Goal: Task Accomplishment & Management: Manage account settings

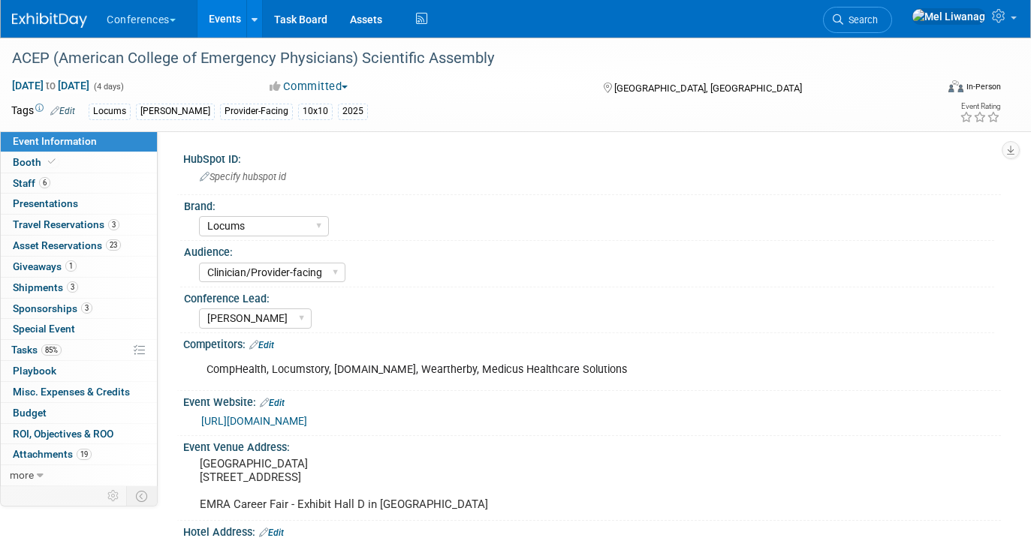
select select "Locums"
select select "Clinician/Provider-facing"
select select "[PERSON_NAME]"
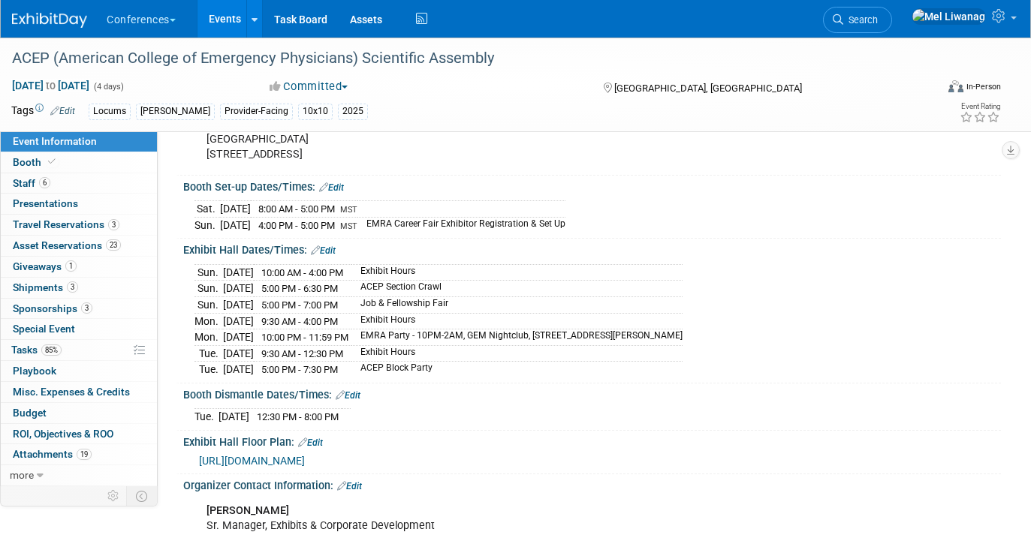
click at [51, 19] on img at bounding box center [49, 20] width 75 height 15
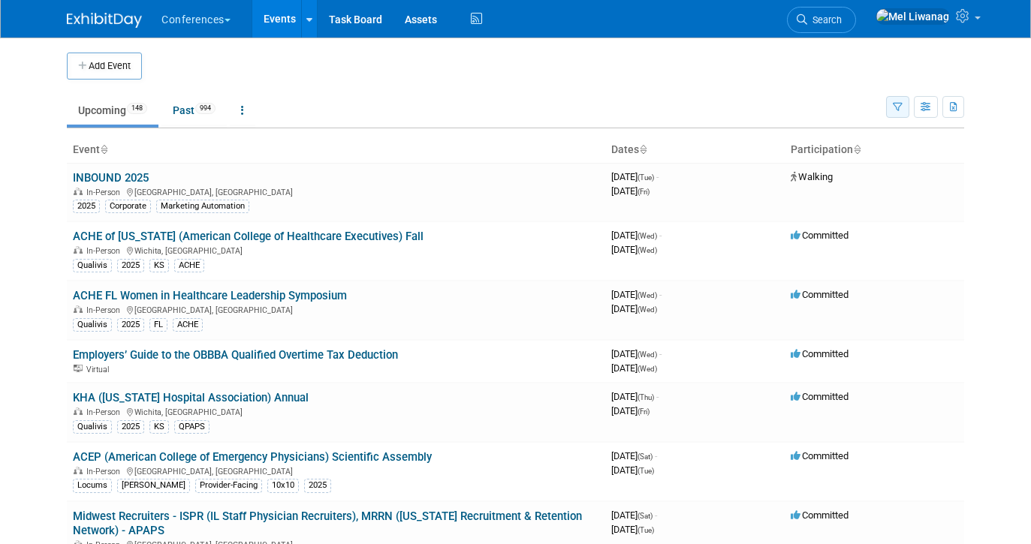
click at [898, 105] on icon "button" at bounding box center [898, 108] width 10 height 10
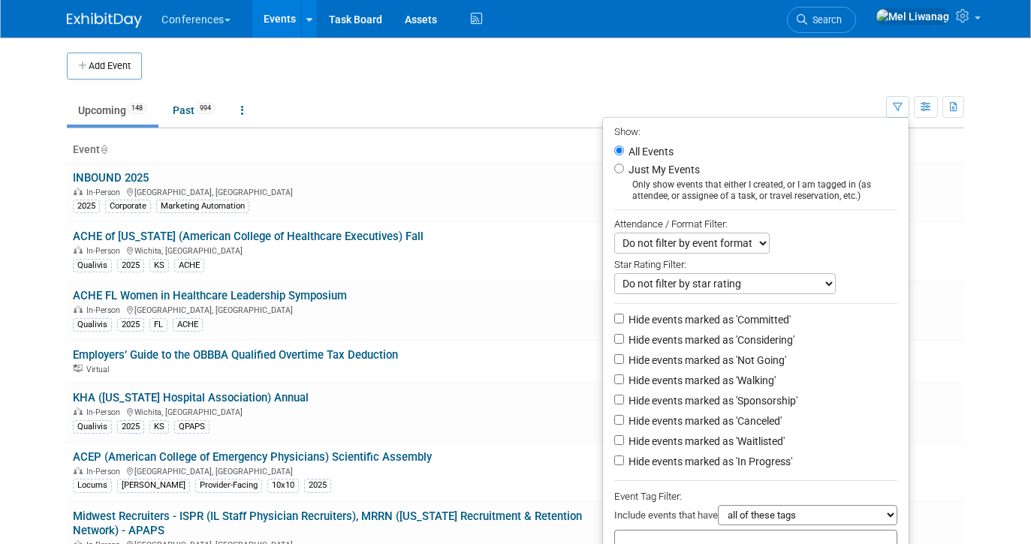
click at [645, 170] on label "Just My Events" at bounding box center [663, 169] width 74 height 15
click at [624, 170] on input "Just My Events" at bounding box center [619, 169] width 10 height 10
radio input "true"
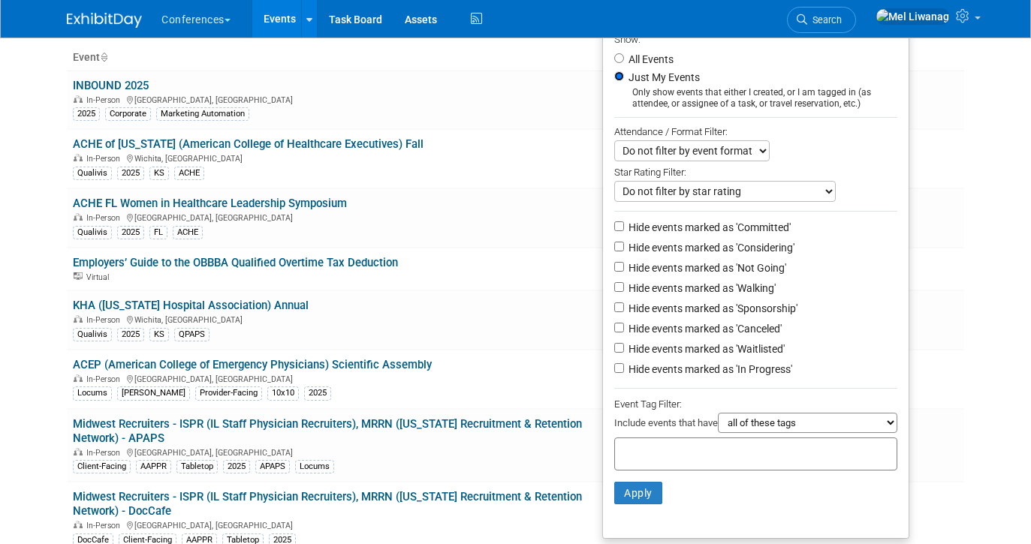
scroll to position [96, 0]
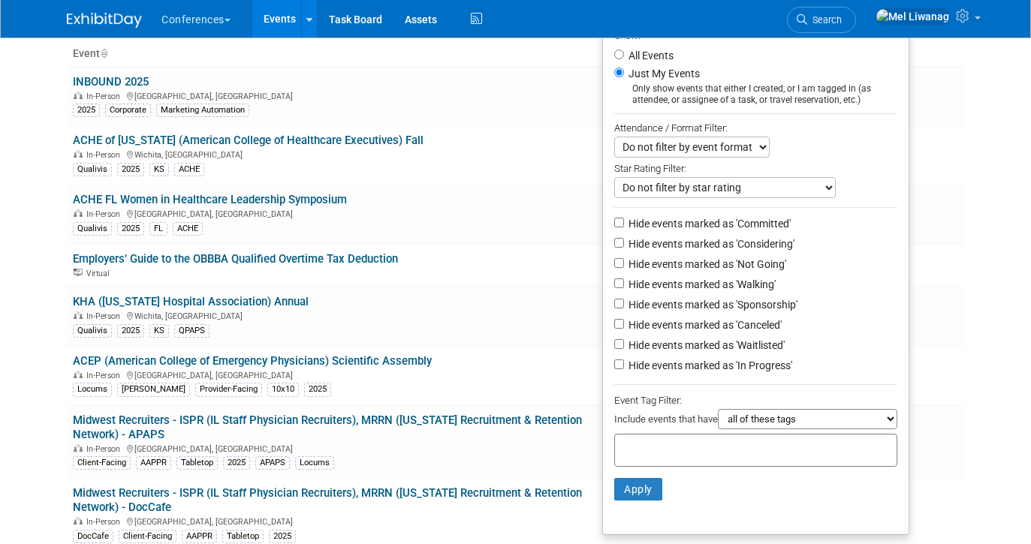
click at [673, 266] on label "Hide events marked as 'Not Going'" at bounding box center [706, 264] width 161 height 15
click at [624, 266] on input "Hide events marked as 'Not Going'" at bounding box center [619, 263] width 10 height 10
checkbox input "true"
click at [668, 353] on label "Hide events marked as 'Waitlisted'" at bounding box center [705, 345] width 159 height 15
click at [624, 349] on input "Hide events marked as 'Waitlisted'" at bounding box center [619, 344] width 10 height 10
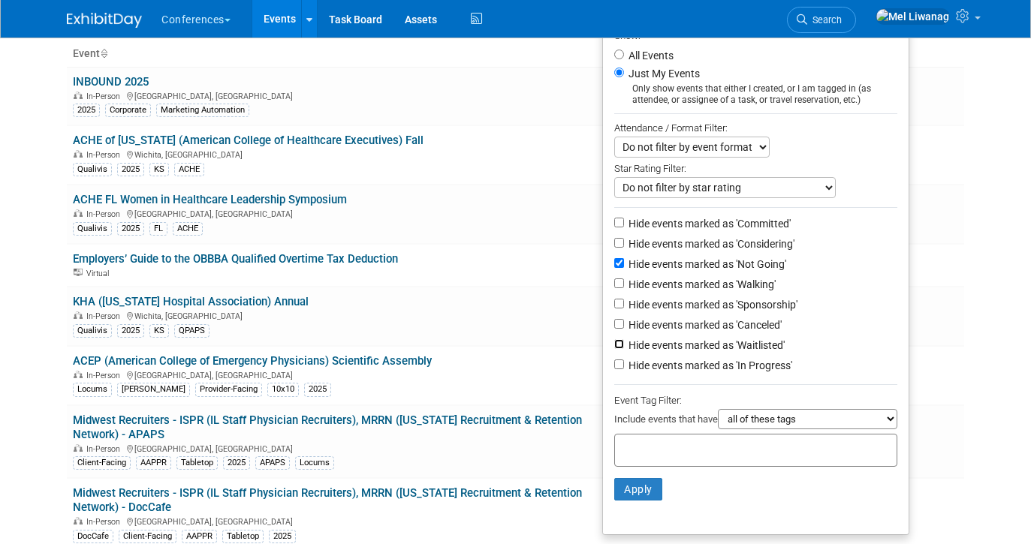
checkbox input "true"
click at [668, 336] on li "Hide events marked as 'Canceled'" at bounding box center [756, 326] width 306 height 20
click at [668, 332] on label "Hide events marked as 'Canceled'" at bounding box center [704, 325] width 156 height 15
click at [624, 329] on input "Hide events marked as 'Canceled'" at bounding box center [619, 324] width 10 height 10
checkbox input "true"
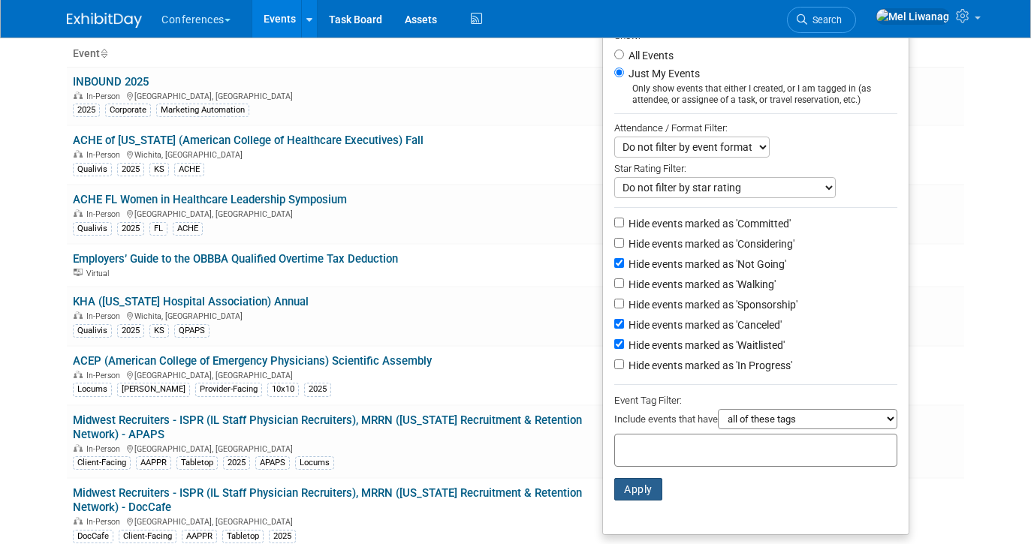
click at [625, 490] on button "Apply" at bounding box center [638, 489] width 48 height 23
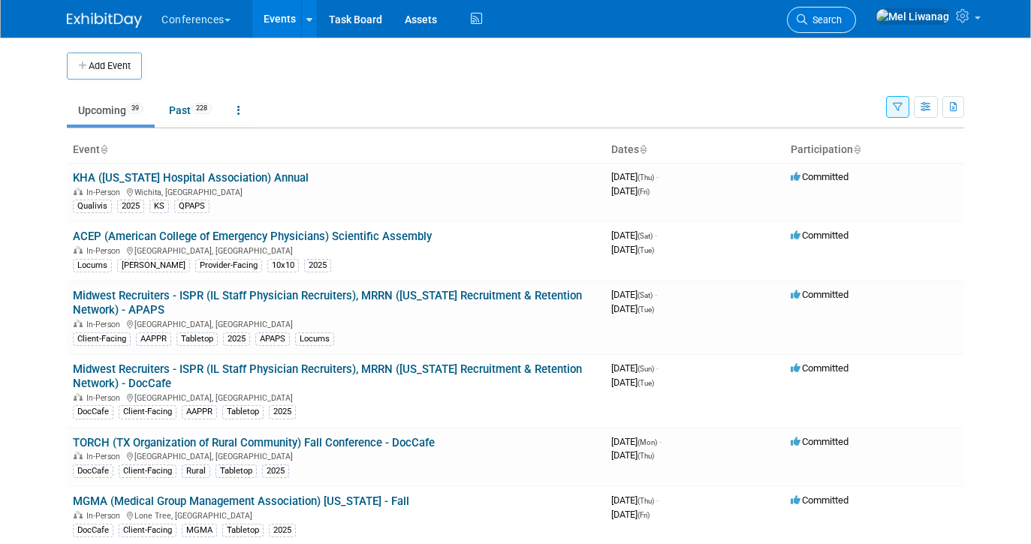
click at [840, 23] on link "Search" at bounding box center [821, 20] width 69 height 26
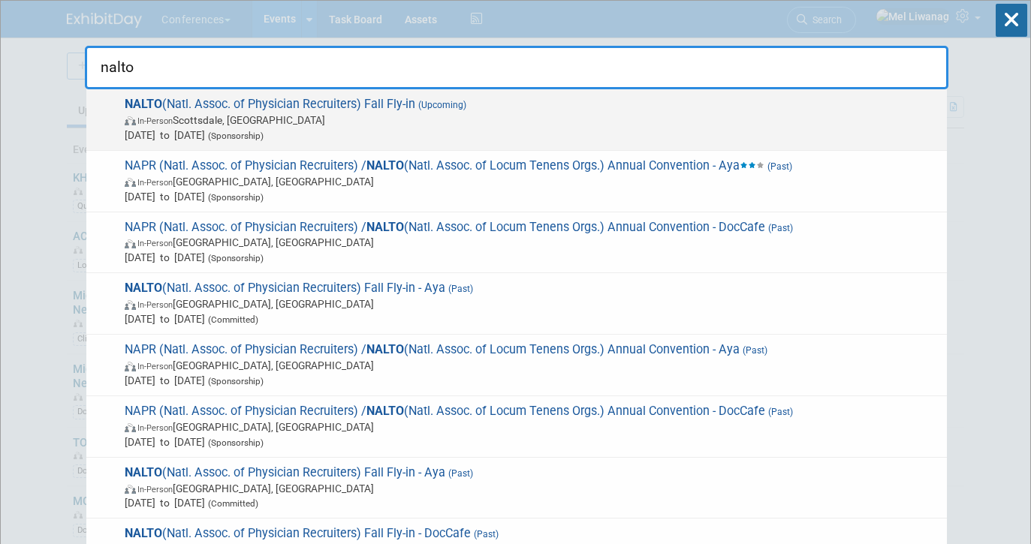
type input "nalto"
click at [624, 122] on span "In-Person Scottsdale, AZ" at bounding box center [532, 120] width 815 height 15
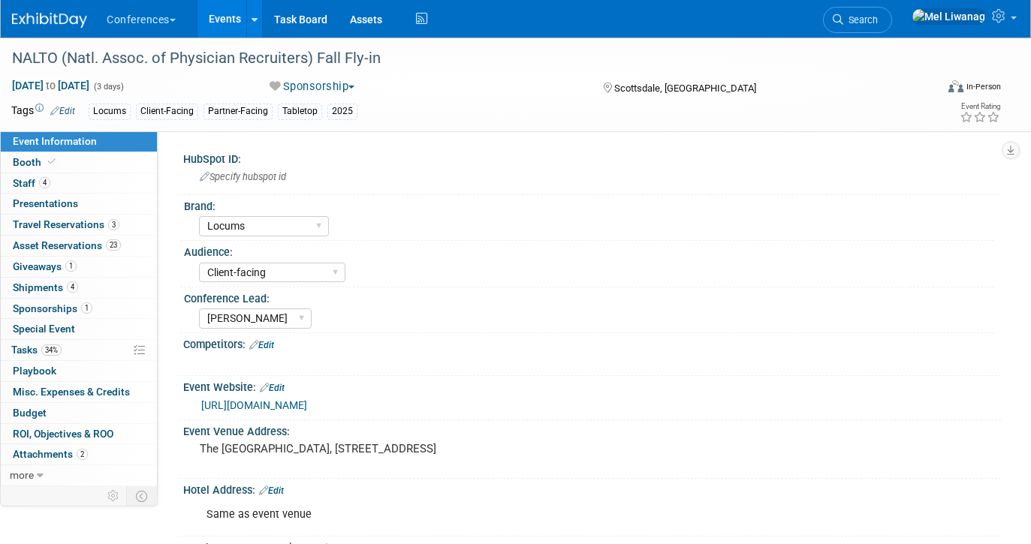
select select "Locums"
select select "Client-facing"
select select "[PERSON_NAME]"
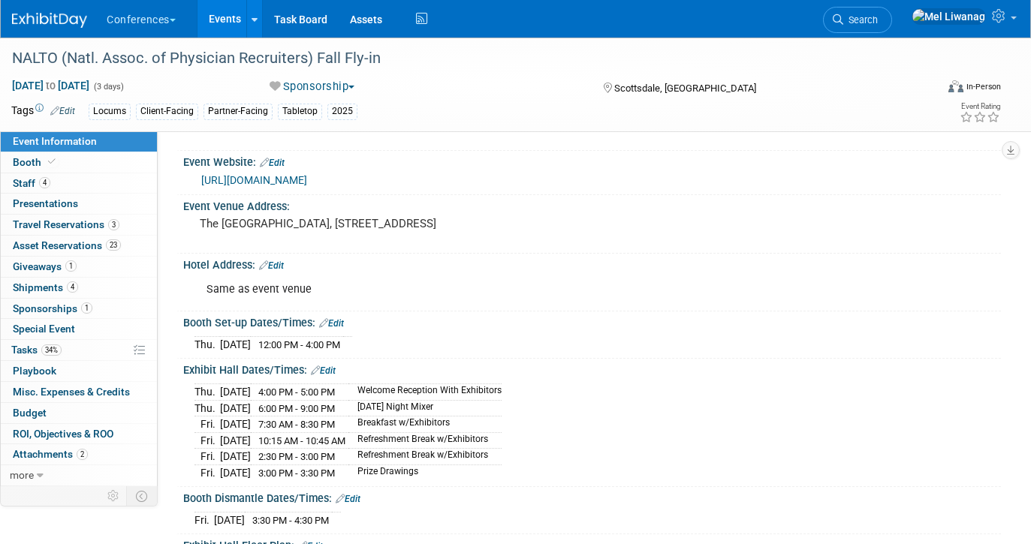
scroll to position [218, 0]
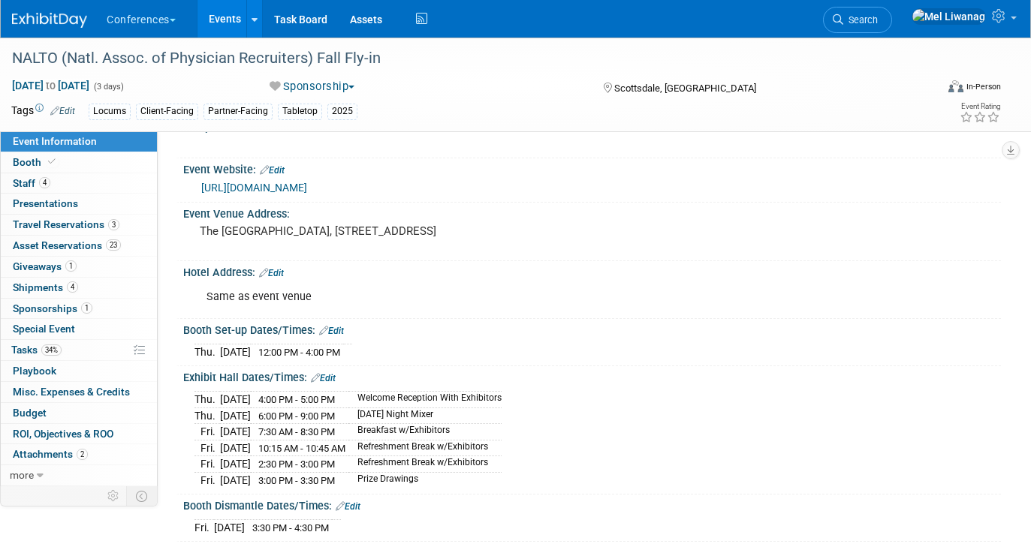
click at [307, 188] on link "https://nalto.memberclicks.net/2025-nalto-fall-fly-in-exhibitor-prospectus#sche…" at bounding box center [254, 188] width 106 height 12
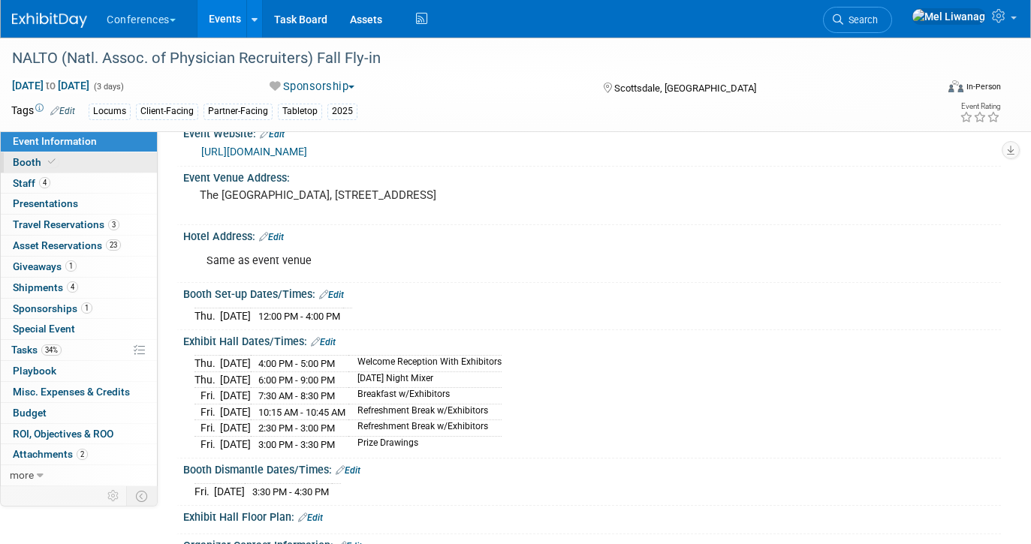
scroll to position [266, 0]
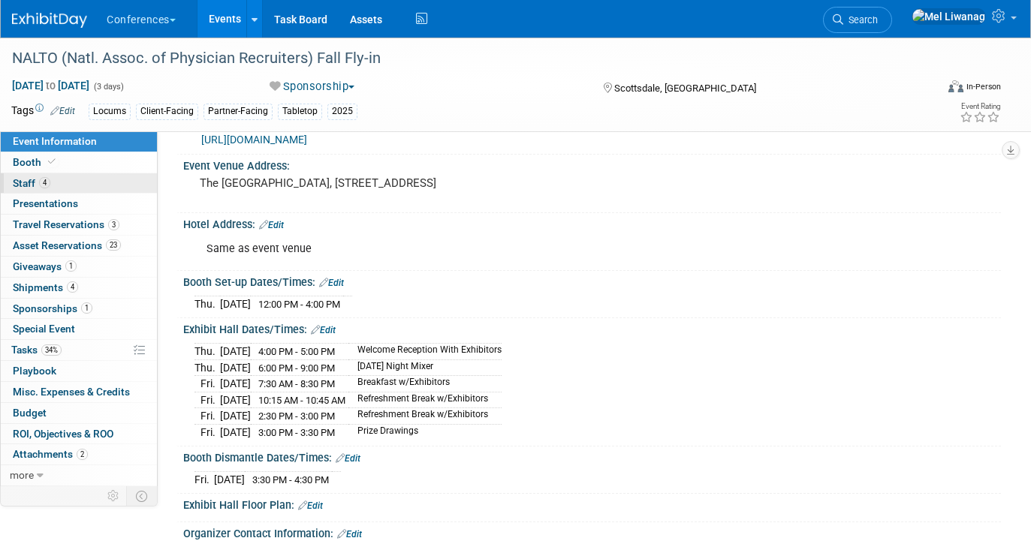
click at [104, 179] on link "4 Staff 4" at bounding box center [79, 183] width 156 height 20
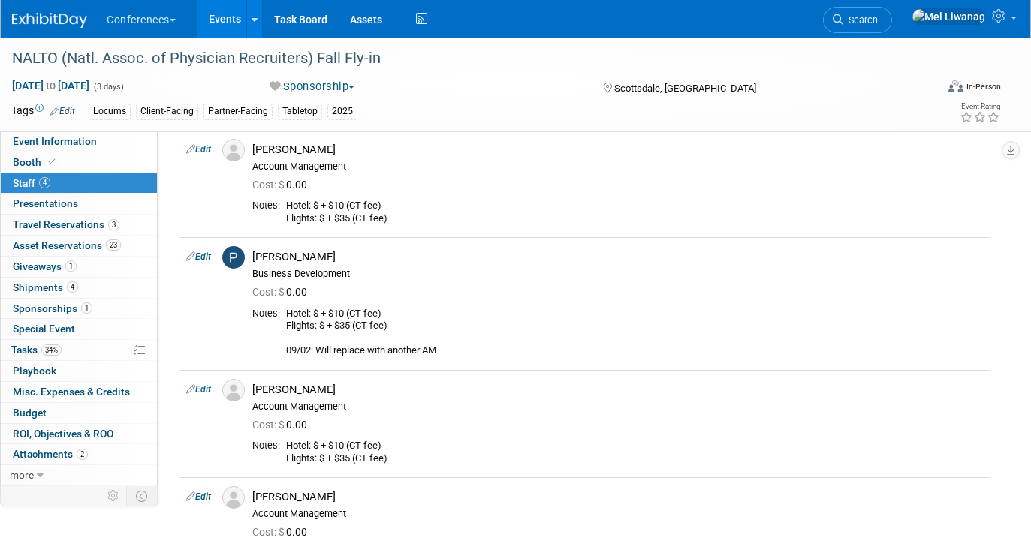
scroll to position [53, 0]
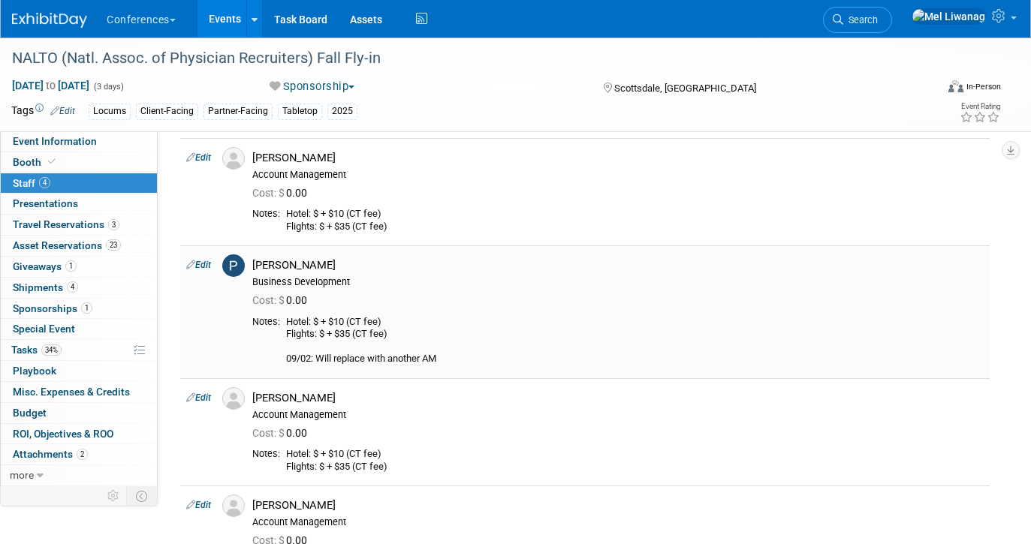
click at [206, 266] on link "Edit" at bounding box center [198, 265] width 25 height 11
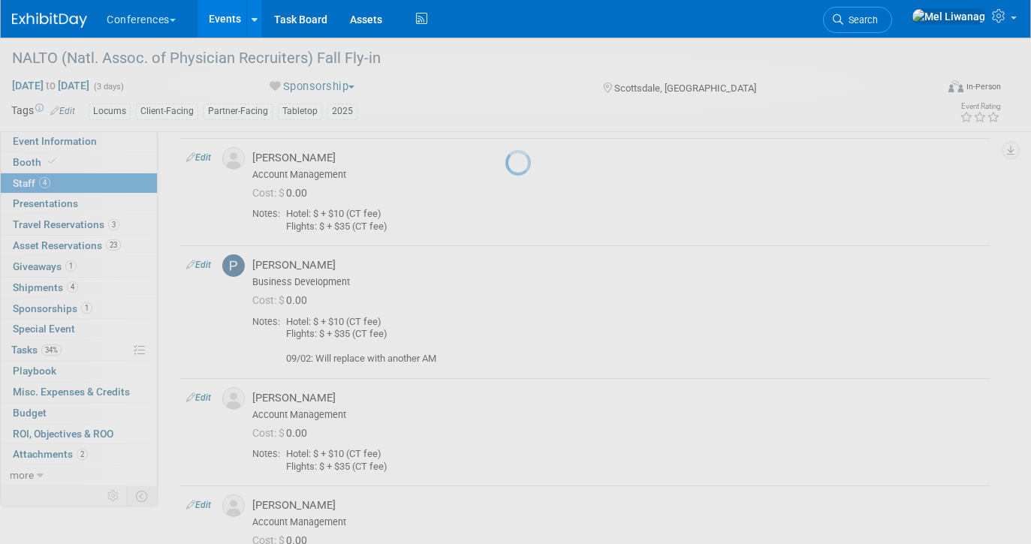
select select "fcedb627-a93a-4df3-a64b-f1f8c07727f2"
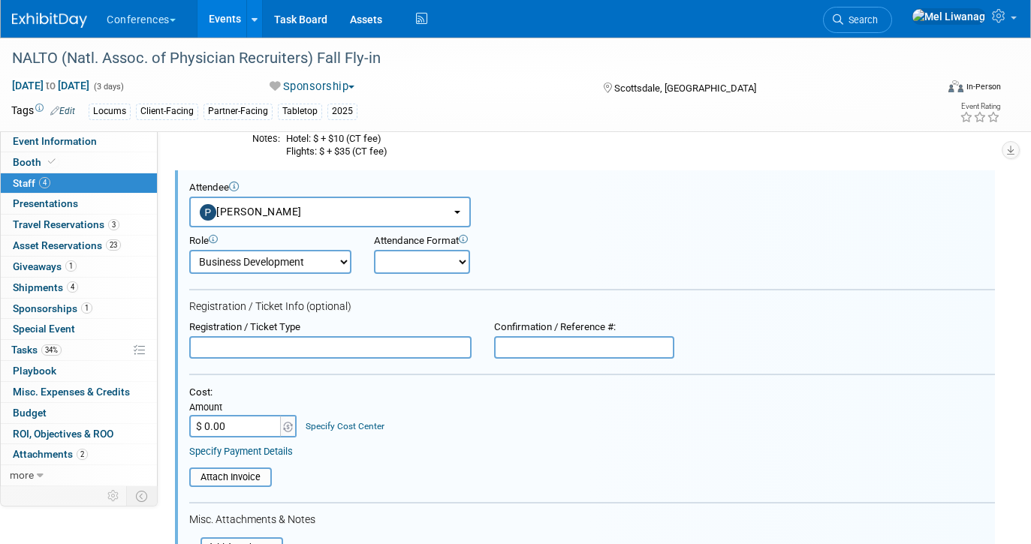
scroll to position [0, 0]
click at [418, 240] on div "Attendance Format" at bounding box center [466, 241] width 185 height 13
click at [418, 207] on button "Patrick Hinkle" at bounding box center [330, 212] width 282 height 31
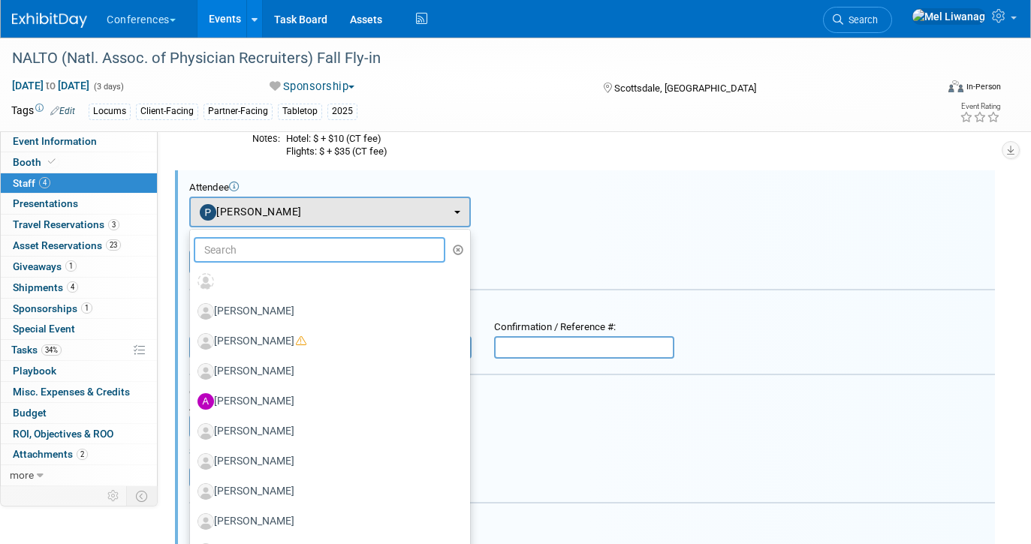
click at [376, 243] on input "text" at bounding box center [320, 250] width 252 height 26
type input "s"
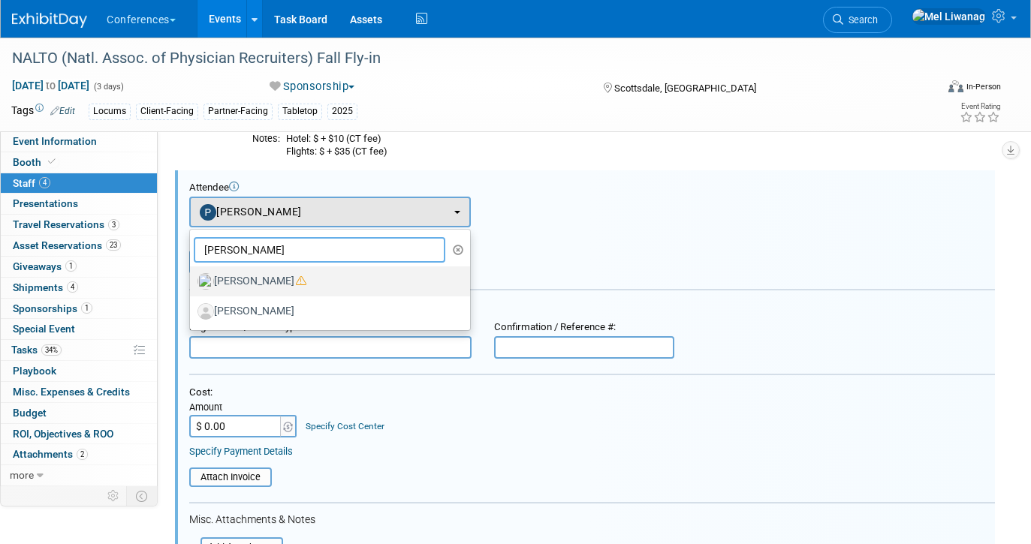
type input "stephanie"
click at [378, 277] on label "Stephanie Donley" at bounding box center [327, 282] width 258 height 24
click at [192, 277] on input "Stephanie Donley" at bounding box center [187, 280] width 10 height 10
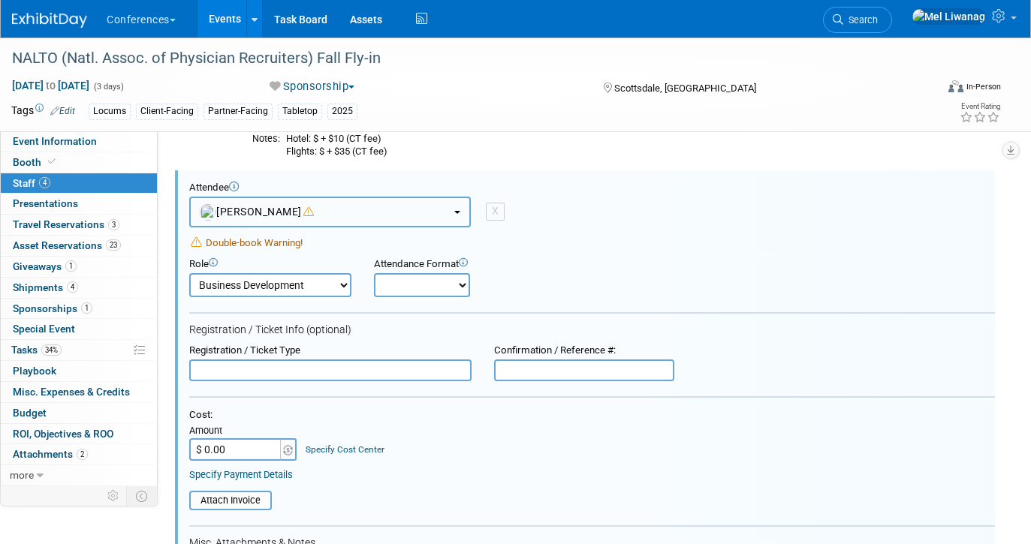
click at [368, 207] on button "[PERSON_NAME]" at bounding box center [330, 212] width 282 height 31
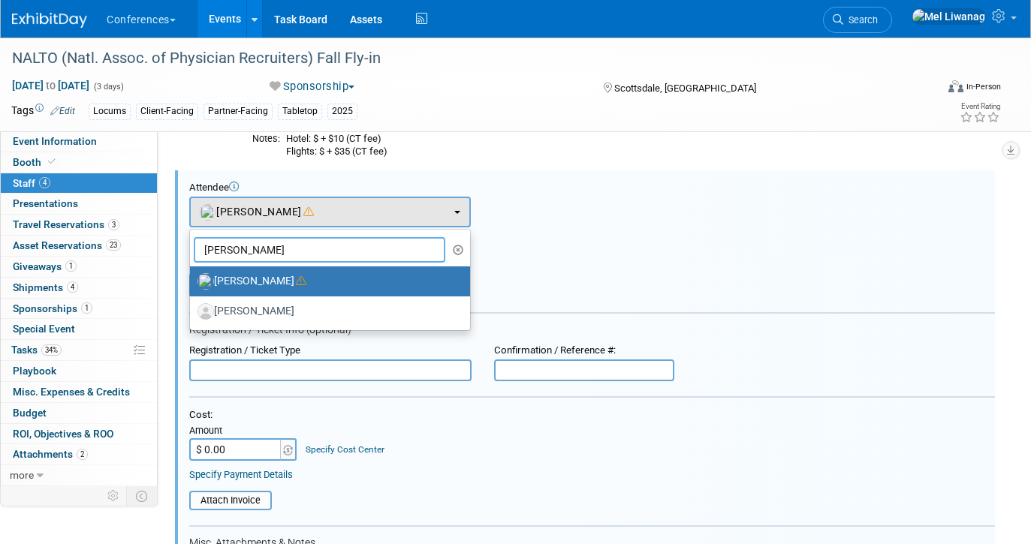
click at [338, 240] on input "stephanie" at bounding box center [320, 250] width 252 height 26
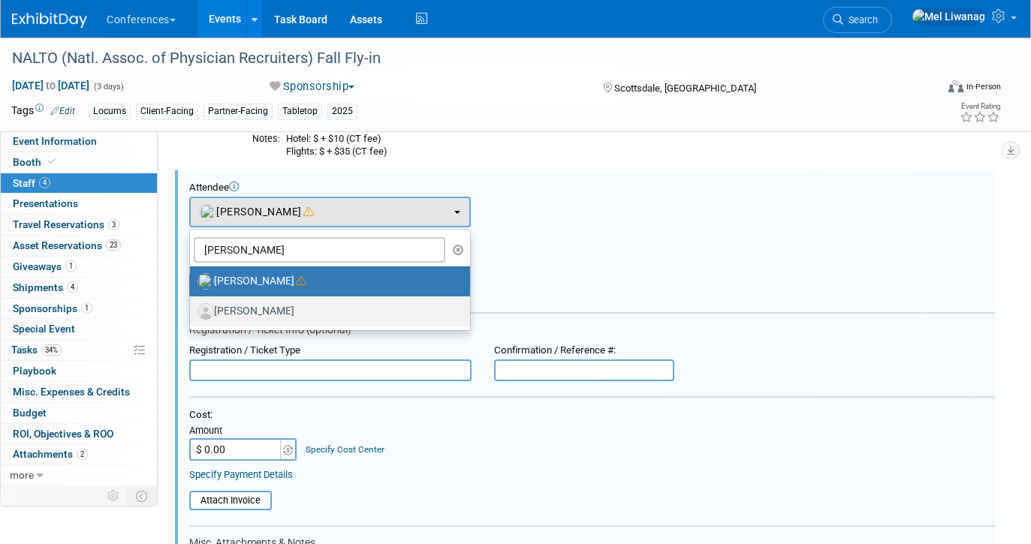
click at [317, 303] on label "[PERSON_NAME]" at bounding box center [327, 312] width 258 height 24
click at [192, 305] on input "Stephanie England" at bounding box center [187, 310] width 10 height 10
select select "5e841078-5ffb-4460-bb91-77557ecb503f"
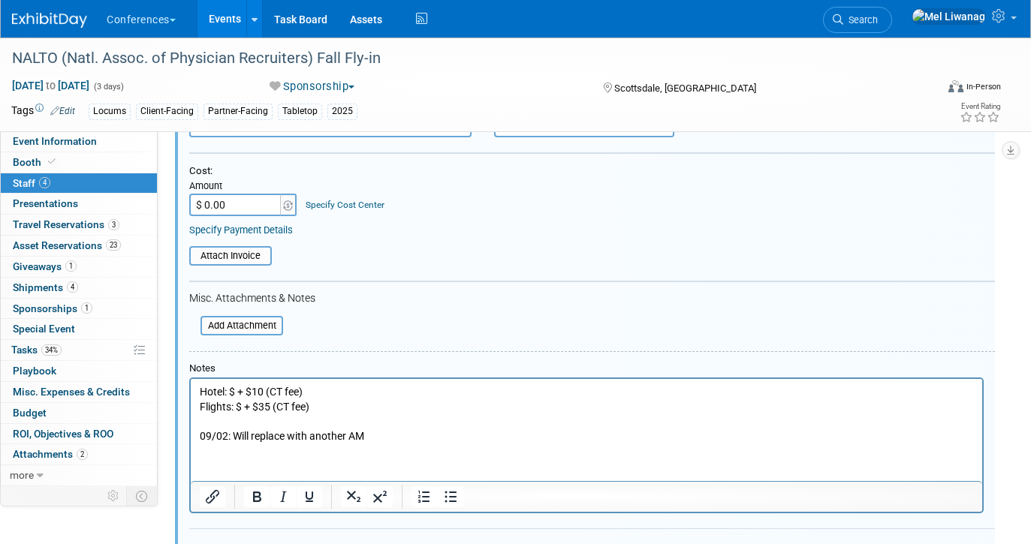
scroll to position [386, 0]
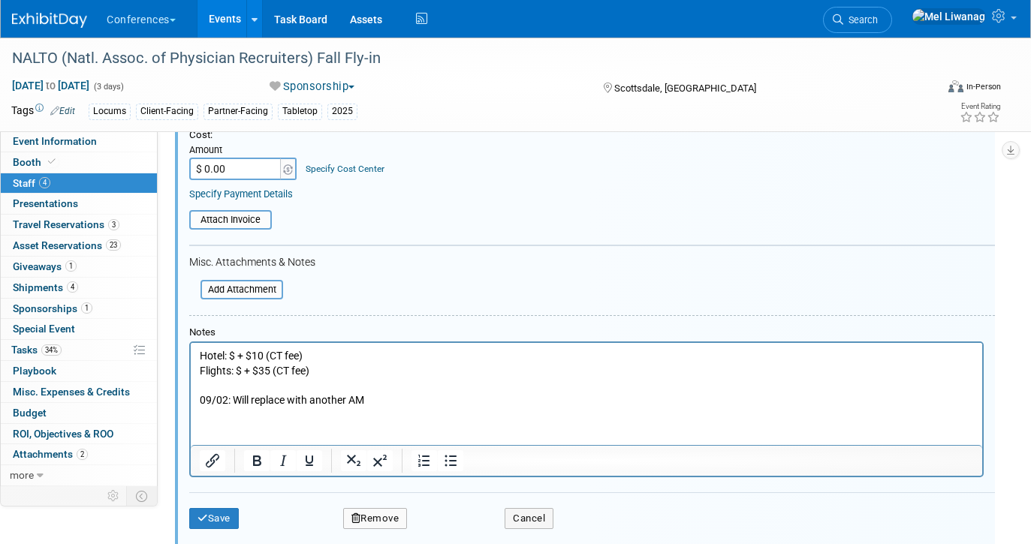
click at [305, 391] on p "Hotel: $ + $10 (CT fee) Flights: $ + $35 (CT fee) 09/02: Will replace with anot…" at bounding box center [587, 377] width 774 height 59
drag, startPoint x: 378, startPoint y: 405, endPoint x: 219, endPoint y: 397, distance: 159.4
click at [219, 397] on p "Hotel: $ + $10 (CT fee) Flights: $ + $35 (CT fee) 09/02: Will replace with anot…" at bounding box center [587, 377] width 774 height 59
click at [231, 514] on button "Save" at bounding box center [214, 518] width 50 height 21
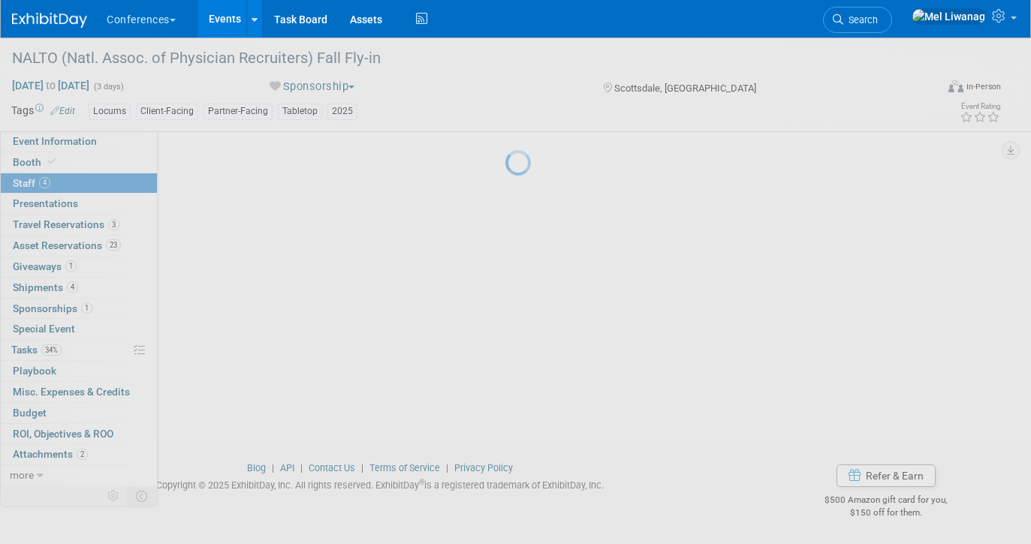
scroll to position [280, 0]
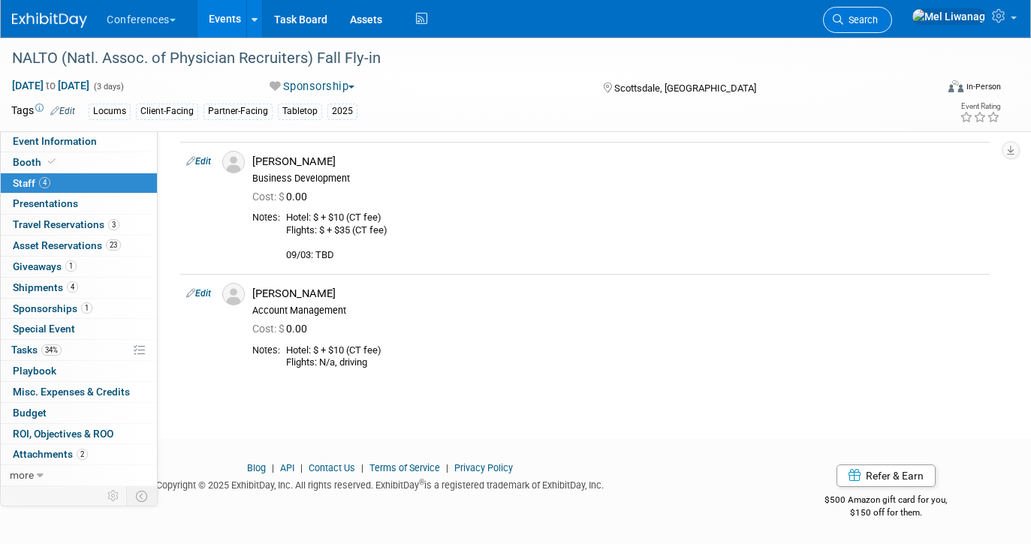
click at [843, 23] on icon at bounding box center [838, 19] width 11 height 11
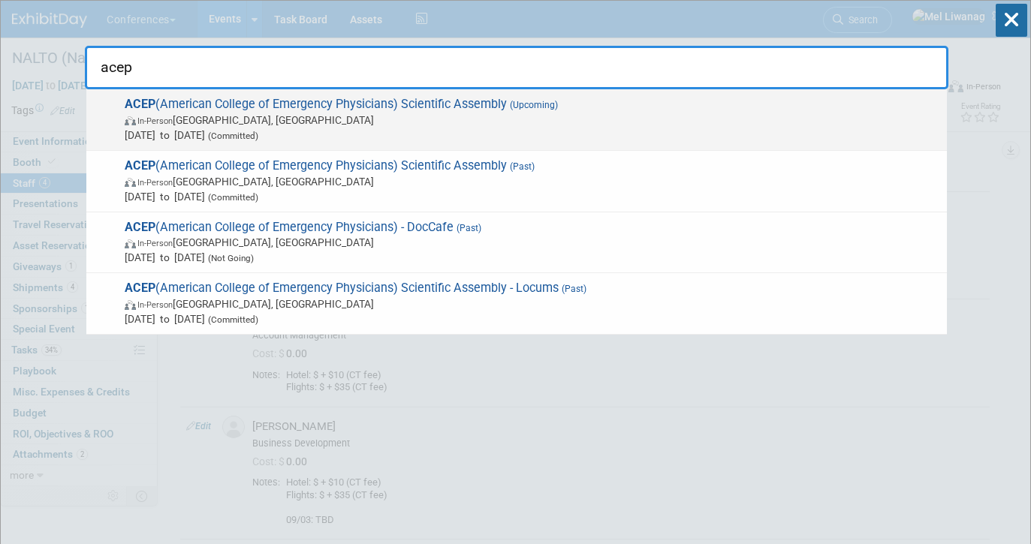
type input "acep"
click at [618, 132] on span "Sep 6, 2025 to Sep 9, 2025 (Committed)" at bounding box center [532, 135] width 815 height 15
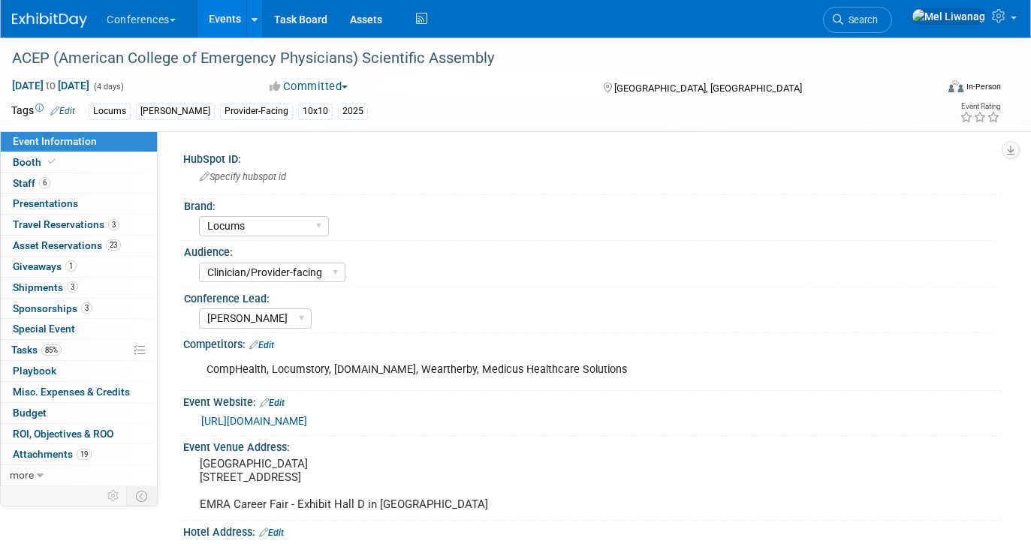
select select "Locums"
select select "Clinician/Provider-facing"
select select "[PERSON_NAME]"
click at [74, 322] on link "Special Event" at bounding box center [79, 329] width 156 height 20
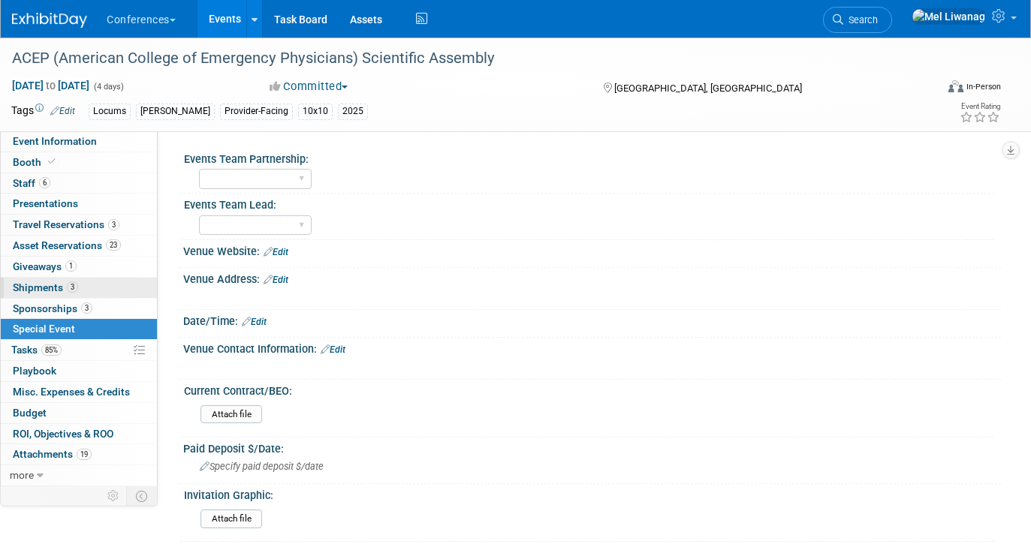
click at [77, 296] on link "3 Shipments 3" at bounding box center [79, 288] width 156 height 20
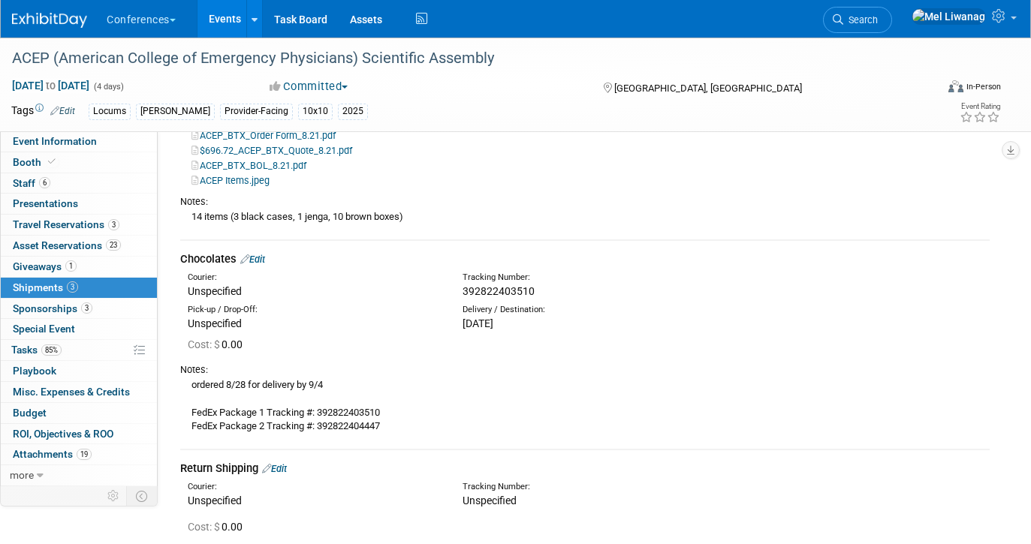
scroll to position [204, 0]
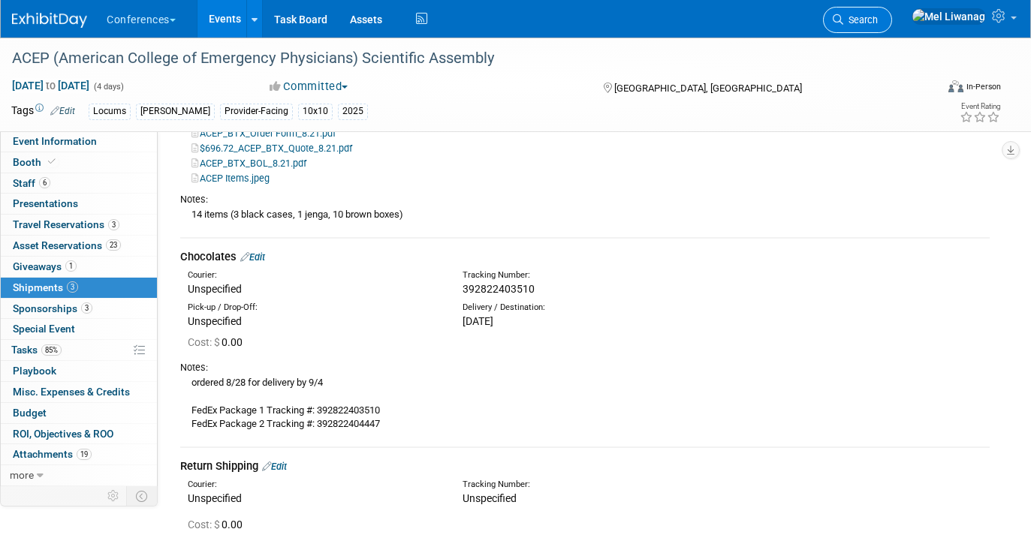
click at [878, 24] on span "Search" at bounding box center [860, 19] width 35 height 11
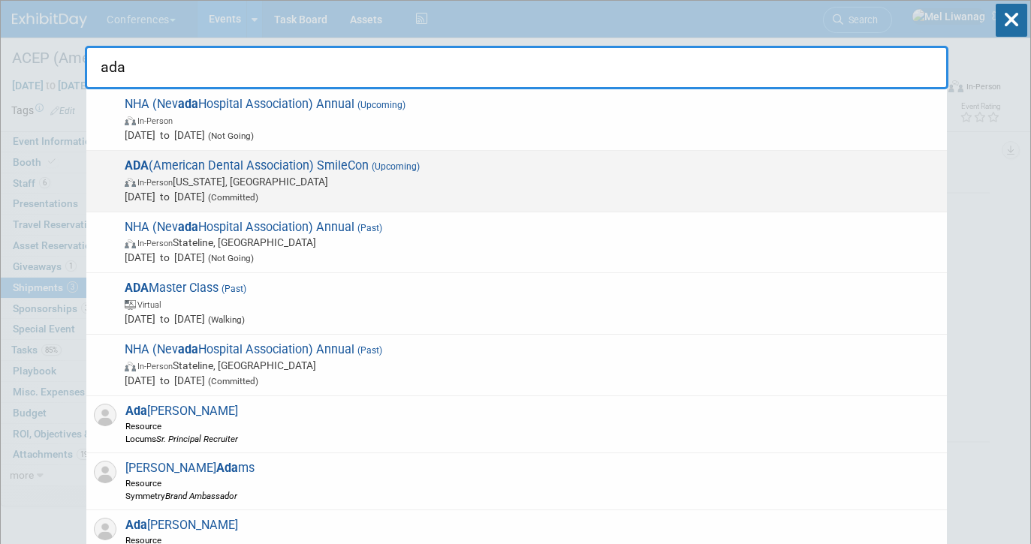
type input "ada"
click at [383, 192] on span "Oct 22, 2025 to Oct 25, 2025 (Committed)" at bounding box center [532, 196] width 815 height 15
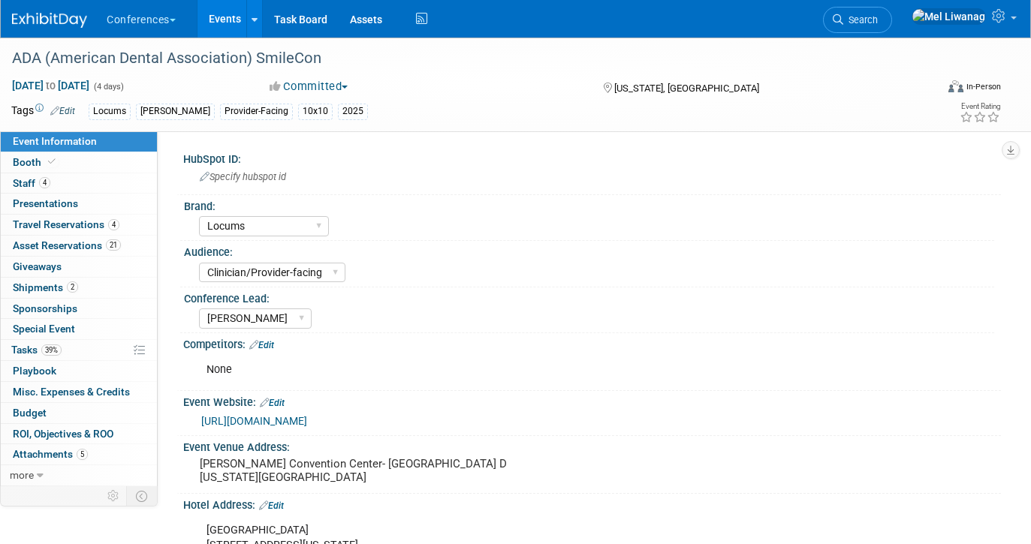
select select "Locums"
select select "Clinician/Provider-facing"
select select "[PERSON_NAME]"
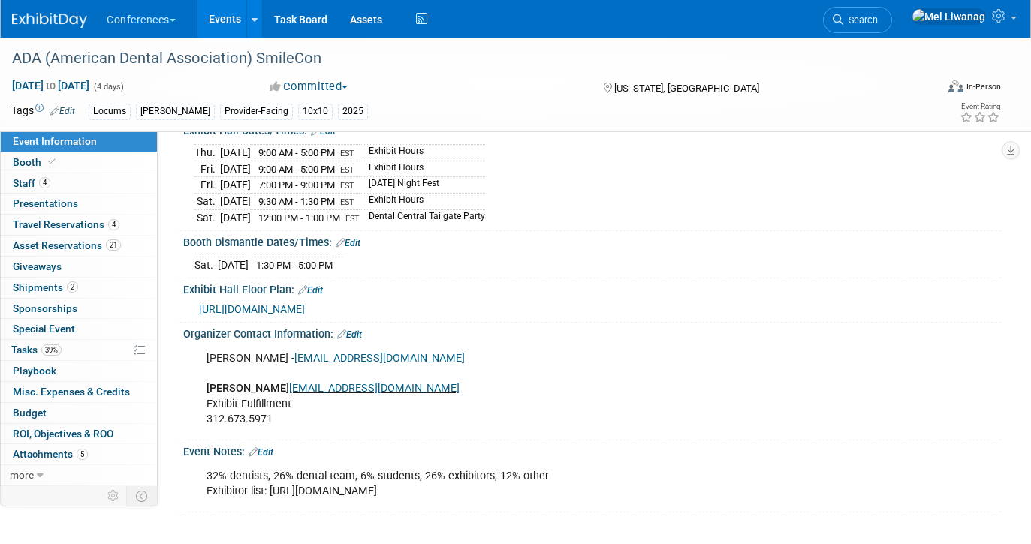
scroll to position [496, 0]
click at [892, 29] on link "Search" at bounding box center [857, 20] width 69 height 26
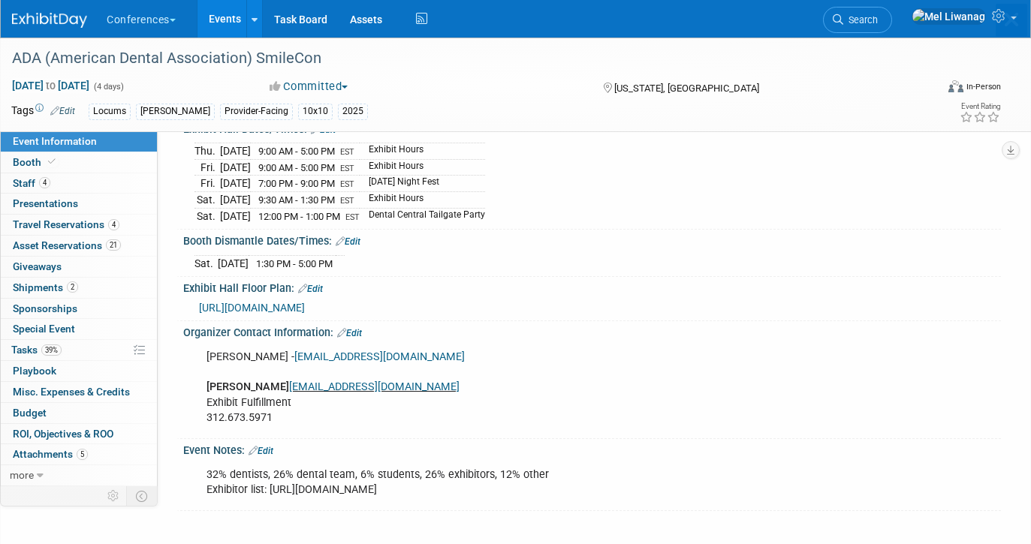
scroll to position [0, 0]
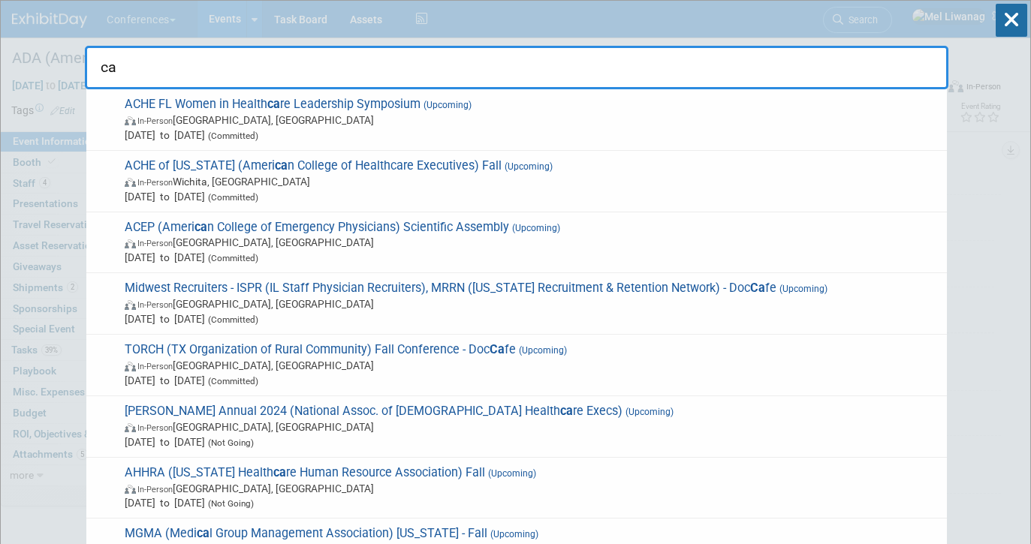
type input "c"
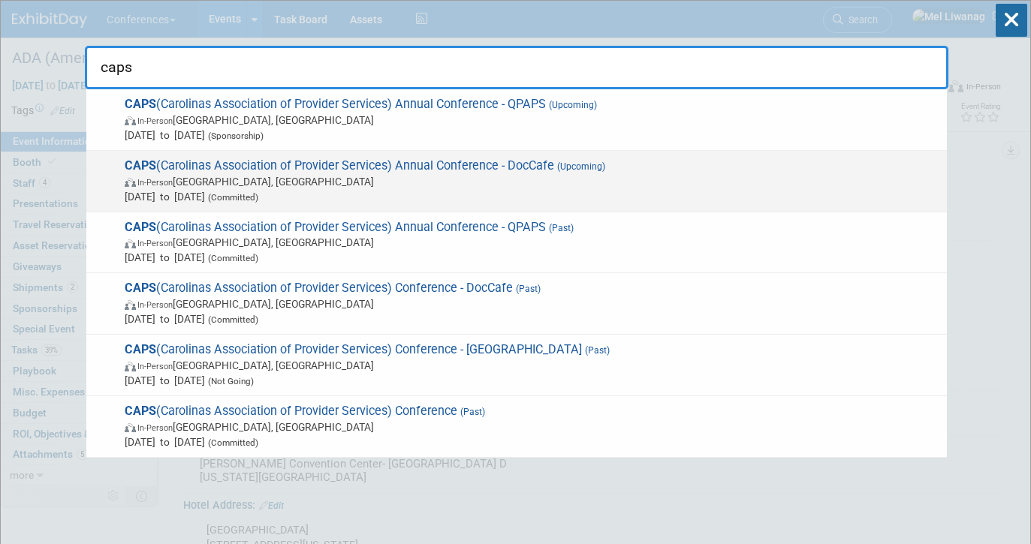
type input "caps"
click at [501, 164] on span "CAPS (Carolinas Association of Provider Services) Annual Conference - DocCafe (…" at bounding box center [529, 181] width 819 height 46
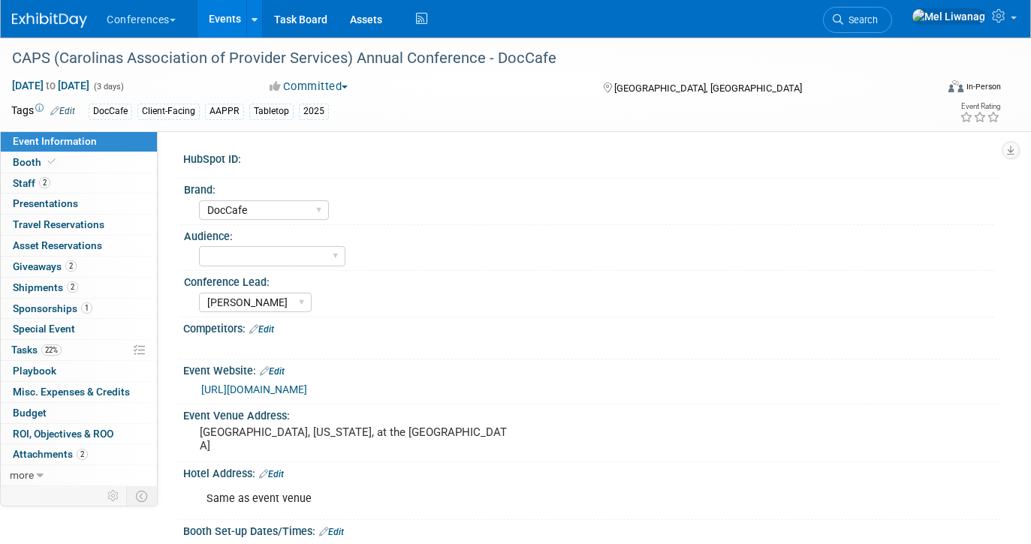
select select "DocCafe"
select select "[PERSON_NAME]"
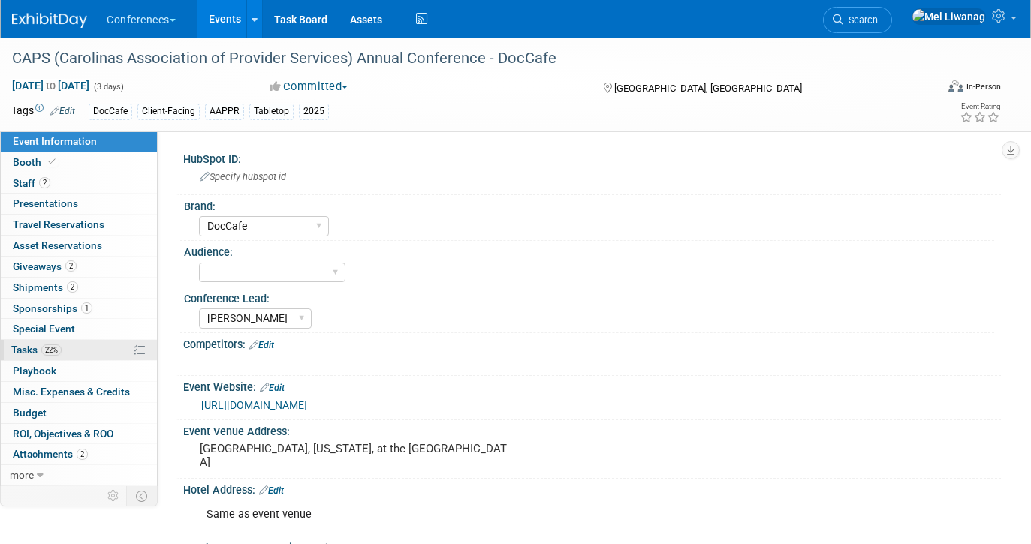
click at [95, 351] on link "22% Tasks 22%" at bounding box center [79, 350] width 156 height 20
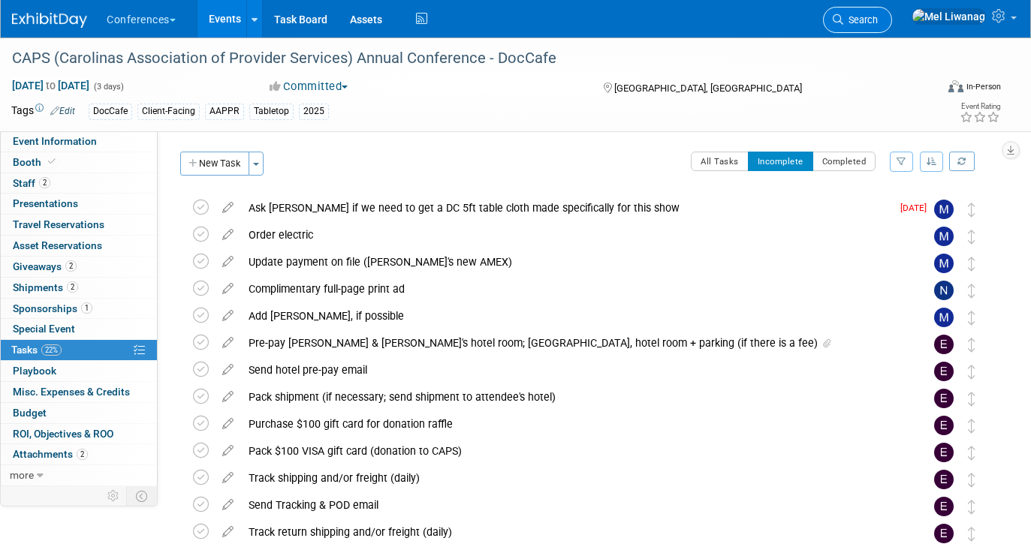
click at [878, 22] on span "Search" at bounding box center [860, 19] width 35 height 11
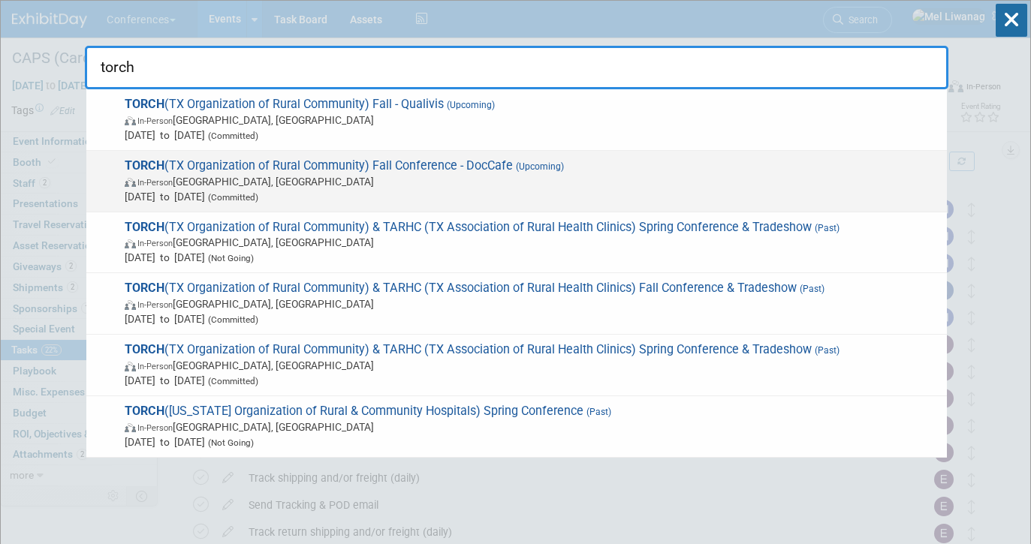
type input "torch"
click at [358, 178] on span "In-Person Austin, TX" at bounding box center [532, 181] width 815 height 15
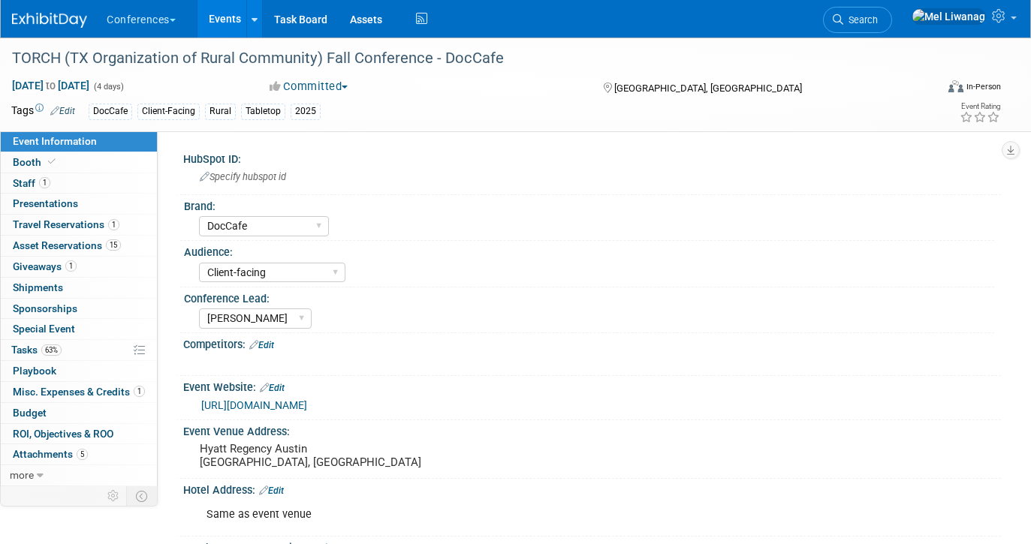
select select "DocCafe"
select select "Client-facing"
select select "Marygrace"
click at [90, 187] on link "1 Staff 1" at bounding box center [79, 183] width 156 height 20
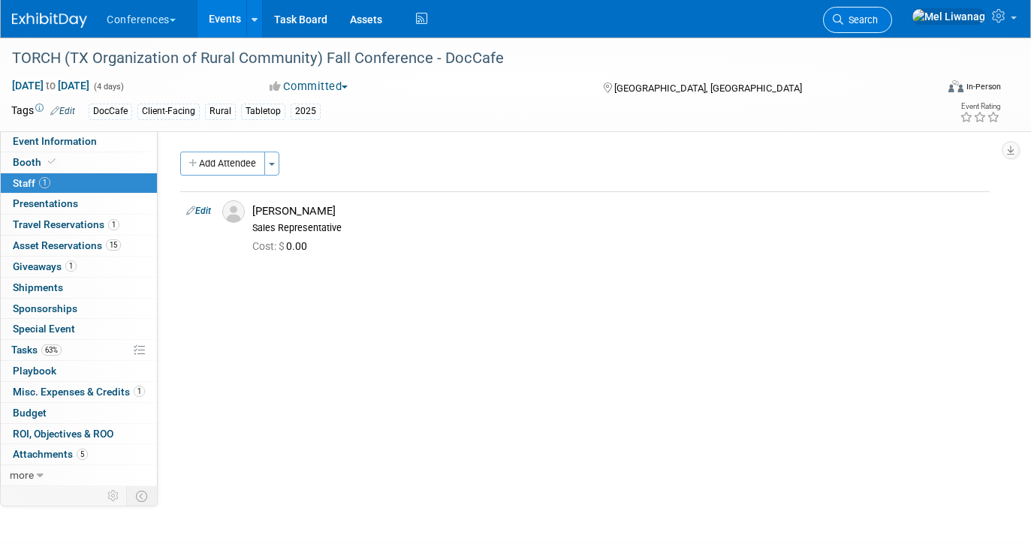
click at [892, 27] on link "Search" at bounding box center [857, 20] width 69 height 26
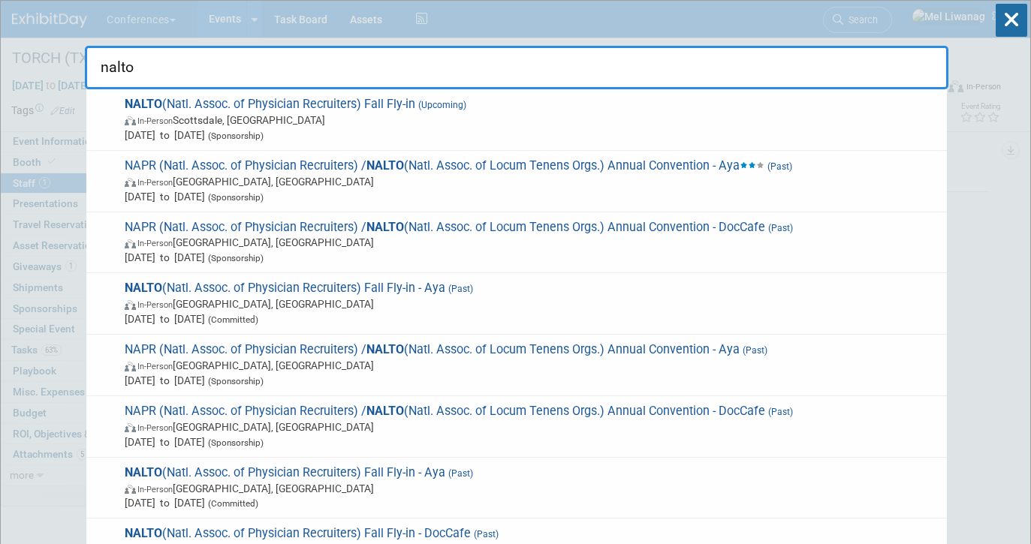
type input "nalto"
click at [1012, 16] on icon at bounding box center [1012, 20] width 32 height 33
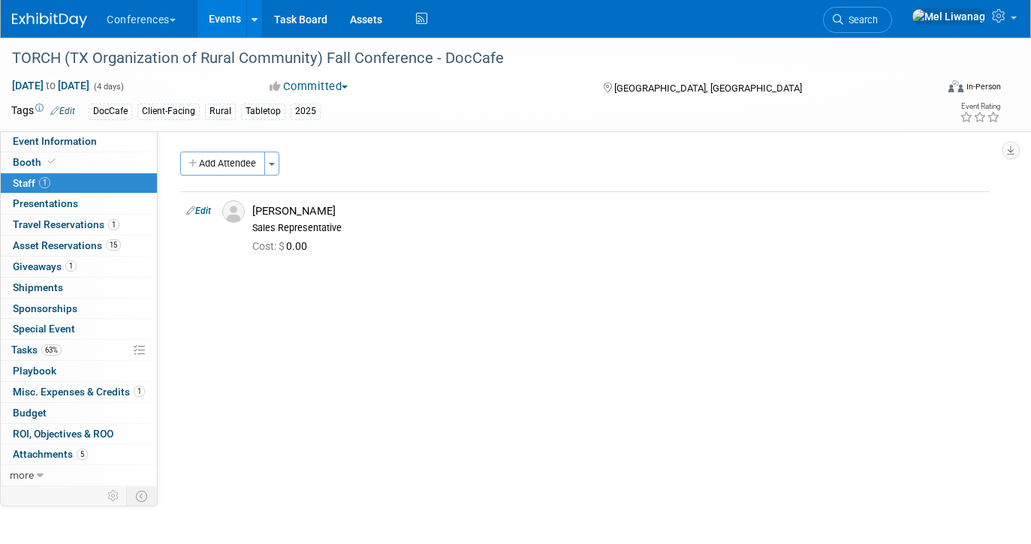
click at [50, 9] on link at bounding box center [58, 13] width 93 height 12
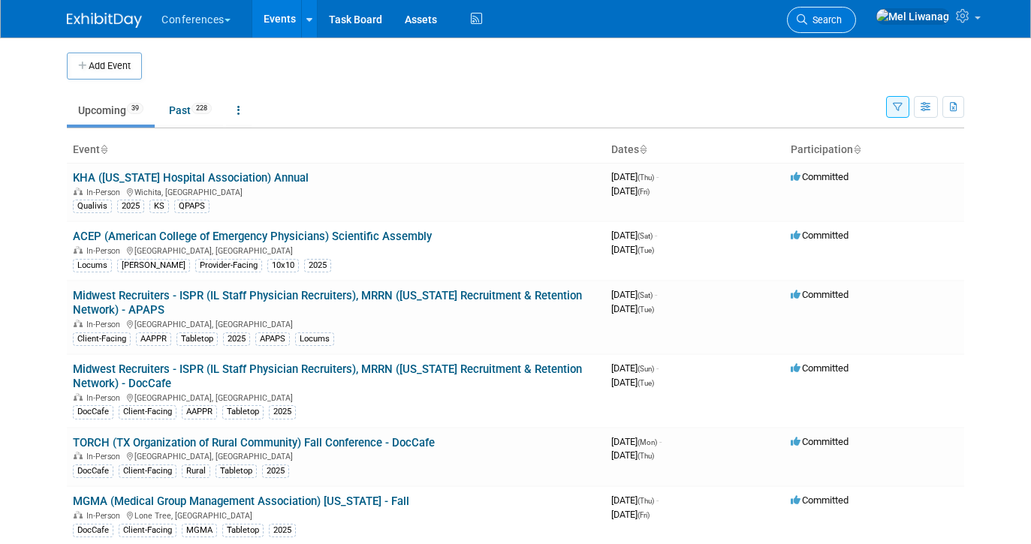
click at [842, 22] on span "Search" at bounding box center [824, 19] width 35 height 11
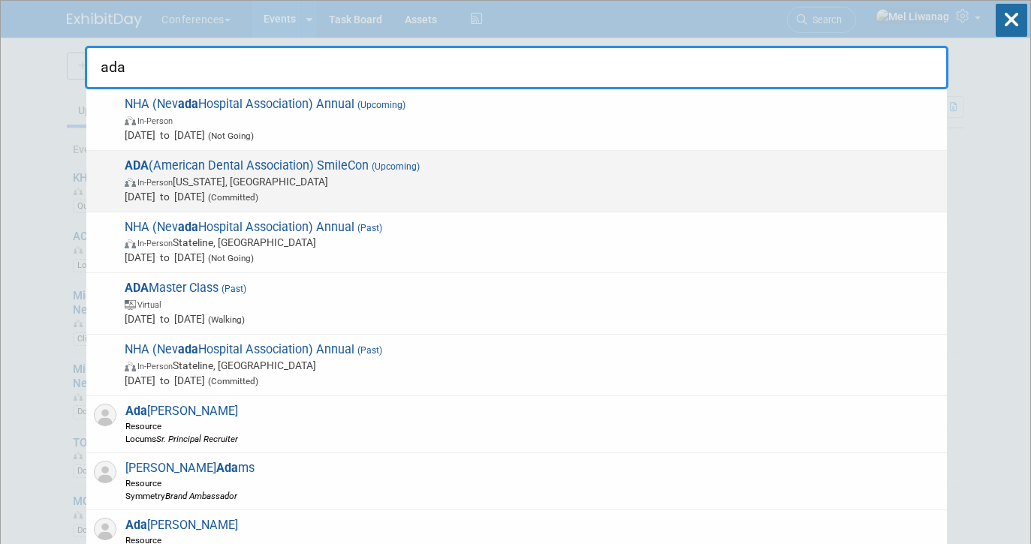
type input "ada"
click at [402, 184] on span "In-Person [US_STATE], [GEOGRAPHIC_DATA]" at bounding box center [532, 181] width 815 height 15
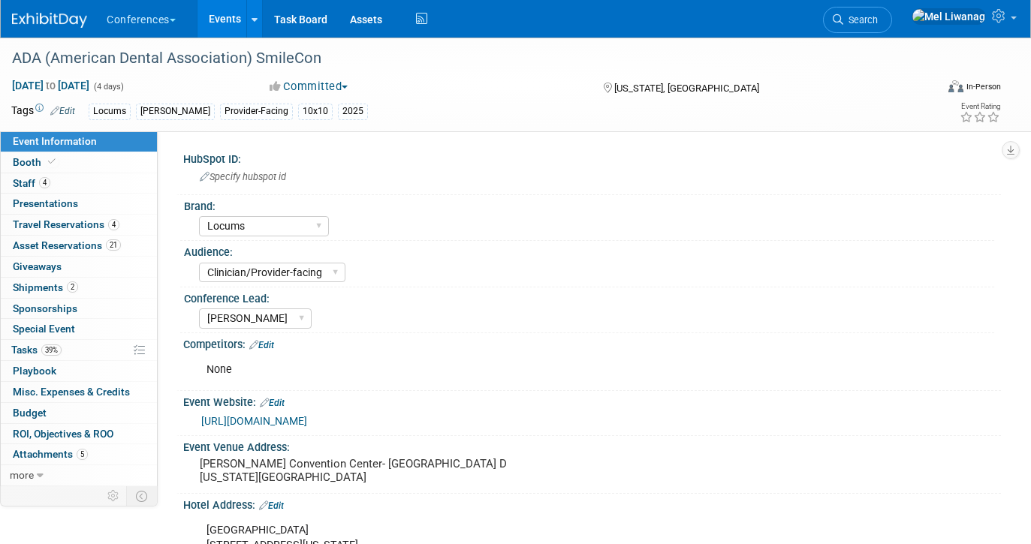
select select "Locums"
select select "Clinician/Provider-facing"
select select "[PERSON_NAME]"
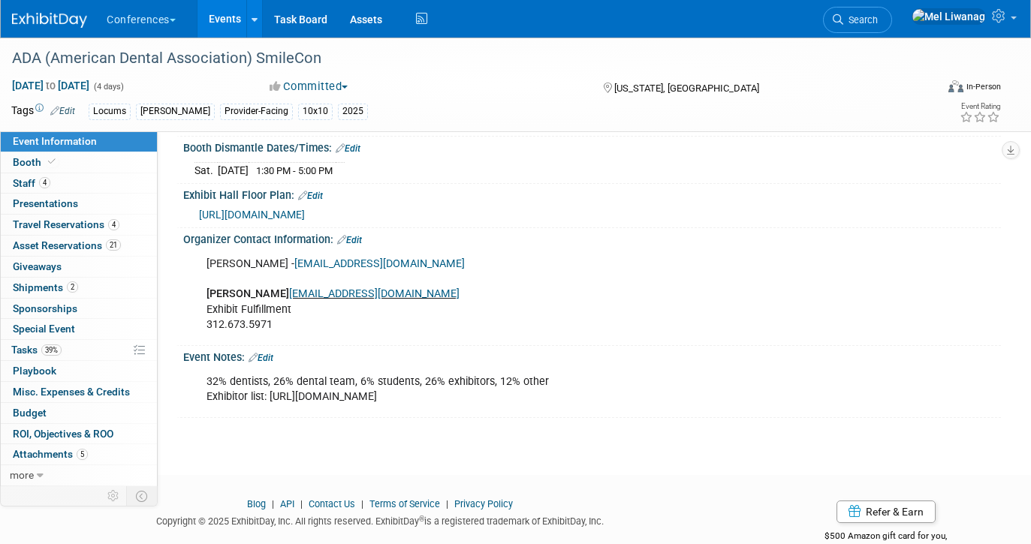
scroll to position [623, 0]
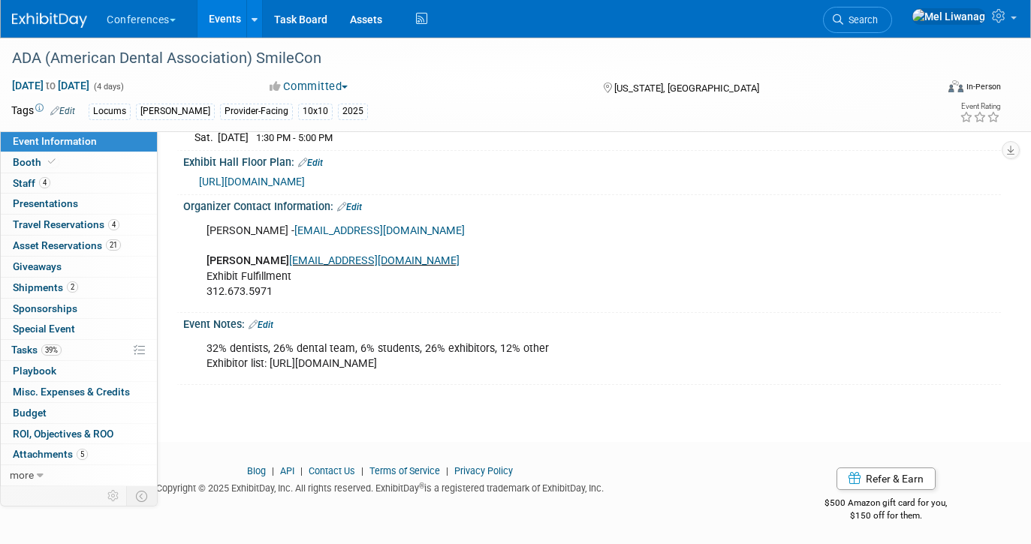
click at [305, 178] on span "[URL][DOMAIN_NAME]" at bounding box center [252, 182] width 106 height 12
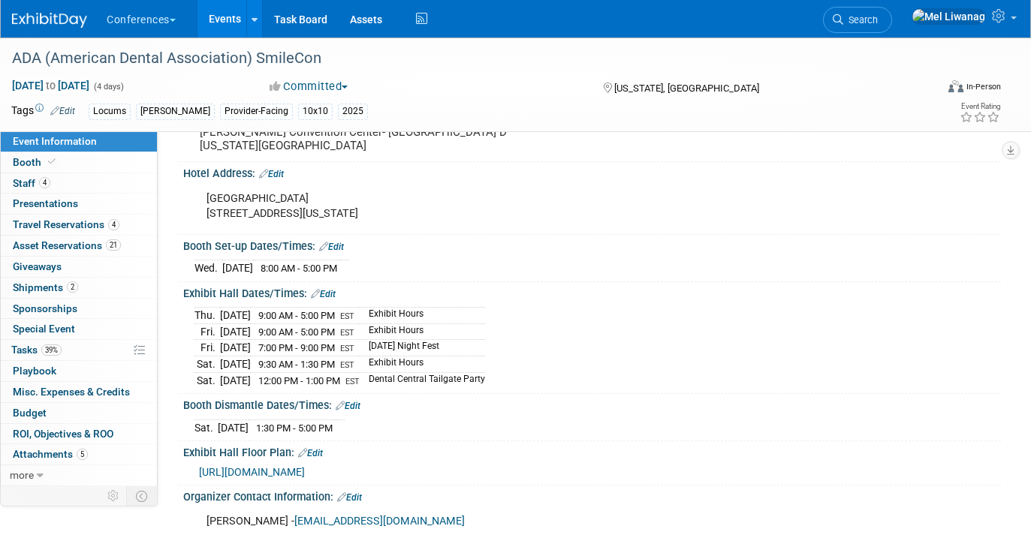
scroll to position [289, 0]
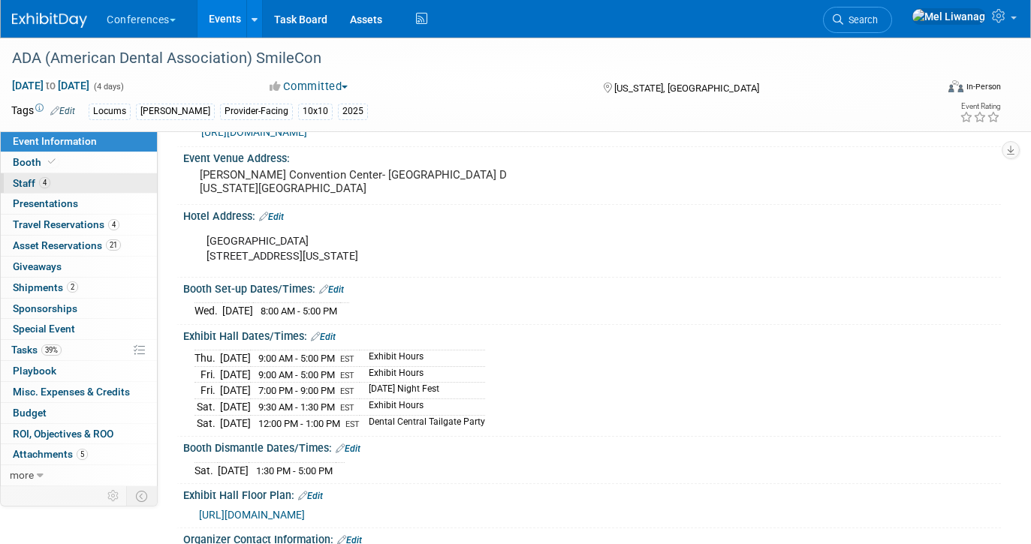
click at [85, 189] on link "4 Staff 4" at bounding box center [79, 183] width 156 height 20
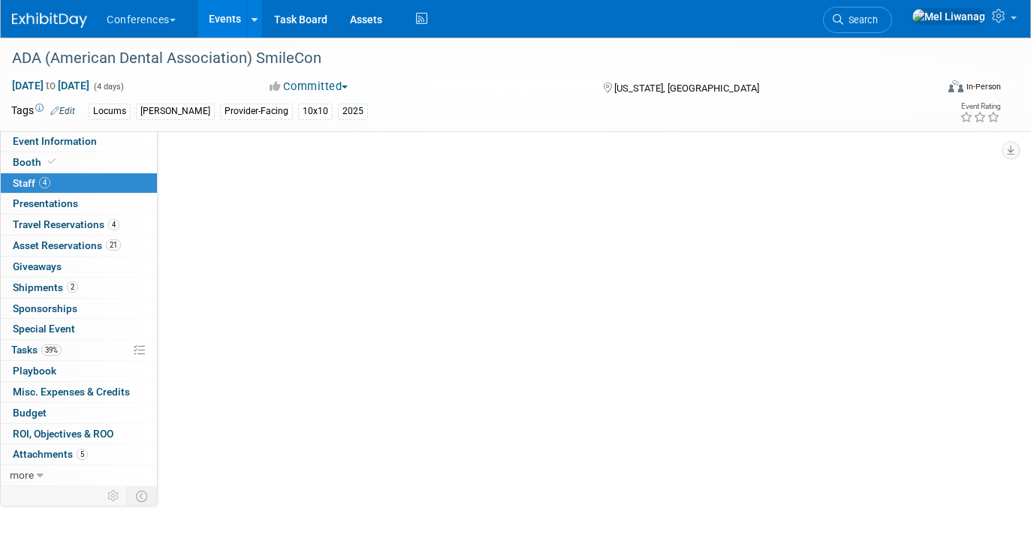
scroll to position [0, 0]
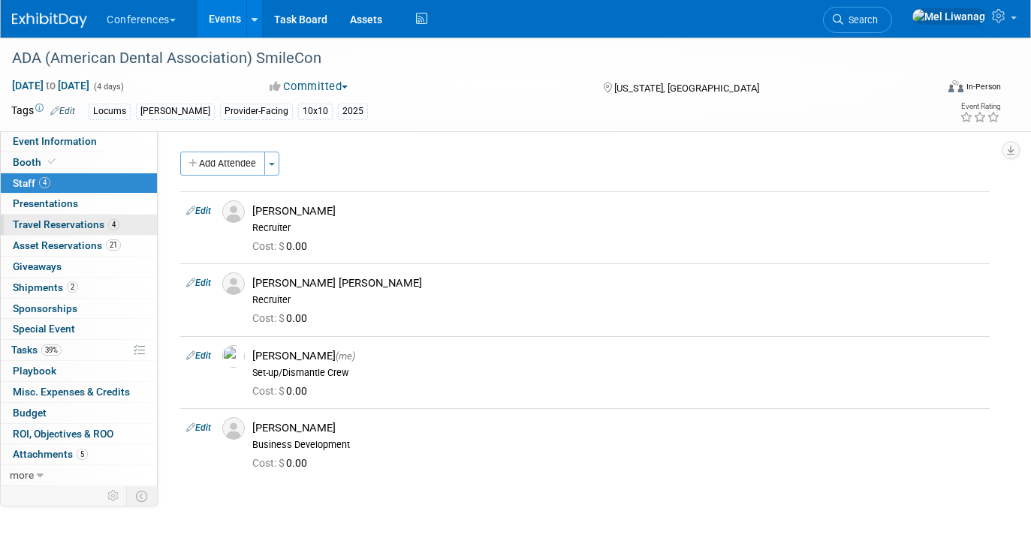
click at [107, 235] on link "4 Travel Reservations 4" at bounding box center [79, 225] width 156 height 20
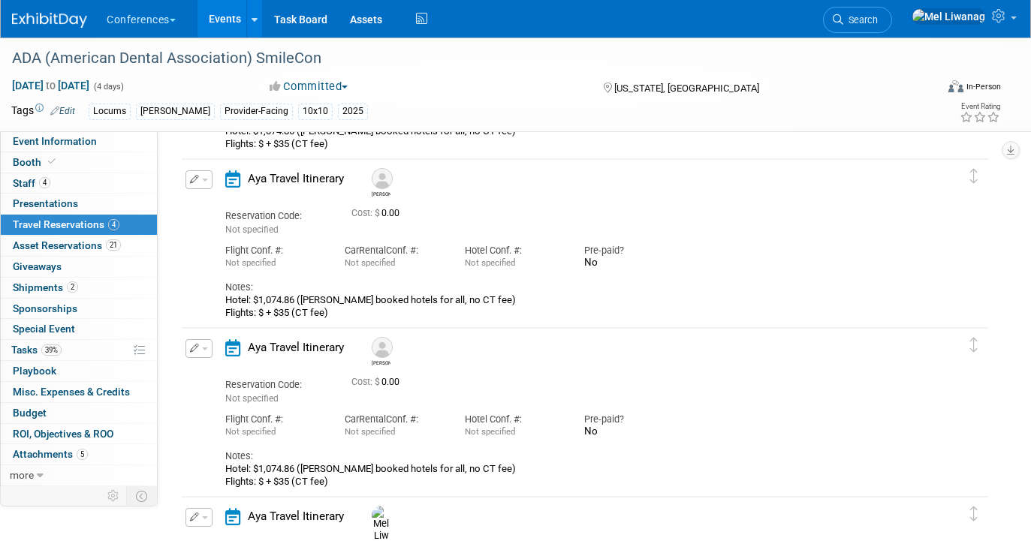
scroll to position [207, 0]
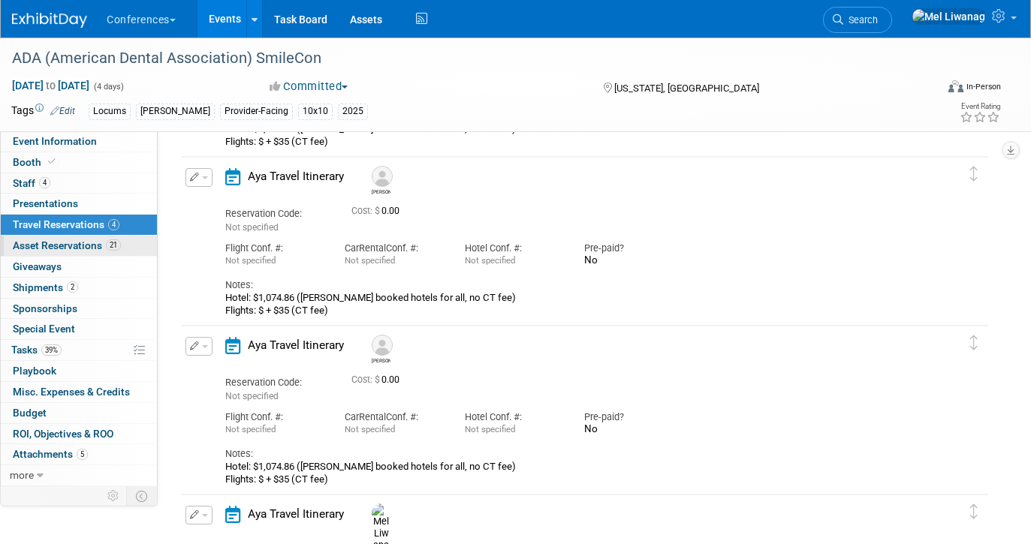
click at [132, 243] on link "21 Asset Reservations 21" at bounding box center [79, 246] width 156 height 20
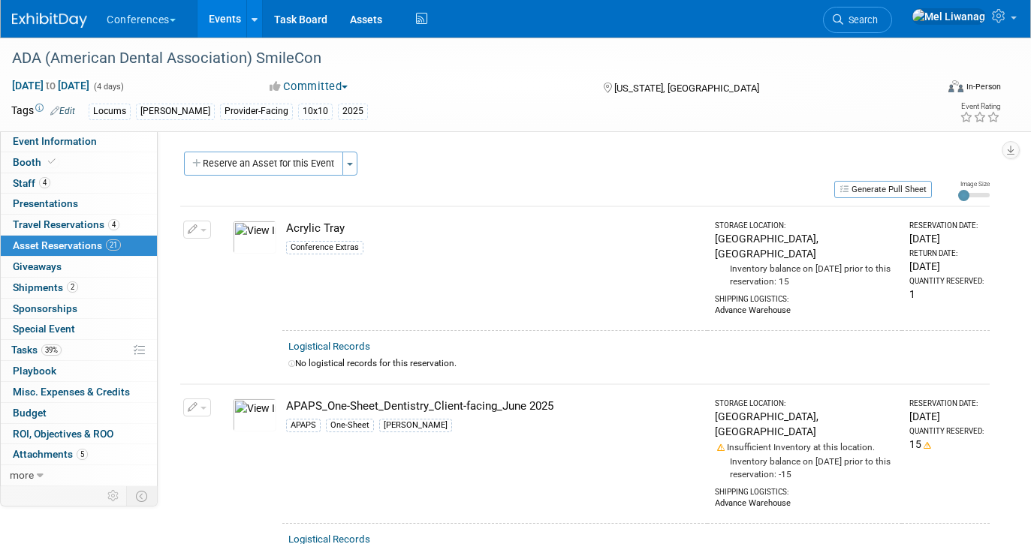
click at [64, 26] on img at bounding box center [49, 20] width 75 height 15
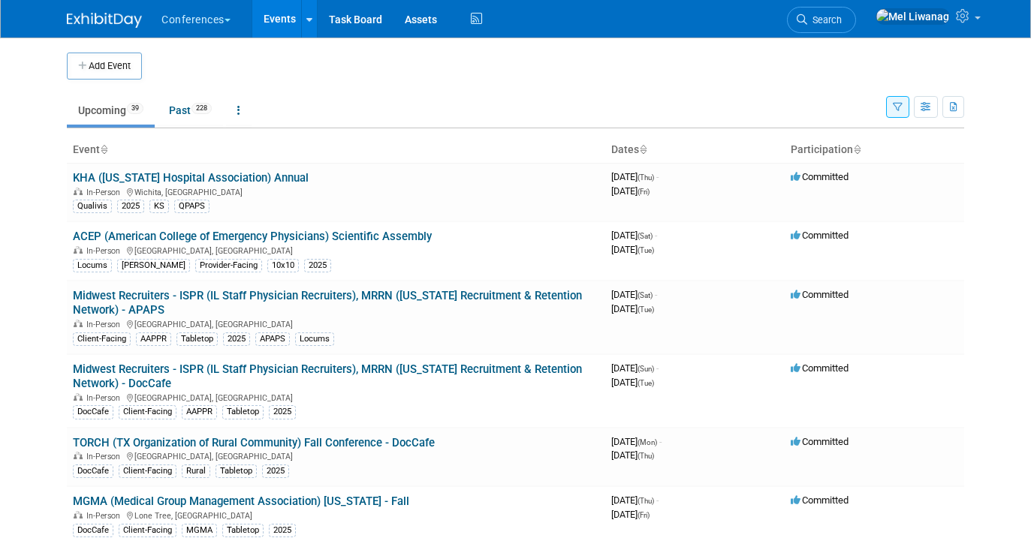
click at [383, 102] on ul "Upcoming 39 Past 228 All Events 267 Past and Upcoming Grouped Annually Events g…" at bounding box center [476, 112] width 819 height 34
click at [842, 15] on span "Search" at bounding box center [824, 19] width 35 height 11
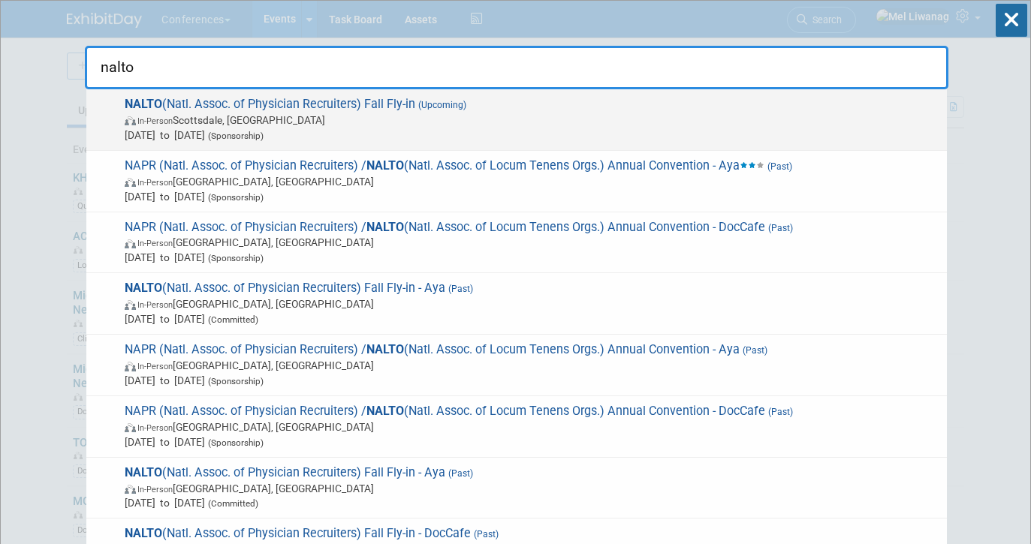
type input "nalto"
click at [636, 140] on span "[DATE] to [DATE] (Sponsorship)" at bounding box center [532, 135] width 815 height 15
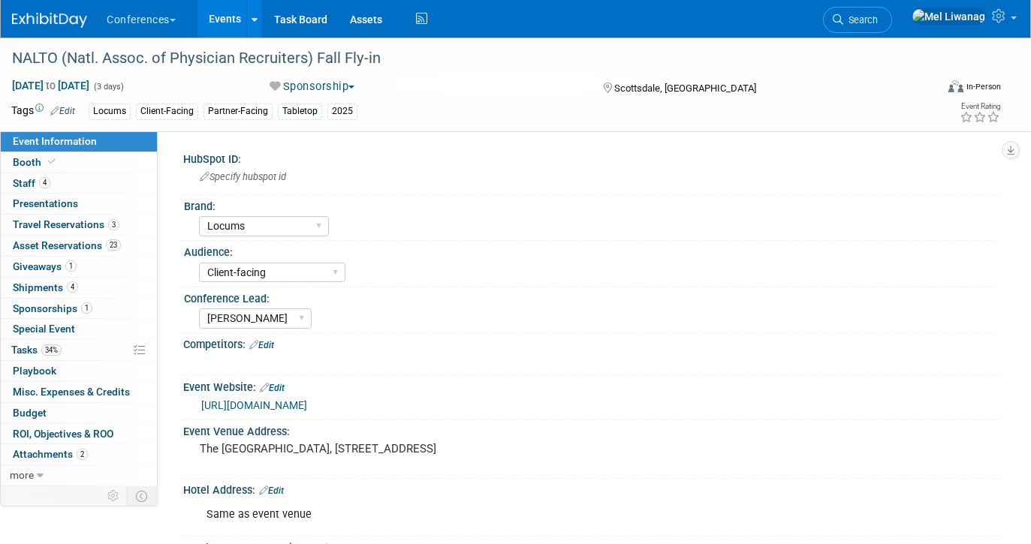
select select "Locums"
select select "Client-facing"
select select "[PERSON_NAME]"
click at [65, 179] on link "4 Staff 4" at bounding box center [79, 183] width 156 height 20
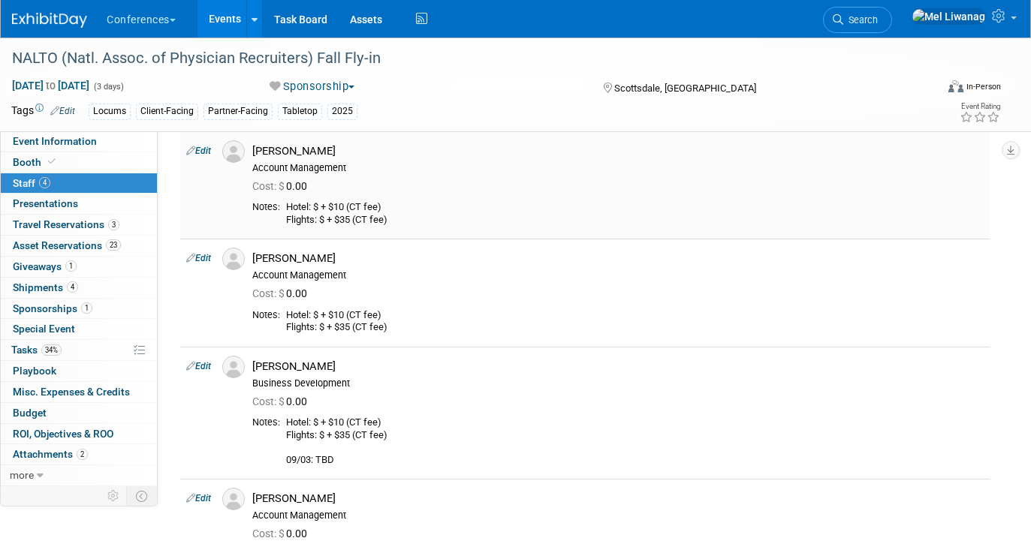
scroll to position [70, 0]
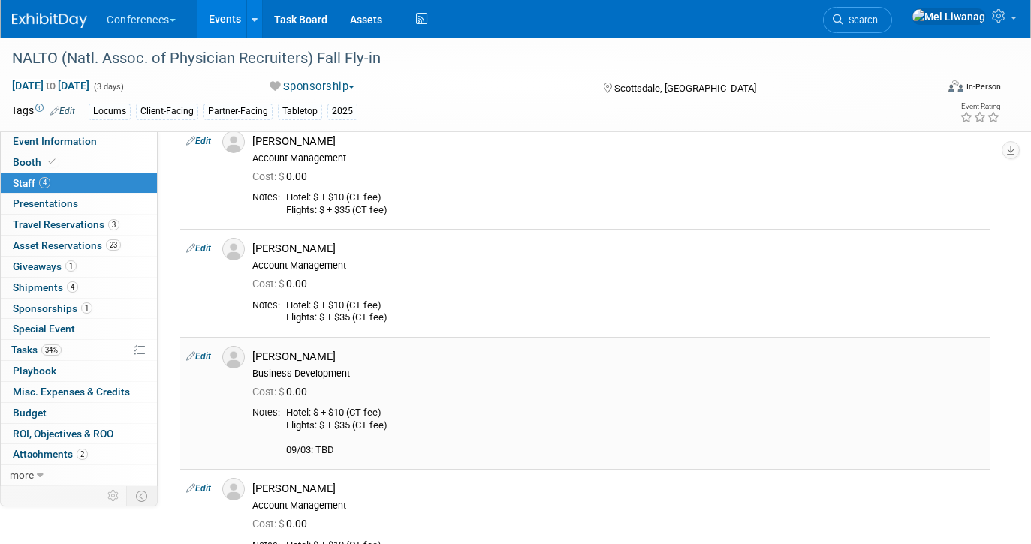
click at [206, 354] on link "Edit" at bounding box center [198, 356] width 25 height 11
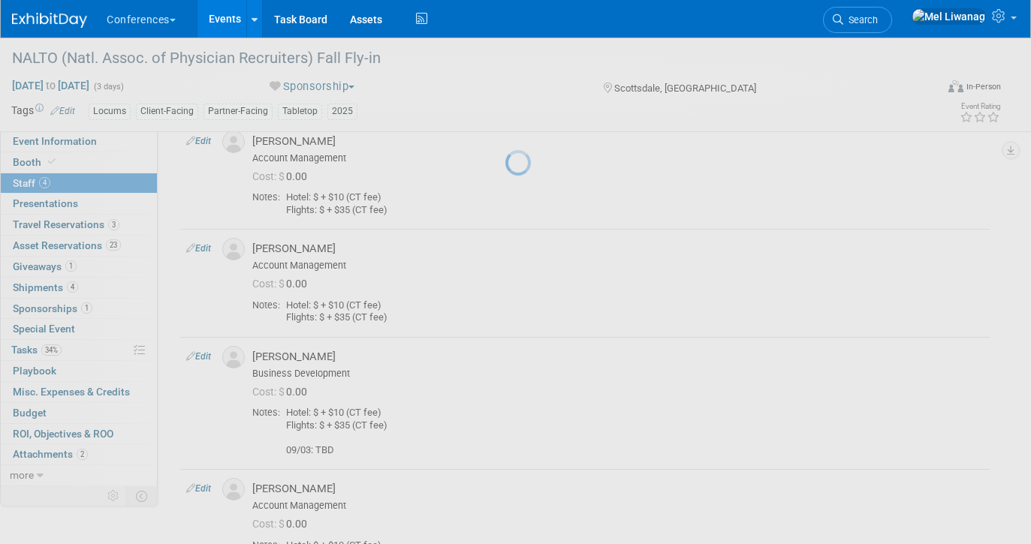
select select "5e841078-5ffb-4460-bb91-77557ecb503f"
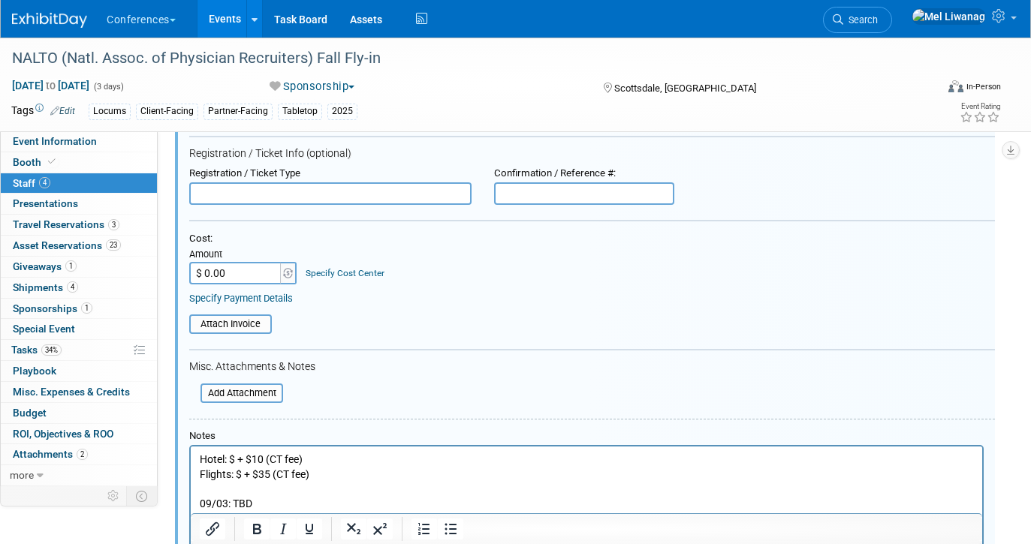
scroll to position [410, 0]
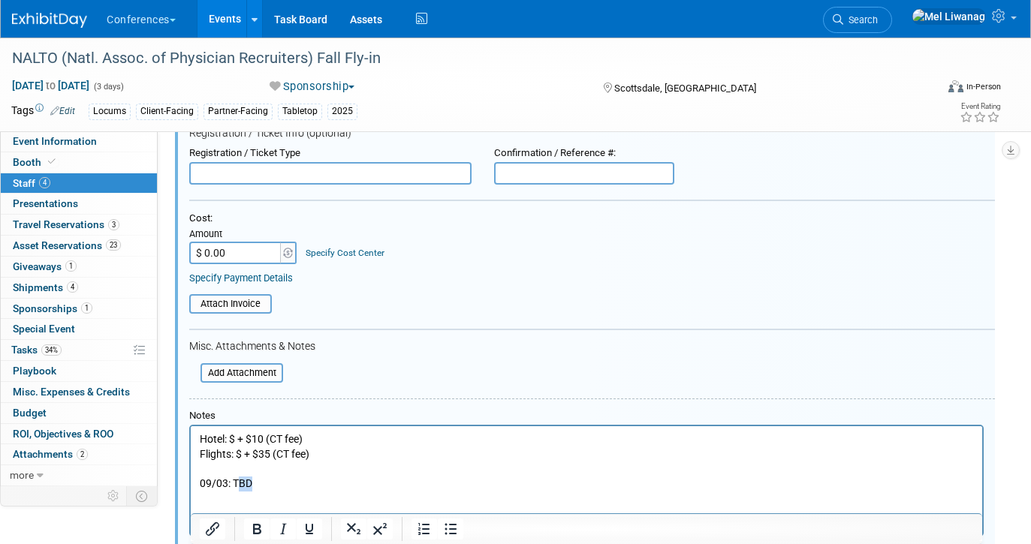
drag, startPoint x: 238, startPoint y: 489, endPoint x: 294, endPoint y: 484, distance: 56.6
click at [294, 484] on p "Hotel: $ + $10 (CT fee) Flights: $ + $35 (CT fee) 09/03: TBD" at bounding box center [587, 462] width 774 height 59
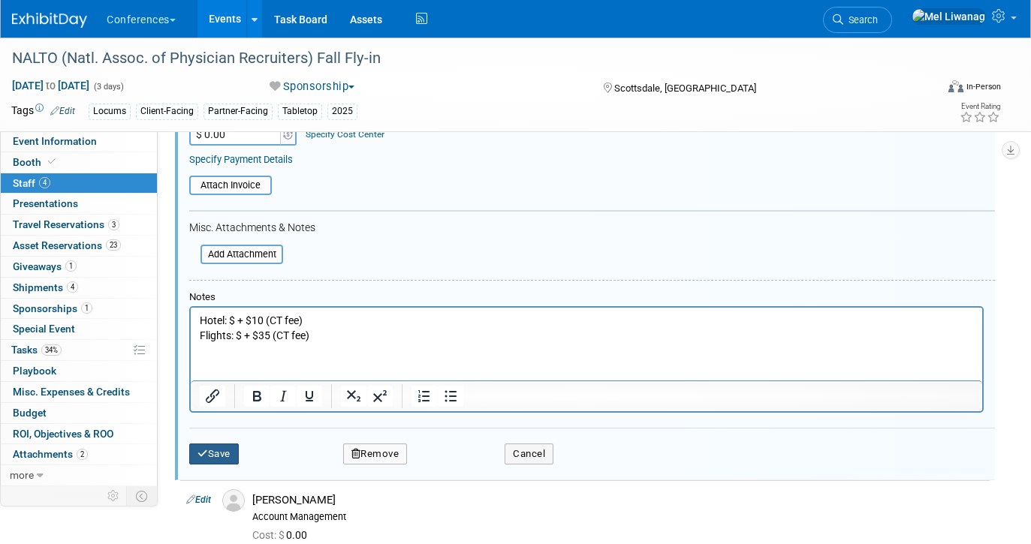
click at [205, 454] on icon "submit" at bounding box center [203, 454] width 11 height 10
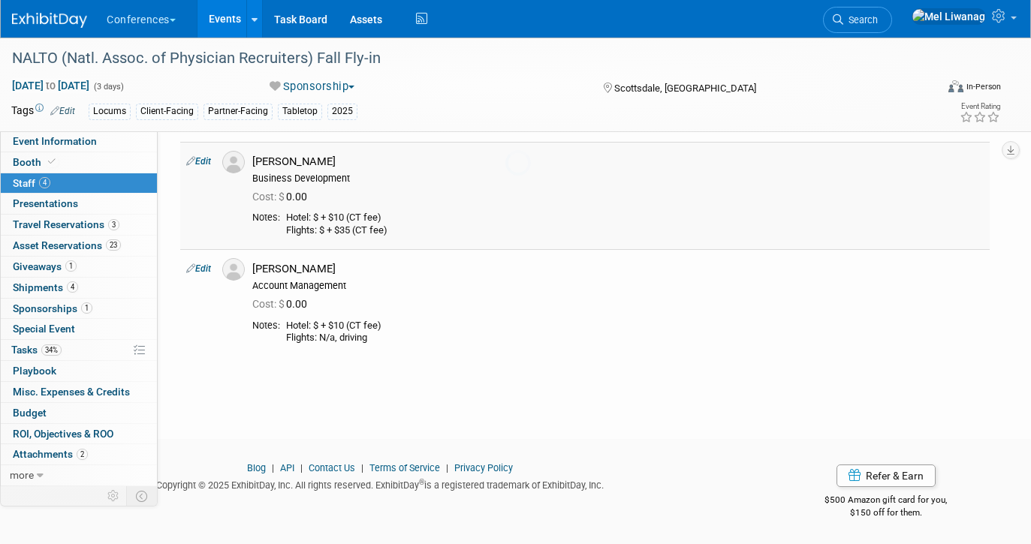
scroll to position [265, 0]
click at [892, 29] on link "Search" at bounding box center [857, 20] width 69 height 26
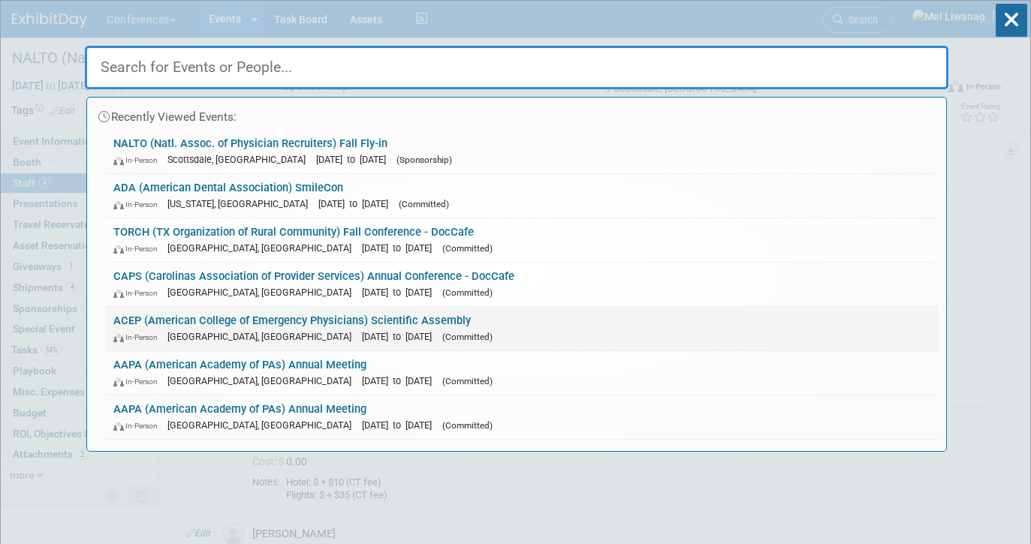
type input "a"
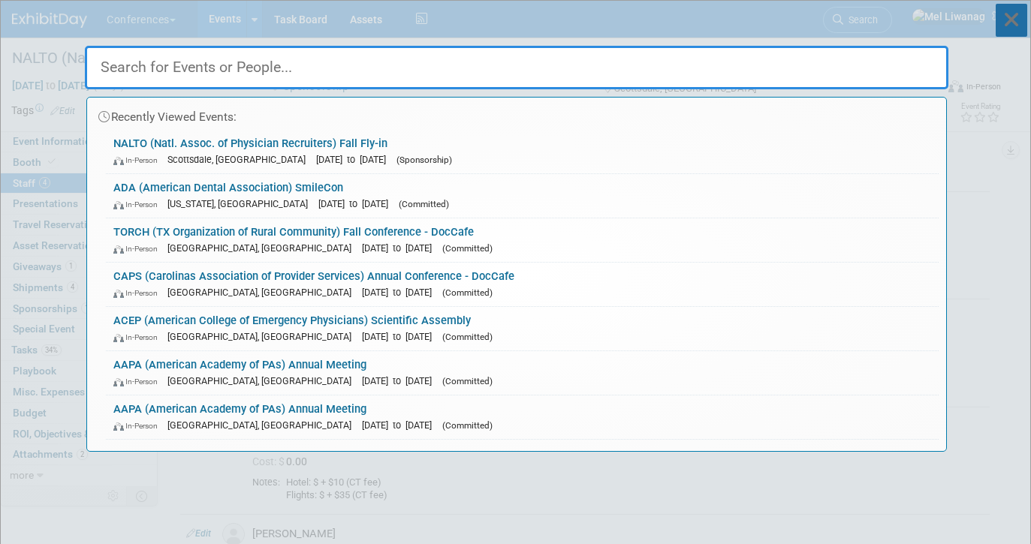
click at [1012, 17] on icon at bounding box center [1012, 20] width 32 height 33
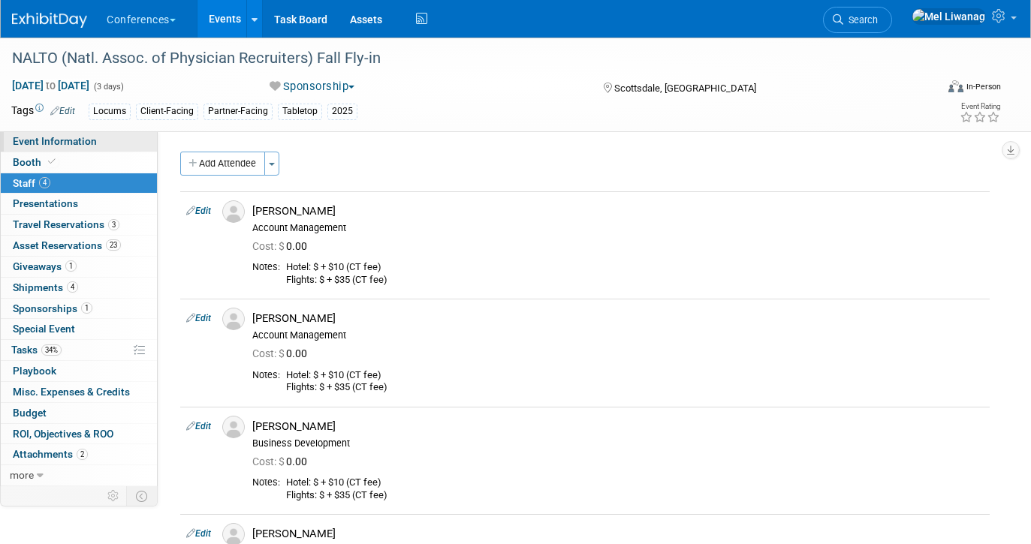
click at [104, 137] on link "Event Information" at bounding box center [79, 141] width 156 height 20
select select "Locums"
select select "Client-facing"
select select "[PERSON_NAME]"
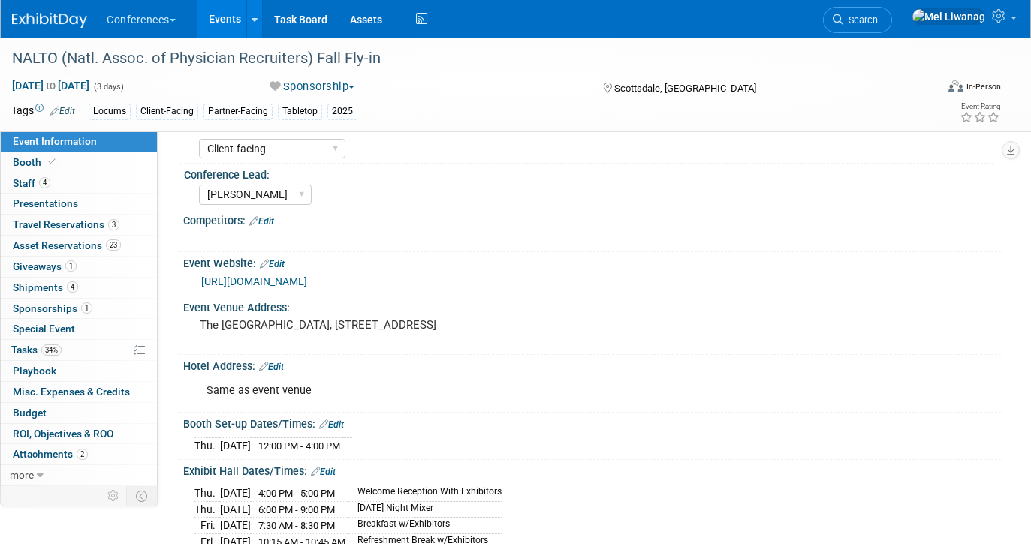
scroll to position [139, 0]
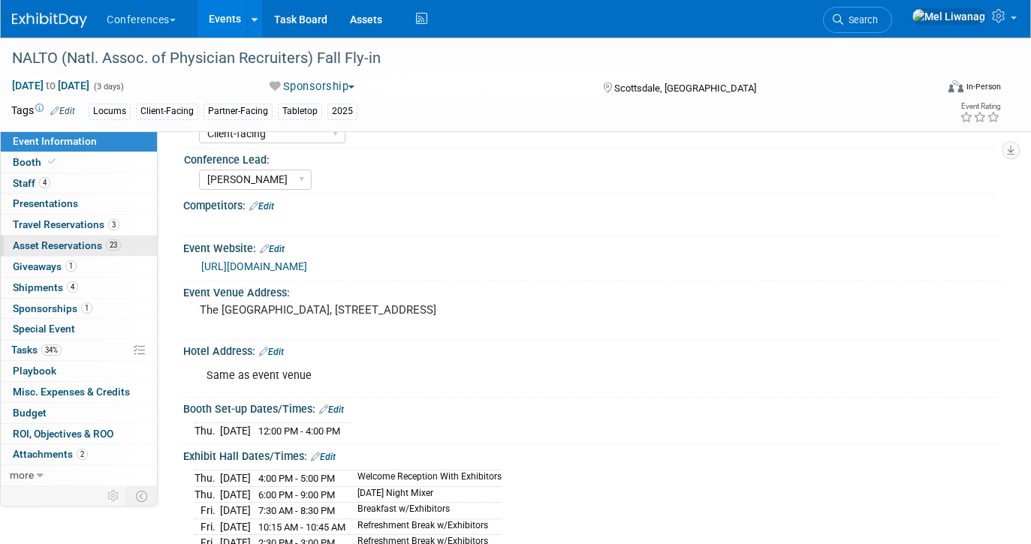
click at [103, 244] on span "Asset Reservations 23" at bounding box center [67, 246] width 108 height 12
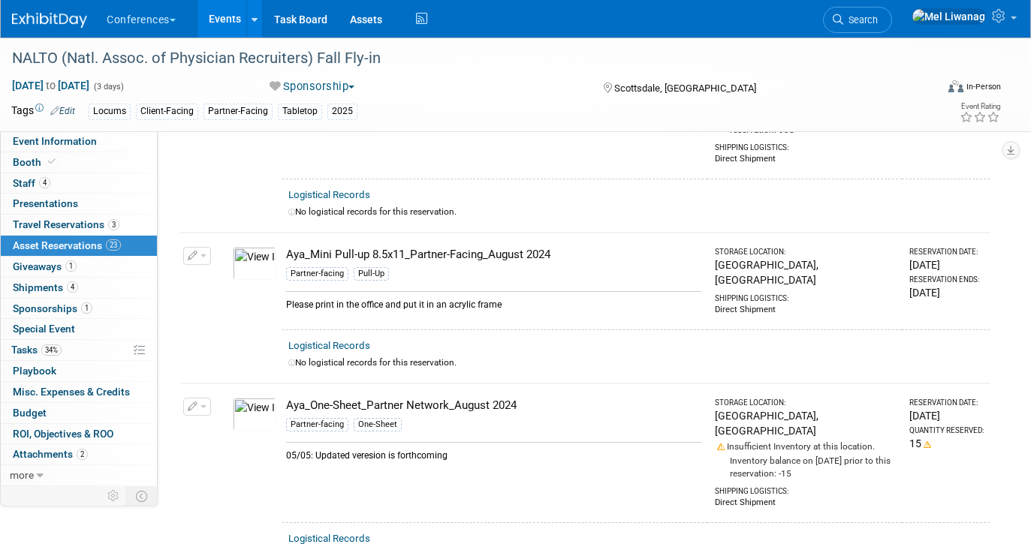
scroll to position [1092, 0]
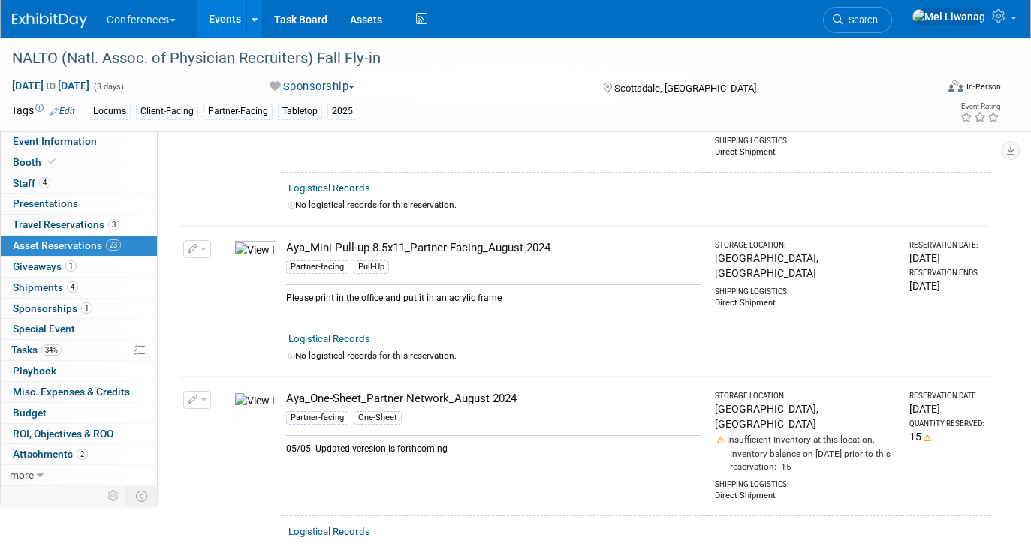
click at [373, 377] on td "Aya_One-Sheet_Partner Network_August 2024 Partner-facing One-Sheet 05/05: Updat…" at bounding box center [494, 446] width 425 height 139
click at [256, 391] on img at bounding box center [255, 407] width 44 height 33
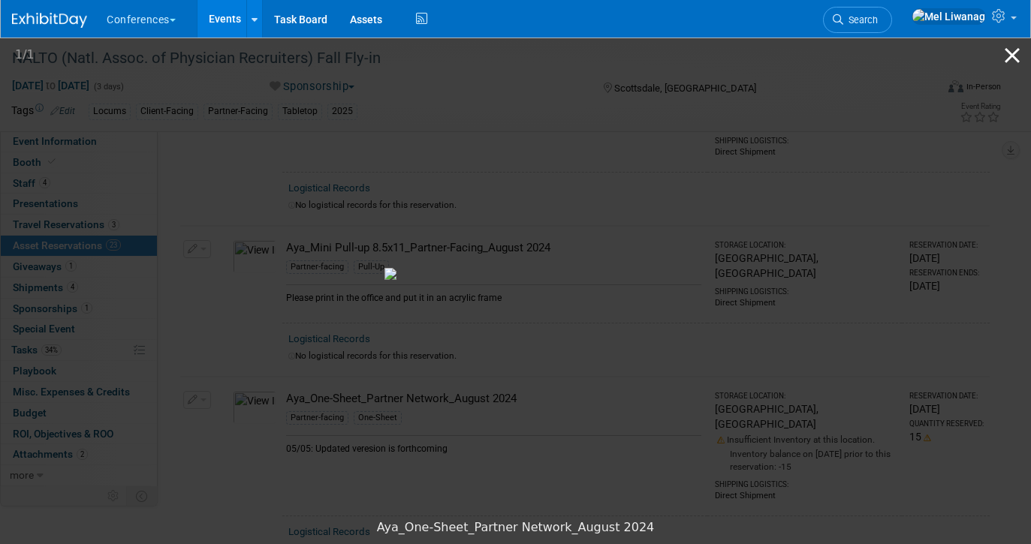
click at [1005, 63] on button "Close gallery" at bounding box center [1013, 55] width 38 height 35
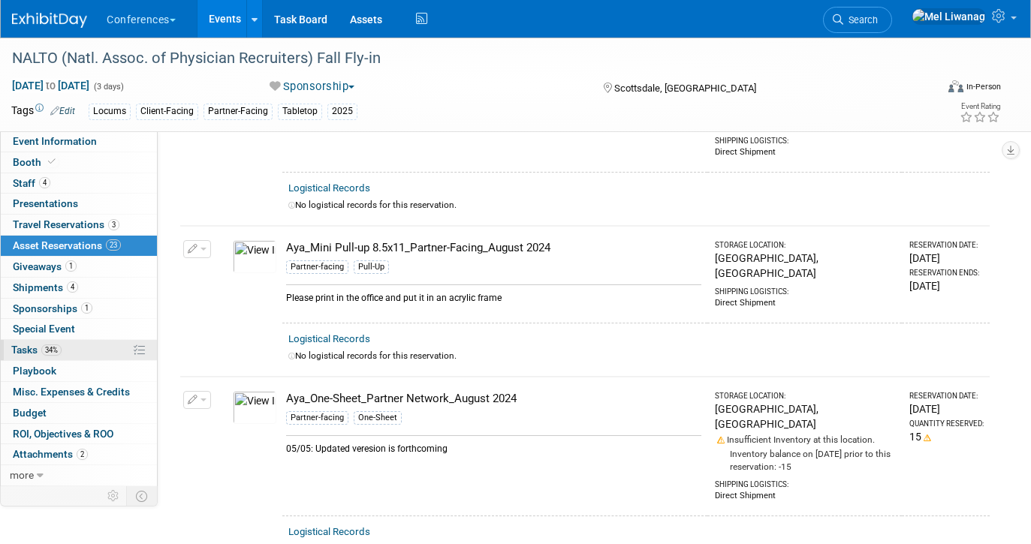
click at [53, 350] on span "34%" at bounding box center [51, 350] width 20 height 11
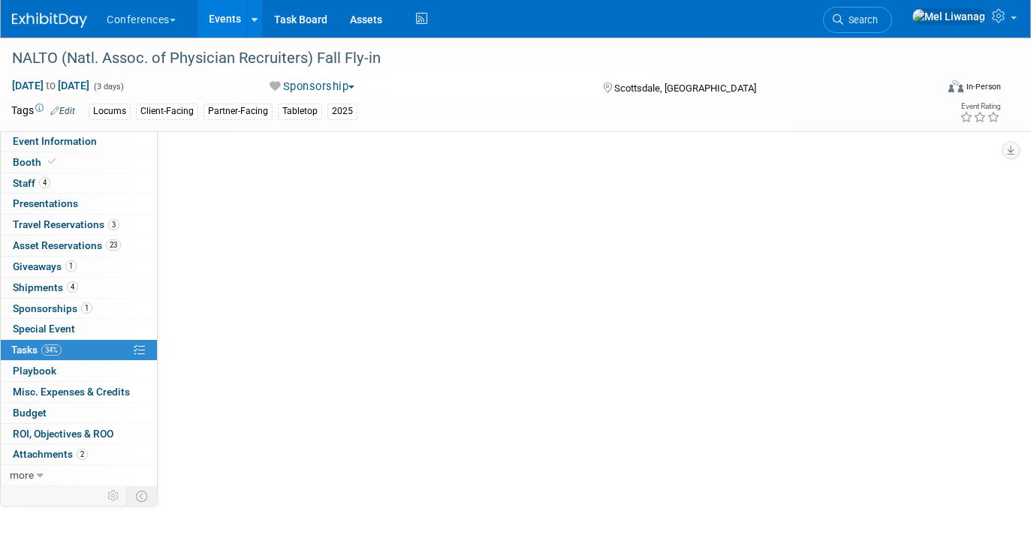
scroll to position [0, 0]
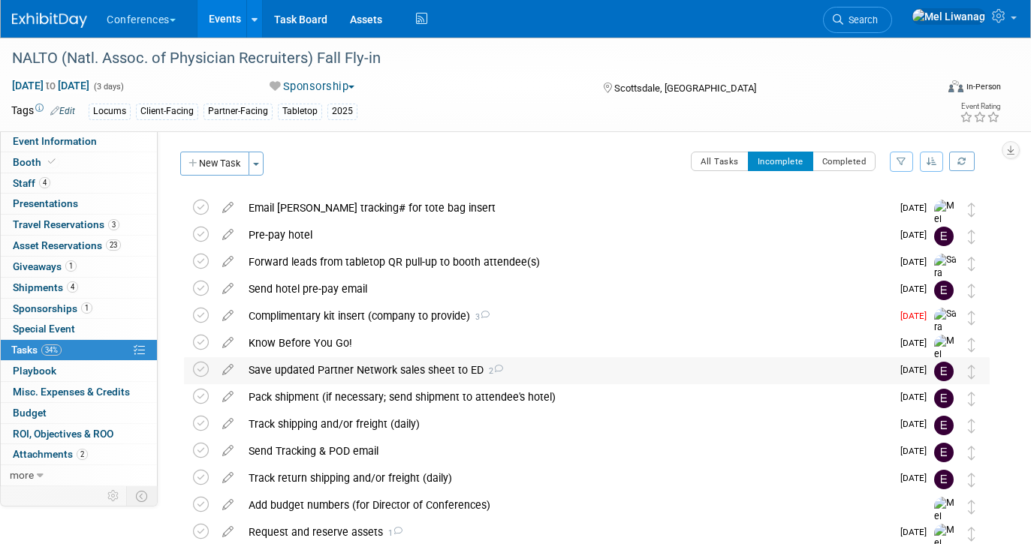
click at [442, 364] on div "Save updated Partner Network sales sheet to ED 2" at bounding box center [566, 370] width 650 height 26
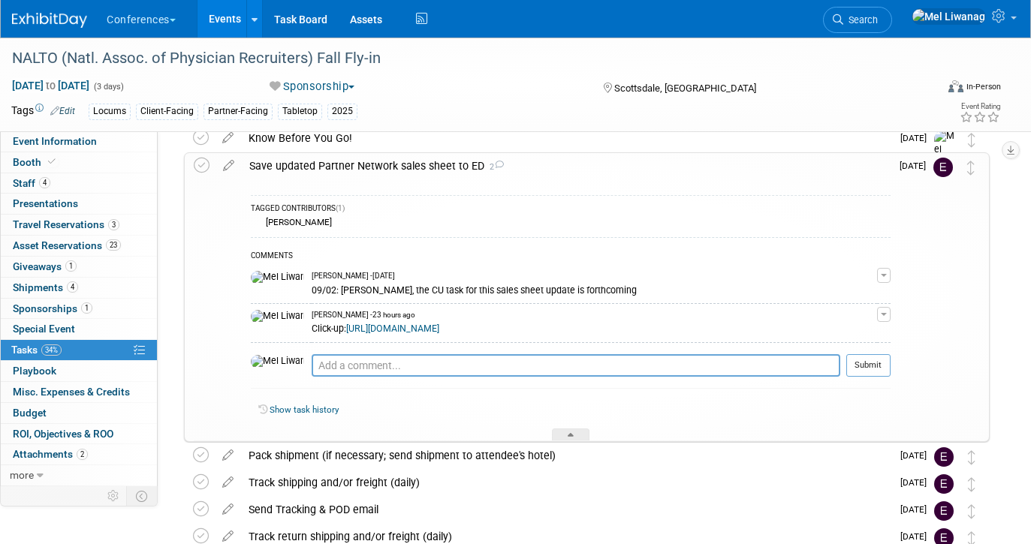
scroll to position [207, 0]
click at [456, 369] on textarea at bounding box center [576, 364] width 529 height 23
click at [439, 330] on link "https://app.clickup.com/t/86abfu871" at bounding box center [392, 327] width 93 height 11
click at [890, 32] on link "Search" at bounding box center [857, 20] width 69 height 26
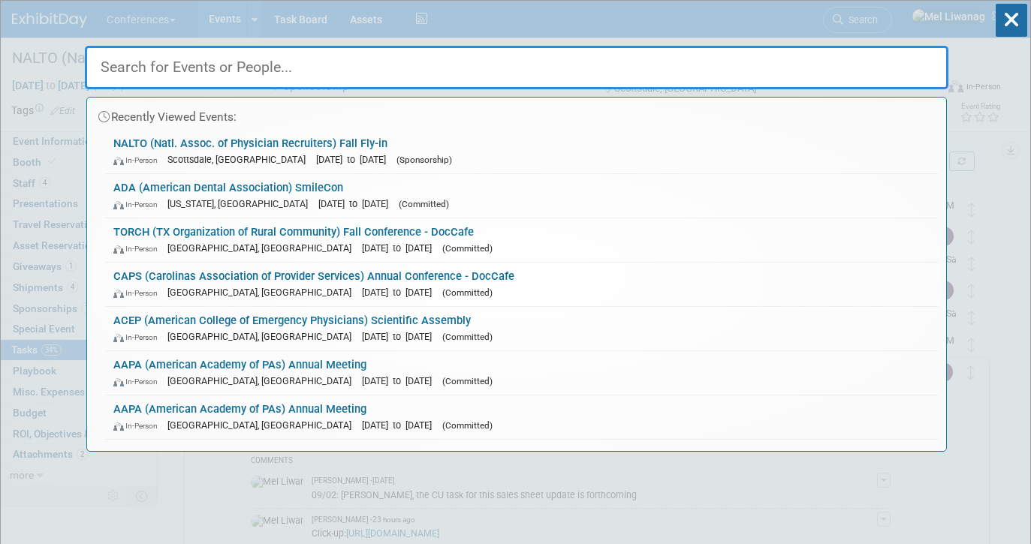
type input "f"
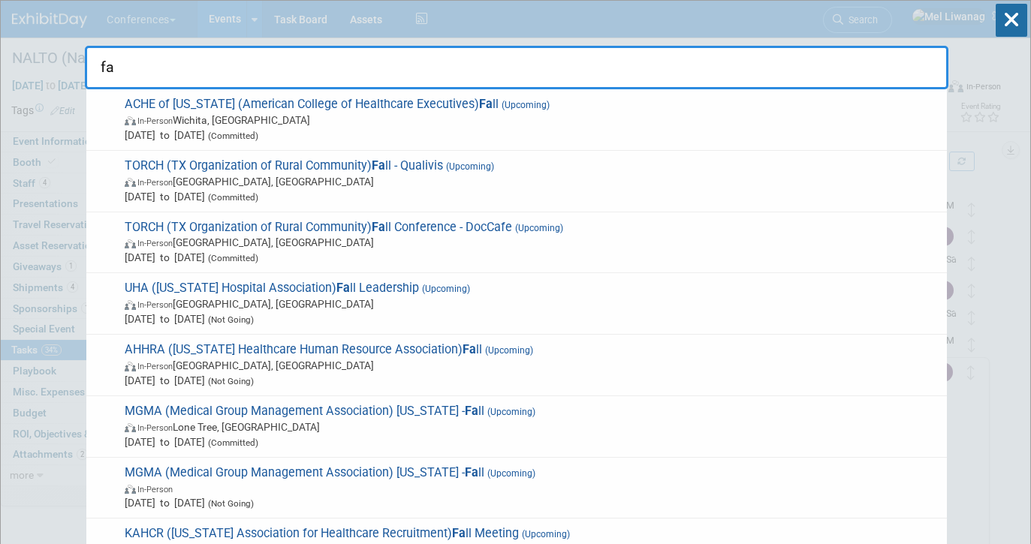
type input "f"
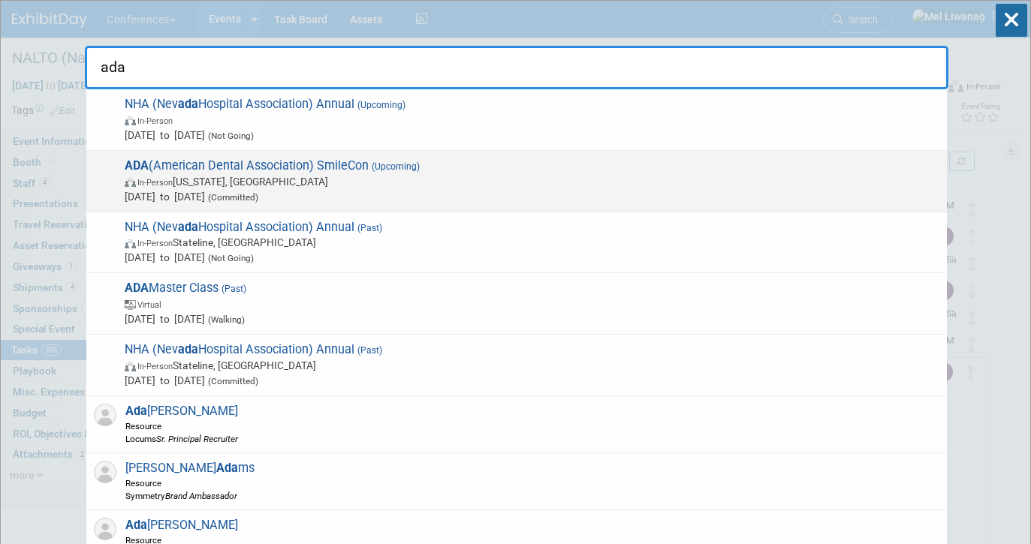
type input "ada"
click at [237, 185] on span "In-Person Washington, DC" at bounding box center [532, 181] width 815 height 15
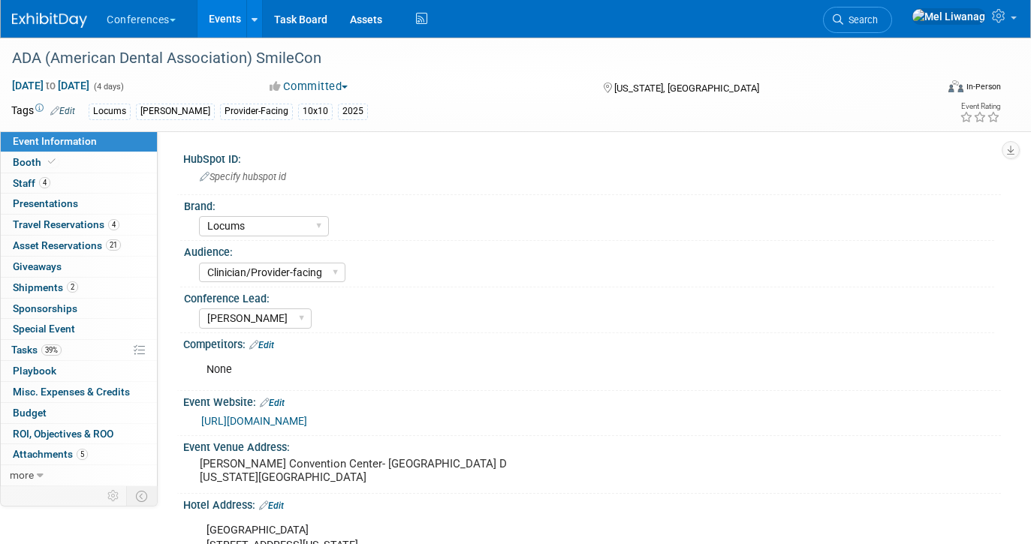
select select "Locums"
select select "Clinician/Provider-facing"
select select "[PERSON_NAME]"
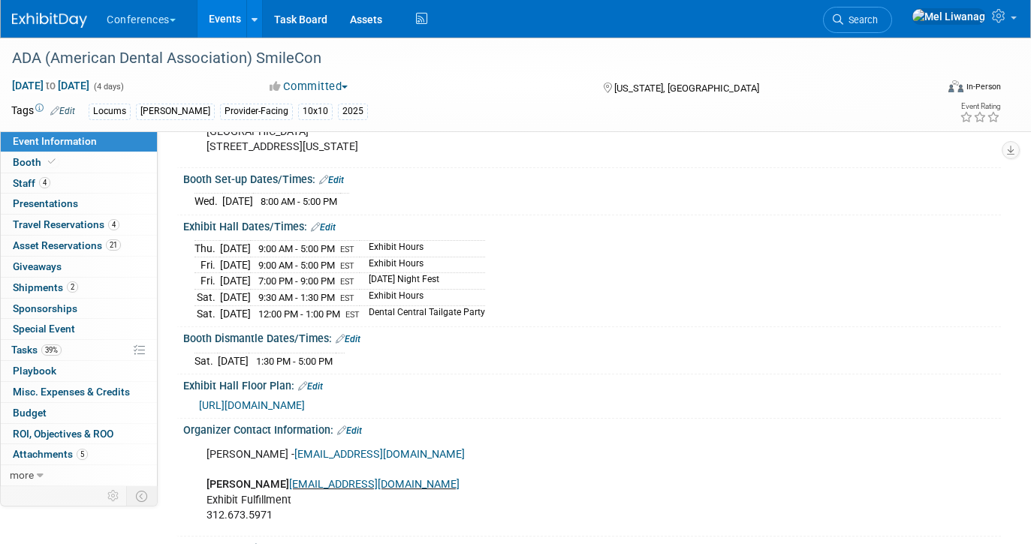
scroll to position [405, 0]
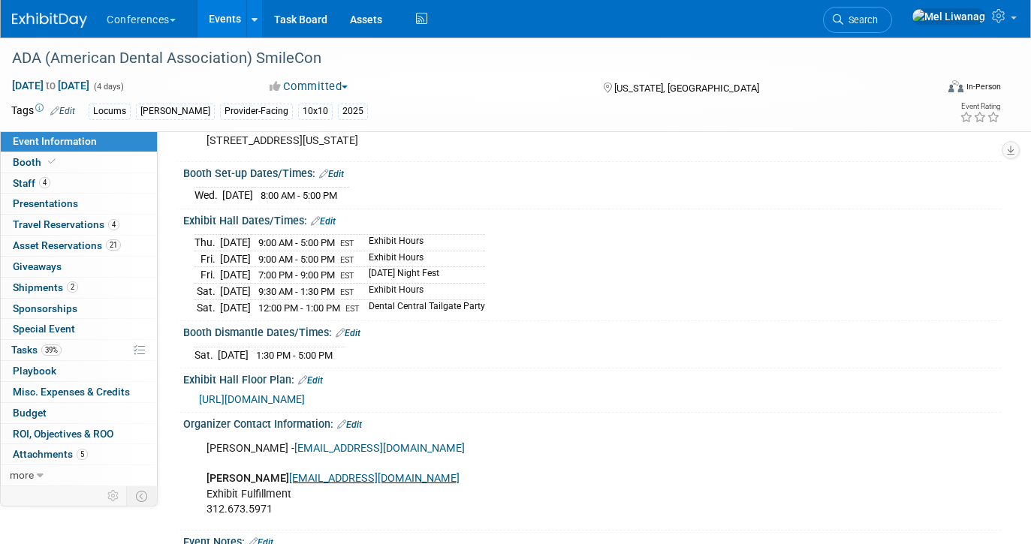
click at [305, 397] on span "https://smithbucklin.expocad.com/Events/25ada/index.html" at bounding box center [252, 400] width 106 height 12
click at [892, 31] on link "Search" at bounding box center [857, 20] width 69 height 26
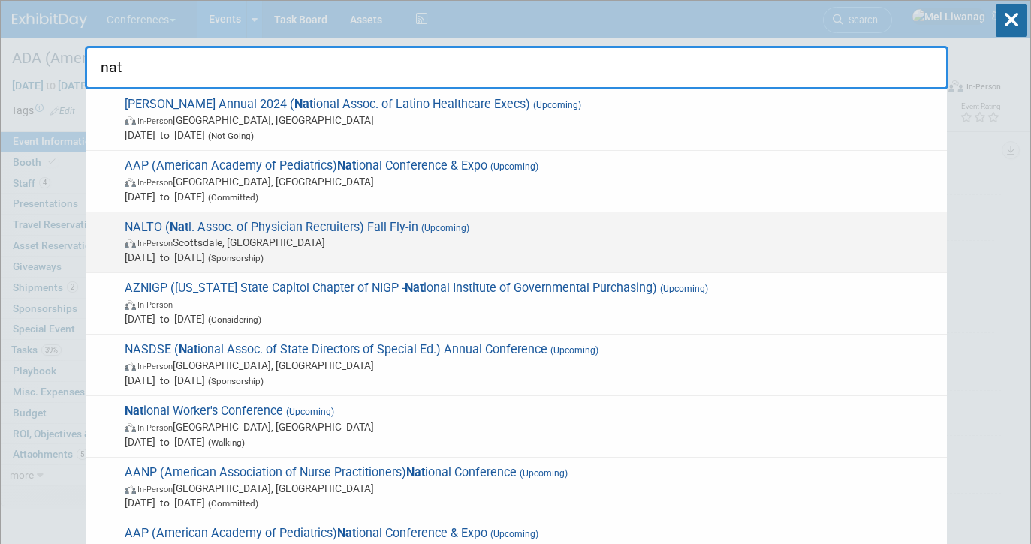
type input "nat"
click at [315, 221] on span "NALTO ( Nat l. Assoc. of Physician Recruiters) Fall Fly-in (Upcoming) In-Person…" at bounding box center [529, 243] width 819 height 46
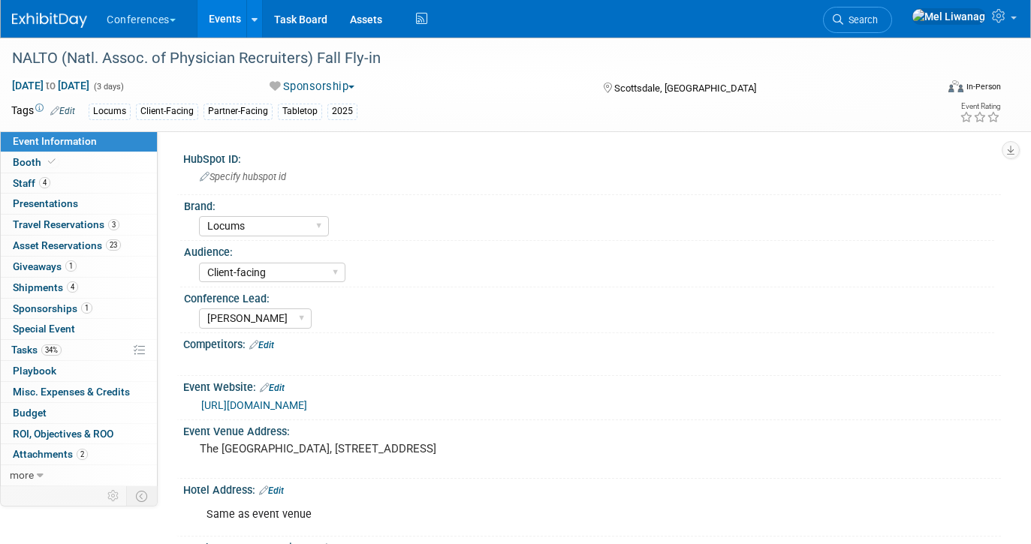
select select "Locums"
select select "Client-facing"
select select "[PERSON_NAME]"
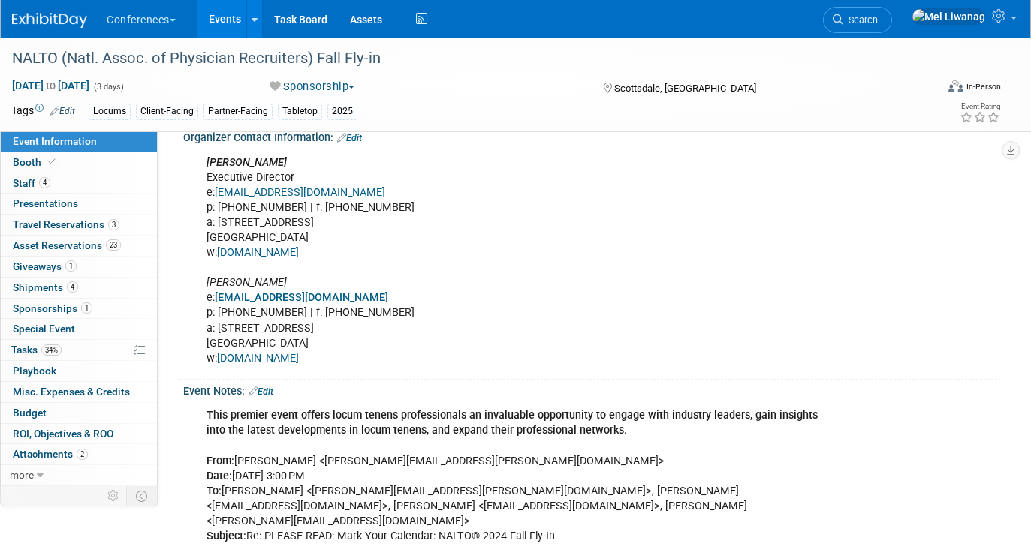
scroll to position [661, 0]
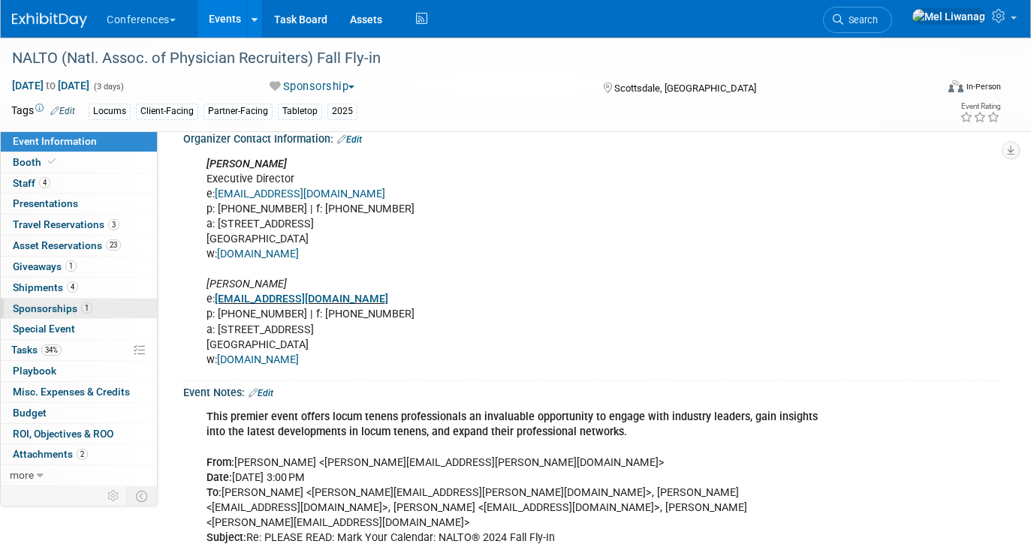
click at [81, 306] on span "1" at bounding box center [86, 308] width 11 height 11
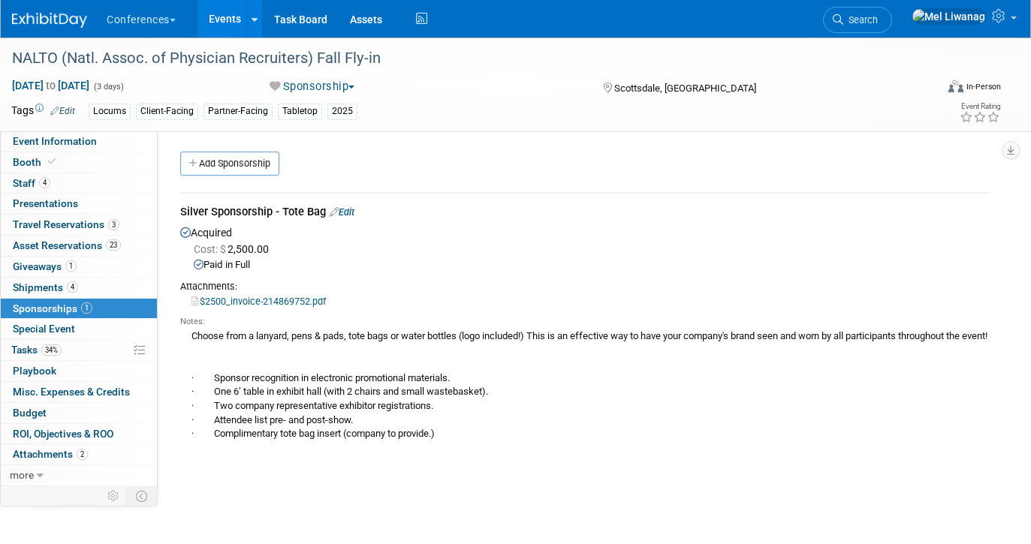
click at [26, 29] on div "Conferences Explore: My Workspaces 2 Go to Workspace: Conferences Marketing Req…" at bounding box center [506, 19] width 988 height 38
click at [44, 12] on link at bounding box center [58, 13] width 93 height 12
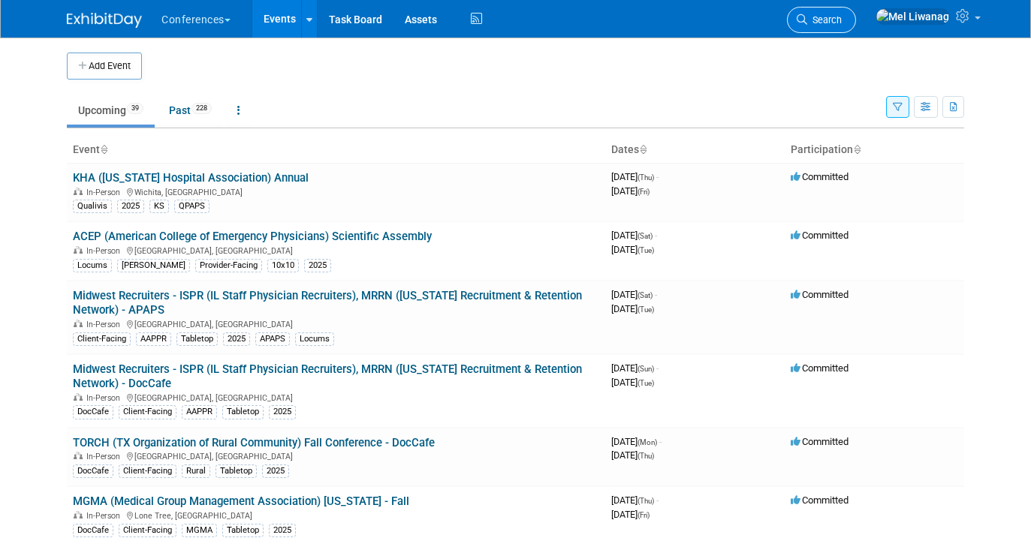
click at [856, 27] on link "Search" at bounding box center [821, 20] width 69 height 26
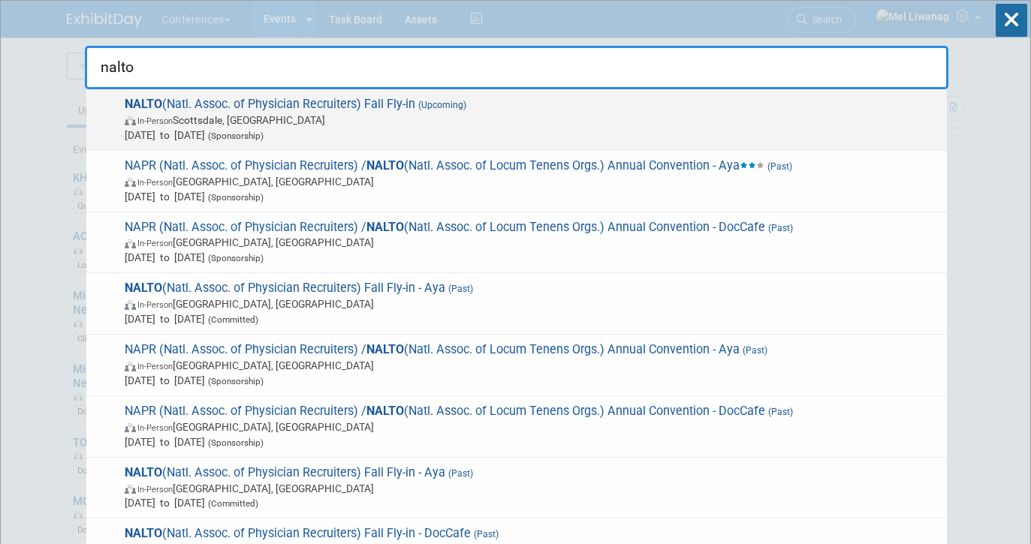
type input "nalto"
click at [524, 116] on span "In-Person [GEOGRAPHIC_DATA], [GEOGRAPHIC_DATA]" at bounding box center [532, 120] width 815 height 15
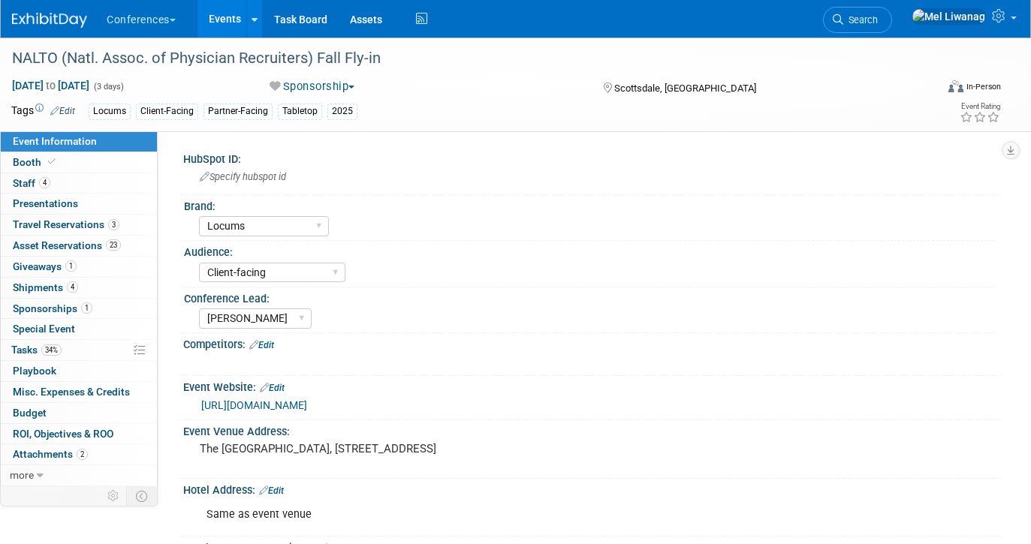
select select "Locums"
select select "Client-facing"
select select "[PERSON_NAME]"
click at [76, 177] on link "4 Staff 4" at bounding box center [79, 183] width 156 height 20
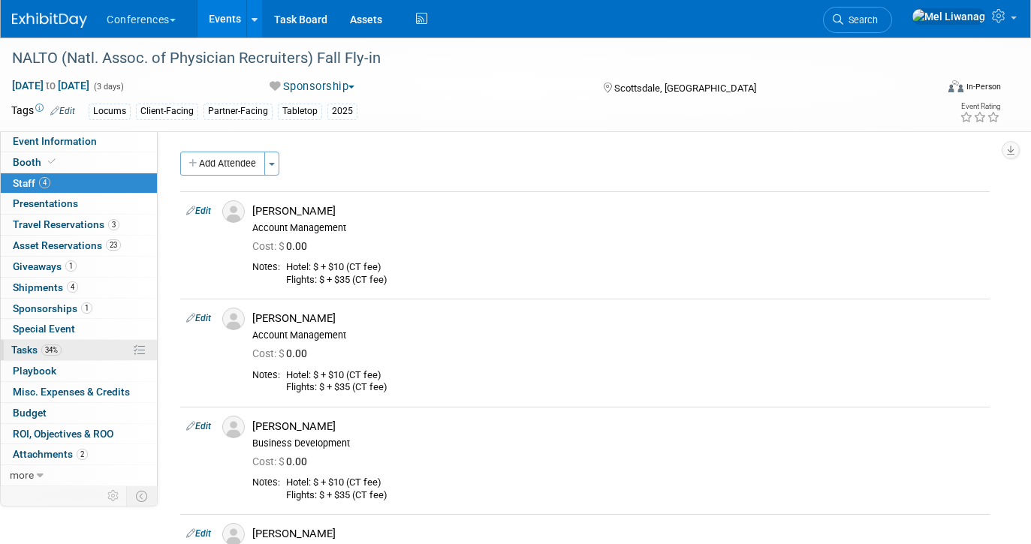
click at [65, 354] on link "34% Tasks 34%" at bounding box center [79, 350] width 156 height 20
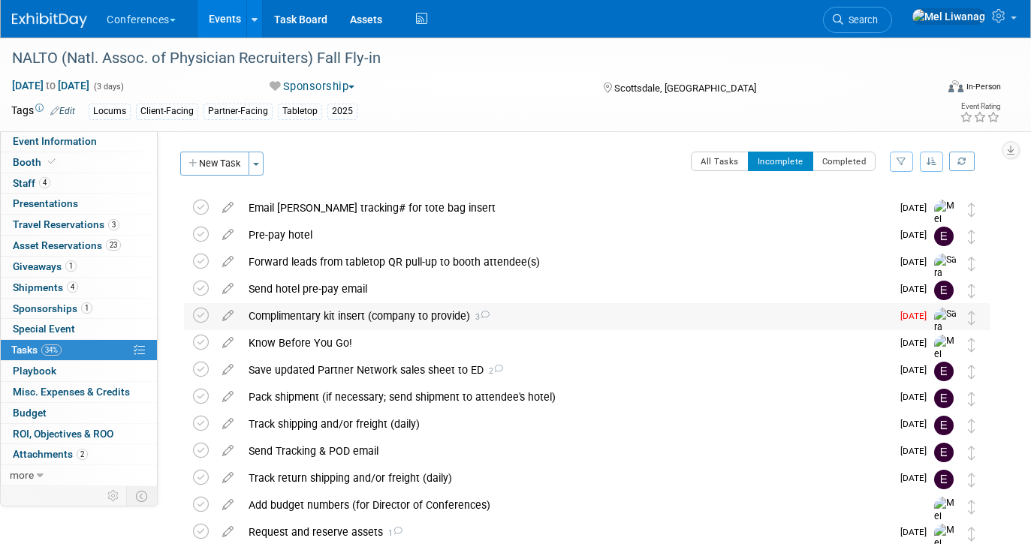
scroll to position [256, 0]
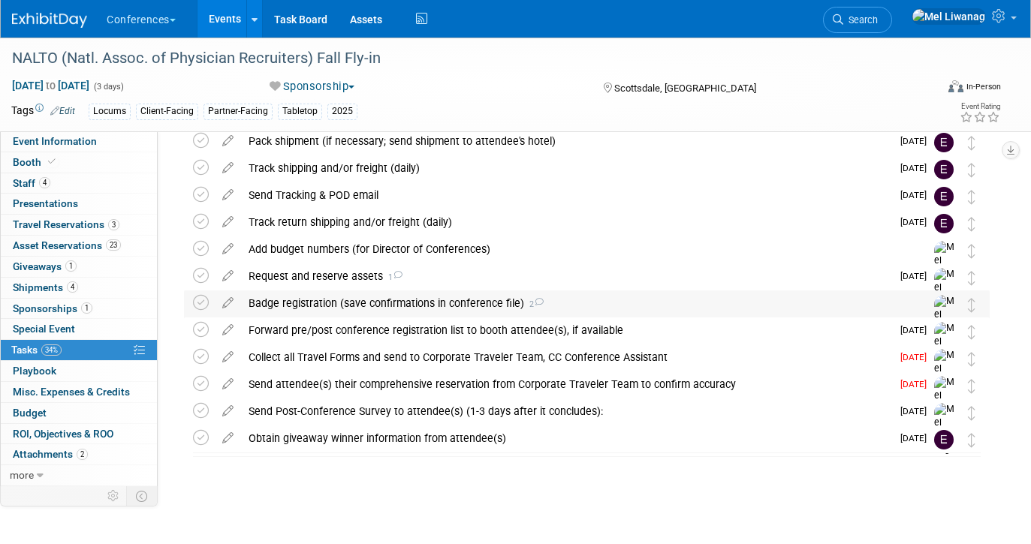
click at [465, 303] on div "Badge registration (save confirmations in conference file) 2" at bounding box center [572, 304] width 663 height 26
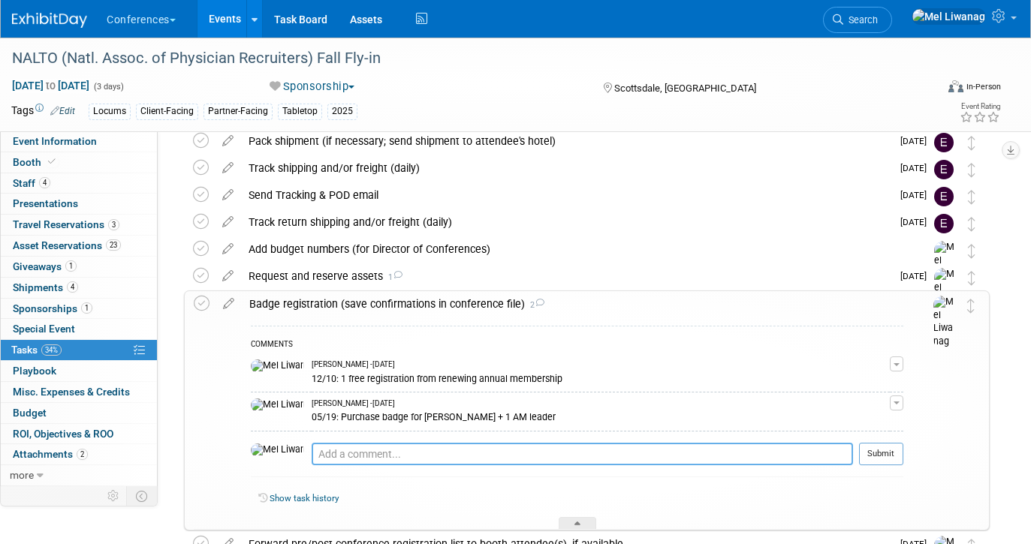
click at [395, 457] on textarea at bounding box center [582, 454] width 541 height 23
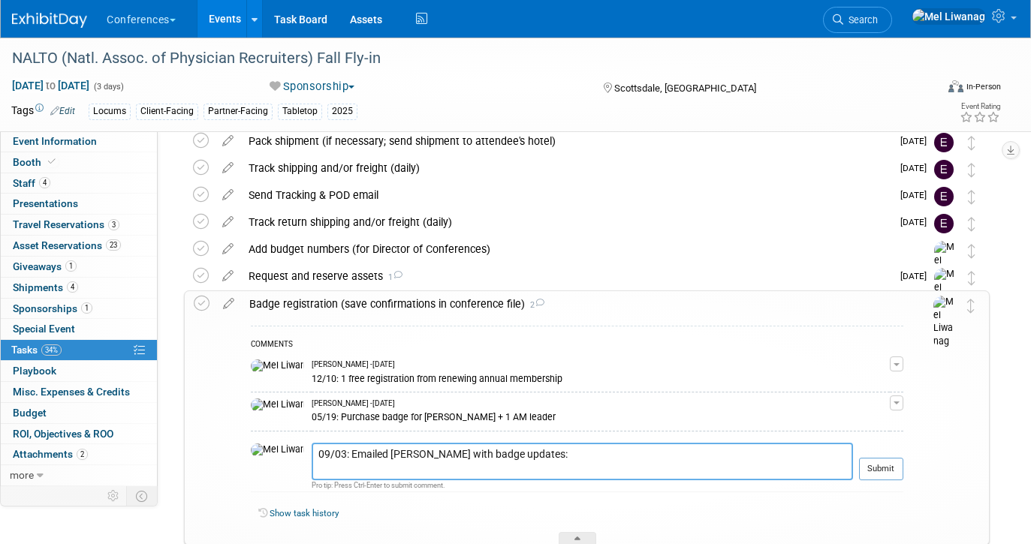
paste textarea "Alexei Bachuretz Peter Kaufman Tyson Fugett (originally Patrick Hinkle) Stephan…"
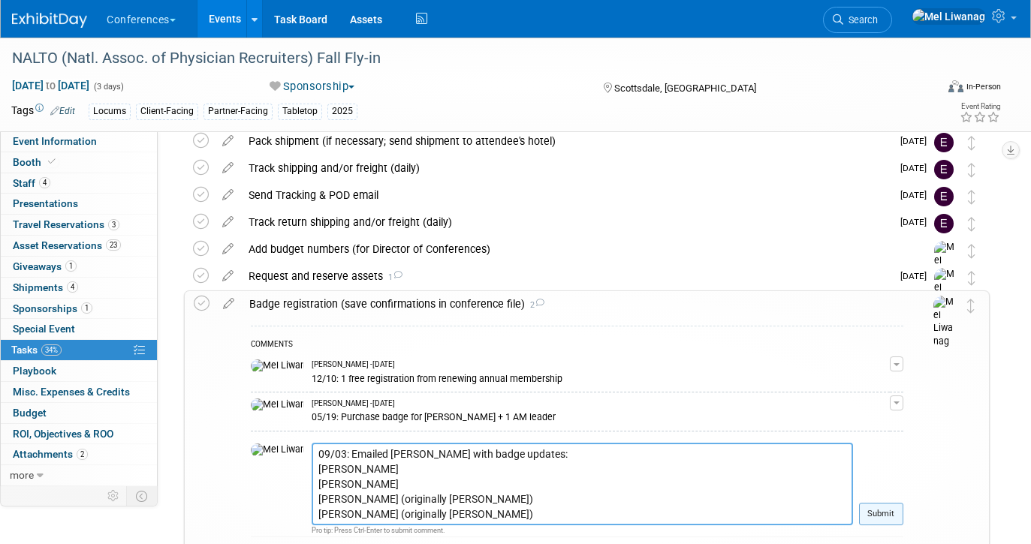
type textarea "09/03: Emailed Letty Carroll with badge updates: Alexei Bachuretz Peter Kaufman…"
click at [899, 506] on button "Submit" at bounding box center [881, 514] width 44 height 23
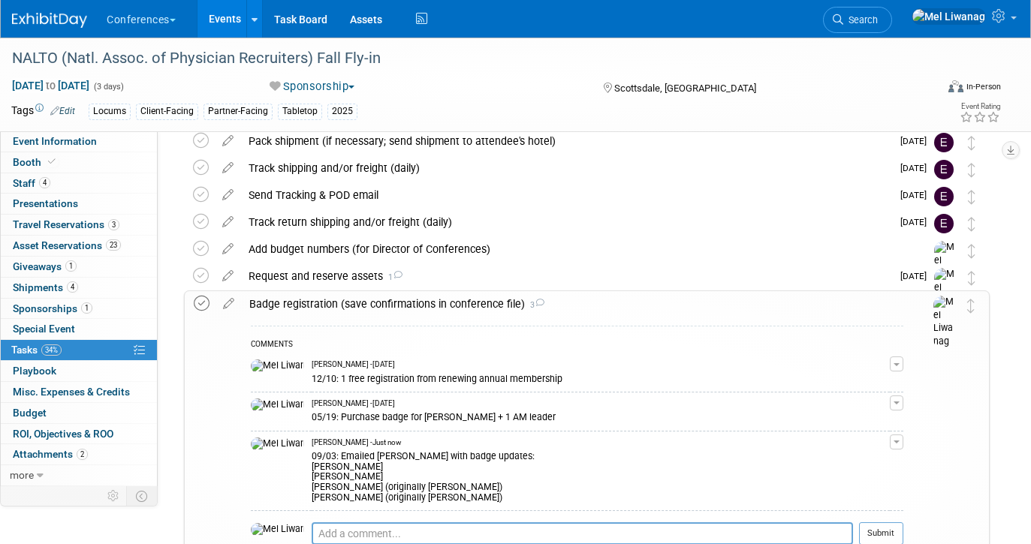
click at [203, 300] on icon at bounding box center [202, 304] width 16 height 16
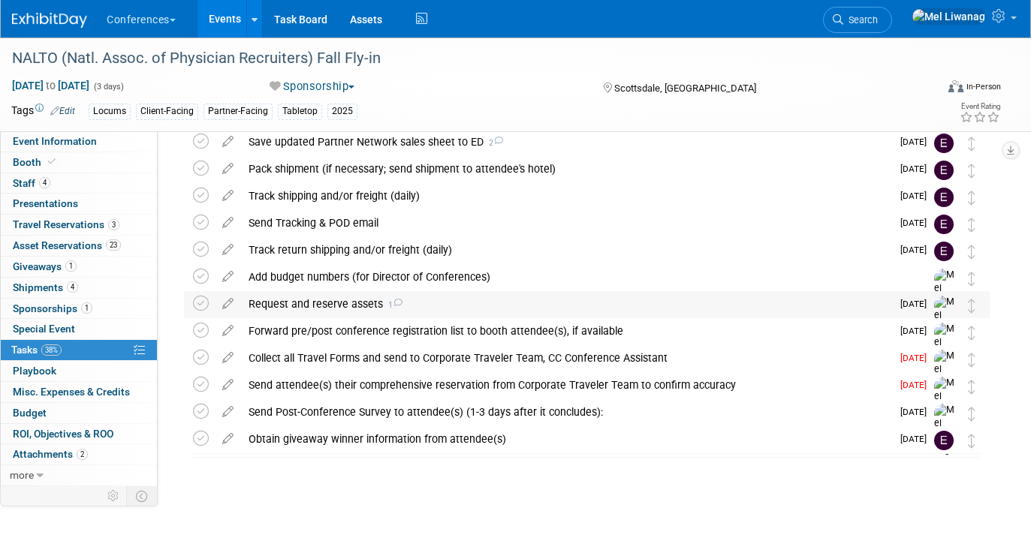
scroll to position [229, 0]
click at [438, 348] on div "Collect all Travel Forms and send to Corporate Traveler Team, CC Conference Ass…" at bounding box center [566, 358] width 650 height 26
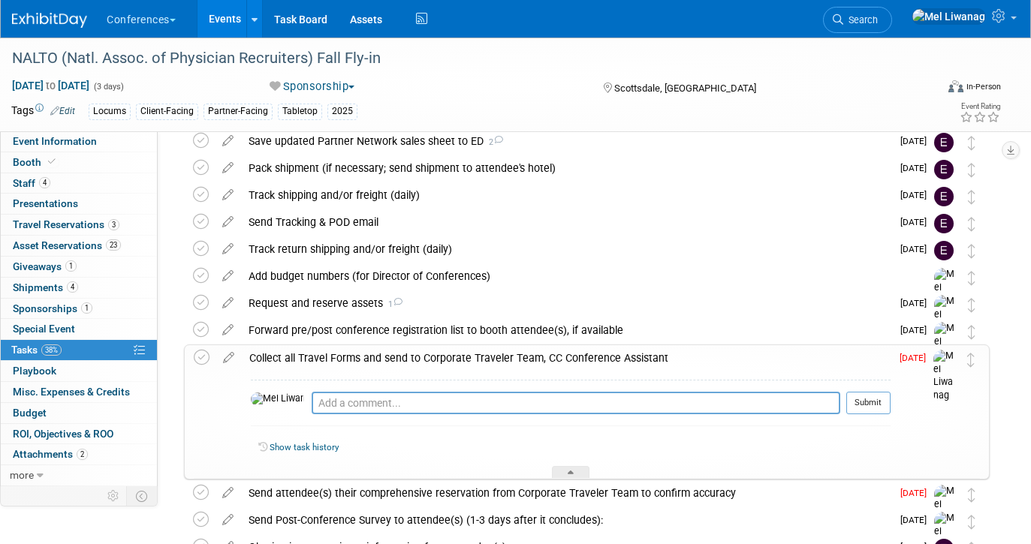
click at [438, 347] on div "Collect all Travel Forms and send to Corporate Traveler Team, CC Conference Ass…" at bounding box center [566, 358] width 649 height 26
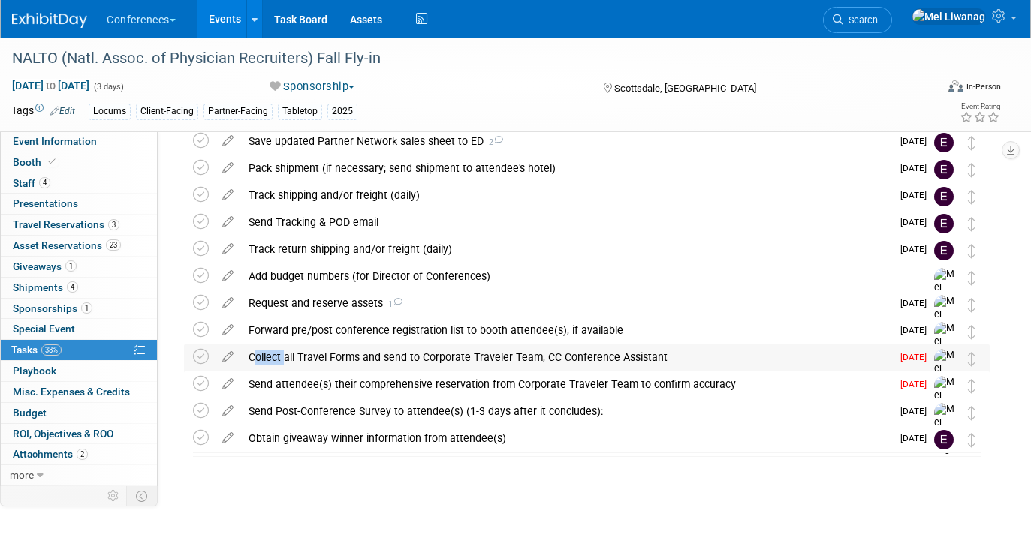
click at [438, 347] on div "Collect all Travel Forms and send to Corporate Traveler Team, CC Conference Ass…" at bounding box center [566, 358] width 650 height 26
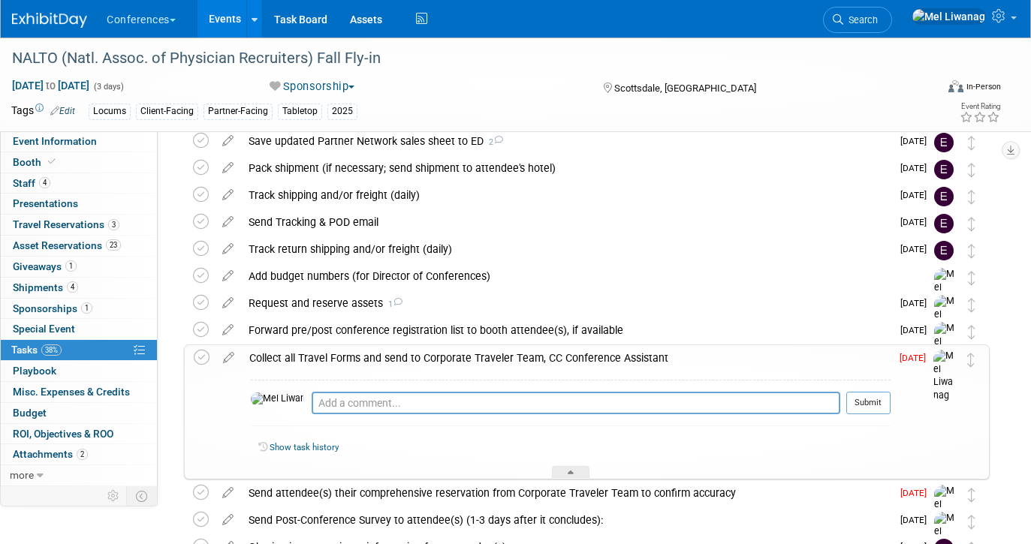
click at [412, 391] on div "Pro tip: Press Ctrl-Enter to submit comment. Submit" at bounding box center [571, 407] width 640 height 54
click at [412, 390] on div "Pro tip: Press Ctrl-Enter to submit comment. Submit" at bounding box center [571, 407] width 640 height 54
click at [402, 407] on textarea at bounding box center [576, 403] width 529 height 23
type textarea "09/03: Received Peter's"
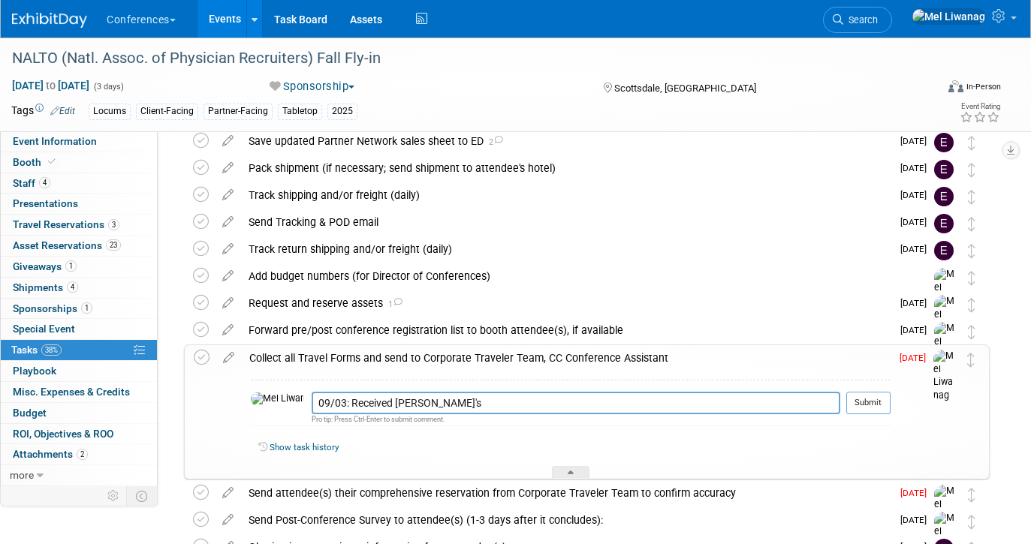
click at [897, 403] on td "Sep 3" at bounding box center [912, 412] width 43 height 134
click at [873, 404] on button "Submit" at bounding box center [868, 403] width 44 height 23
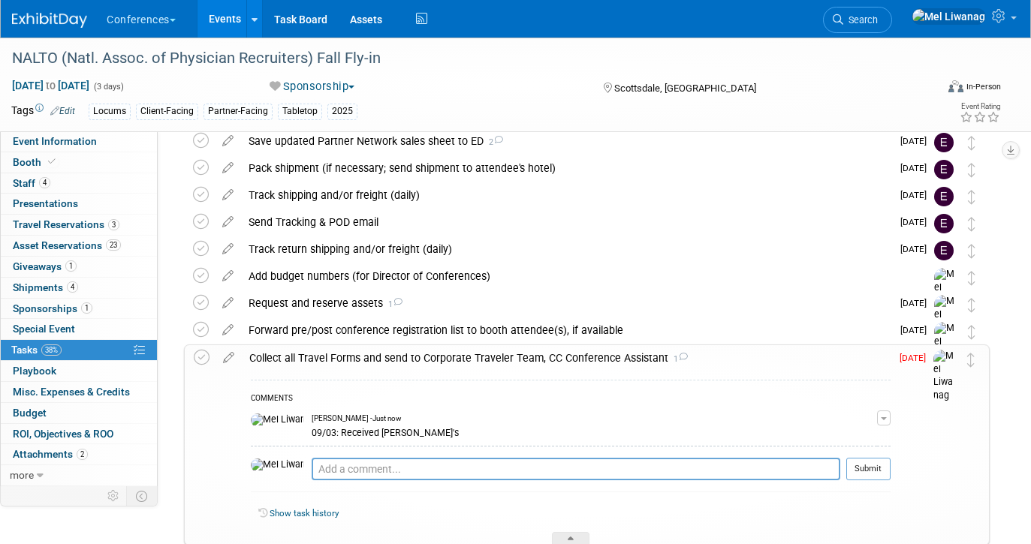
click at [642, 352] on div "Collect all Travel Forms and send to Corporate Traveler Team, CC Conference Ass…" at bounding box center [566, 358] width 649 height 26
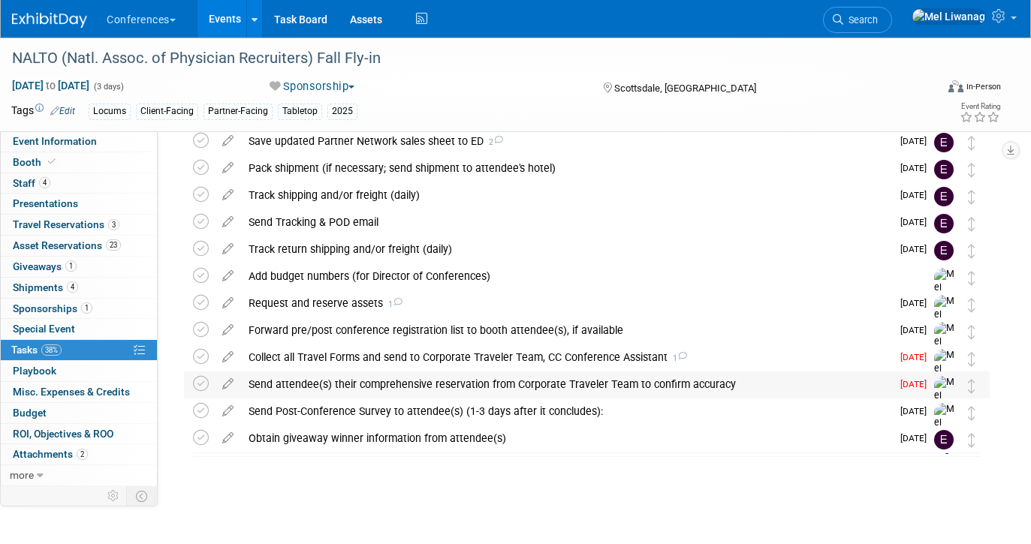
click at [415, 384] on div "Send attendee(s) their comprehensive reservation from Corporate Traveler Team t…" at bounding box center [566, 385] width 650 height 26
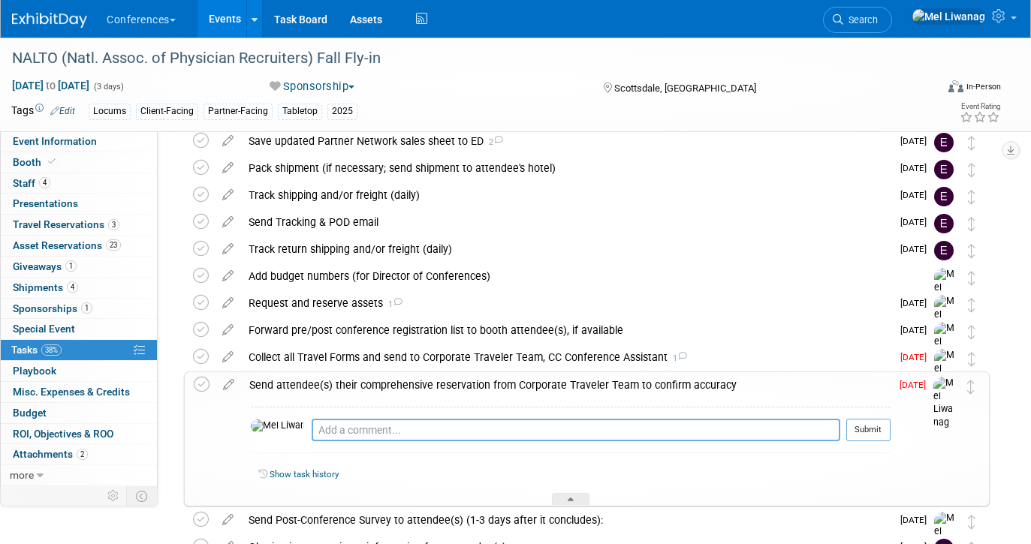
click at [387, 433] on textarea at bounding box center [576, 430] width 529 height 23
type textarea "09/03: Sent Peter's"
click at [871, 444] on div at bounding box center [868, 447] width 44 height 11
click at [871, 442] on button "Submit" at bounding box center [868, 430] width 44 height 23
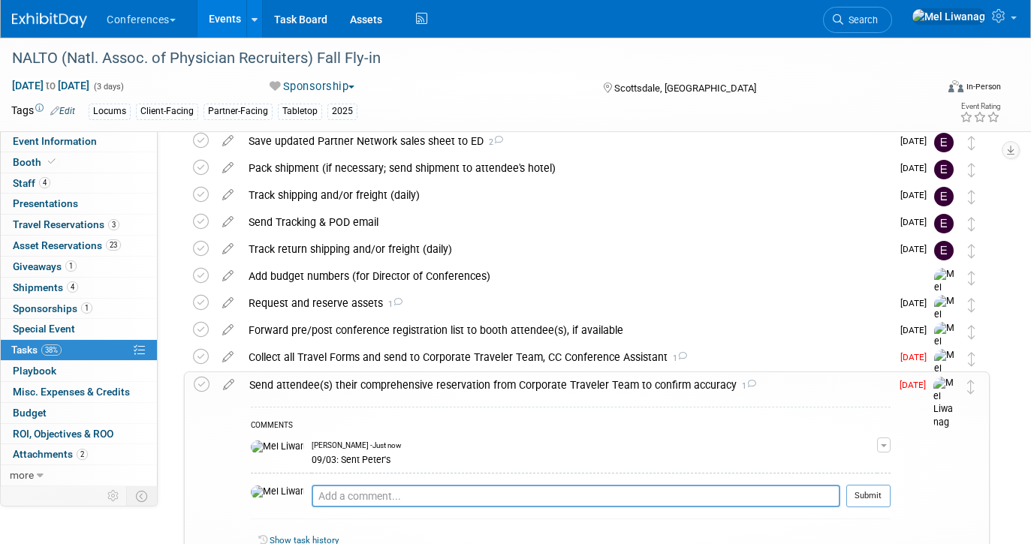
click at [557, 380] on div "Send attendee(s) their comprehensive reservation from Corporate Traveler Team t…" at bounding box center [566, 386] width 649 height 26
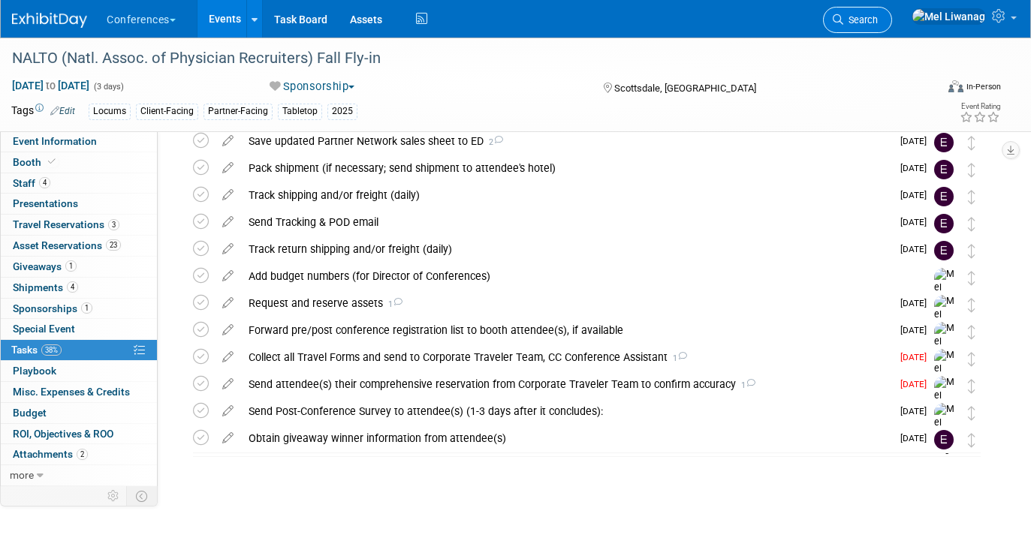
click at [878, 15] on span "Search" at bounding box center [860, 19] width 35 height 11
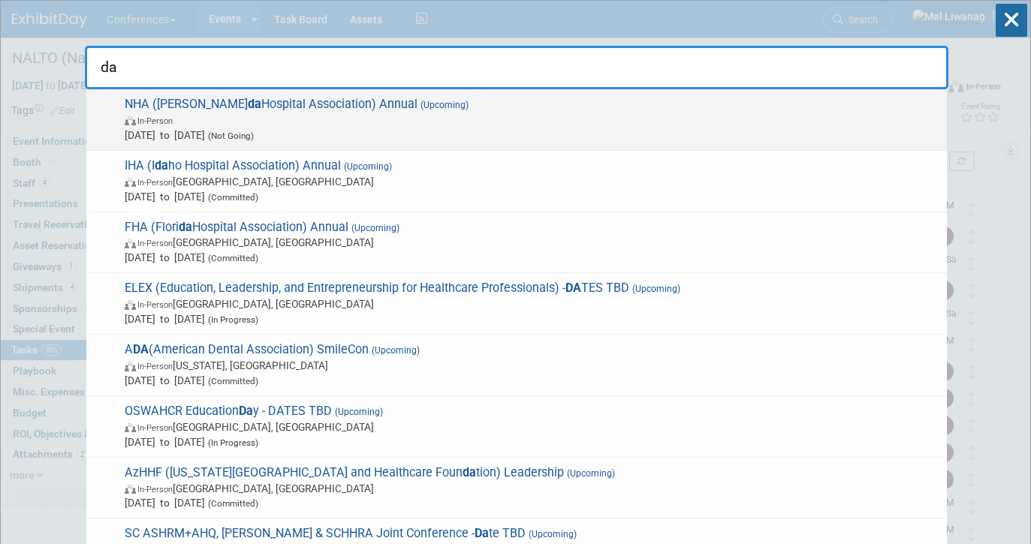
type input "d"
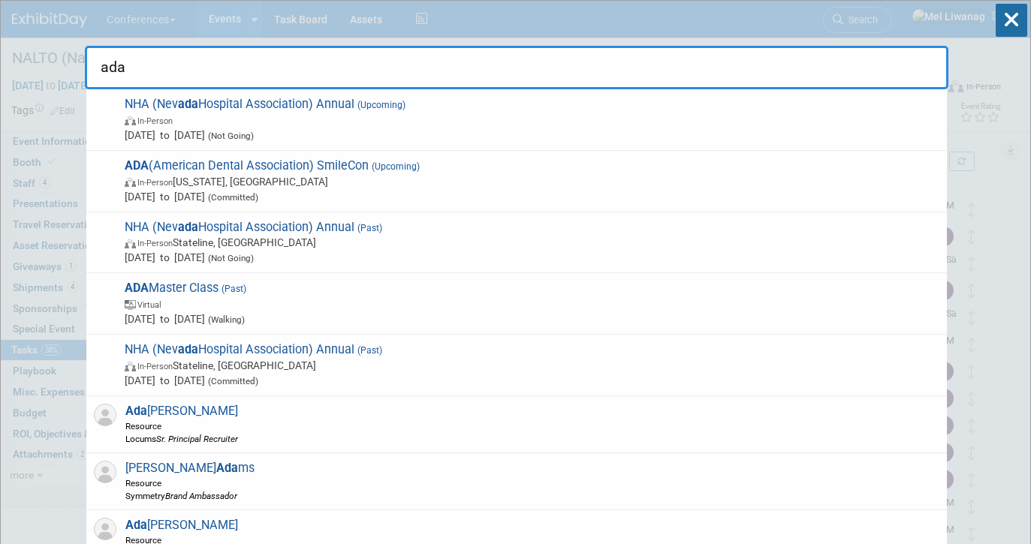
type input "ada"
click at [189, 184] on span "In-Person Washington, DC" at bounding box center [532, 181] width 815 height 15
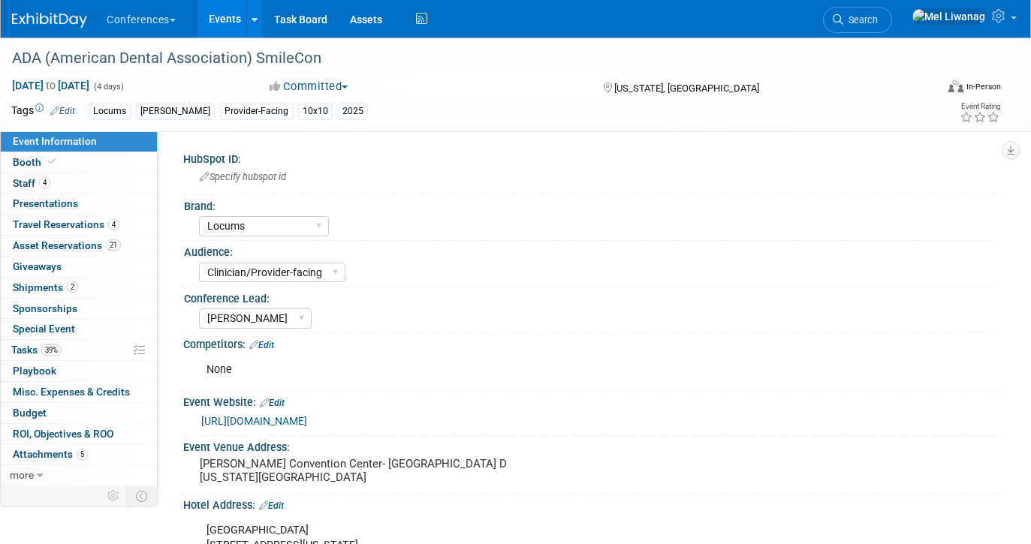
select select "Locums"
select select "Clinician/Provider-facing"
select select "[PERSON_NAME]"
click at [85, 352] on link "39% Tasks 39%" at bounding box center [79, 350] width 156 height 20
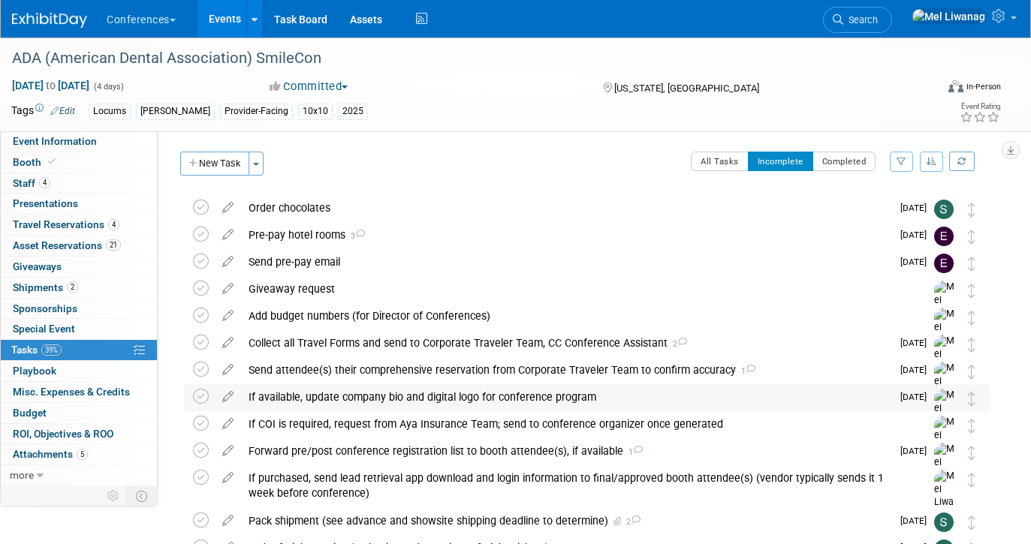
click at [556, 398] on div "If available, update company bio and digital logo for conference program" at bounding box center [566, 398] width 650 height 26
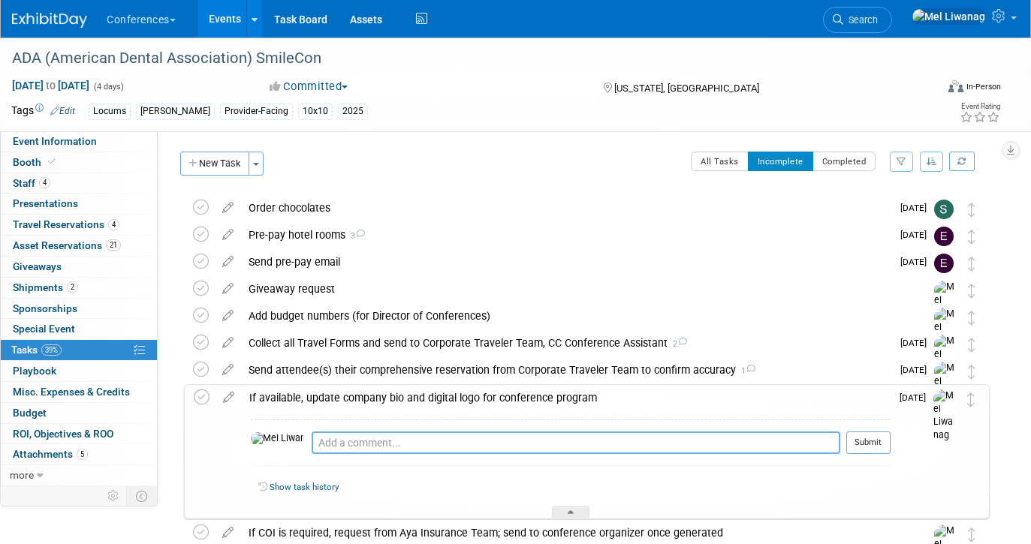
click at [534, 442] on textarea at bounding box center [576, 443] width 529 height 23
type textarea "09/03: Updated"
click at [864, 447] on button "Submit" at bounding box center [868, 443] width 44 height 23
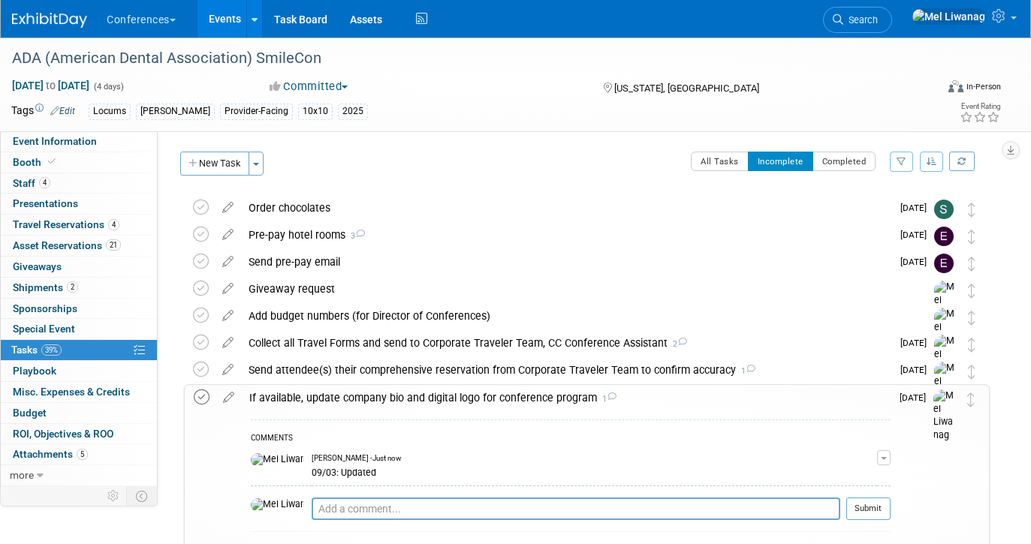
click at [200, 394] on icon at bounding box center [202, 398] width 16 height 16
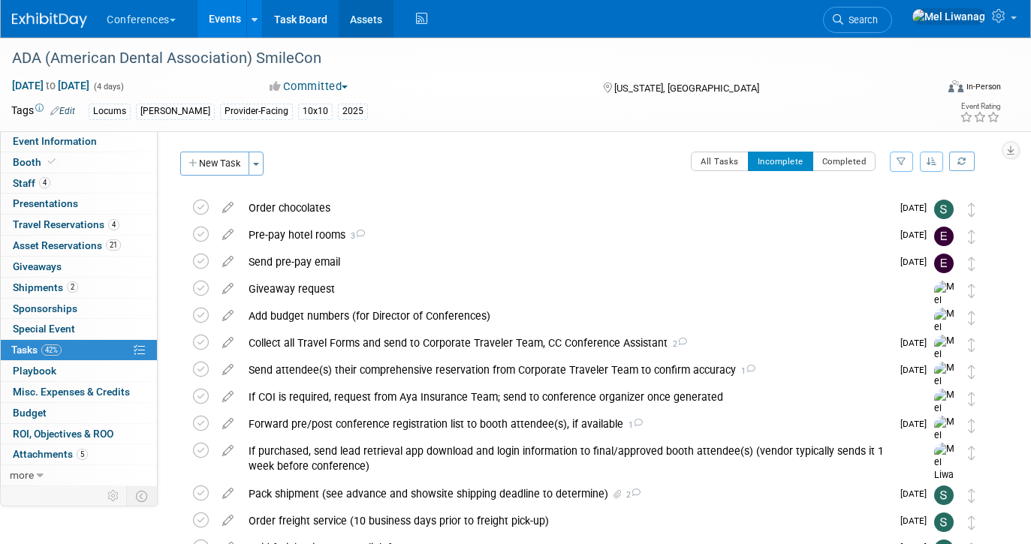
click at [370, 18] on link "Assets" at bounding box center [366, 19] width 55 height 38
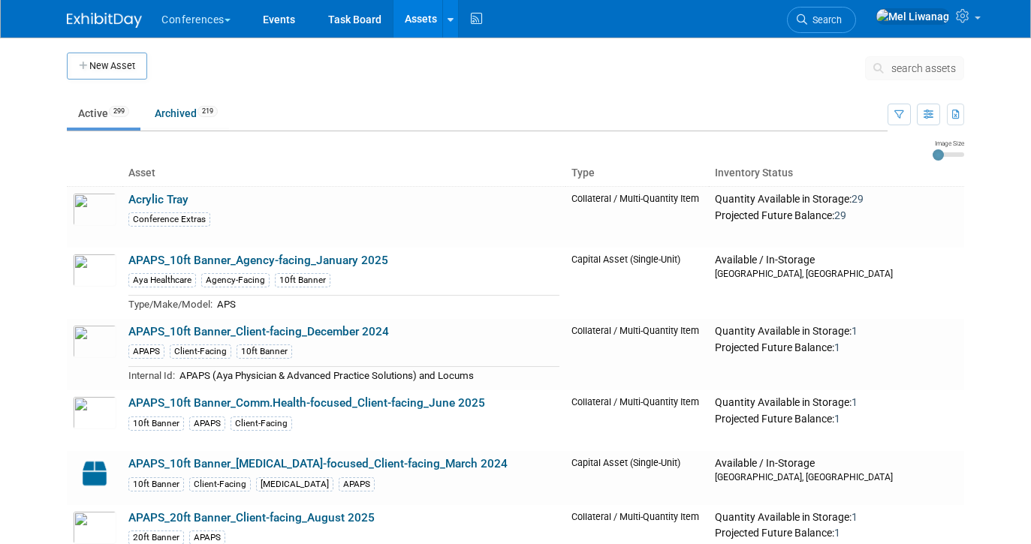
click at [891, 75] on button "search assets" at bounding box center [914, 68] width 99 height 24
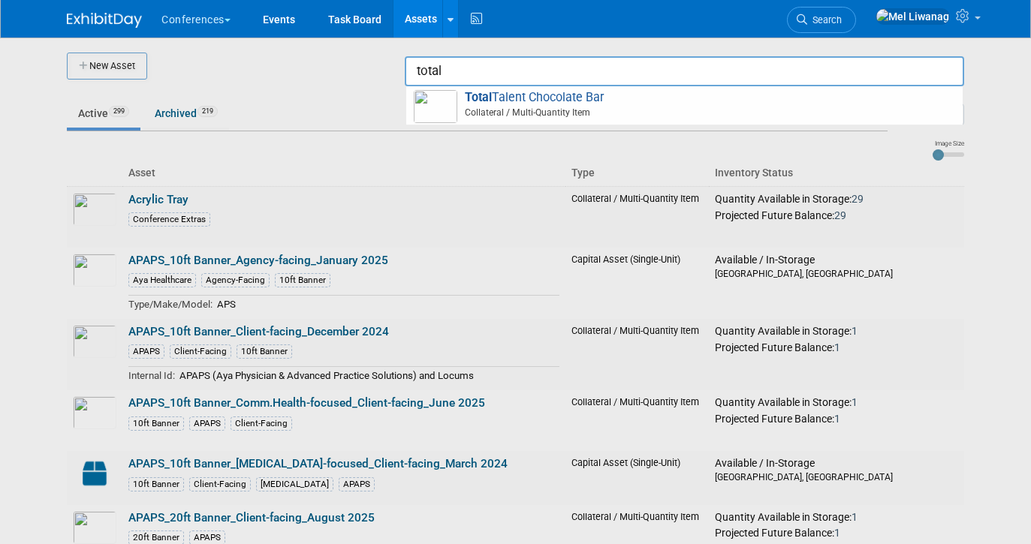
type input "total"
click at [516, 62] on div at bounding box center [516, 272] width 0 height 544
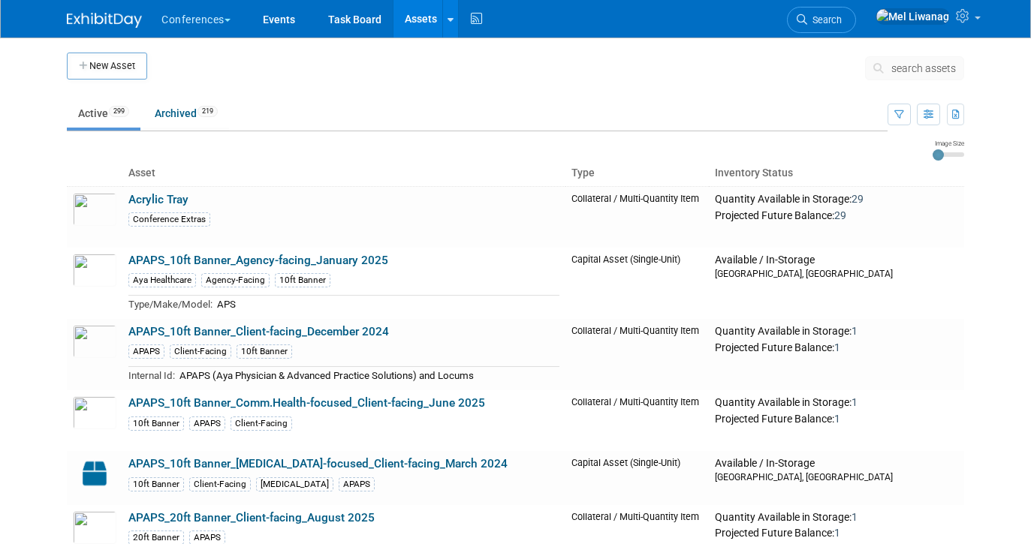
click at [110, 19] on img at bounding box center [104, 20] width 75 height 15
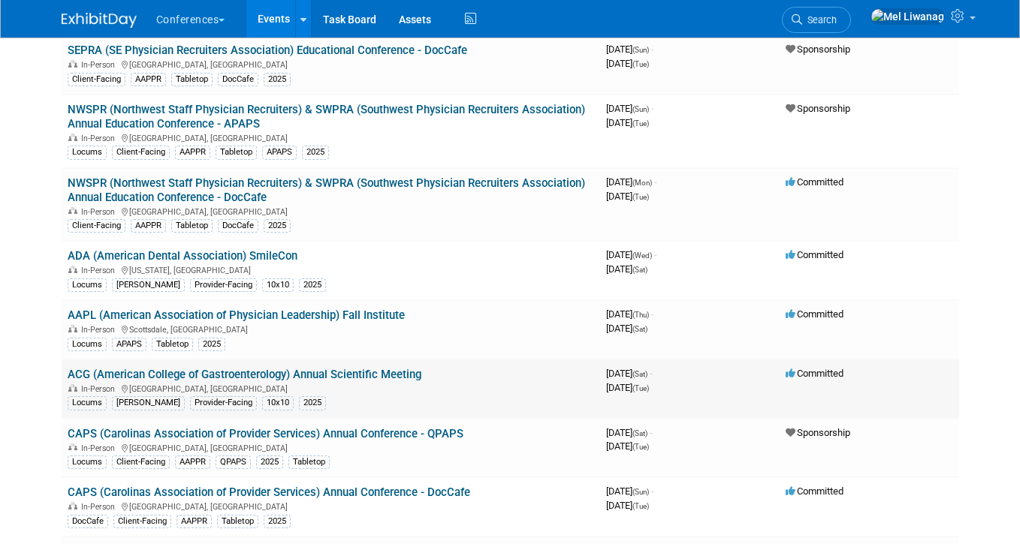
scroll to position [1108, 0]
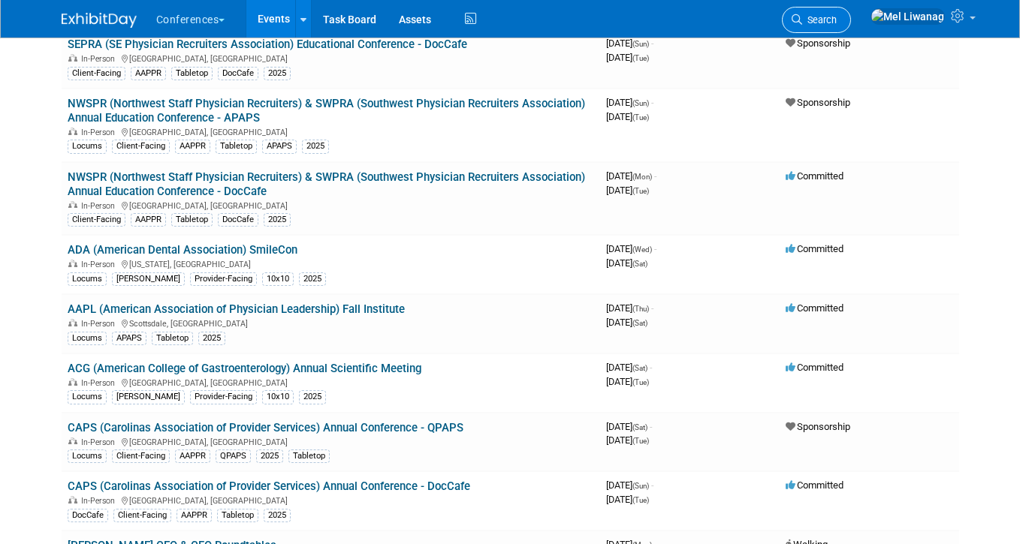
click at [802, 16] on icon at bounding box center [797, 19] width 11 height 11
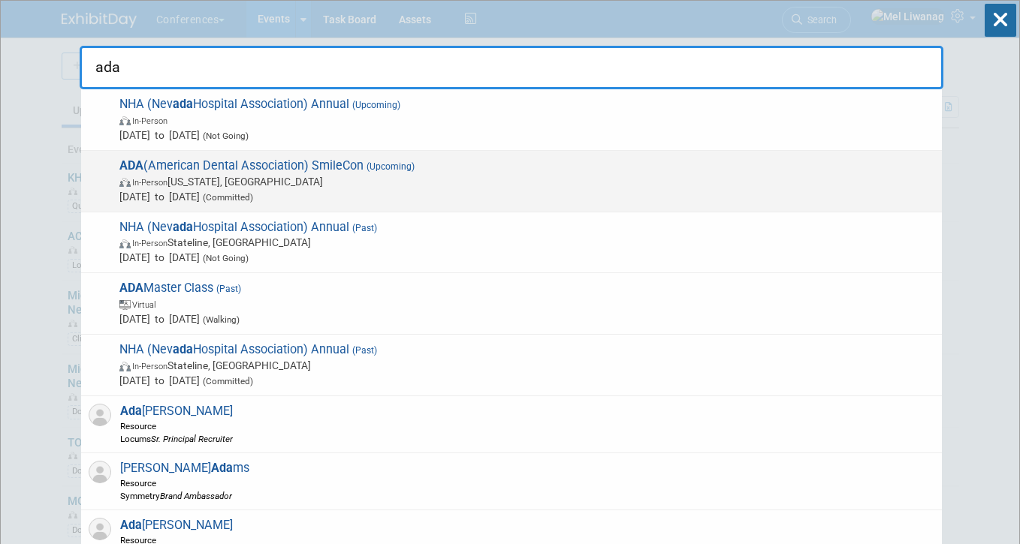
type input "ada"
click at [387, 177] on span "In-Person Washington, DC" at bounding box center [526, 181] width 815 height 15
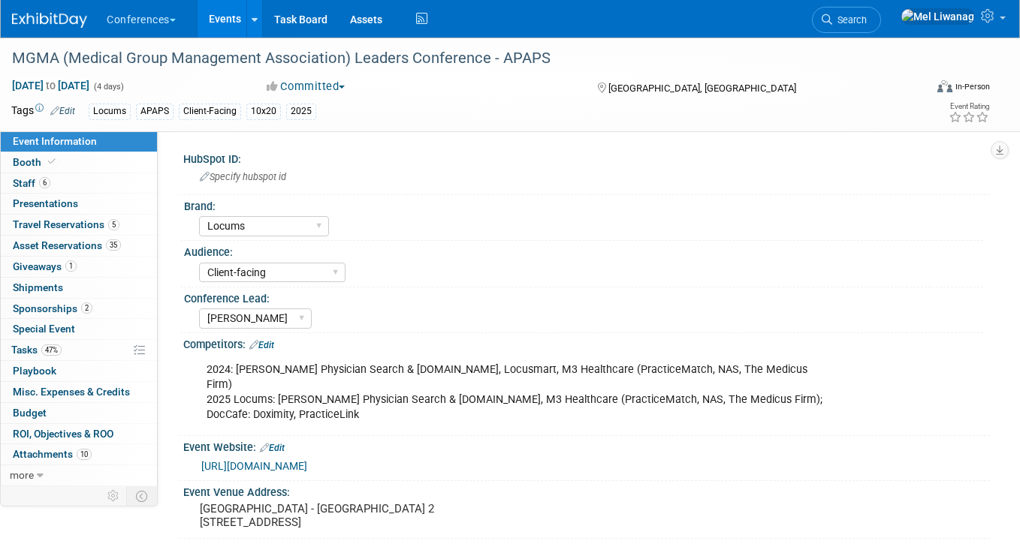
select select "Locums"
select select "Client-facing"
select select "[PERSON_NAME]"
select select "Locums"
select select "Client-facing"
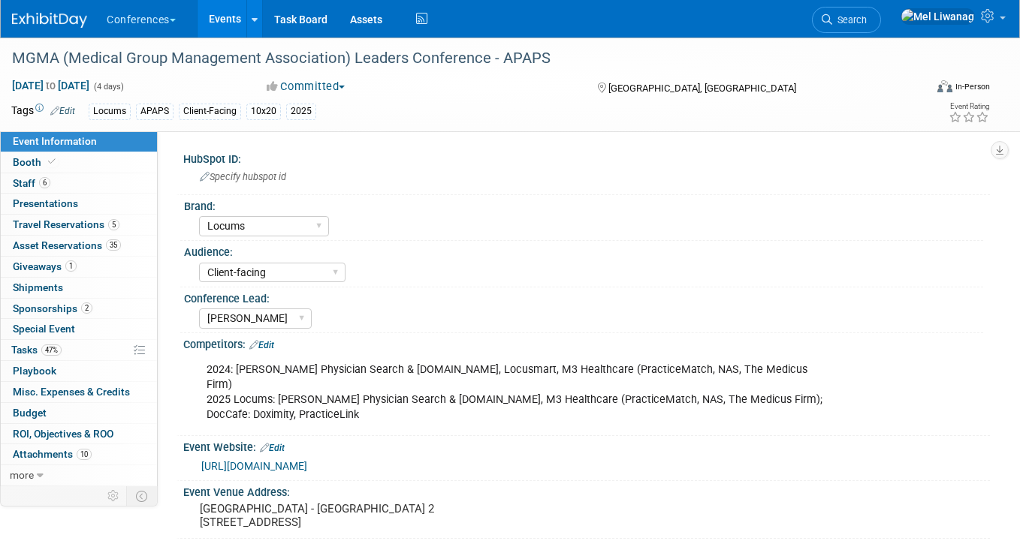
select select "[PERSON_NAME]"
click at [99, 240] on span "Asset Reservations 35" at bounding box center [67, 246] width 108 height 12
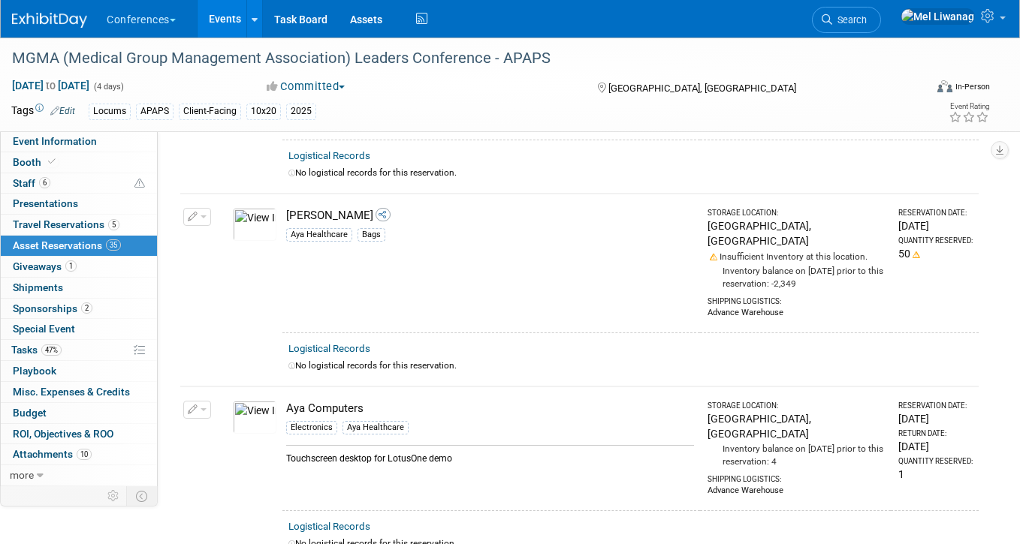
scroll to position [5157, 0]
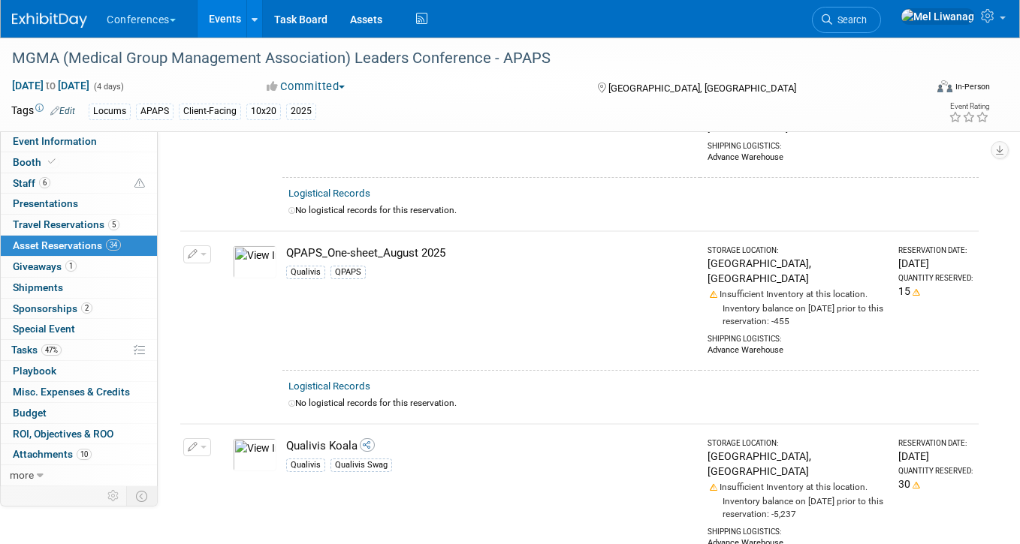
scroll to position [1623, 0]
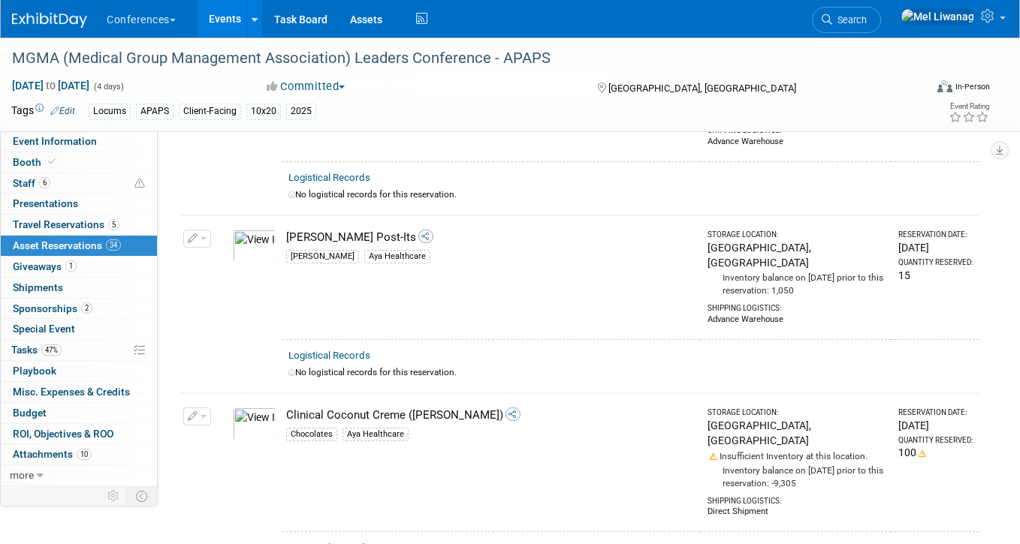
click at [196, 412] on icon "button" at bounding box center [193, 417] width 11 height 10
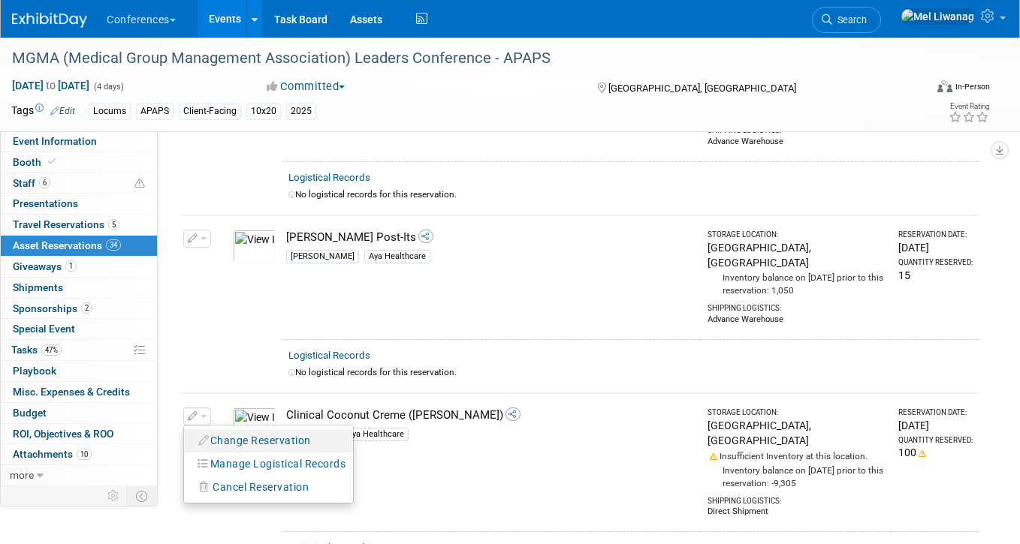
click at [223, 431] on button "Change Reservation" at bounding box center [255, 441] width 127 height 20
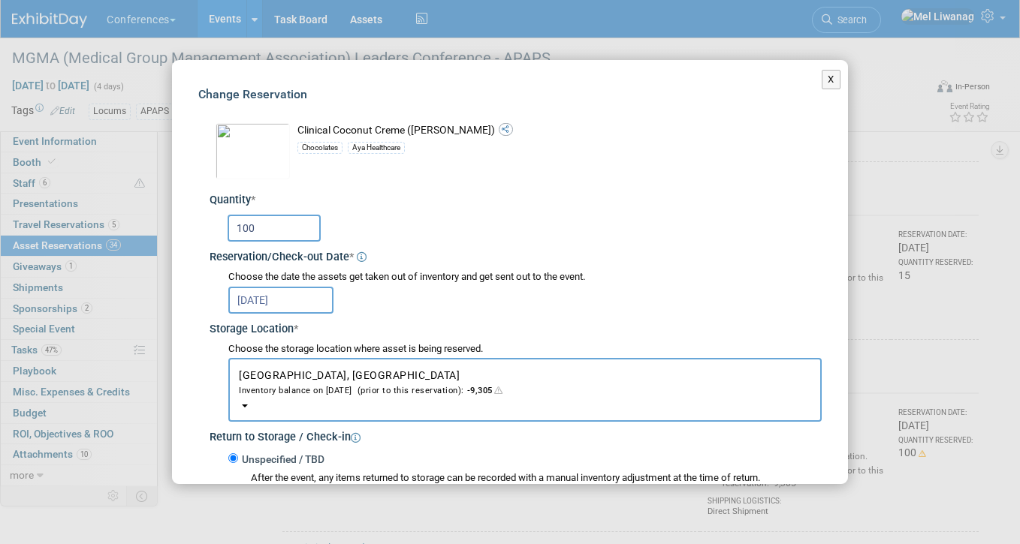
drag, startPoint x: 279, startPoint y: 233, endPoint x: 91, endPoint y: 191, distance: 192.4
click at [91, 191] on div "X Change Reservation * * 100 *" at bounding box center [510, 272] width 1020 height 544
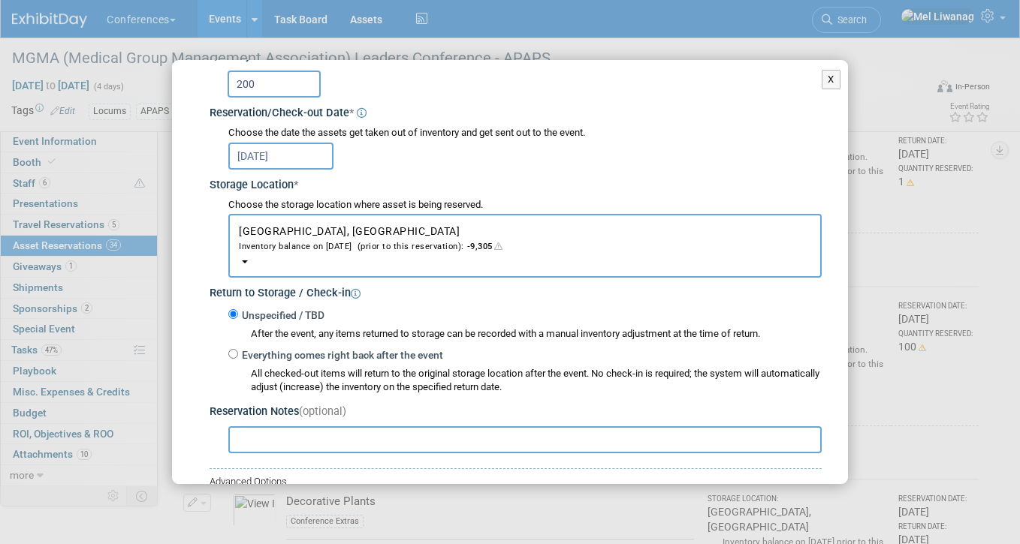
scroll to position [305, 0]
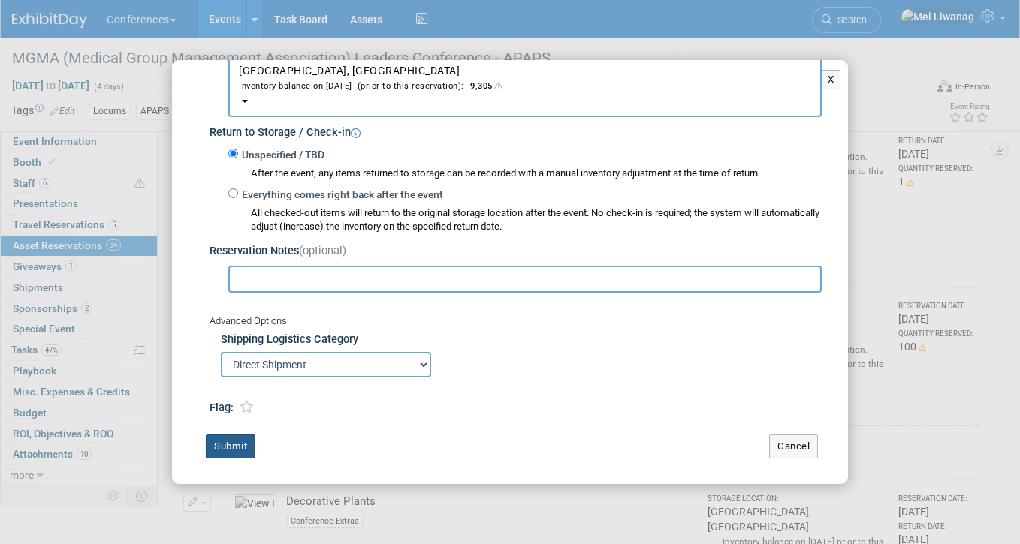
type input "200"
click at [215, 445] on button "Submit" at bounding box center [231, 447] width 50 height 24
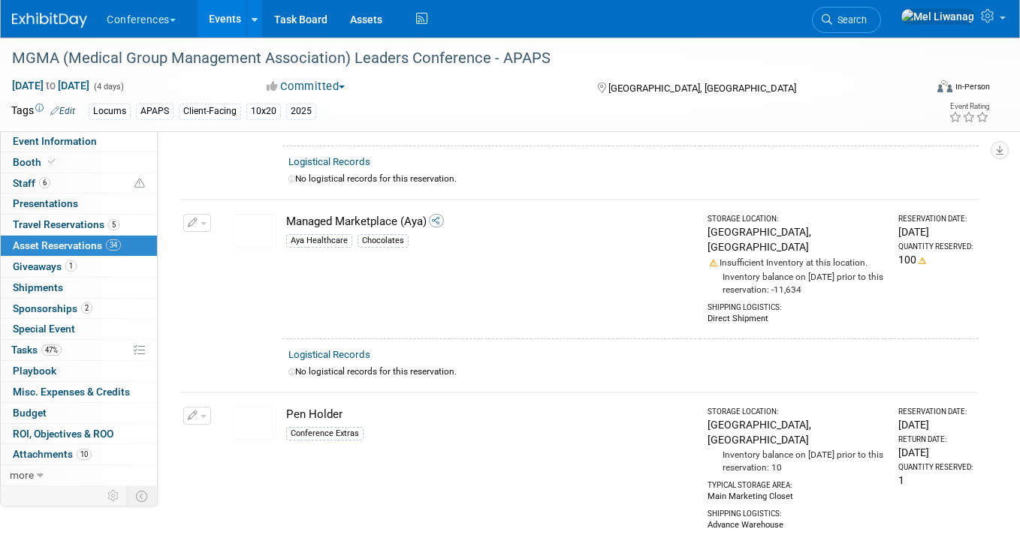
scroll to position [4036, 0]
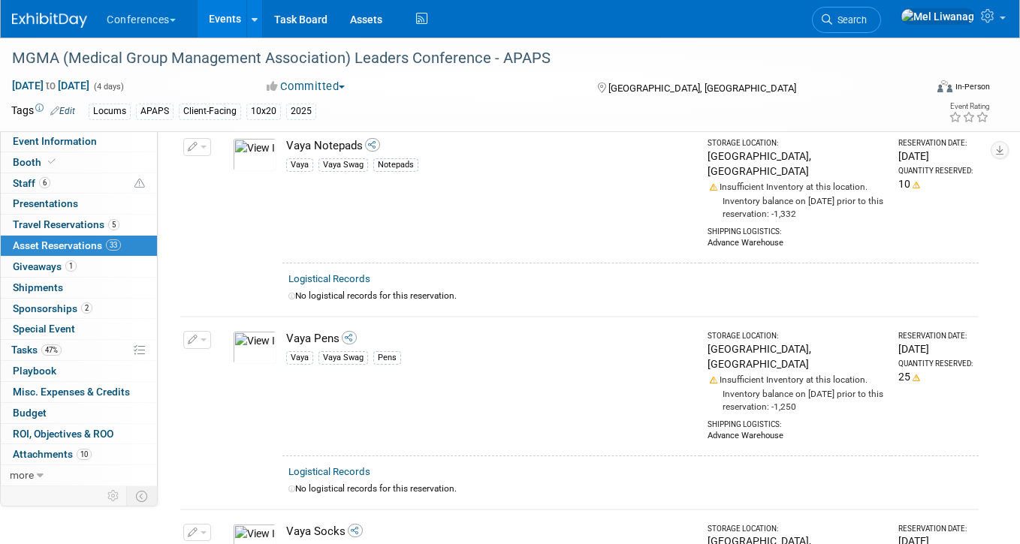
scroll to position [4789, 0]
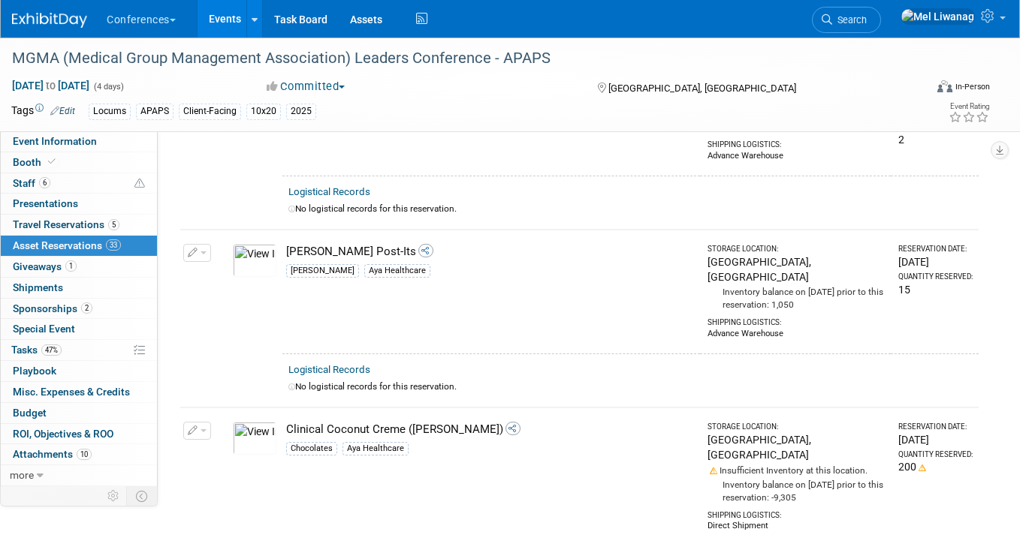
scroll to position [1609, 0]
click at [204, 421] on button "button" at bounding box center [197, 430] width 28 height 18
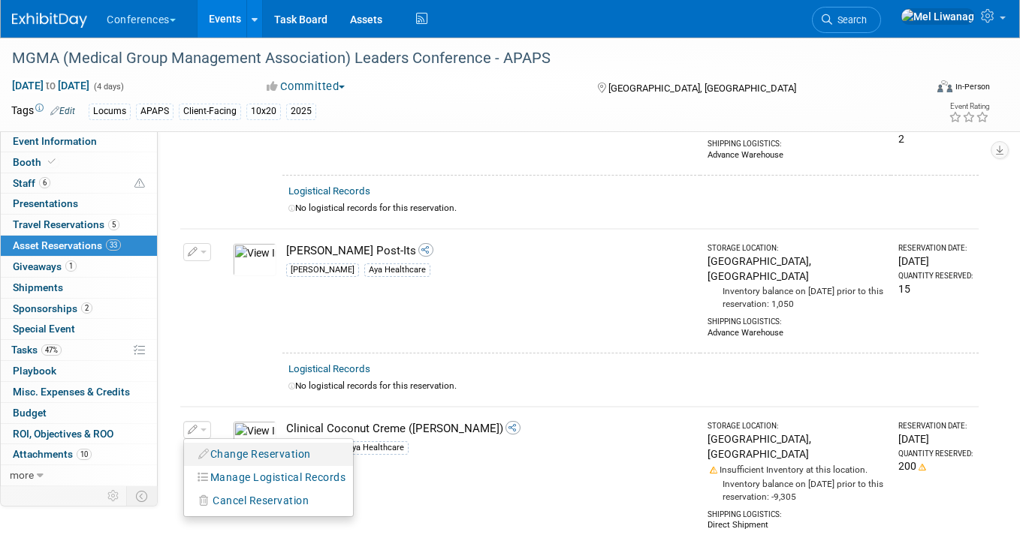
click at [210, 445] on button "Change Reservation" at bounding box center [255, 455] width 127 height 20
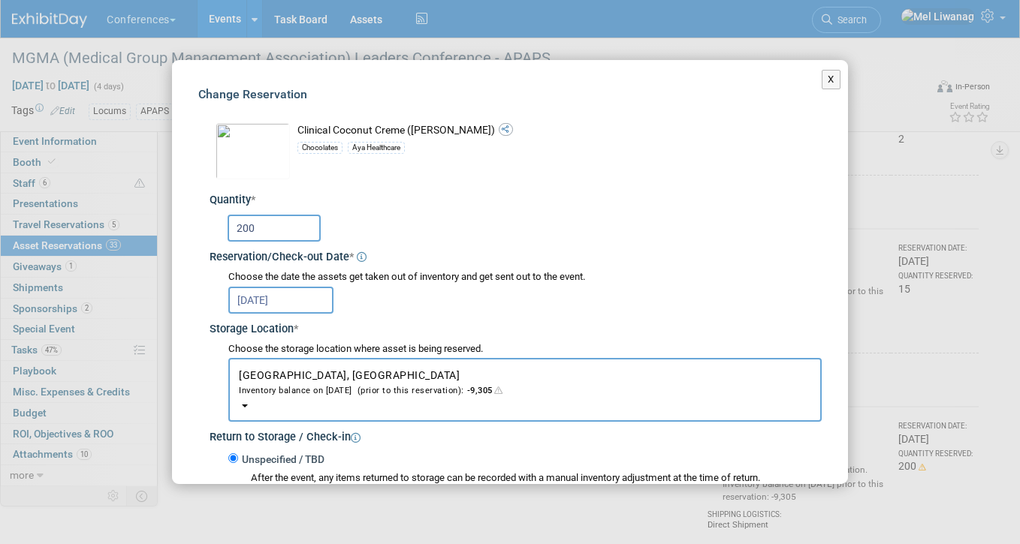
drag, startPoint x: 276, startPoint y: 226, endPoint x: 122, endPoint y: 210, distance: 154.8
click at [132, 213] on div "X Change Reservation * * 200 *" at bounding box center [510, 272] width 1020 height 544
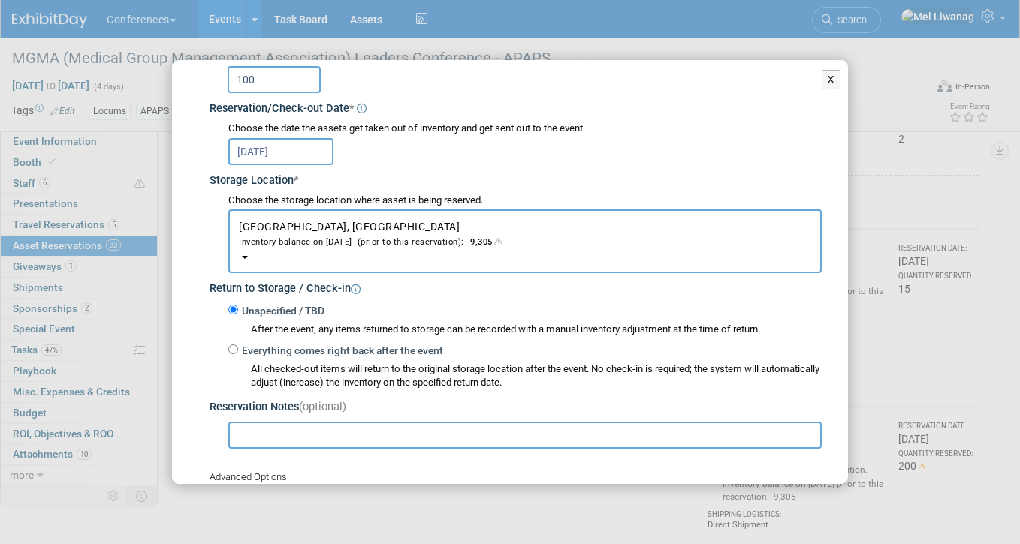
scroll to position [305, 0]
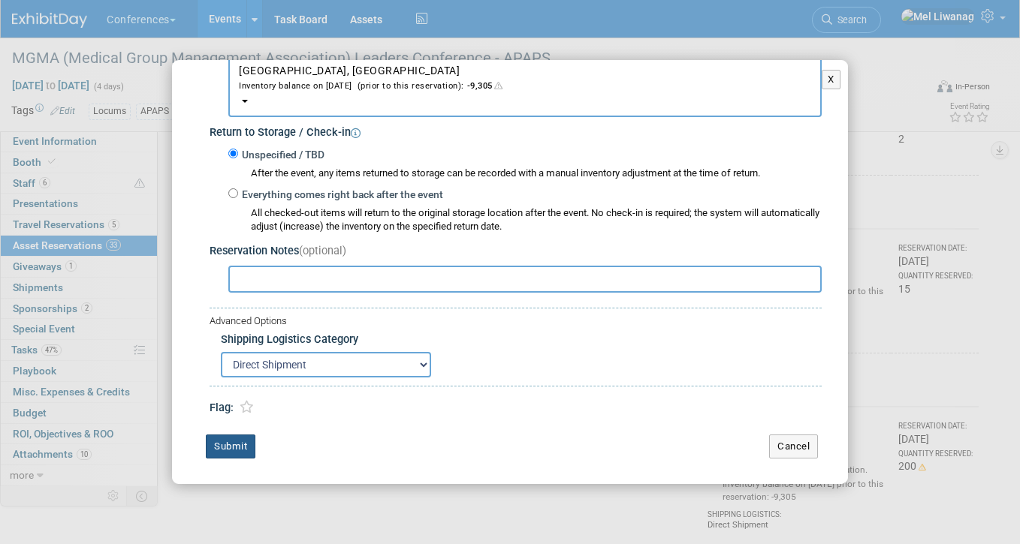
type input "100"
click at [222, 435] on button "Submit" at bounding box center [231, 447] width 50 height 24
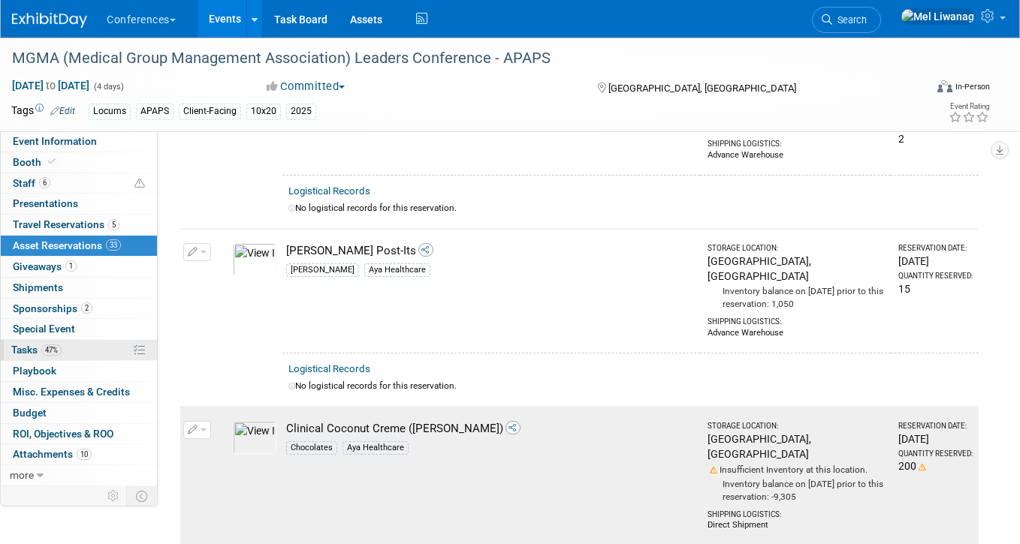
click at [68, 348] on link "47% Tasks 47%" at bounding box center [79, 350] width 156 height 20
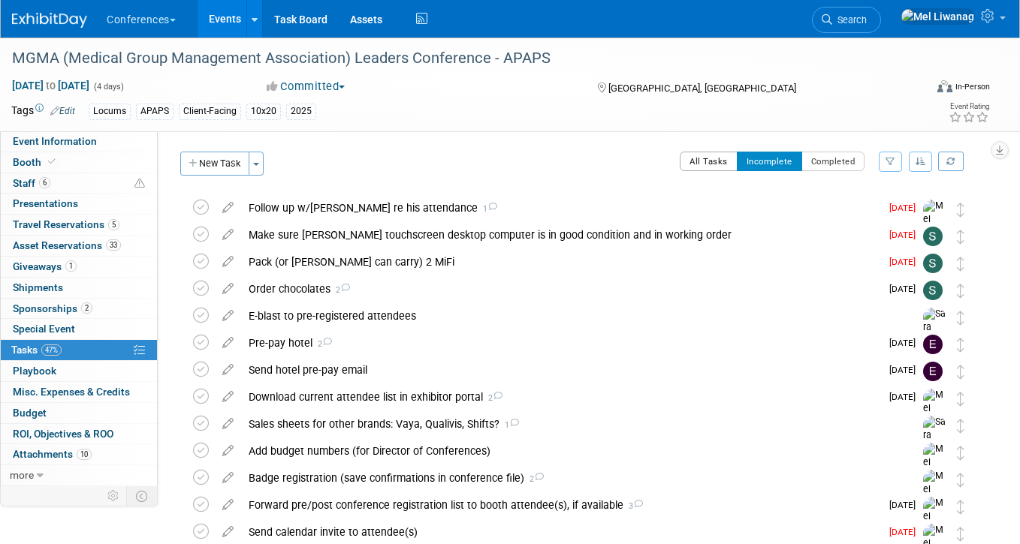
click at [689, 152] on button "All Tasks" at bounding box center [709, 162] width 58 height 20
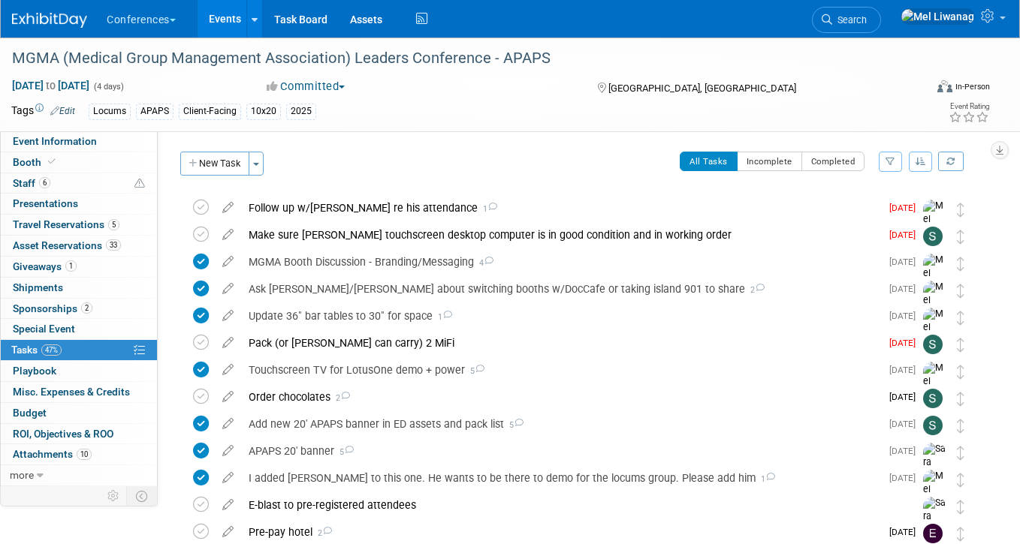
click at [686, 116] on div "Locums APAPS Client-Facing 10x20 2025" at bounding box center [456, 112] width 734 height 17
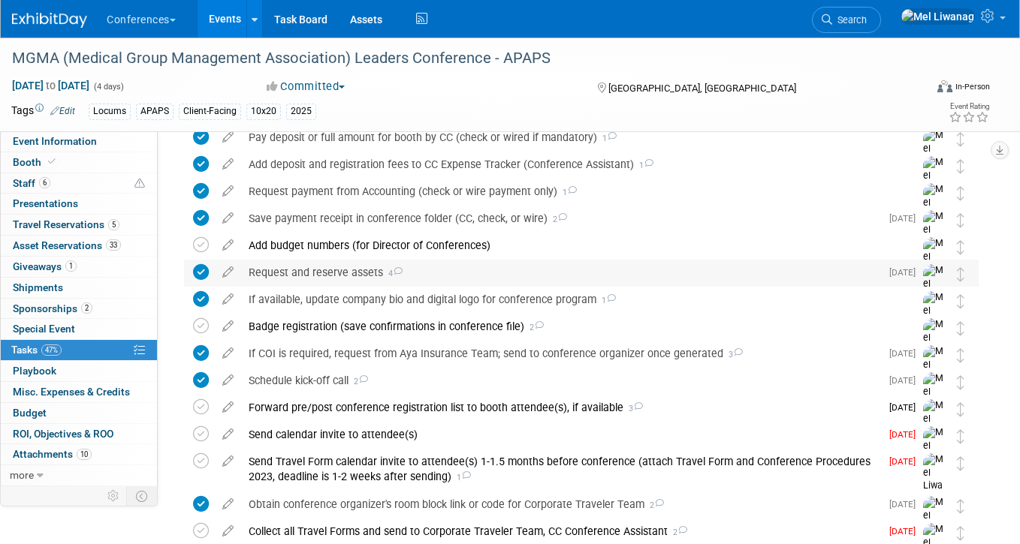
click at [354, 264] on div "Request and reserve assets 4" at bounding box center [560, 273] width 639 height 26
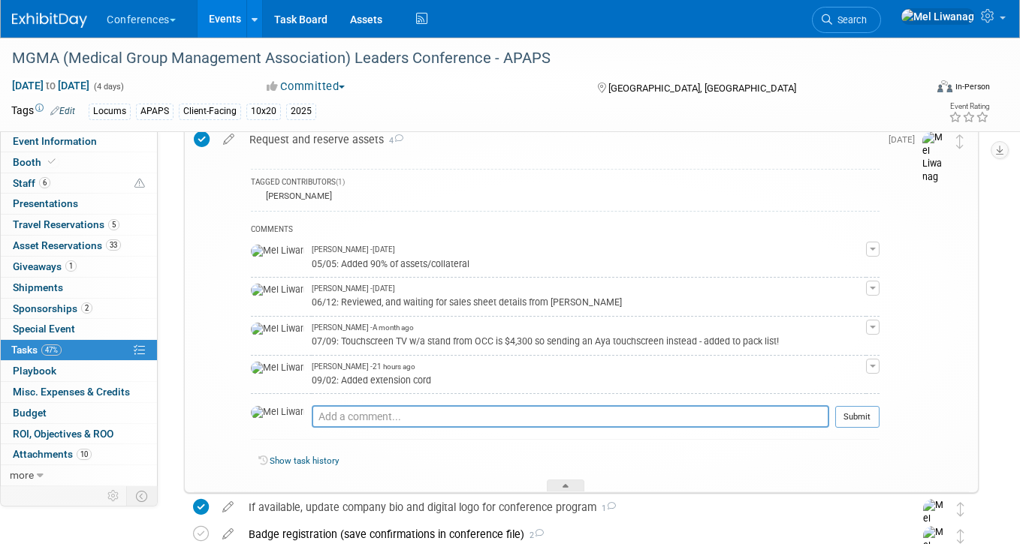
scroll to position [745, 0]
click at [872, 368] on button "button" at bounding box center [873, 366] width 14 height 15
click at [837, 406] on li "Remove" at bounding box center [819, 409] width 119 height 20
click at [882, 357] on td "Aug 27" at bounding box center [900, 310] width 43 height 366
click at [869, 363] on button "button" at bounding box center [873, 366] width 14 height 15
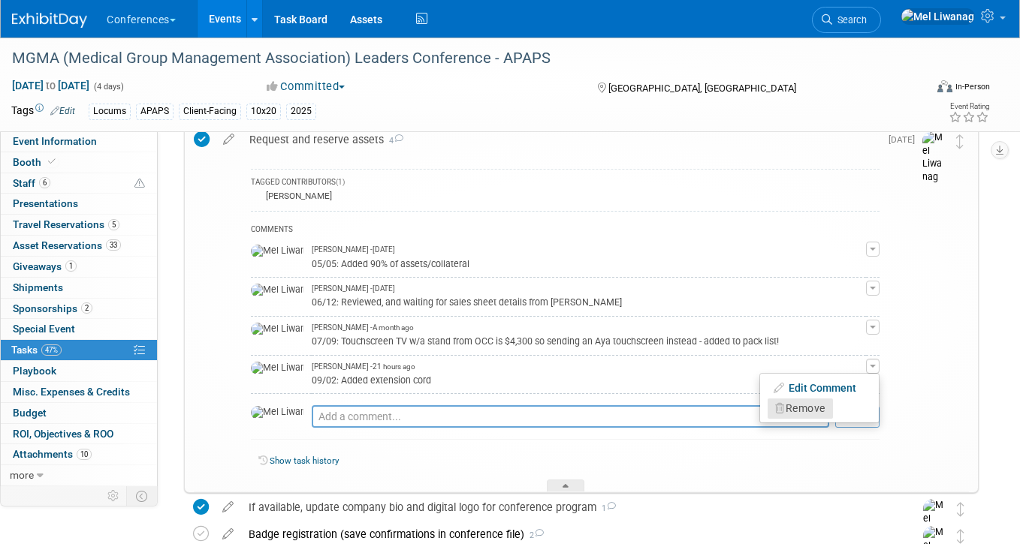
click at [814, 410] on button "Remove" at bounding box center [800, 409] width 65 height 20
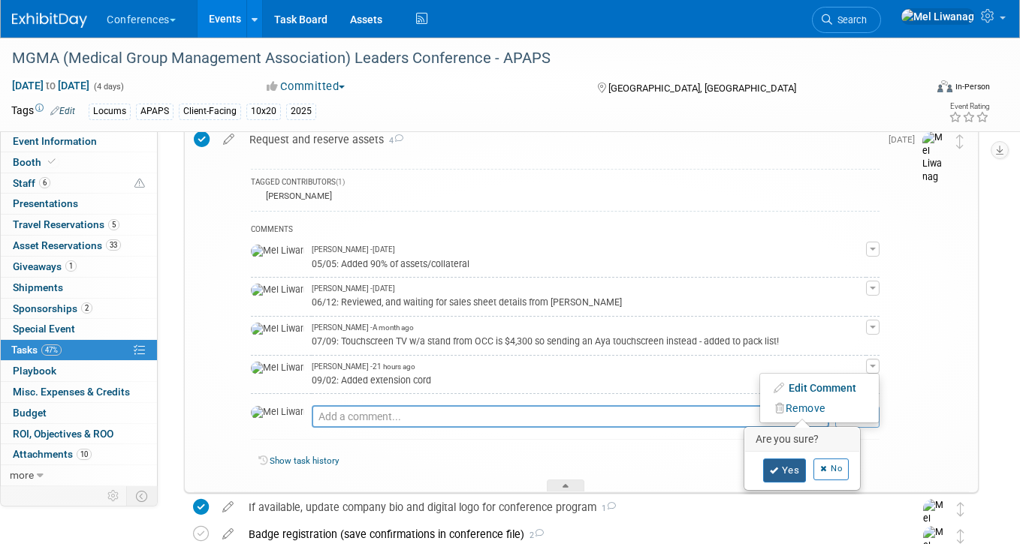
click at [793, 481] on link "Yes" at bounding box center [785, 471] width 44 height 24
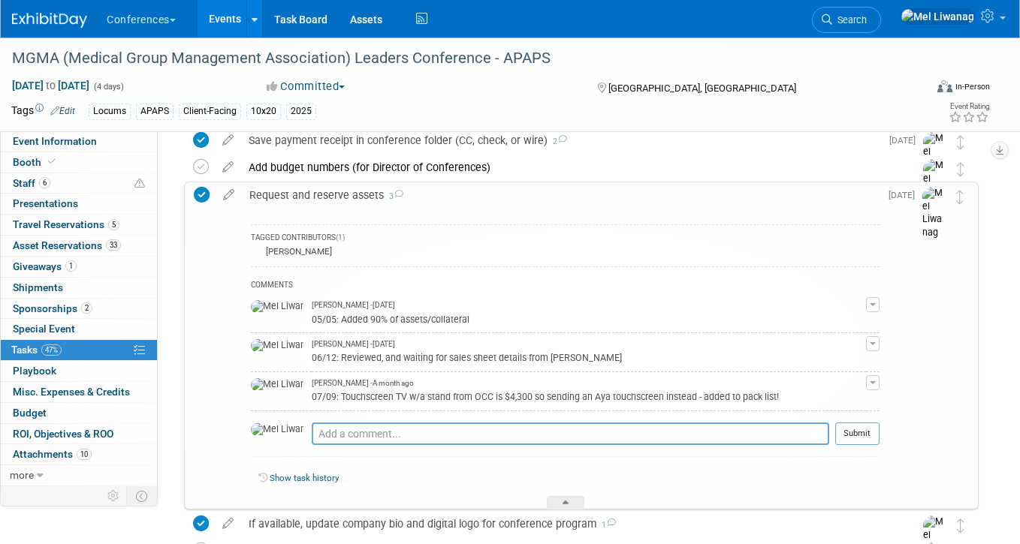
scroll to position [611, 0]
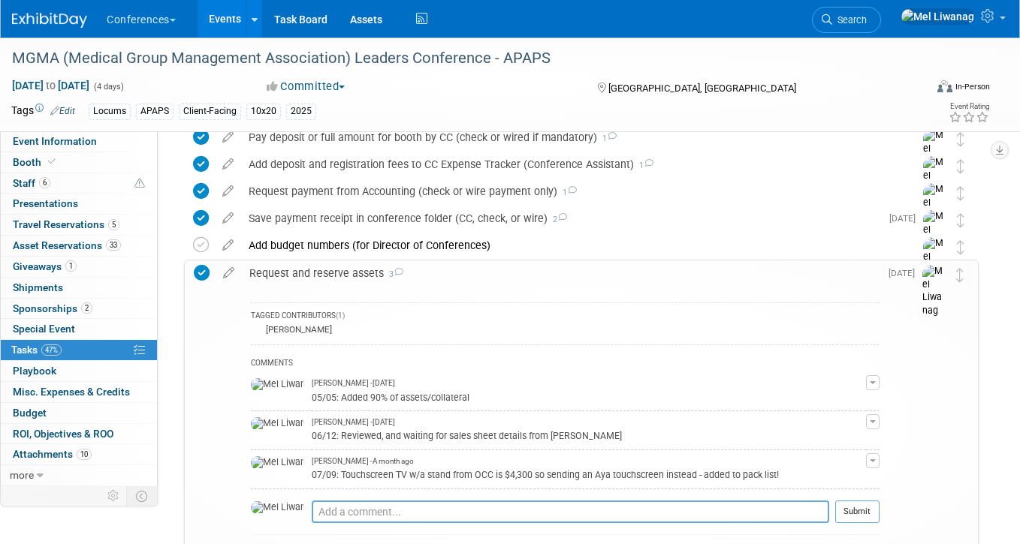
click at [369, 289] on div "TAGGED CONTRIBUTORS (1) Sophie Buffo COMMENTS Mel Liwanag - 4 months ago 05/05:…" at bounding box center [561, 436] width 638 height 301
click at [367, 273] on div "Request and reserve assets 3" at bounding box center [561, 274] width 638 height 26
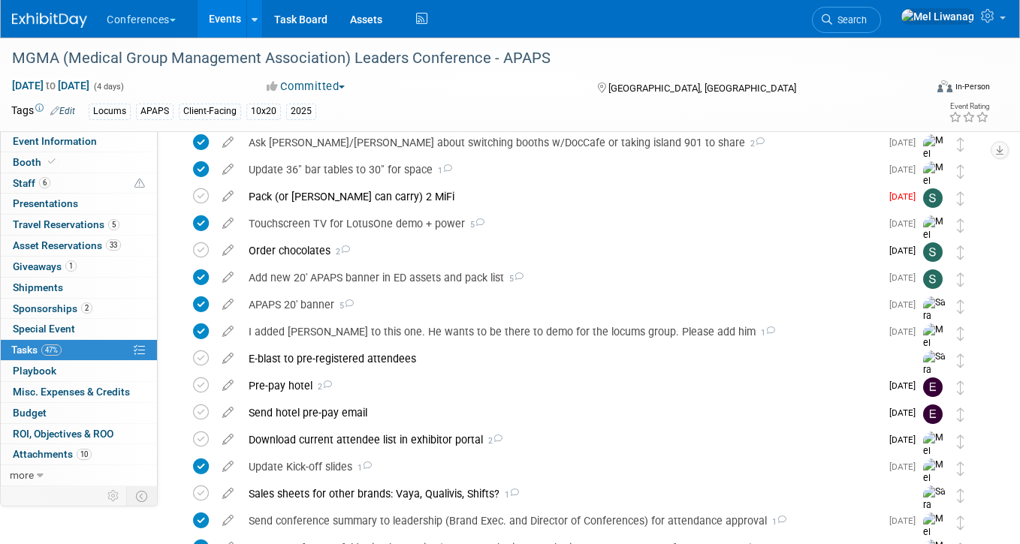
scroll to position [0, 0]
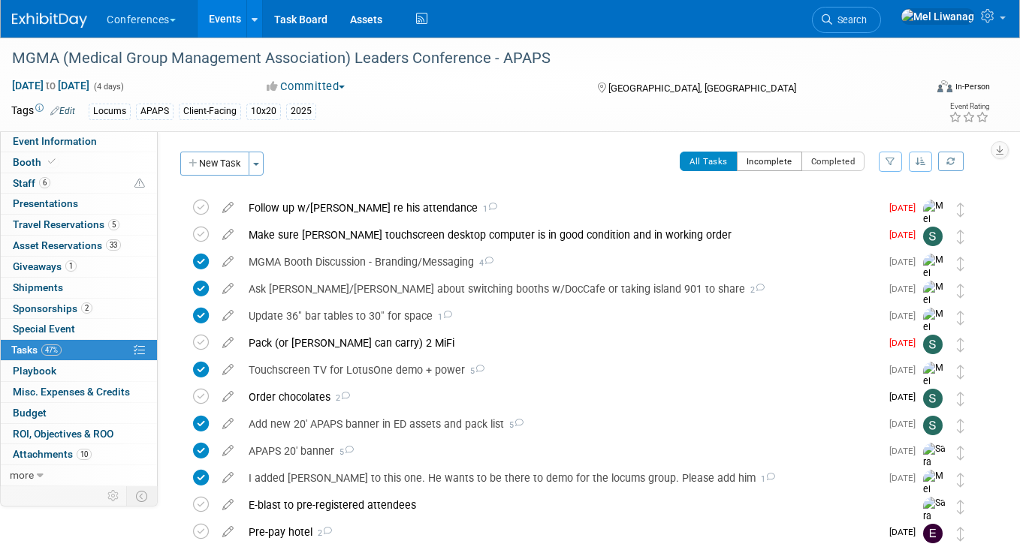
click at [765, 163] on button "Incomplete" at bounding box center [769, 162] width 65 height 20
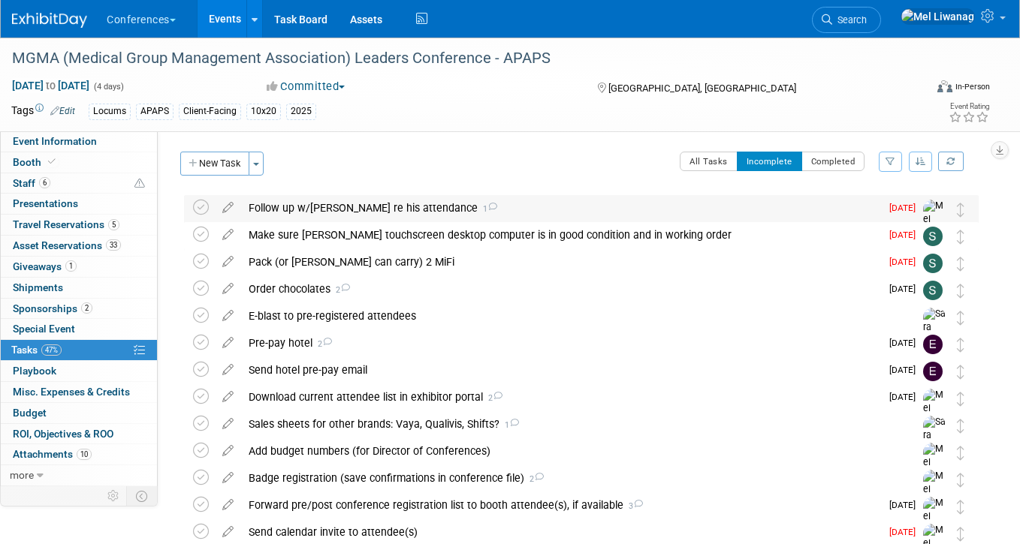
click at [288, 210] on div "Follow up w/Chris P. re his attendance 1" at bounding box center [560, 208] width 639 height 26
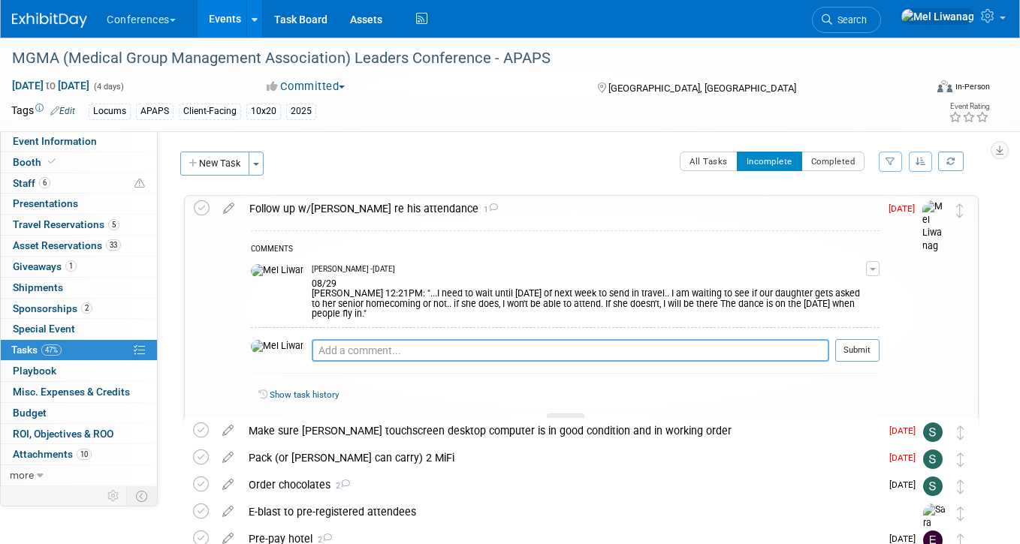
click at [312, 339] on textarea at bounding box center [570, 350] width 517 height 23
type textarea "09/03: Declined, Stephanie E. finding replacement"
click at [850, 347] on button "Submit" at bounding box center [857, 350] width 44 height 23
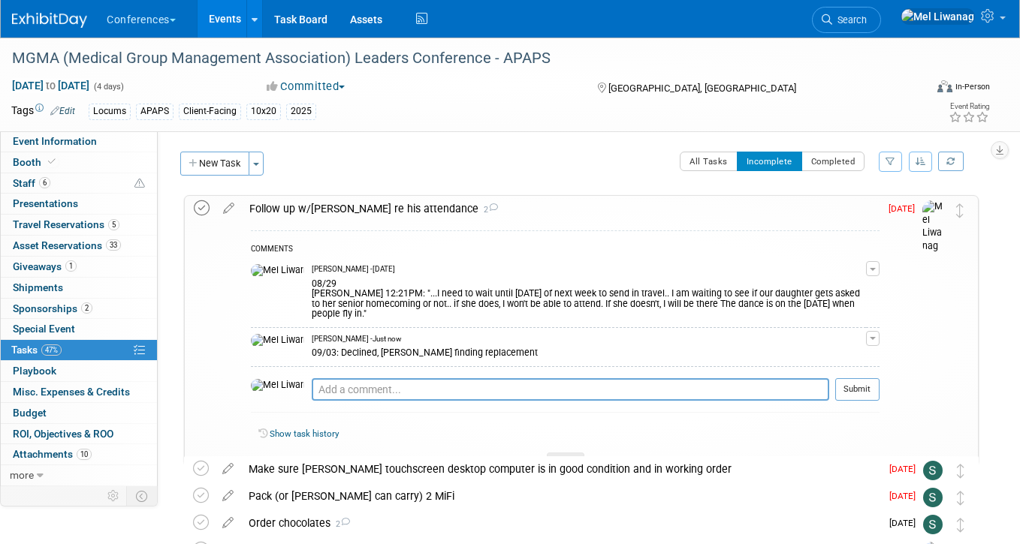
click at [204, 207] on icon at bounding box center [202, 209] width 16 height 16
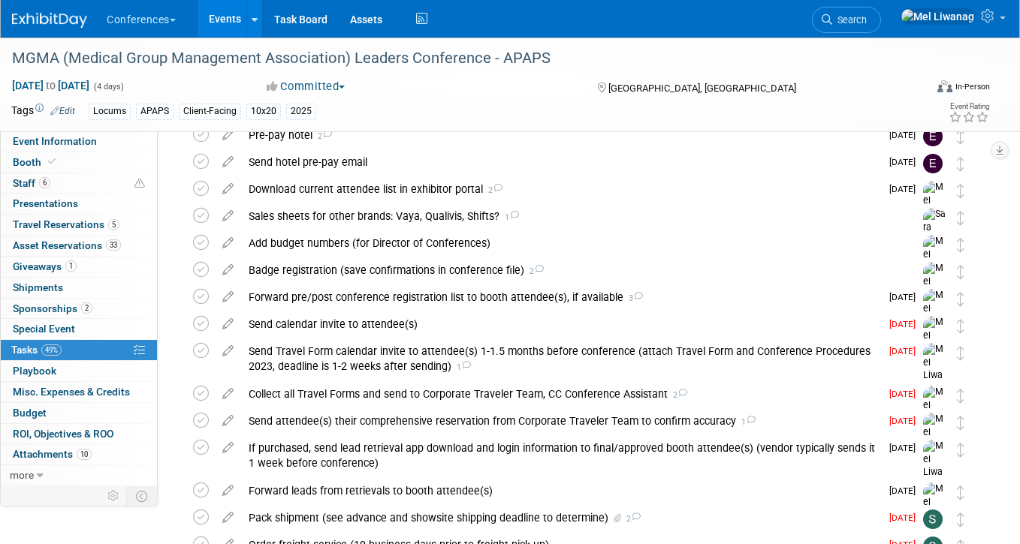
scroll to position [476, 0]
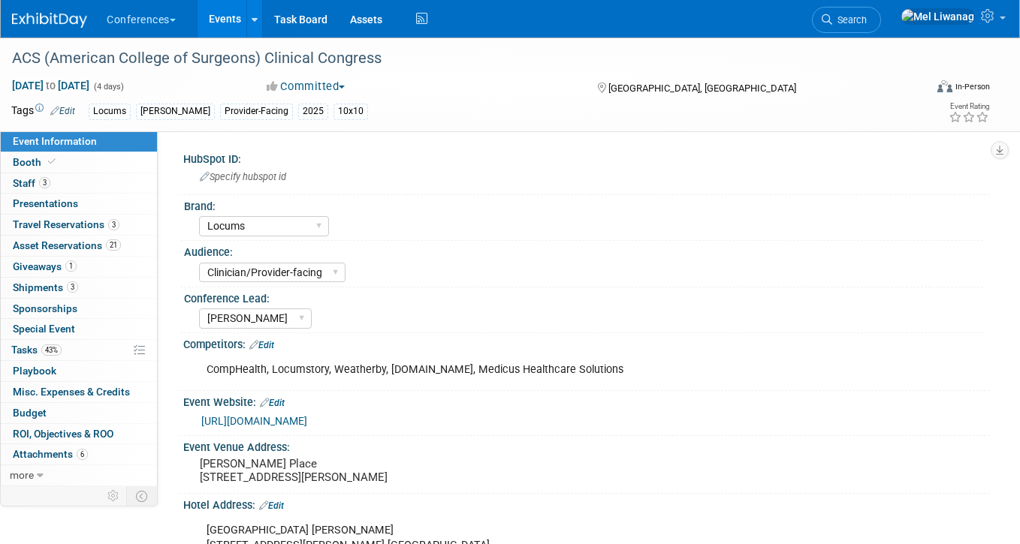
select select "Locums"
select select "Clinician/Provider-facing"
select select "[PERSON_NAME]"
click at [86, 240] on span "Asset Reservations 21" at bounding box center [67, 246] width 108 height 12
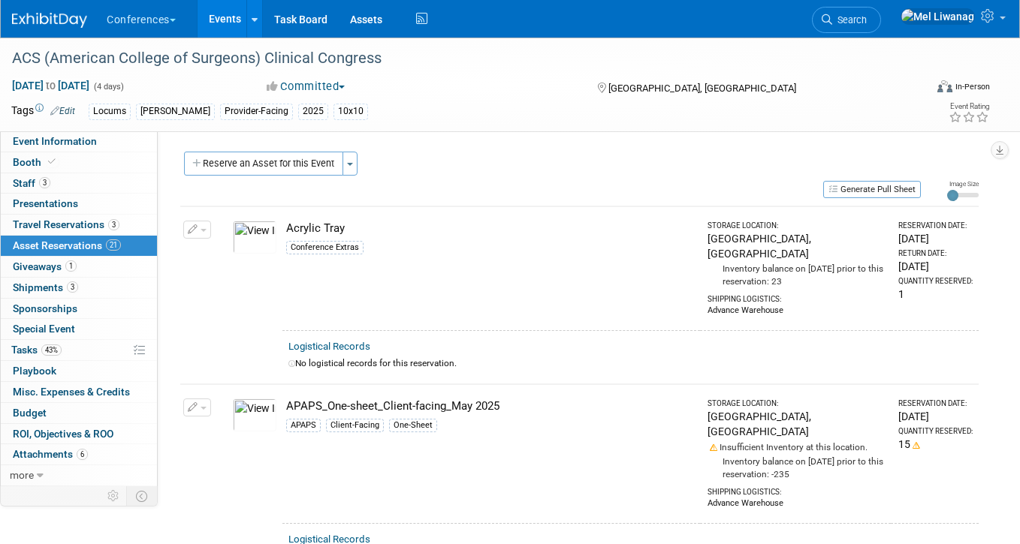
scroll to position [3375, 0]
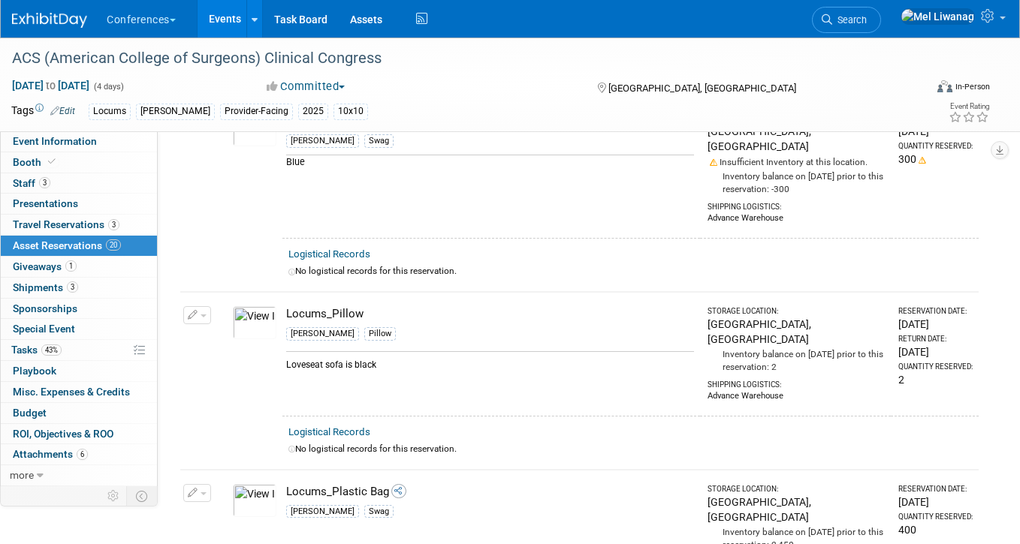
scroll to position [2836, 0]
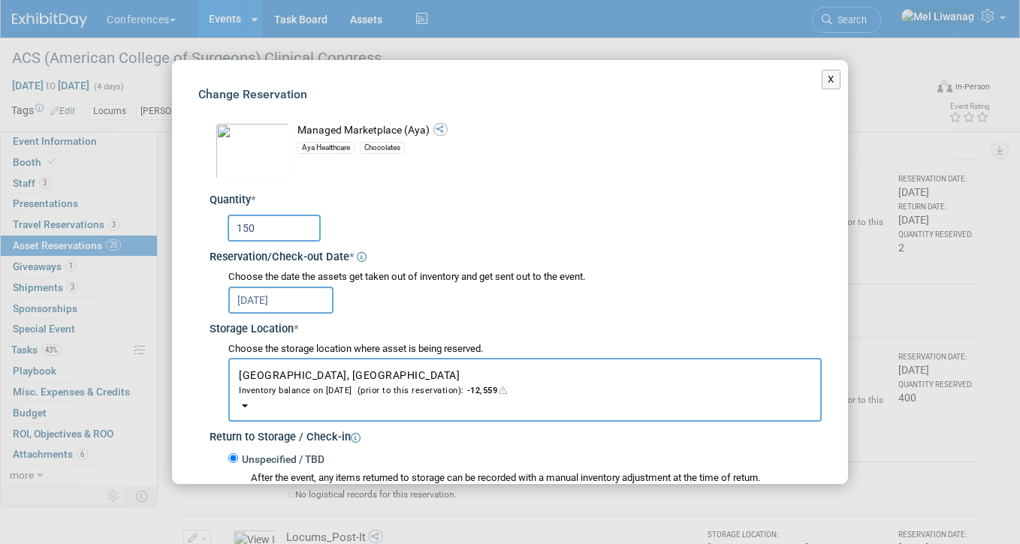
drag, startPoint x: 285, startPoint y: 229, endPoint x: 26, endPoint y: 204, distance: 261.1
click at [80, 207] on div "X Change Reservation * * 150 *" at bounding box center [510, 272] width 1020 height 544
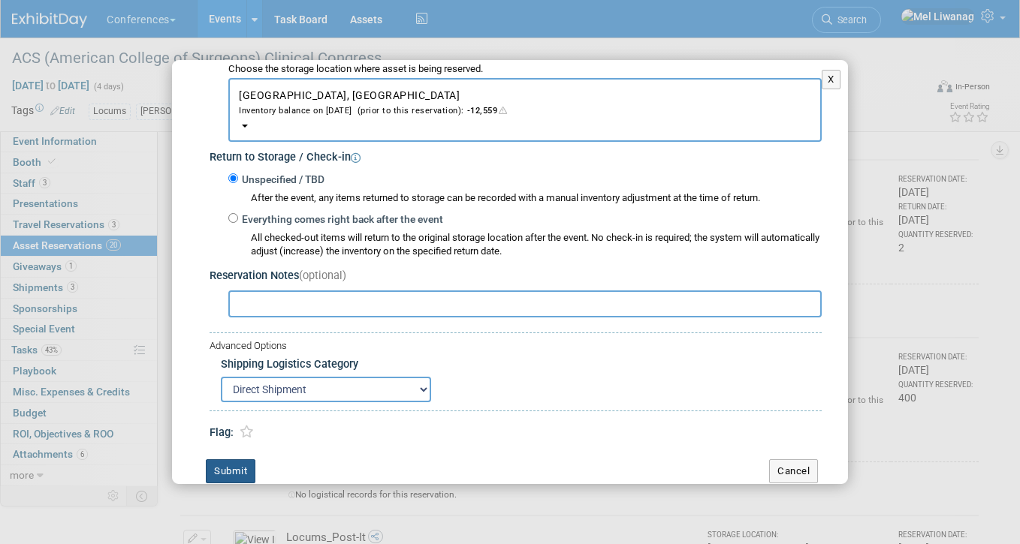
scroll to position [297, 0]
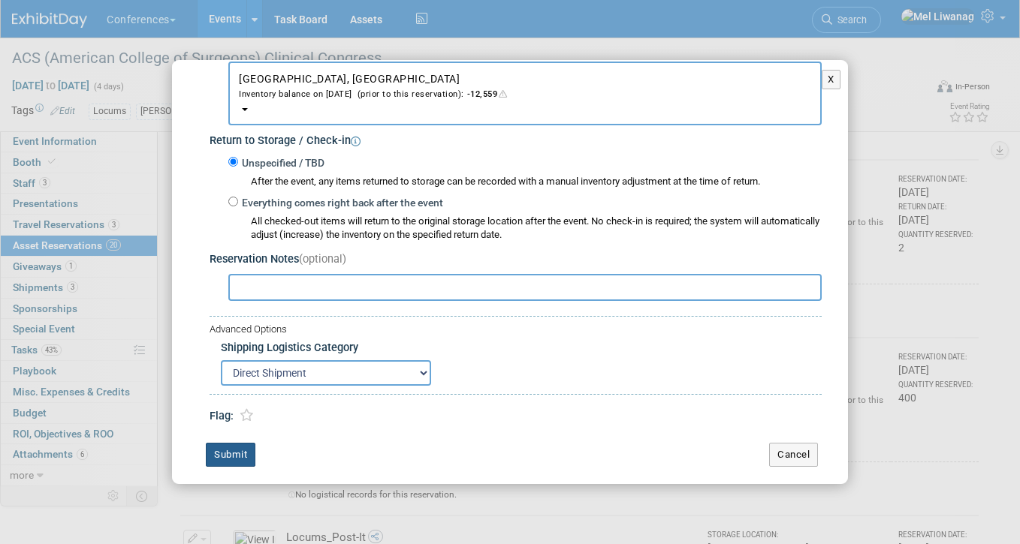
type input "200"
click at [231, 459] on button "Submit" at bounding box center [231, 455] width 50 height 24
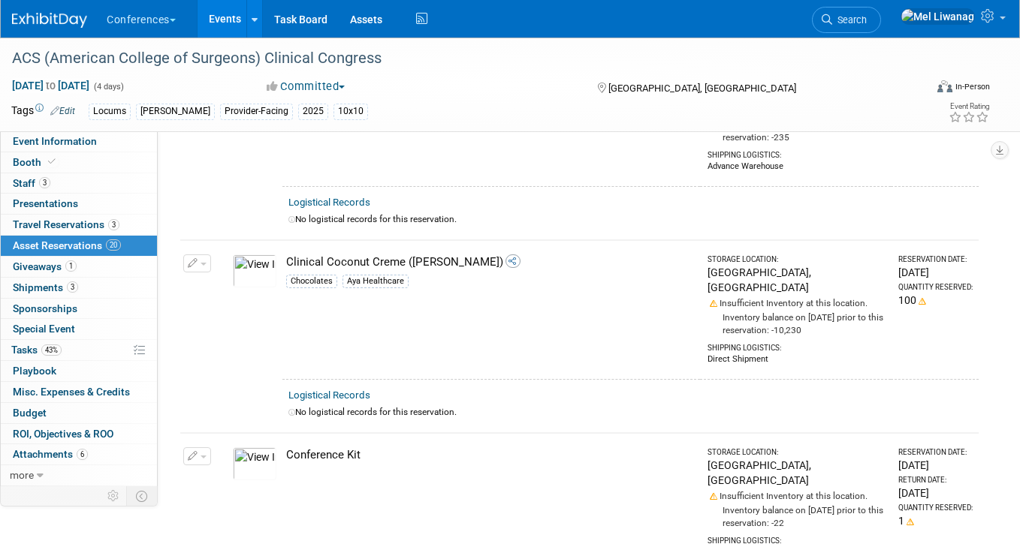
scroll to position [149, 0]
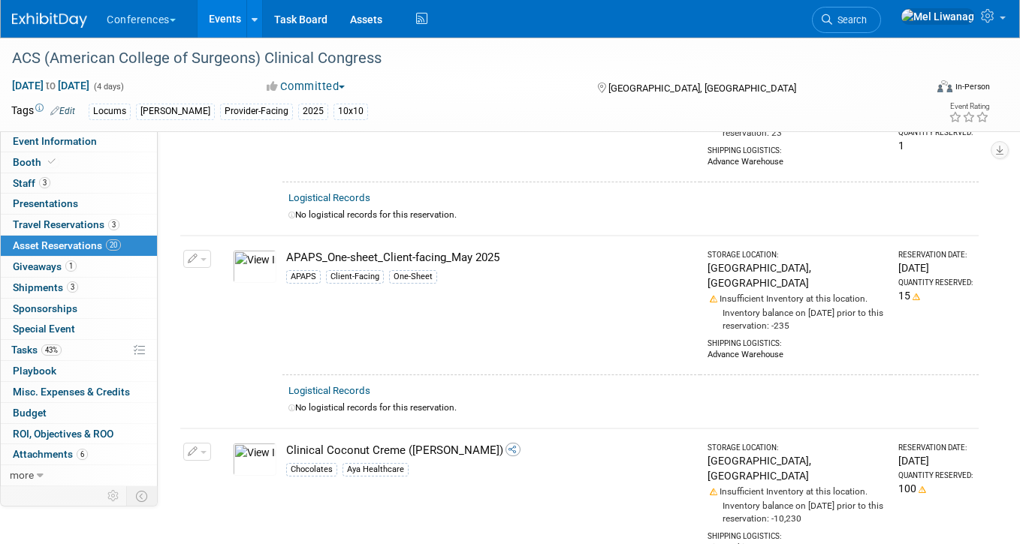
click at [207, 443] on button "button" at bounding box center [197, 452] width 28 height 18
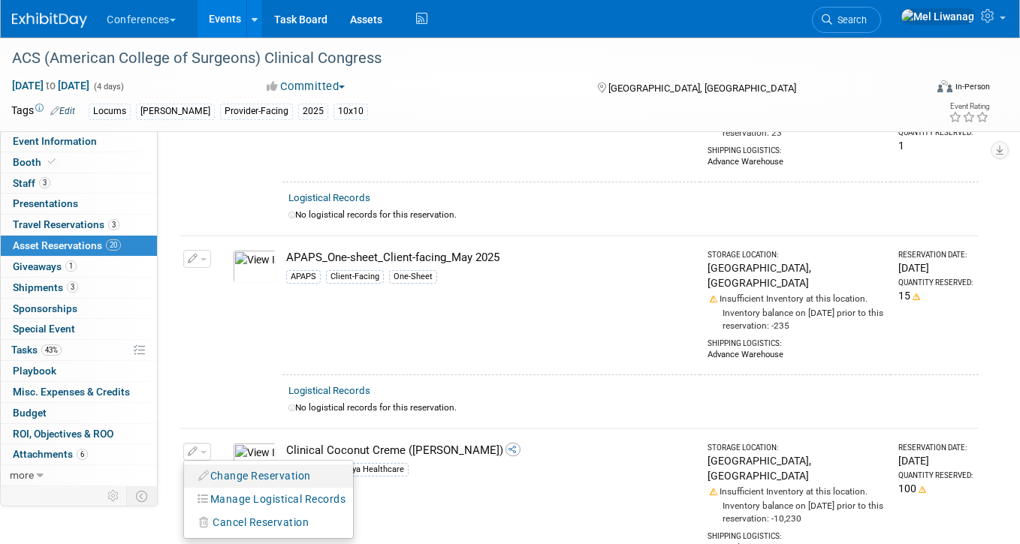
click at [232, 466] on button "Change Reservation" at bounding box center [255, 476] width 127 height 20
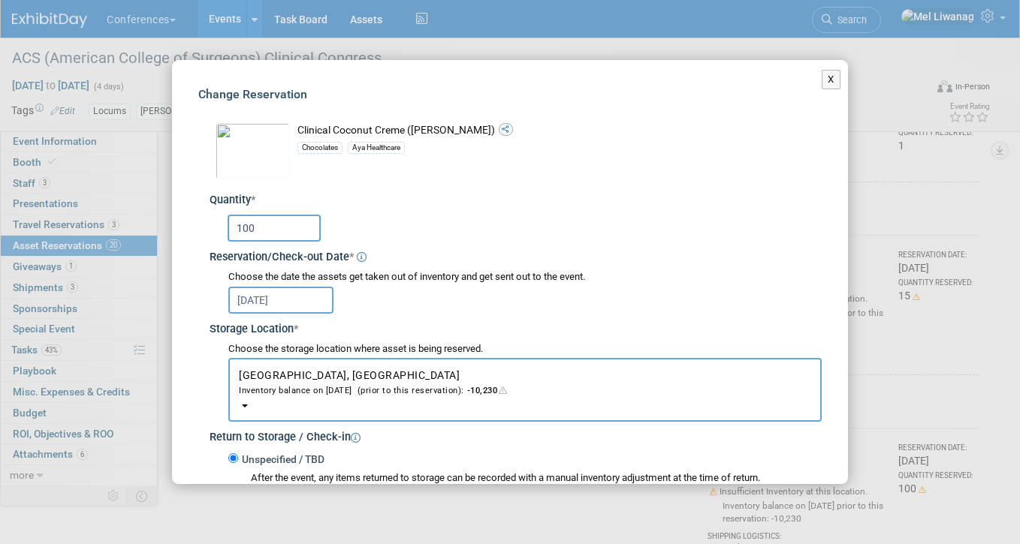
click at [209, 220] on div "Clinical Coconut Creme (Aya) Chocolates" at bounding box center [509, 415] width 623 height 614
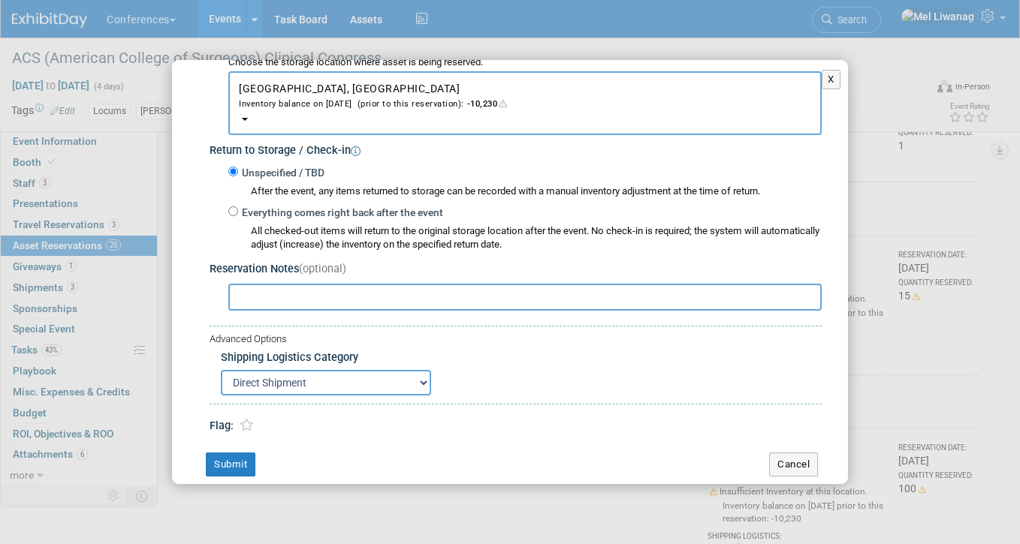
scroll to position [305, 0]
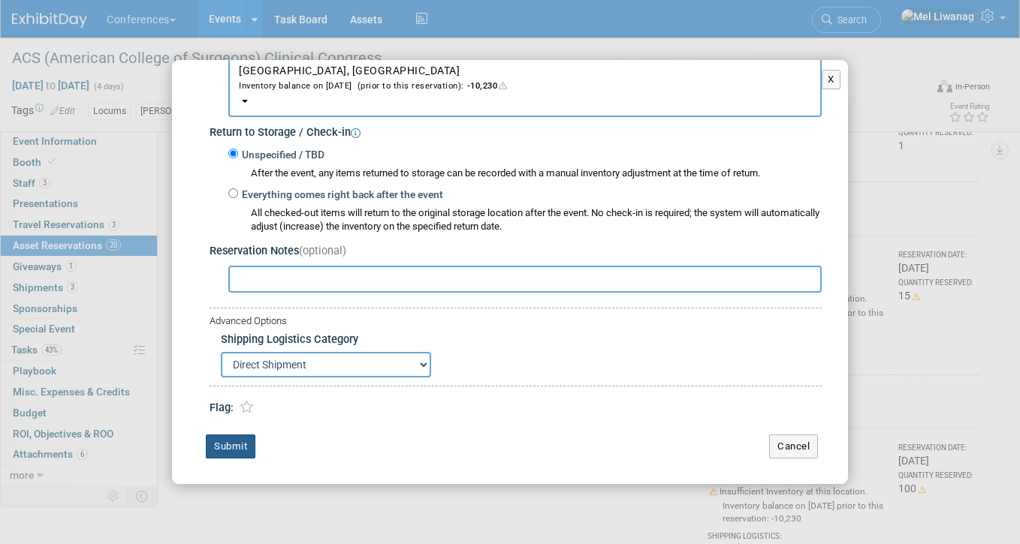
type input "200"
click at [229, 444] on button "Submit" at bounding box center [231, 447] width 50 height 24
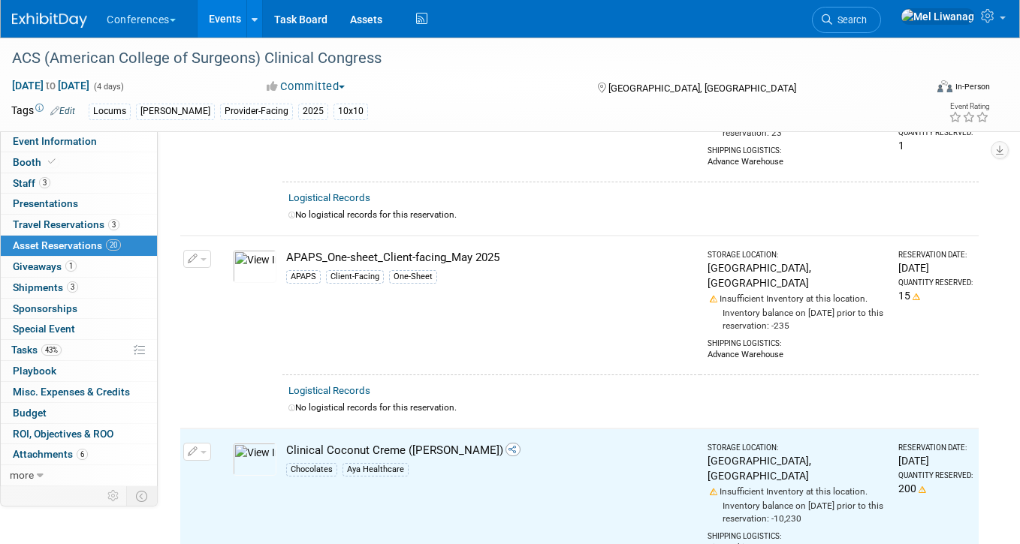
scroll to position [0, 0]
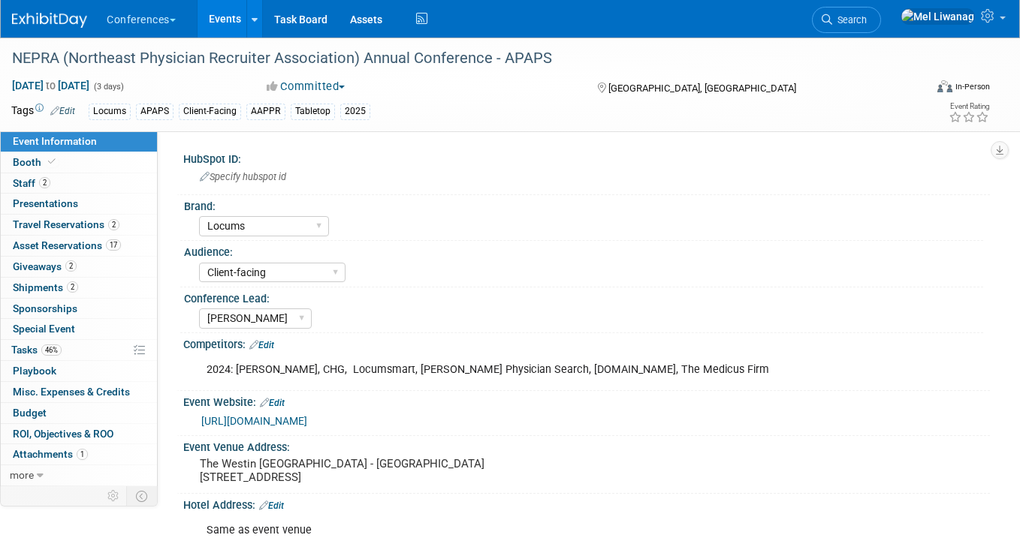
select select "Locums"
select select "Client-facing"
select select "[PERSON_NAME]"
click at [85, 243] on span "Asset Reservations 17" at bounding box center [67, 246] width 108 height 12
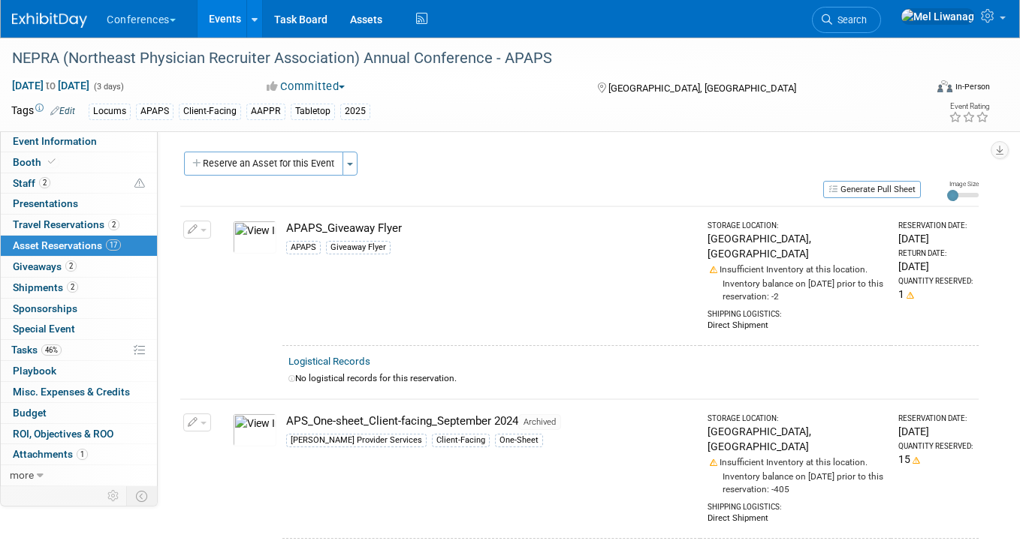
scroll to position [2728, 0]
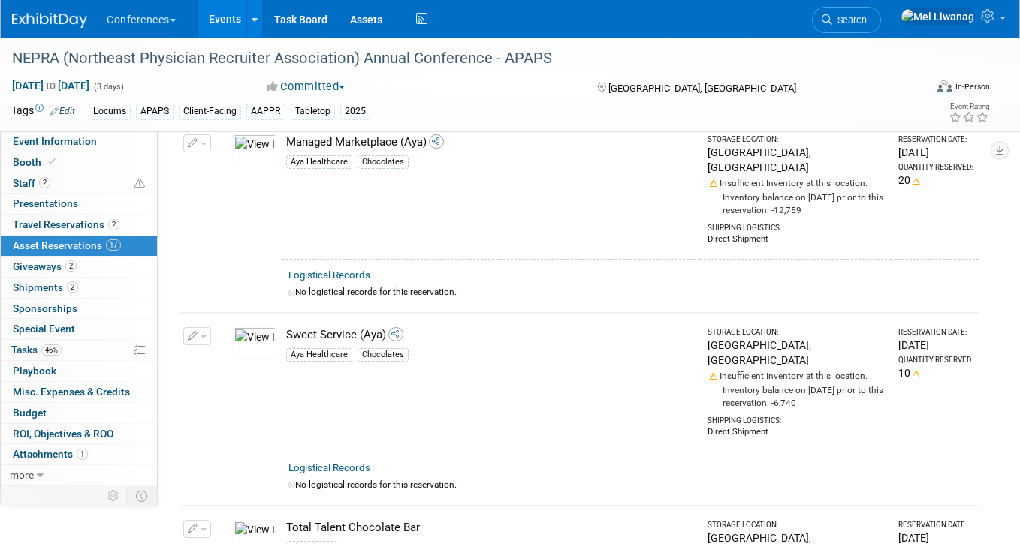
click at [200, 520] on button "button" at bounding box center [197, 529] width 28 height 18
drag, startPoint x: 219, startPoint y: 343, endPoint x: 253, endPoint y: 338, distance: 34.9
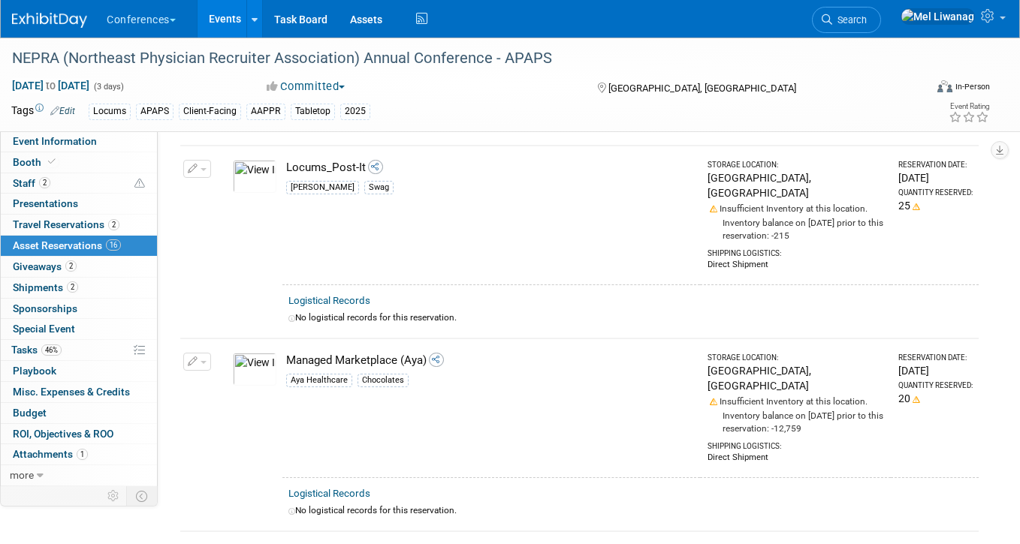
scroll to position [2422, 0]
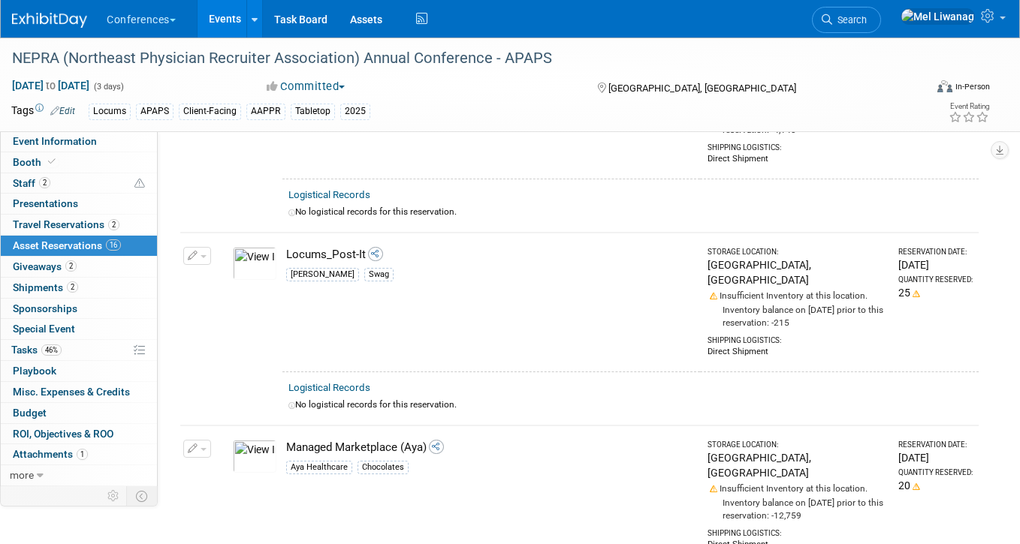
click at [206, 440] on button "button" at bounding box center [197, 449] width 28 height 18
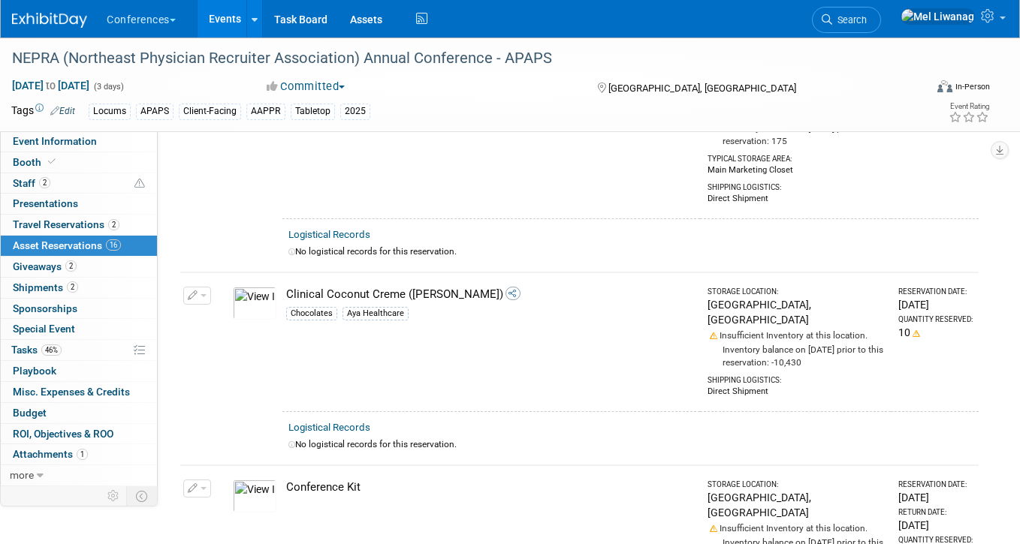
scroll to position [1520, 0]
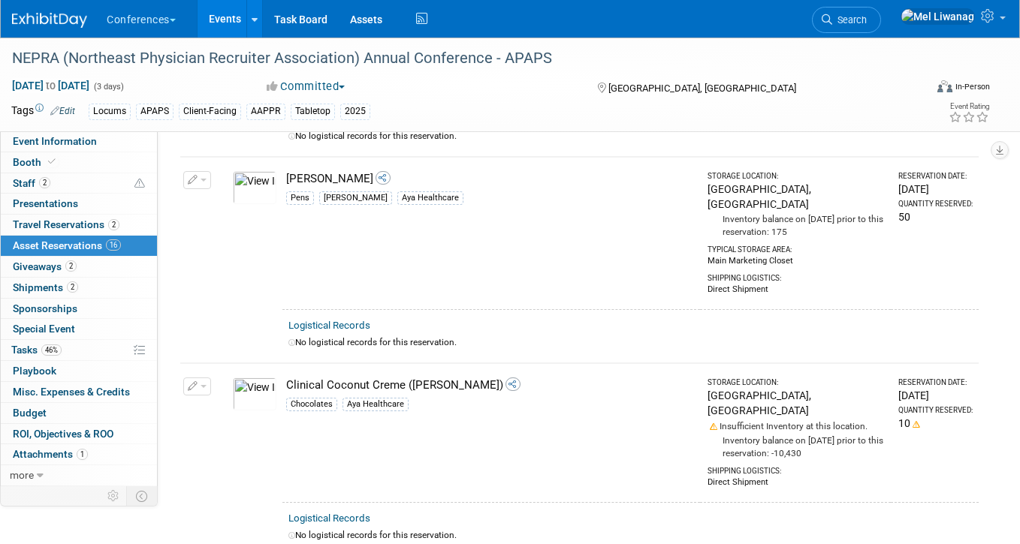
click at [191, 382] on icon "button" at bounding box center [193, 387] width 11 height 10
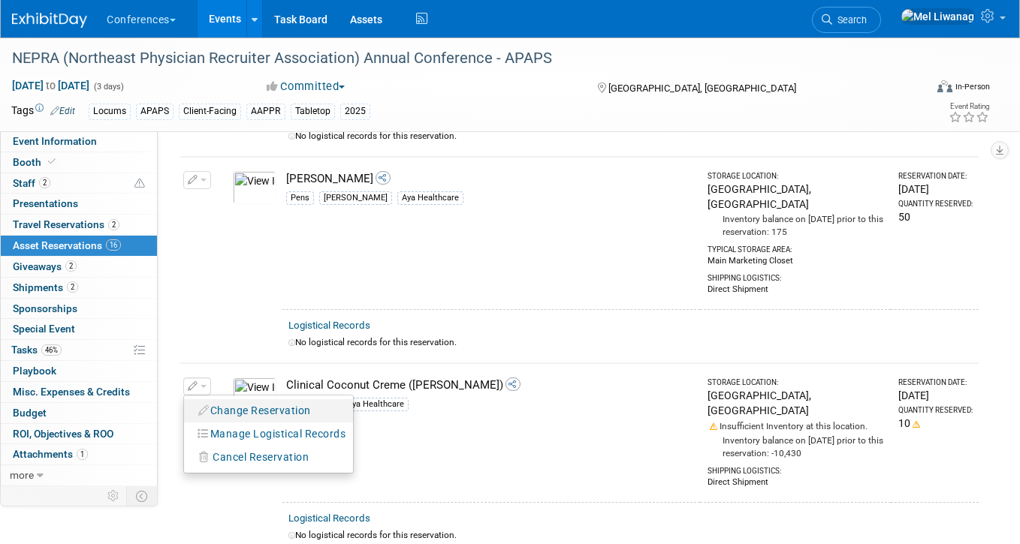
click at [219, 401] on button "Change Reservation" at bounding box center [255, 411] width 127 height 20
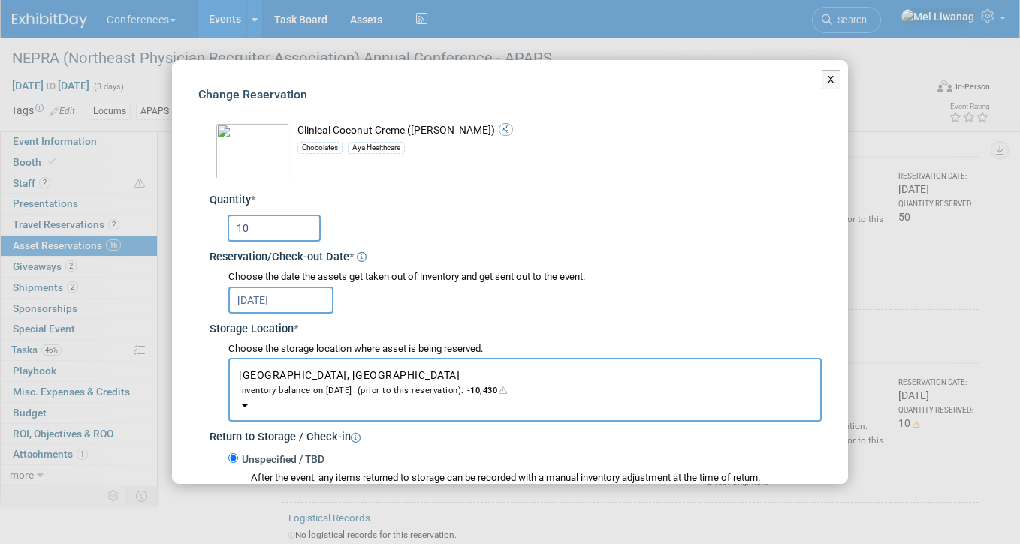
drag, startPoint x: 288, startPoint y: 235, endPoint x: 210, endPoint y: 225, distance: 78.7
click at [210, 225] on div "10" at bounding box center [516, 227] width 612 height 38
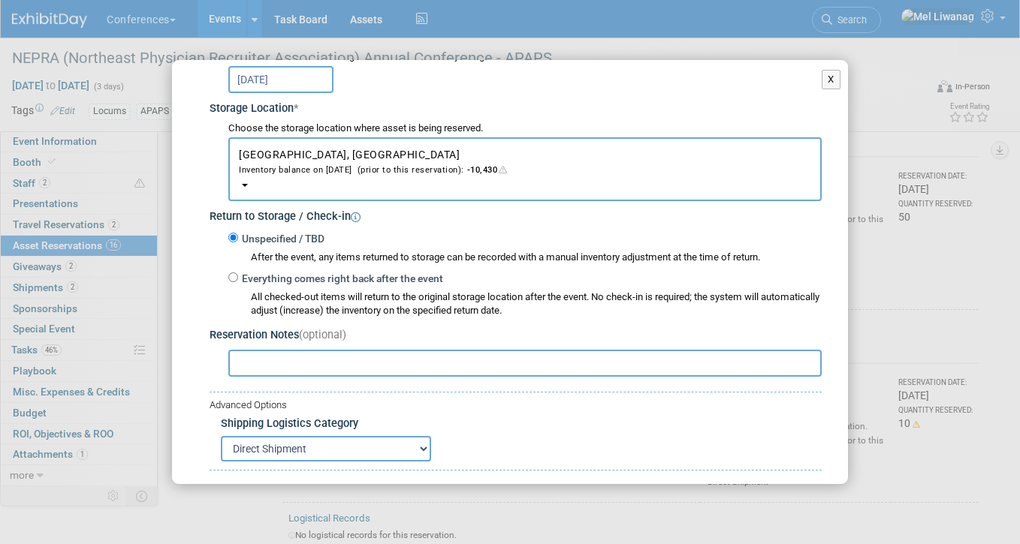
scroll to position [305, 0]
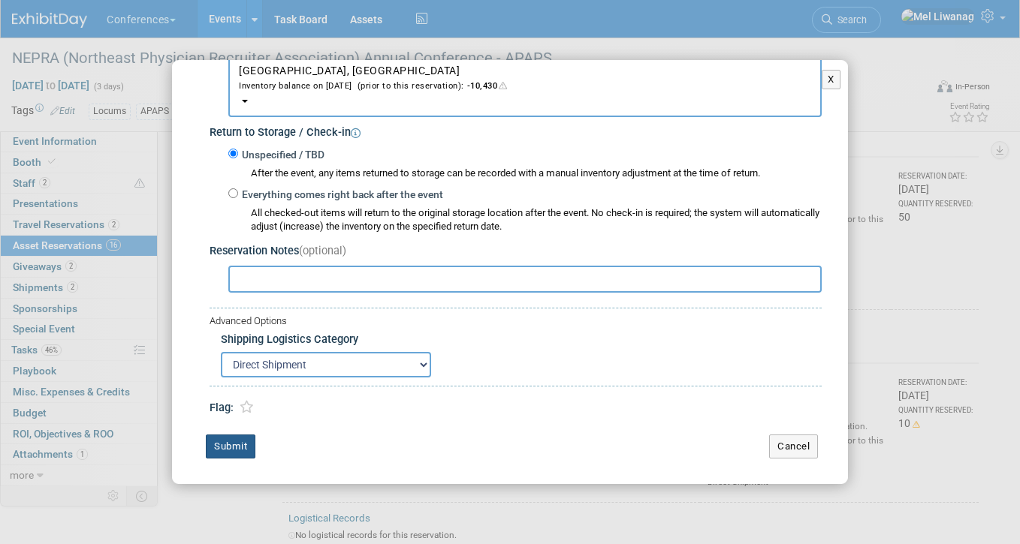
type input "20"
click at [234, 451] on button "Submit" at bounding box center [231, 447] width 50 height 24
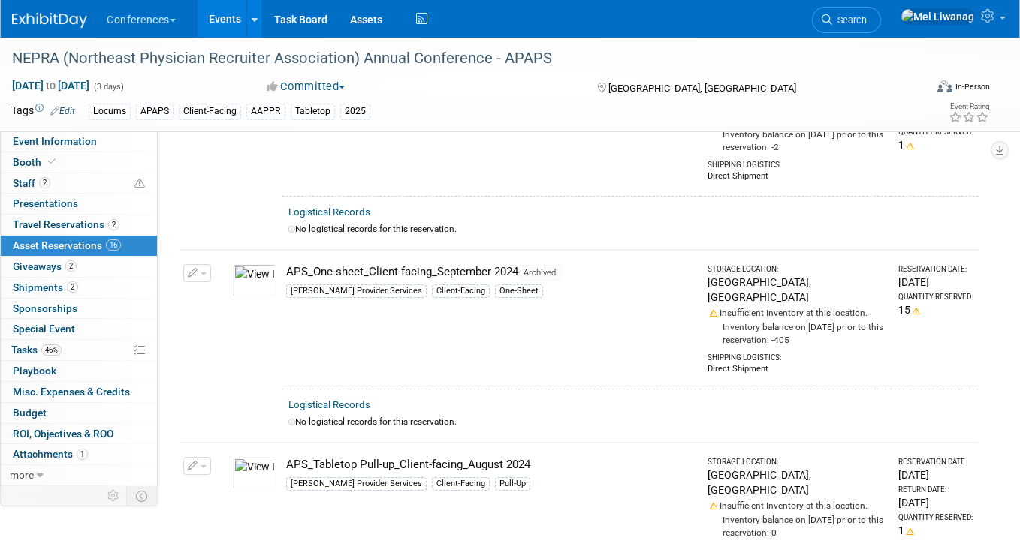
scroll to position [0, 0]
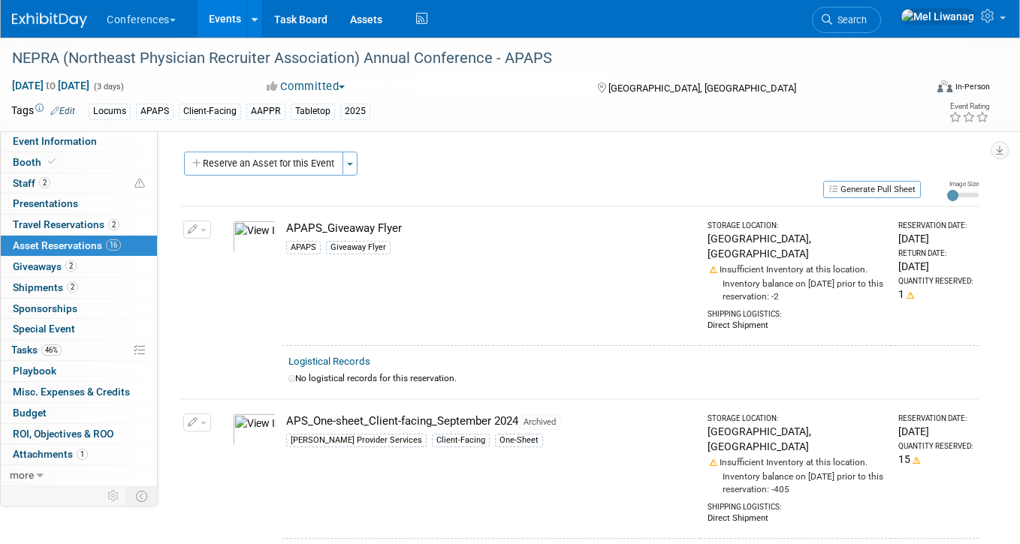
click at [416, 460] on td "APS_One-sheet_Client-facing_September 2024 Archived Aya Provider Services Clien…" at bounding box center [491, 469] width 418 height 139
click at [207, 414] on button "button" at bounding box center [197, 423] width 28 height 18
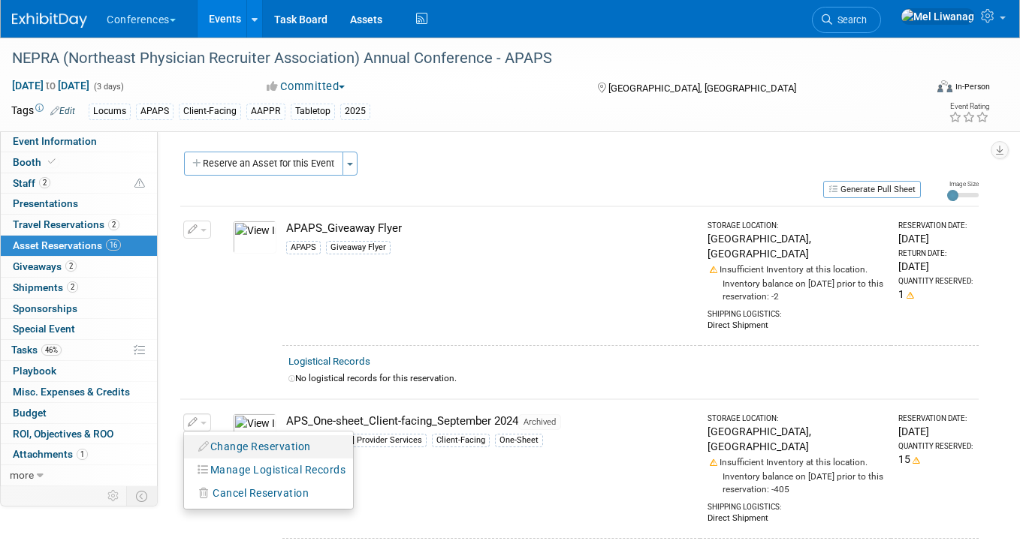
click at [208, 442] on icon "button" at bounding box center [204, 447] width 12 height 11
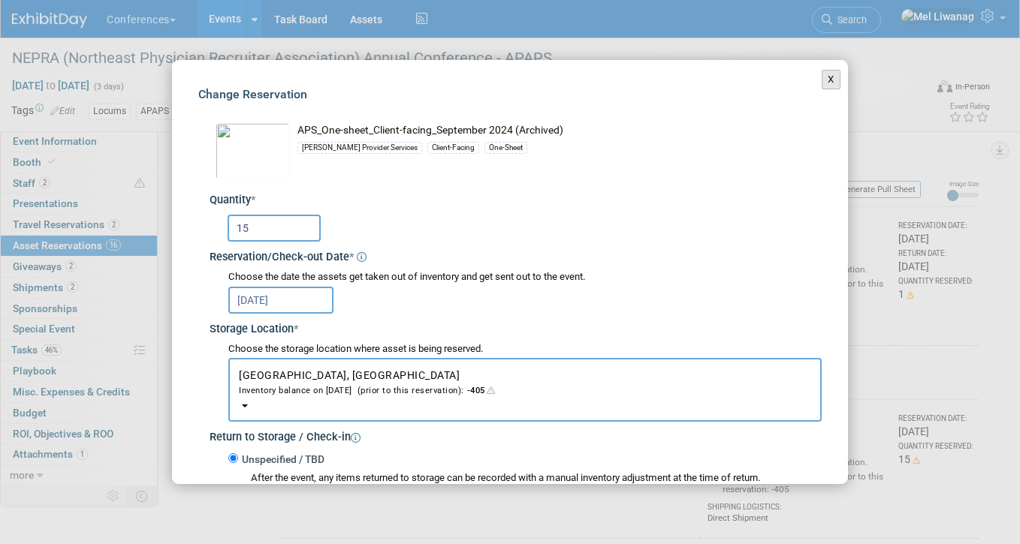
click at [822, 74] on button "X" at bounding box center [831, 80] width 19 height 20
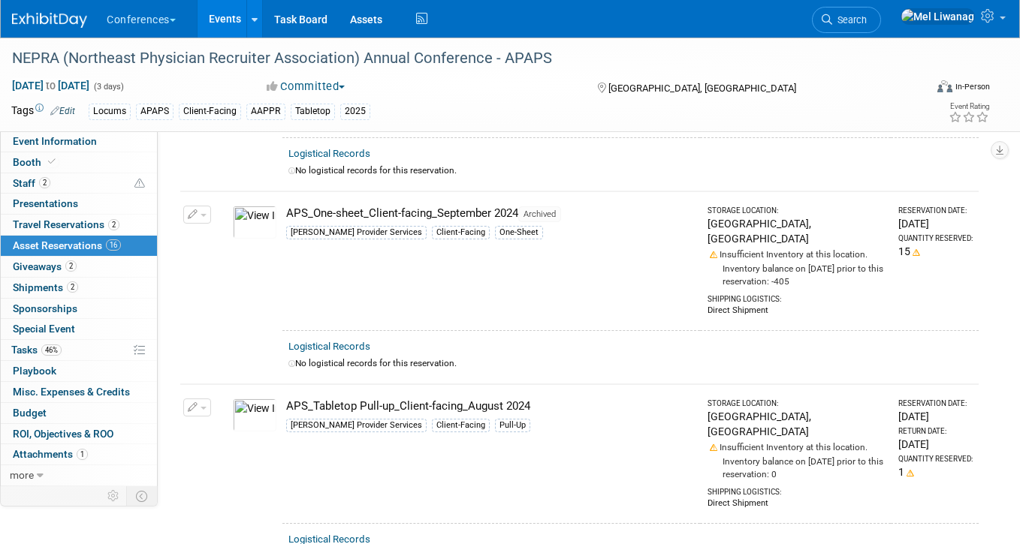
scroll to position [173, 0]
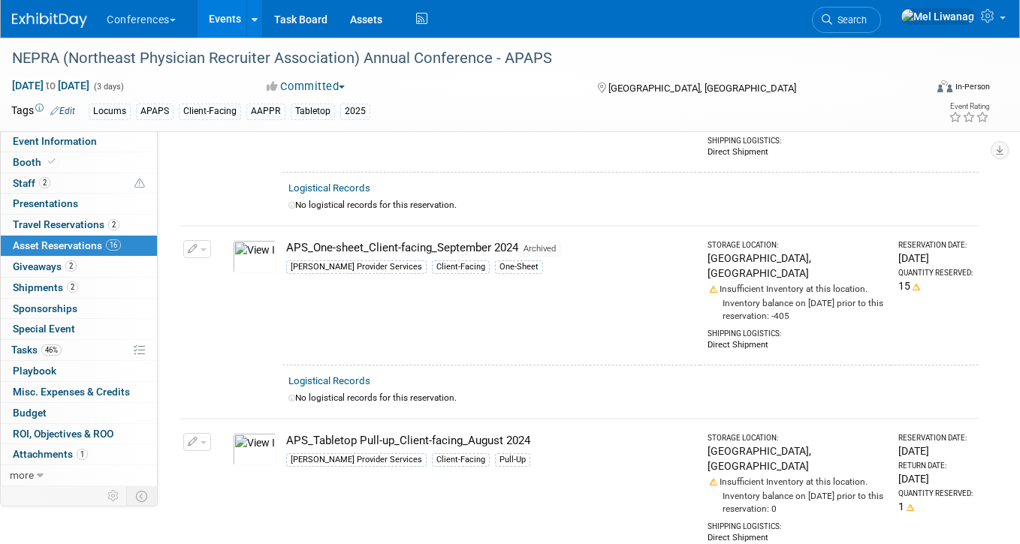
click at [198, 240] on button "button" at bounding box center [197, 249] width 28 height 18
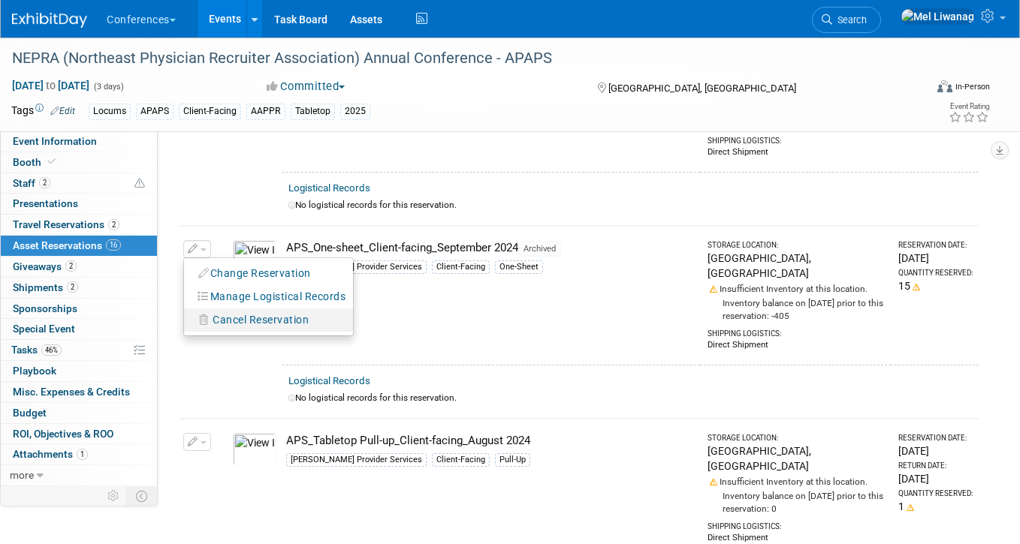
click at [239, 312] on button "Cancel Reservation" at bounding box center [254, 320] width 125 height 20
click at [366, 321] on link "Yes" at bounding box center [371, 333] width 44 height 24
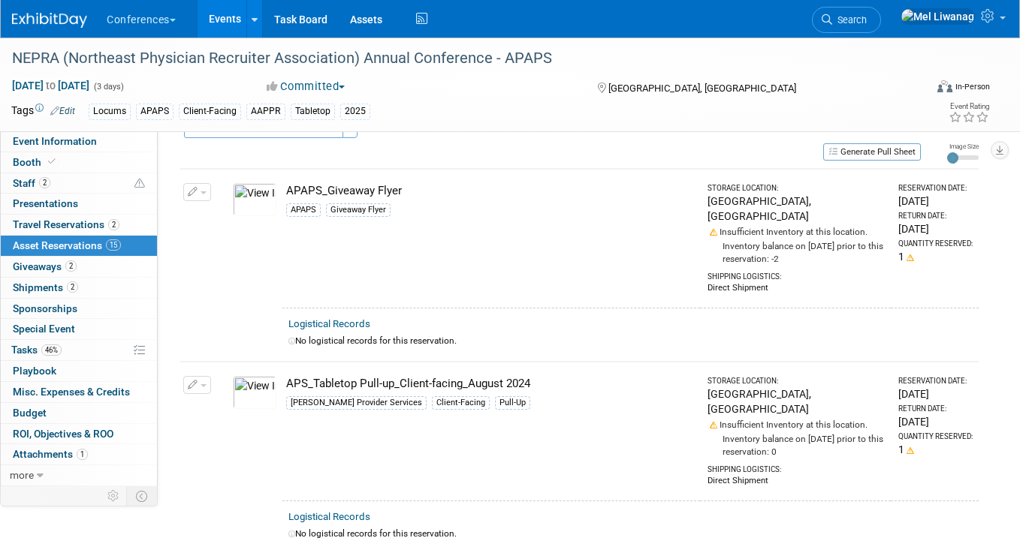
scroll to position [0, 0]
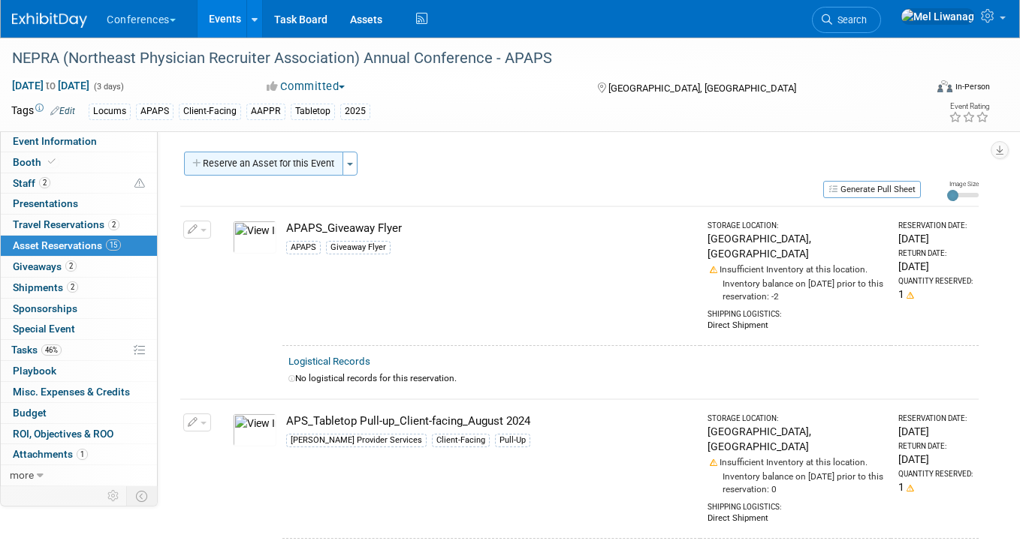
click at [321, 167] on button "Reserve an Asset for this Event" at bounding box center [263, 164] width 159 height 24
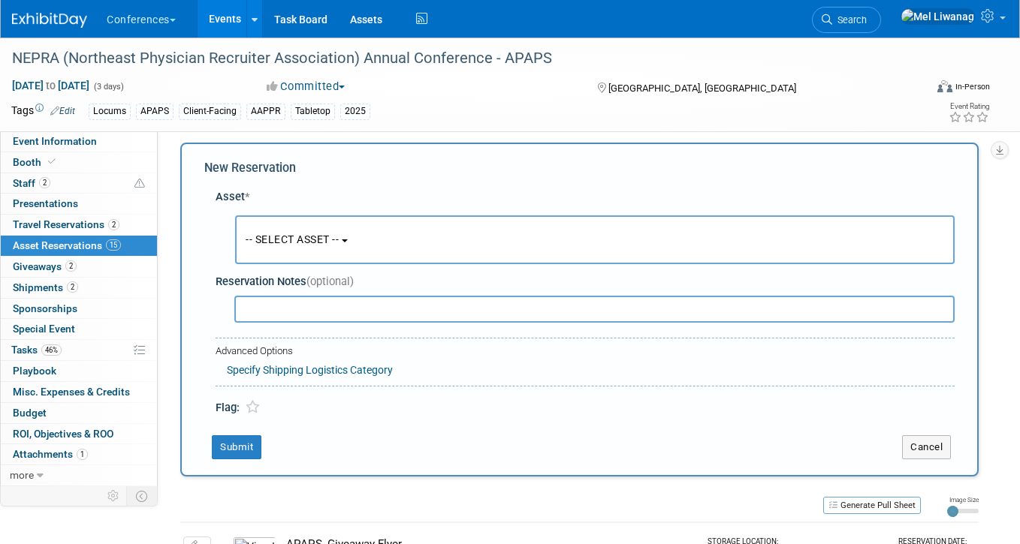
scroll to position [14, 0]
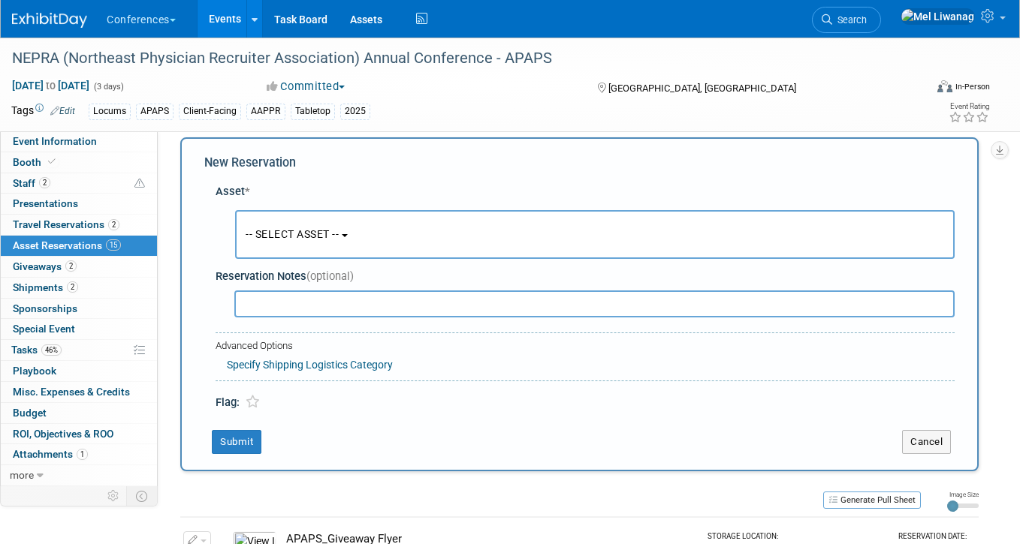
click at [371, 228] on button "-- SELECT ASSET --" at bounding box center [594, 234] width 719 height 49
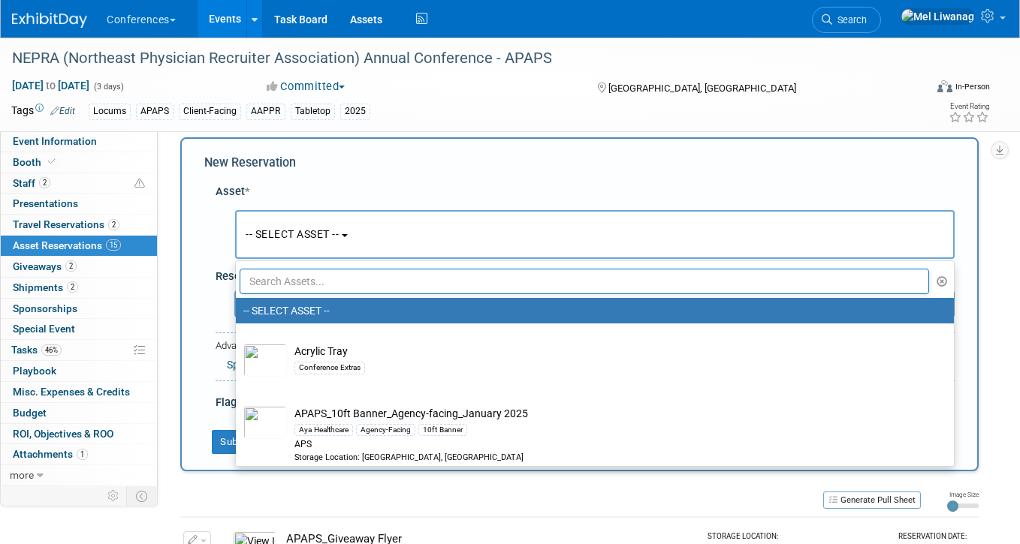
click at [348, 273] on input "text" at bounding box center [584, 282] width 689 height 26
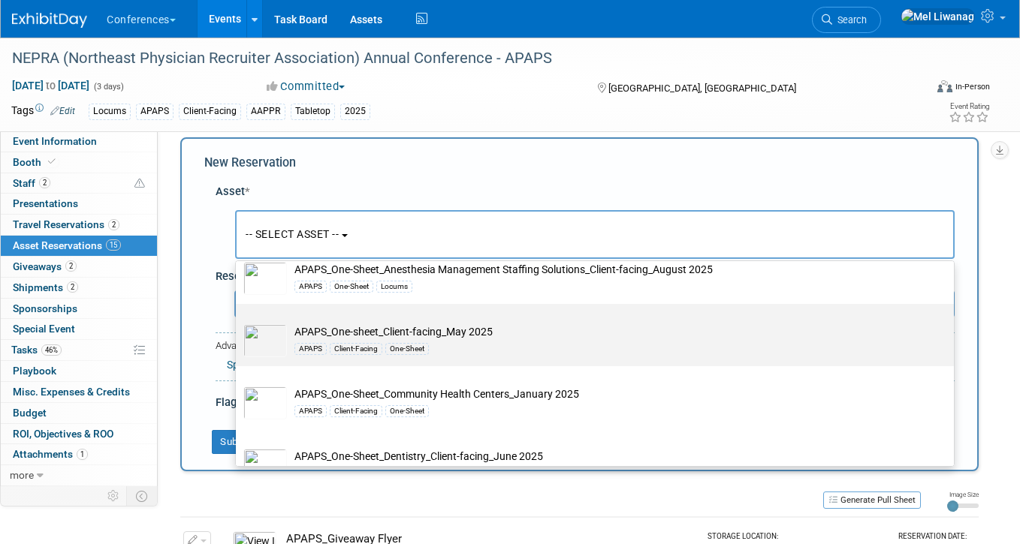
scroll to position [692, 0]
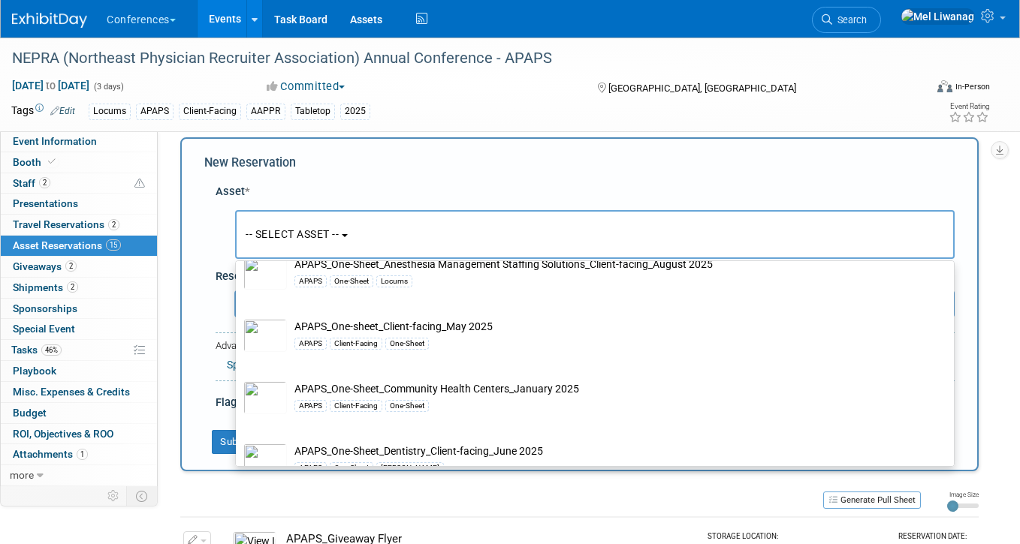
type input "apaps"
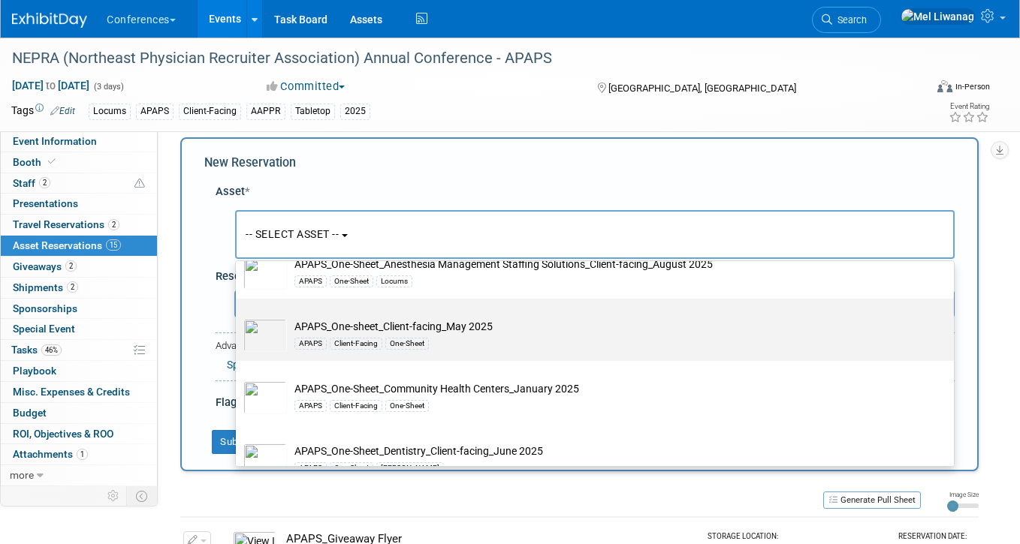
click at [484, 342] on div "APAPS Client-Facing One-Sheet" at bounding box center [608, 342] width 629 height 17
click at [238, 317] on input "APAPS_One-sheet_Client-facing_May 2025 APAPS Client-Facing One-Sheet" at bounding box center [233, 312] width 10 height 10
select select "10721622"
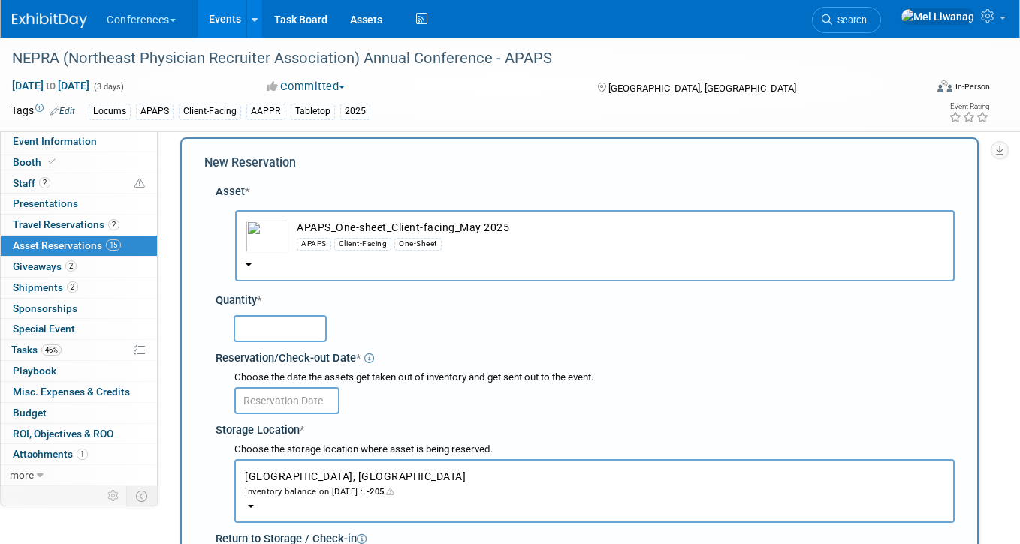
click at [263, 351] on div "Reservation/Check-out Date *" at bounding box center [585, 356] width 739 height 20
click at [284, 324] on input "text" at bounding box center [280, 328] width 93 height 27
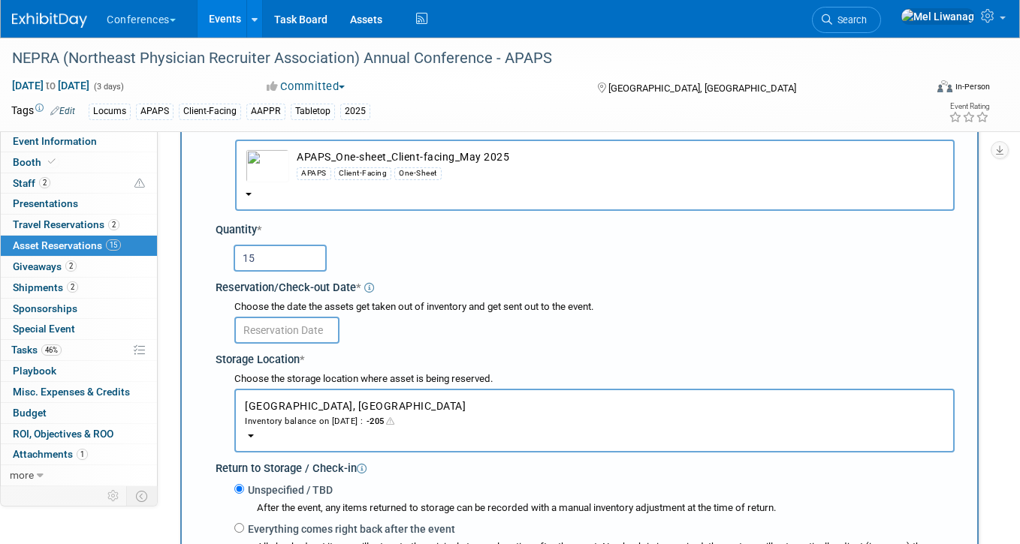
scroll to position [89, 0]
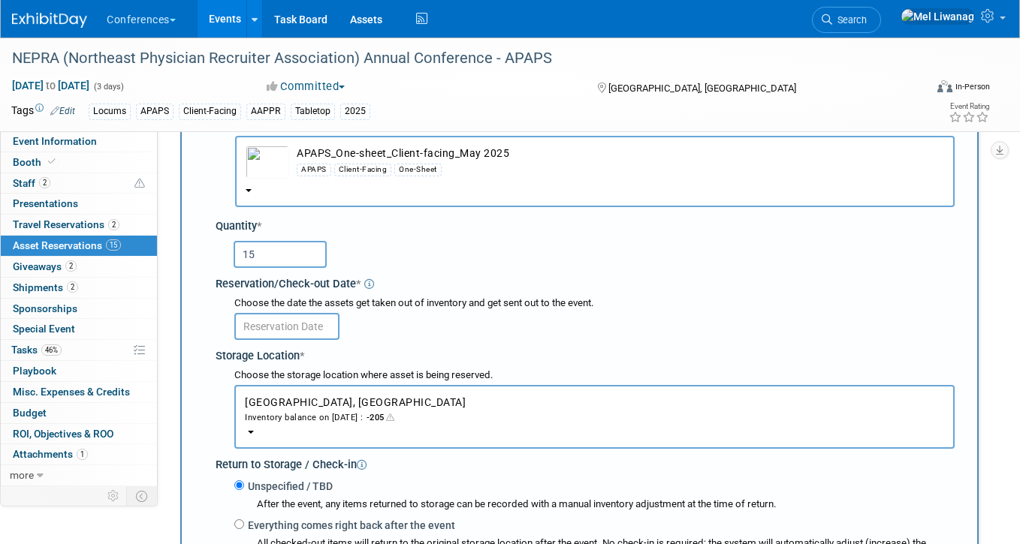
type input "15"
click at [294, 345] on div "Storage Location *" at bounding box center [585, 354] width 739 height 20
click at [301, 330] on body "Conferences Explore: My Workspaces 2 Go to Workspace: Conferences Marketing Req…" at bounding box center [510, 183] width 1020 height 544
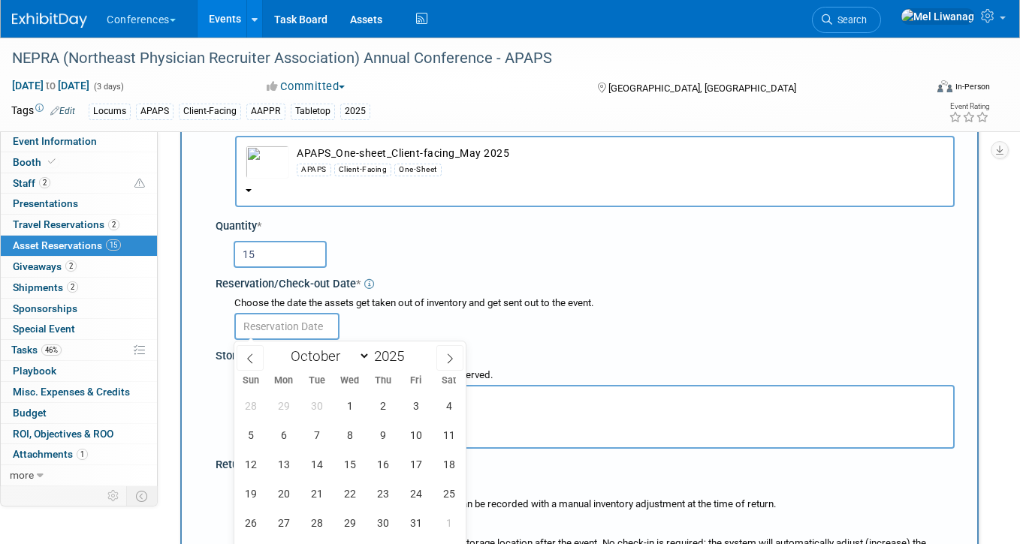
click at [591, 322] on div at bounding box center [594, 325] width 720 height 29
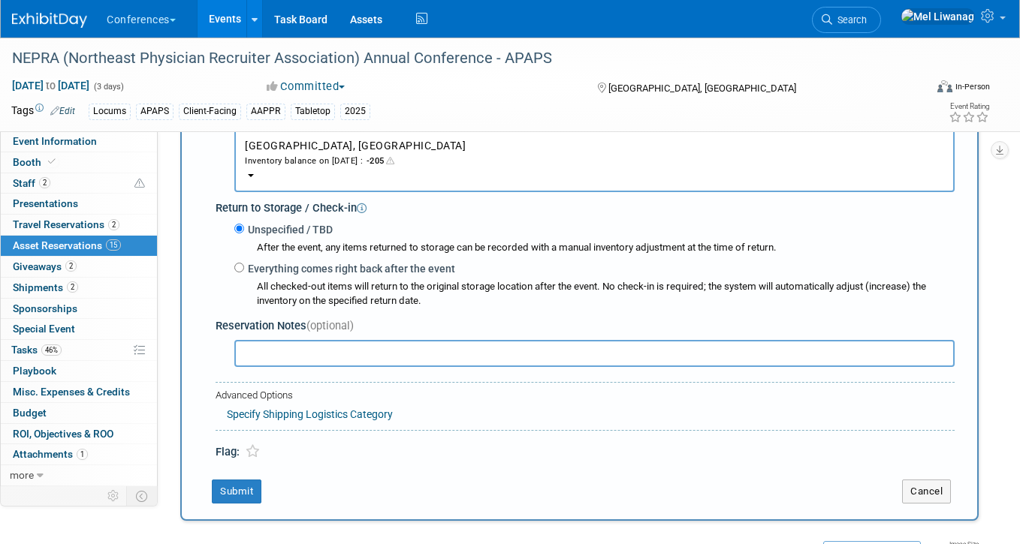
scroll to position [262, 0]
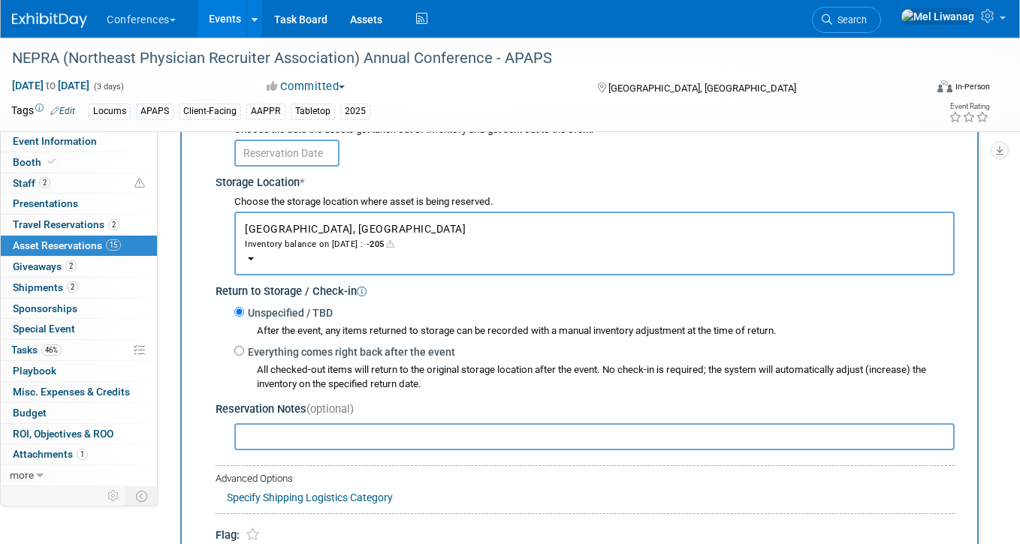
click at [299, 164] on body "Conferences Explore: My Workspaces 2 Go to Workspace: Conferences Marketing Req…" at bounding box center [510, 10] width 1020 height 544
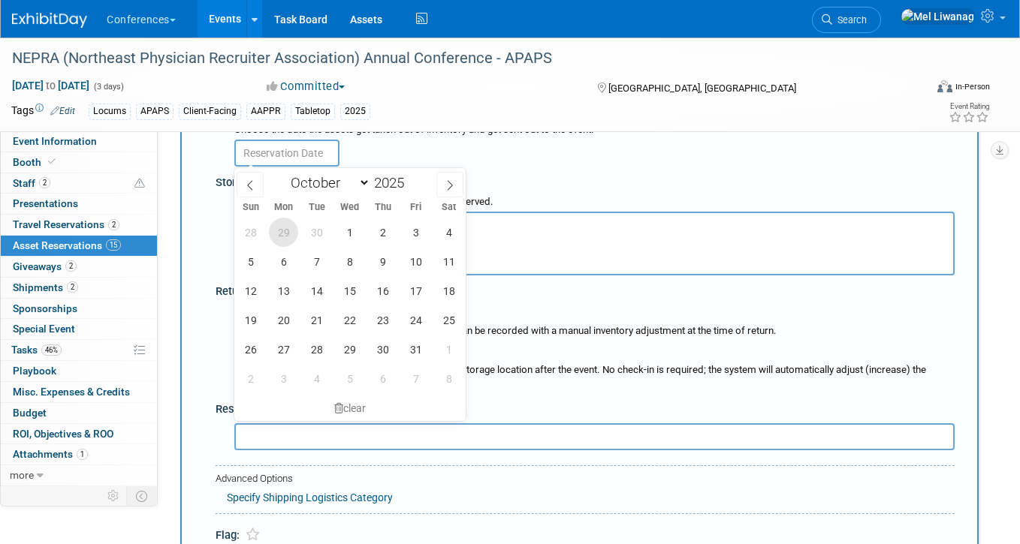
click at [293, 238] on span "29" at bounding box center [283, 232] width 29 height 29
type input "Sep 29, 2025"
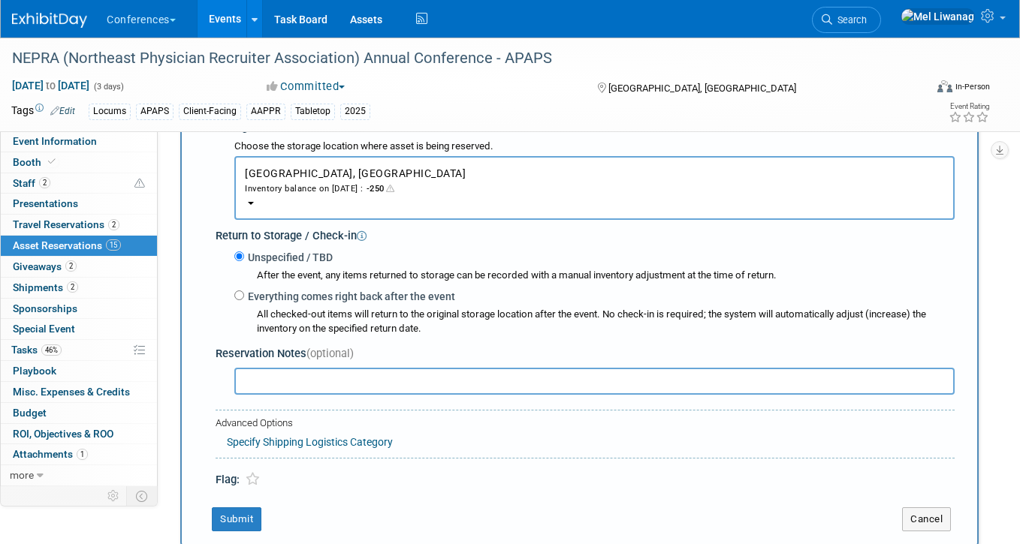
scroll to position [568, 0]
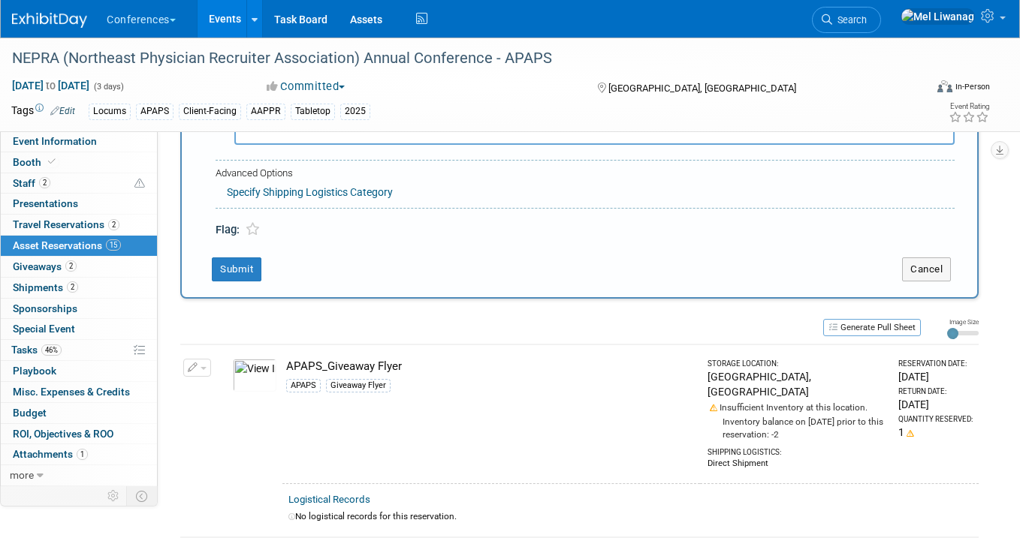
click at [312, 190] on link "Specify Shipping Logistics Category" at bounding box center [310, 192] width 166 height 12
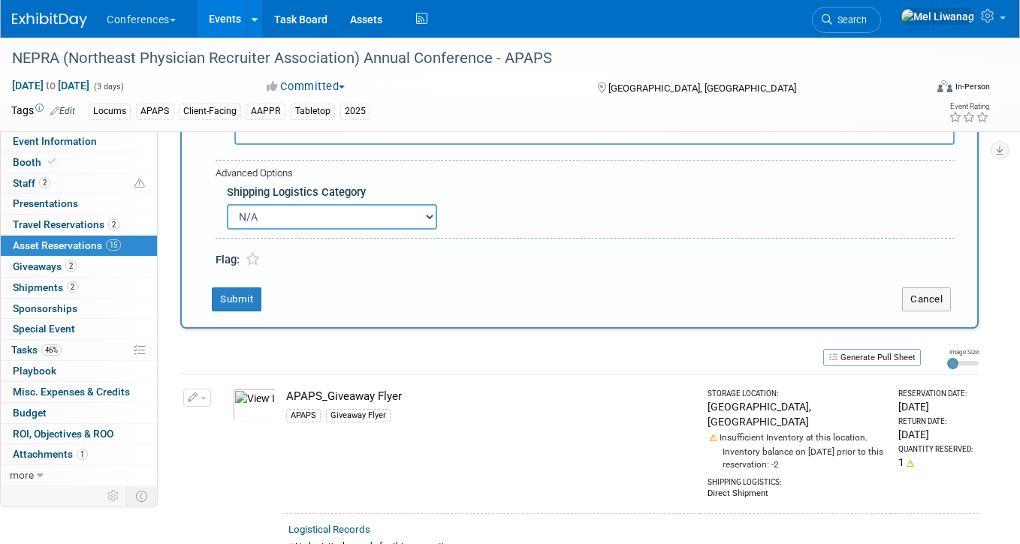
click at [309, 207] on select "N/A Advance Warehouse Direct Shipment Other" at bounding box center [332, 217] width 210 height 26
select select "3"
click at [227, 204] on select "N/A Advance Warehouse Direct Shipment Other" at bounding box center [332, 217] width 210 height 26
click at [258, 291] on button "Submit" at bounding box center [237, 300] width 50 height 24
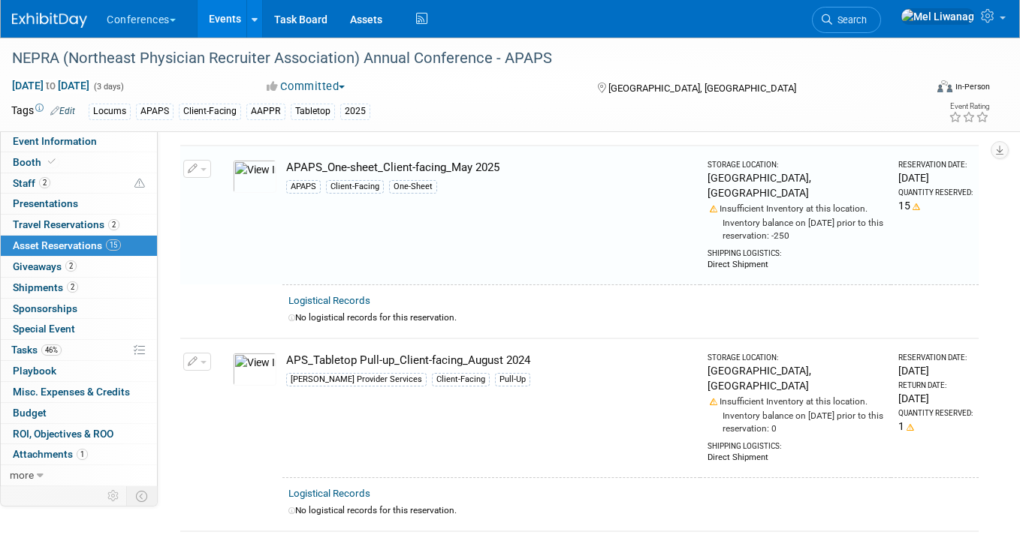
scroll to position [195, 0]
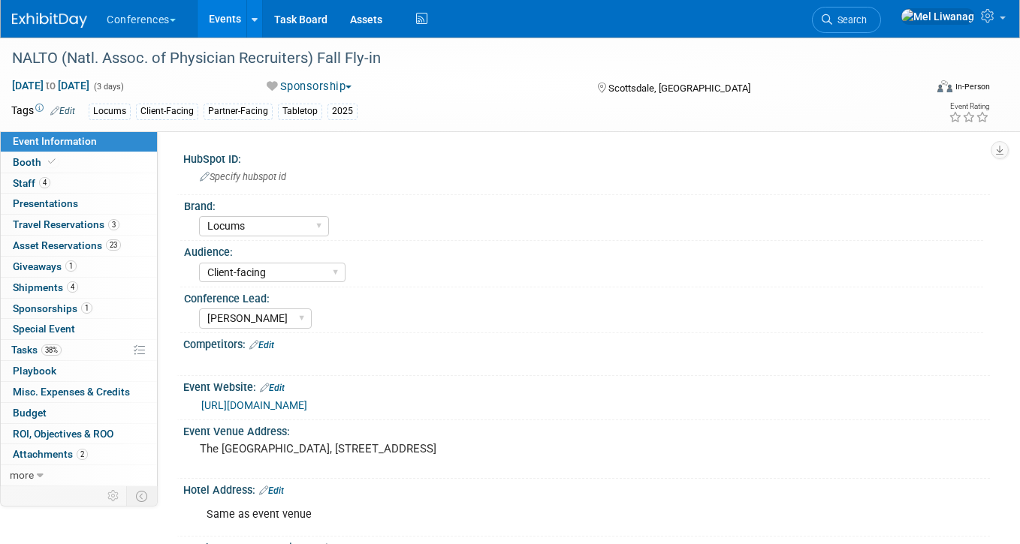
select select "Locums"
select select "Client-facing"
select select "[PERSON_NAME]"
click at [65, 249] on span "Asset Reservations 23" at bounding box center [67, 246] width 108 height 12
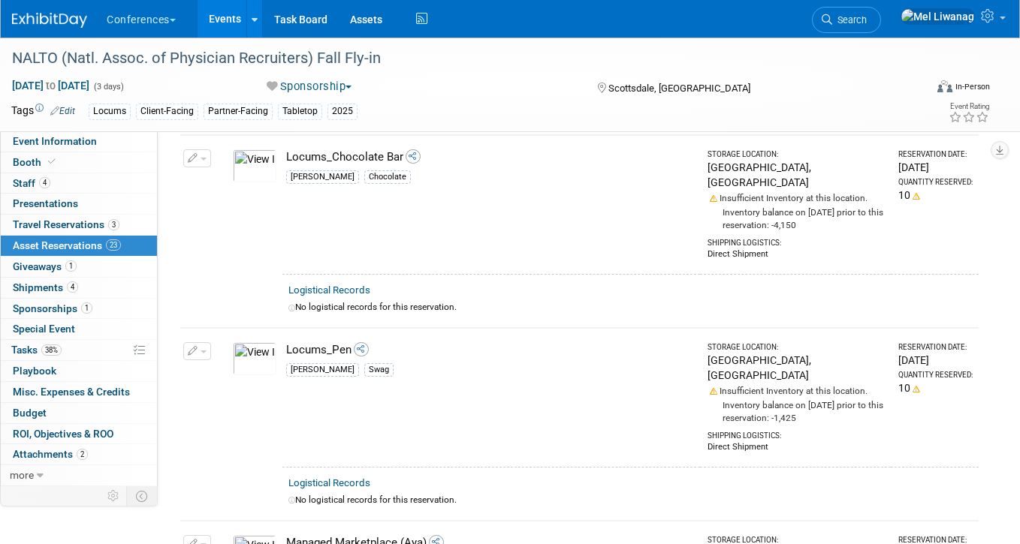
scroll to position [3402, 0]
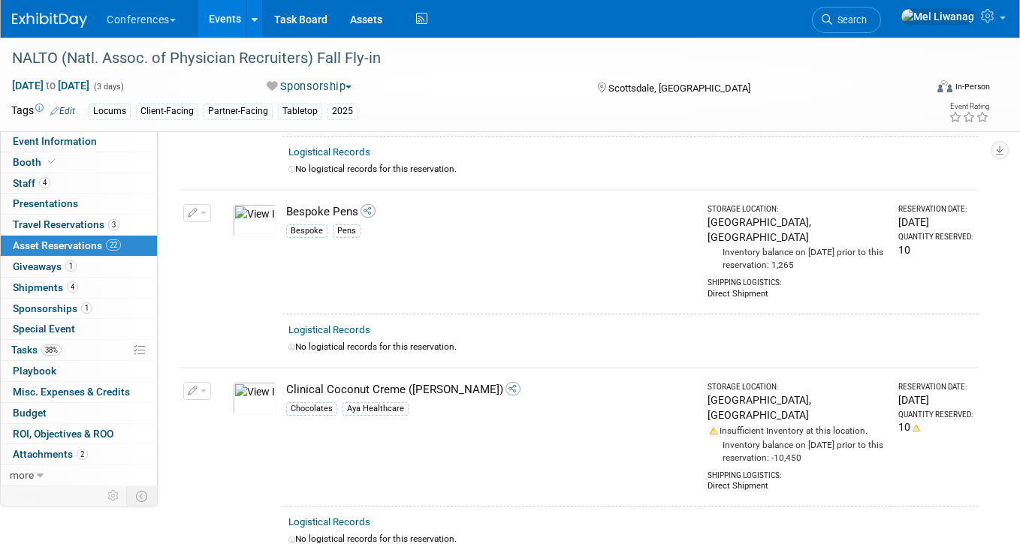
scroll to position [1521, 0]
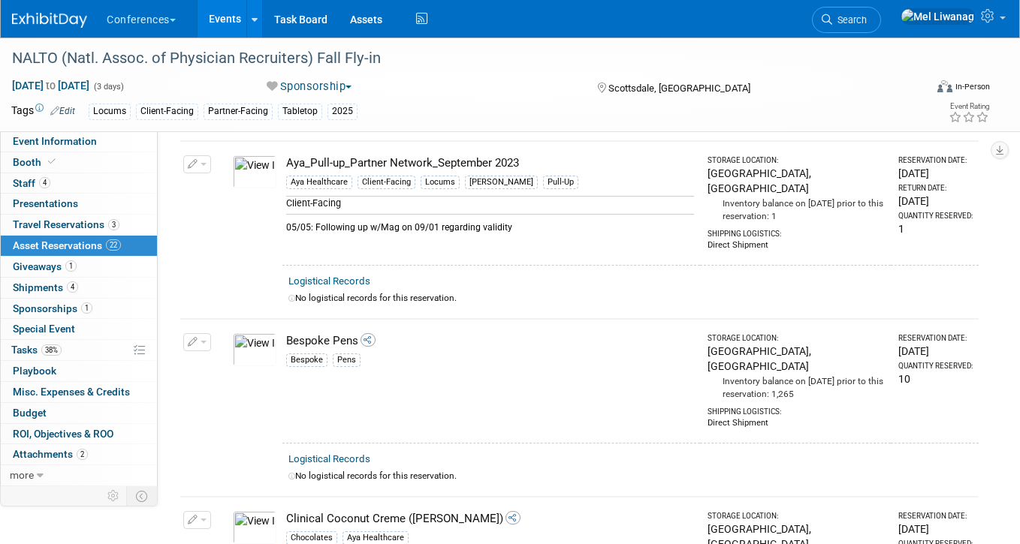
click at [193, 516] on icon "button" at bounding box center [193, 521] width 11 height 10
click at [203, 539] on icon "button" at bounding box center [204, 544] width 12 height 11
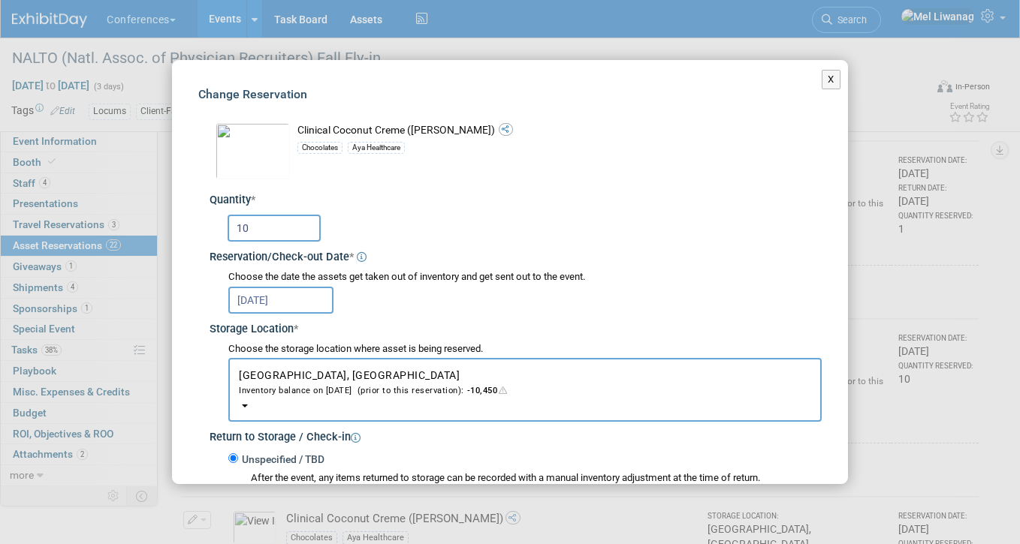
drag, startPoint x: 273, startPoint y: 220, endPoint x: 116, endPoint y: 201, distance: 158.2
click at [122, 201] on div "X Change Reservation * * 10 *" at bounding box center [510, 272] width 1020 height 544
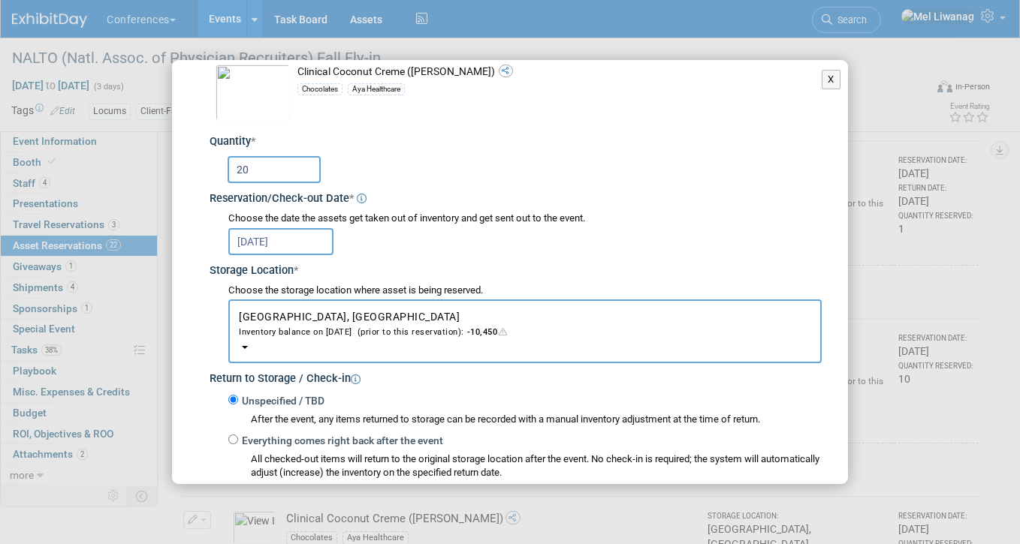
scroll to position [297, 0]
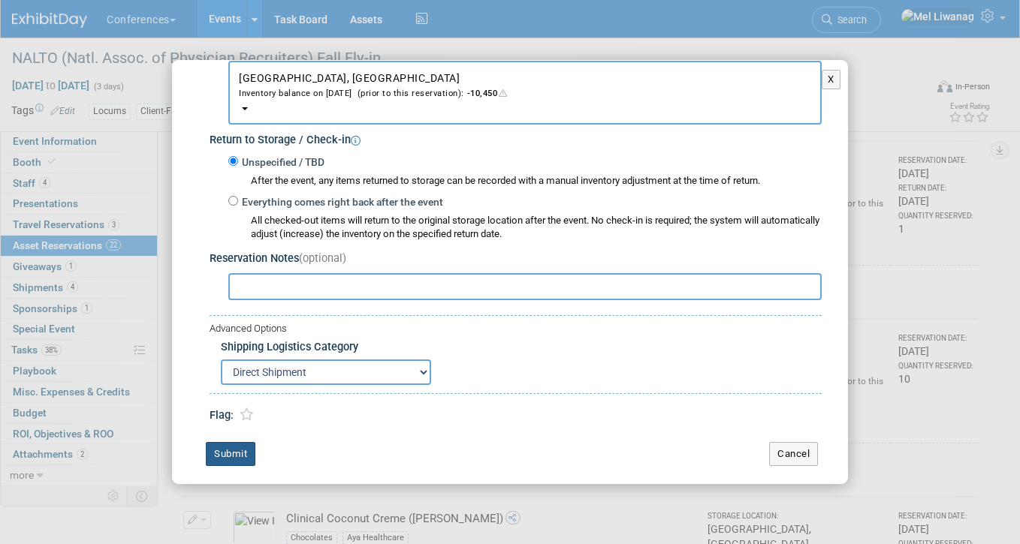
type input "20"
click at [249, 459] on button "Submit" at bounding box center [231, 454] width 50 height 24
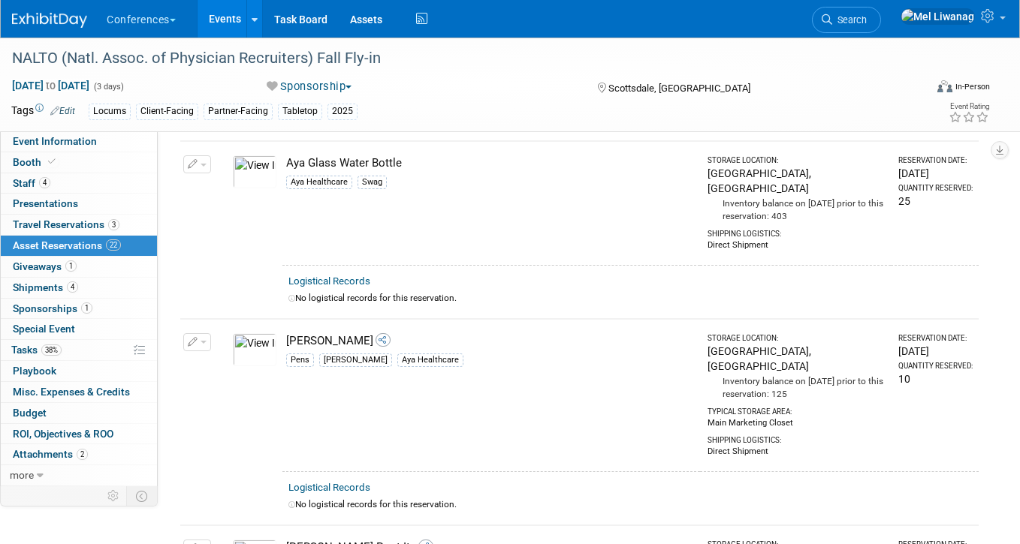
scroll to position [460, 0]
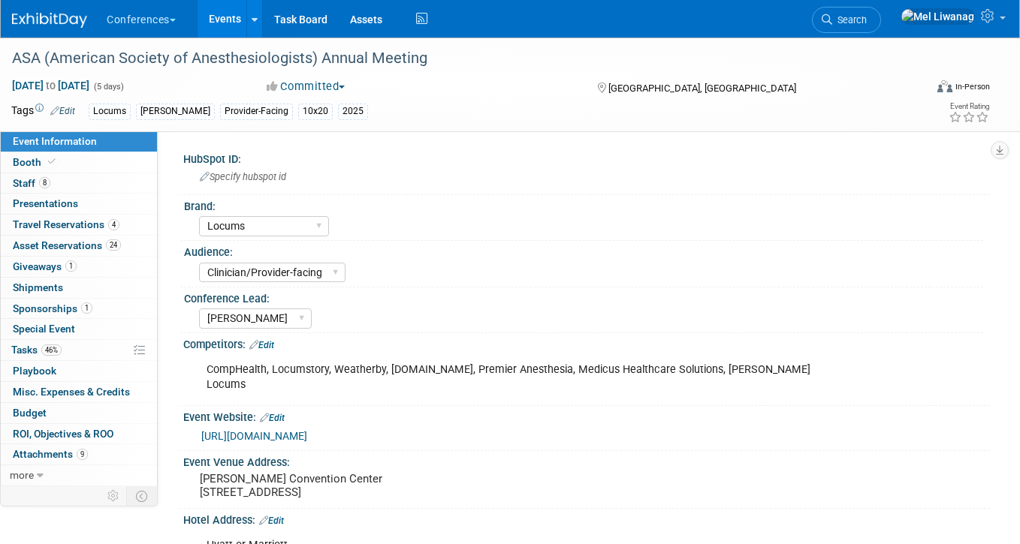
select select "Locums"
select select "Clinician/Provider-facing"
select select "[PERSON_NAME]"
click at [95, 247] on span "Asset Reservations 24" at bounding box center [67, 246] width 108 height 12
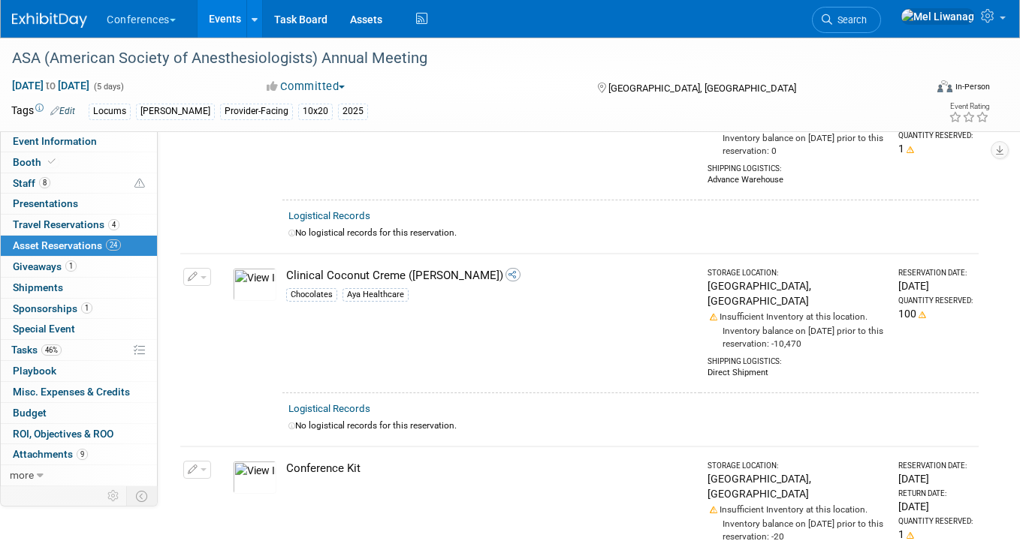
scroll to position [520, 0]
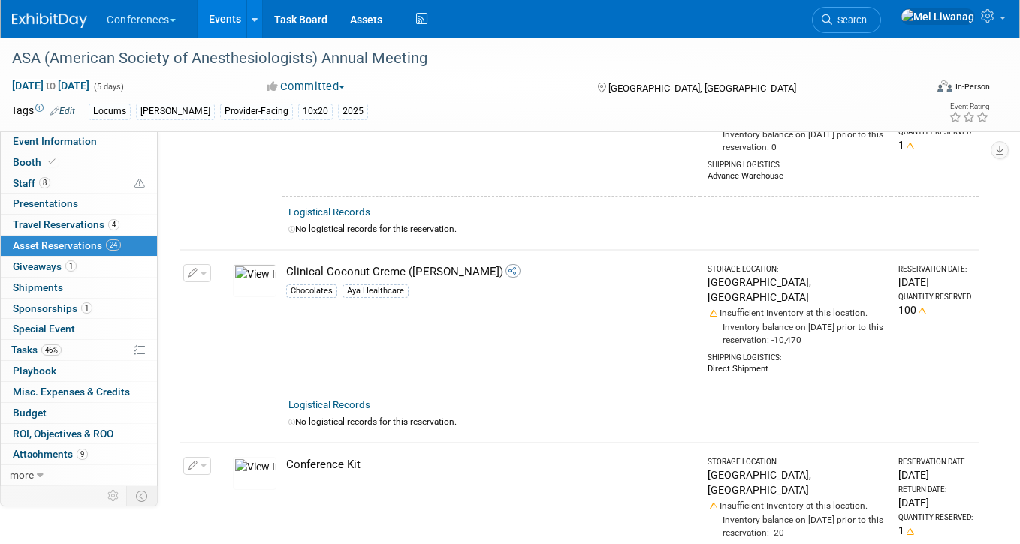
click at [204, 264] on button "button" at bounding box center [197, 273] width 28 height 18
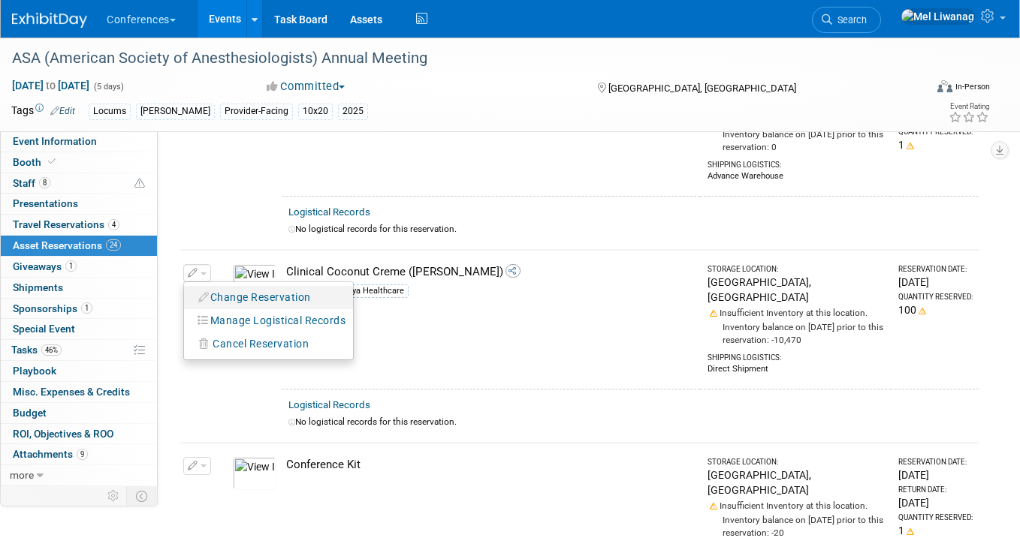
click at [211, 288] on button "Change Reservation" at bounding box center [255, 298] width 127 height 20
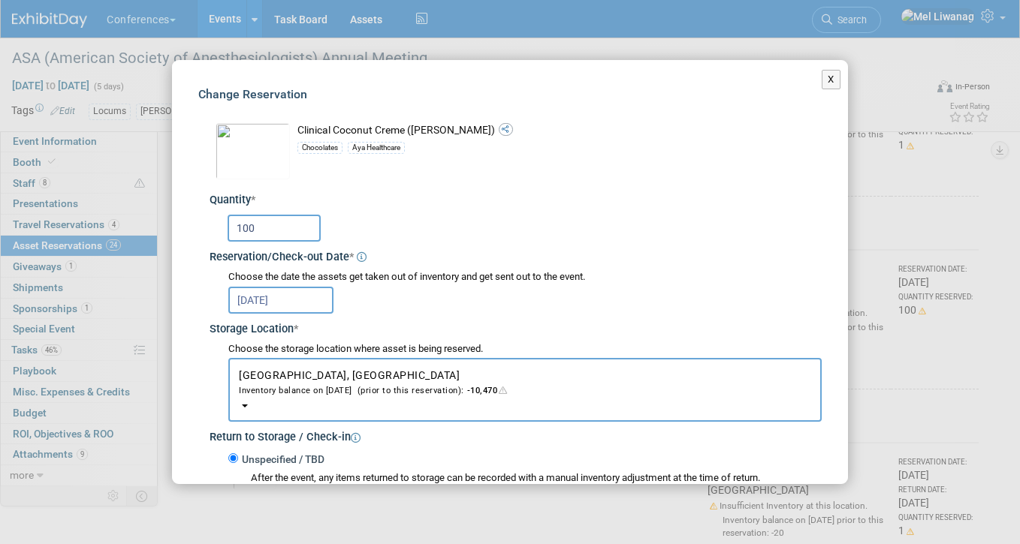
drag, startPoint x: 276, startPoint y: 226, endPoint x: 135, endPoint y: 210, distance: 142.2
click at [162, 211] on div "X Change Reservation * * 100 *" at bounding box center [510, 272] width 1020 height 544
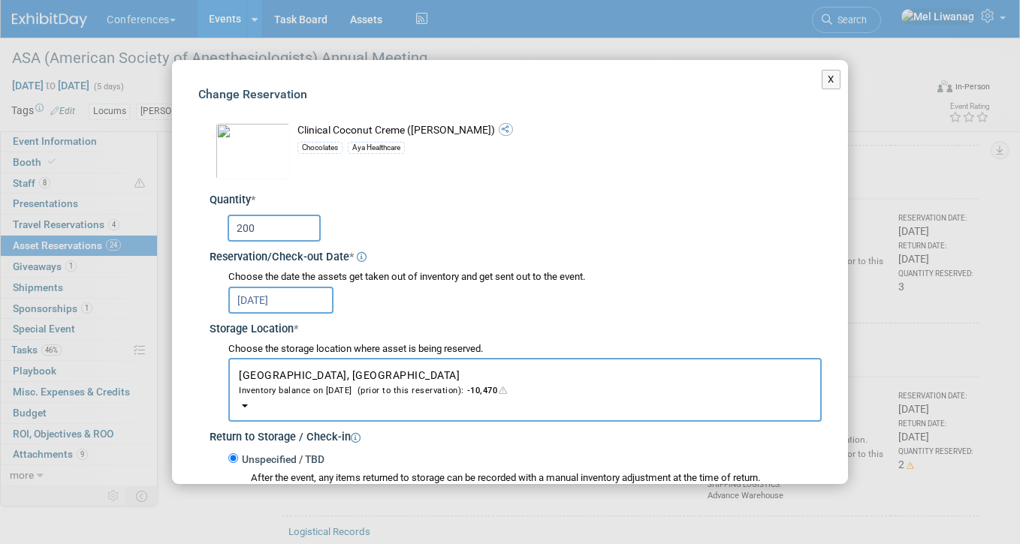
scroll to position [303, 0]
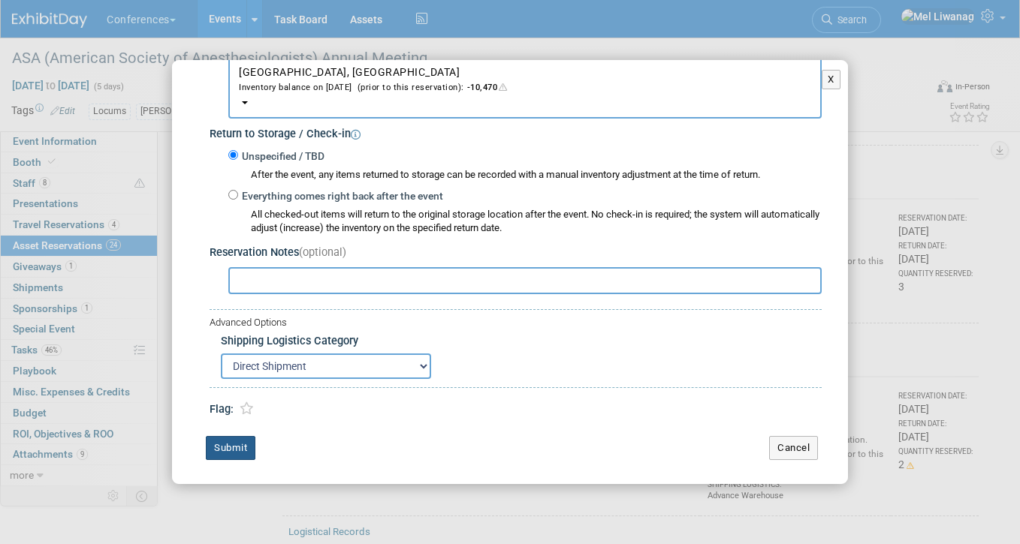
type input "200"
click at [231, 443] on button "Submit" at bounding box center [231, 448] width 50 height 24
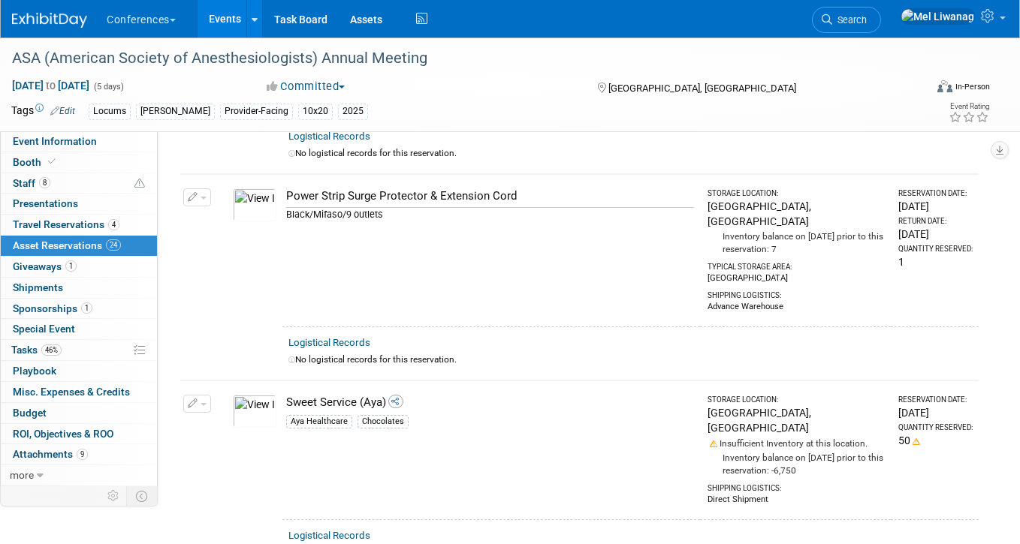
scroll to position [3960, 0]
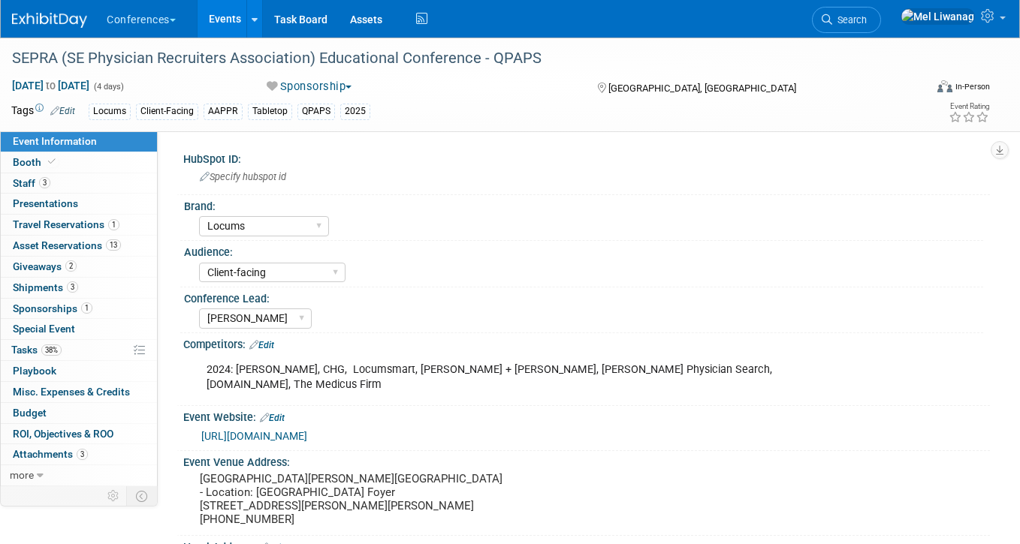
select select "Locums"
select select "Client-facing"
select select "[PERSON_NAME]"
click at [60, 240] on span "Asset Reservations 13" at bounding box center [67, 246] width 108 height 12
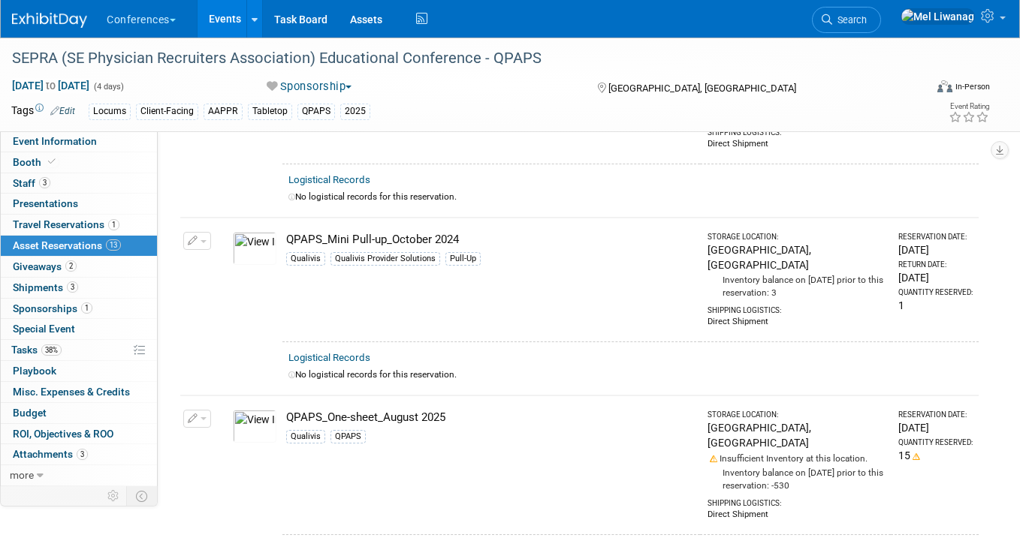
scroll to position [66, 0]
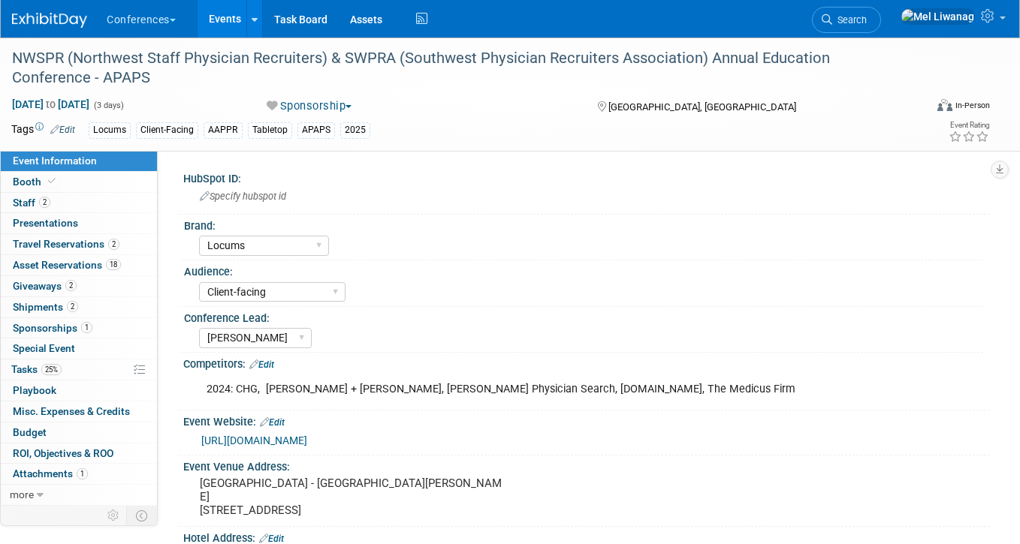
select select "Locums"
select select "Client-facing"
select select "[PERSON_NAME]"
click at [111, 261] on span "18" at bounding box center [113, 264] width 15 height 11
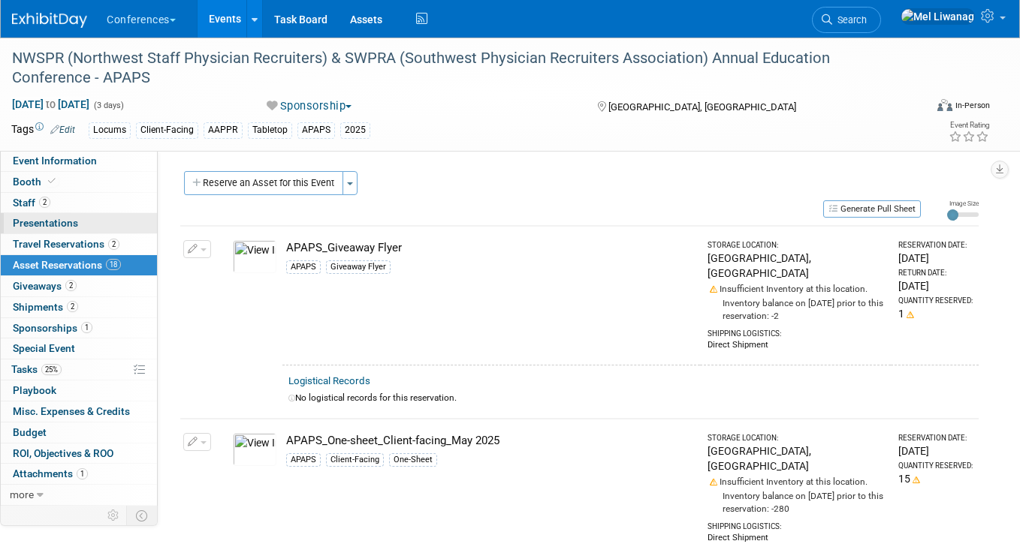
scroll to position [2924, 0]
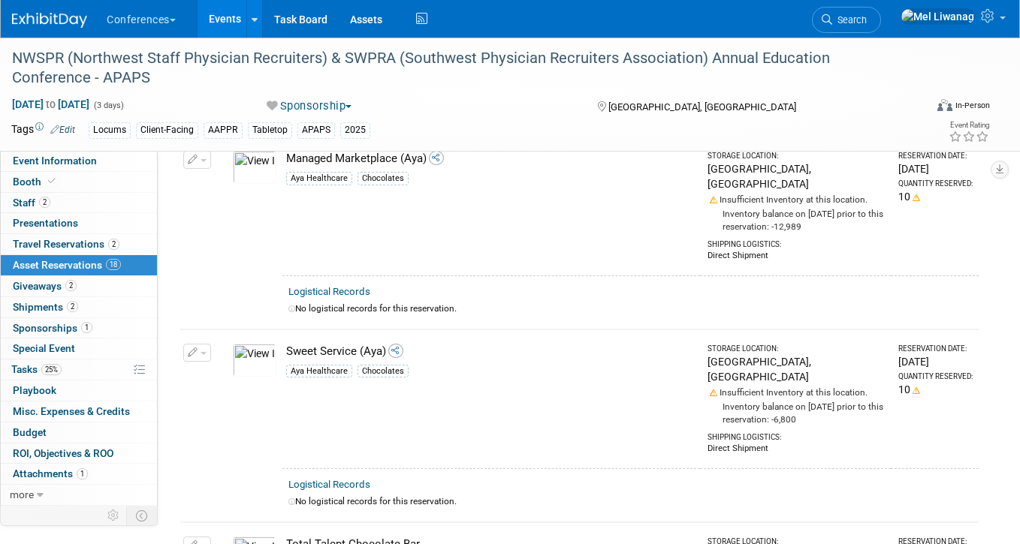
click at [186, 537] on button "button" at bounding box center [197, 546] width 28 height 18
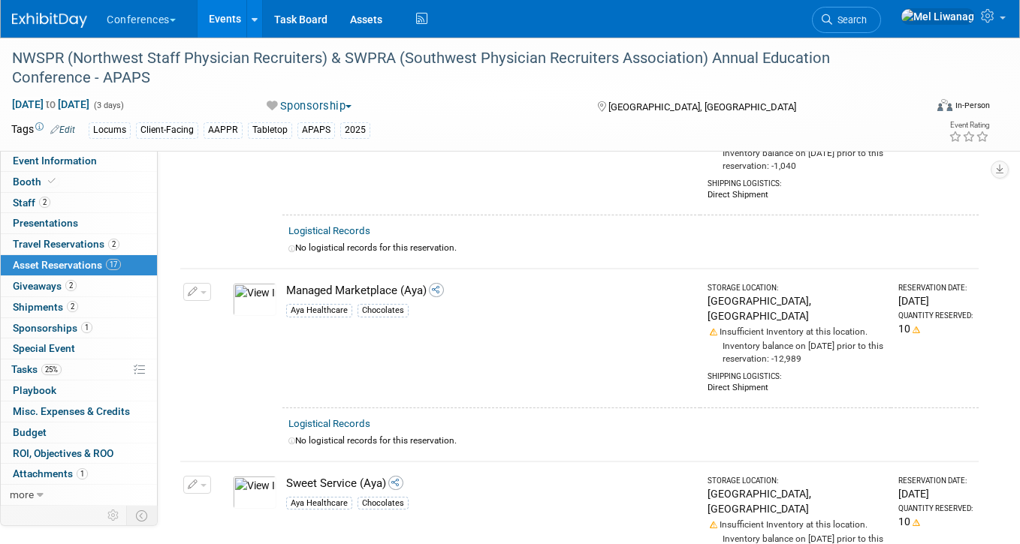
scroll to position [1510, 0]
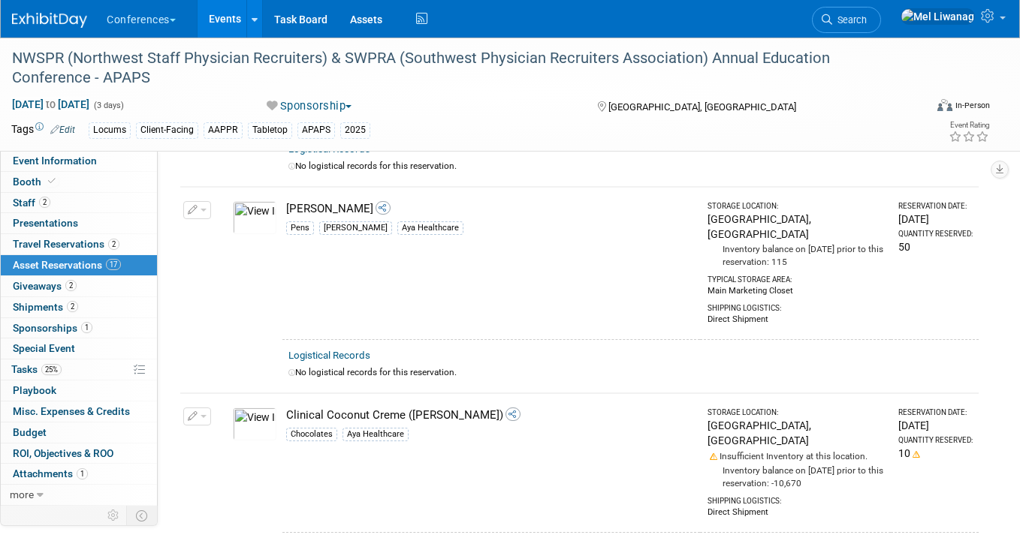
click at [211, 394] on td "Change Reservation Manage Logistical Records" at bounding box center [197, 463] width 35 height 139
click at [201, 408] on button "button" at bounding box center [197, 417] width 28 height 18
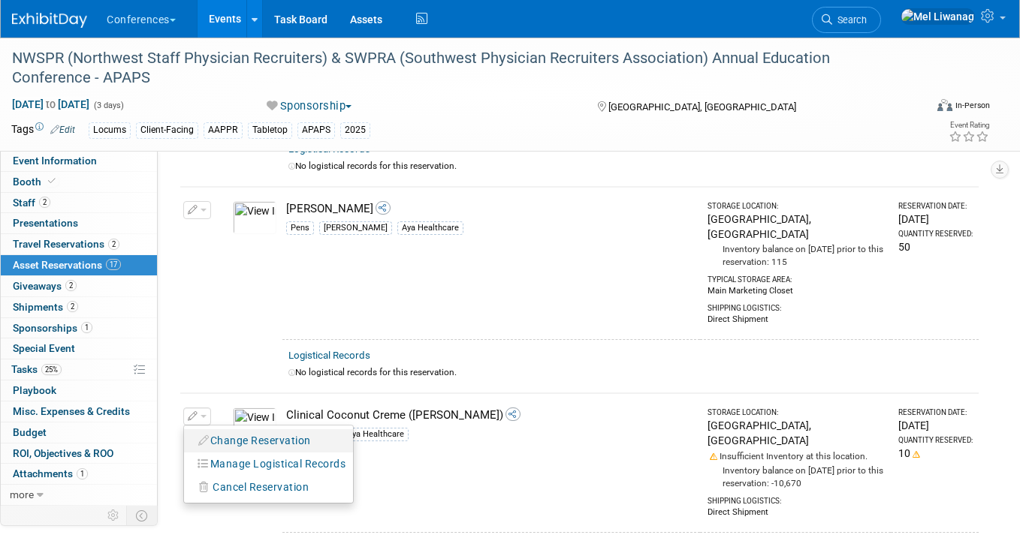
click at [203, 436] on icon "button" at bounding box center [204, 441] width 12 height 11
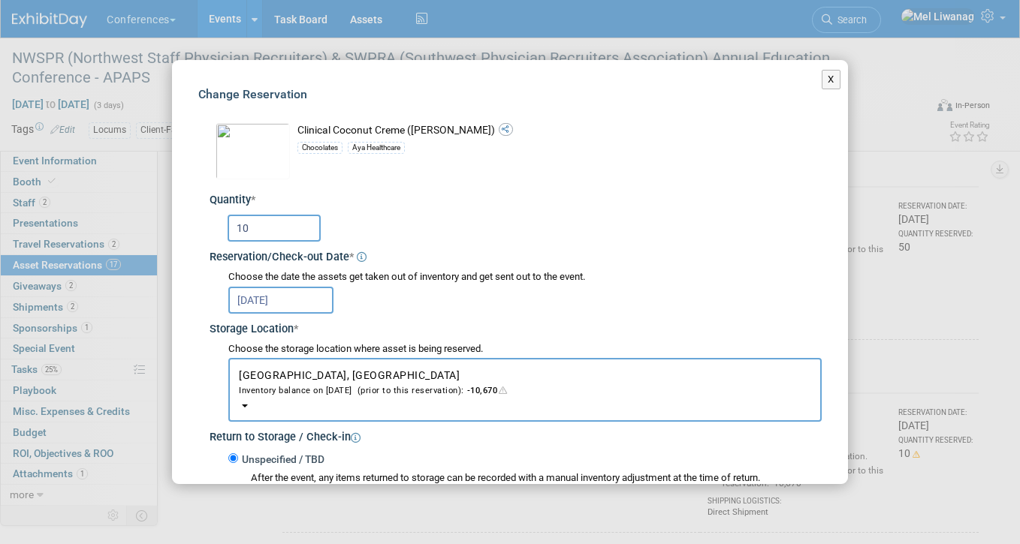
drag, startPoint x: 297, startPoint y: 229, endPoint x: 153, endPoint y: 216, distance: 144.1
click at [153, 216] on div "X Change Reservation * * 10 *" at bounding box center [510, 272] width 1020 height 544
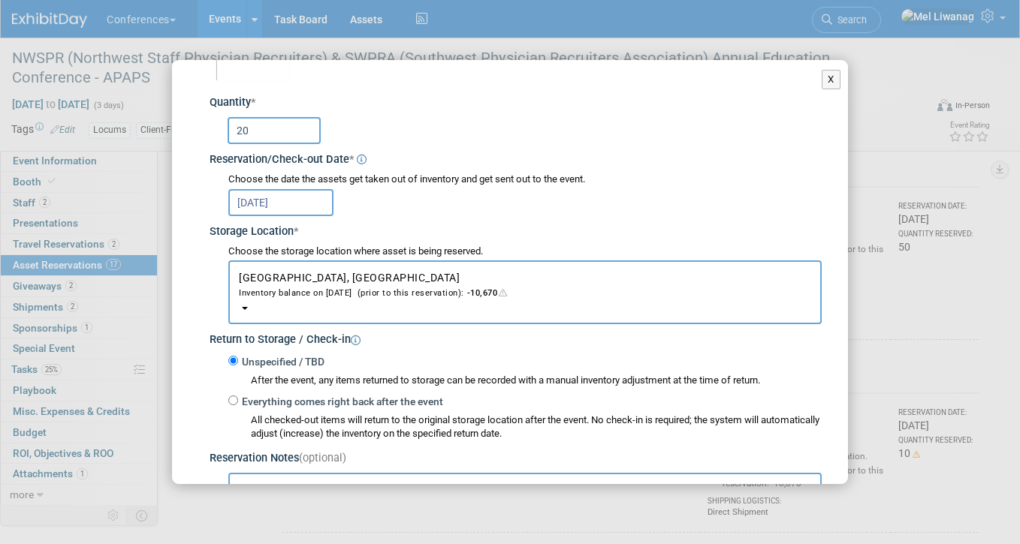
scroll to position [294, 0]
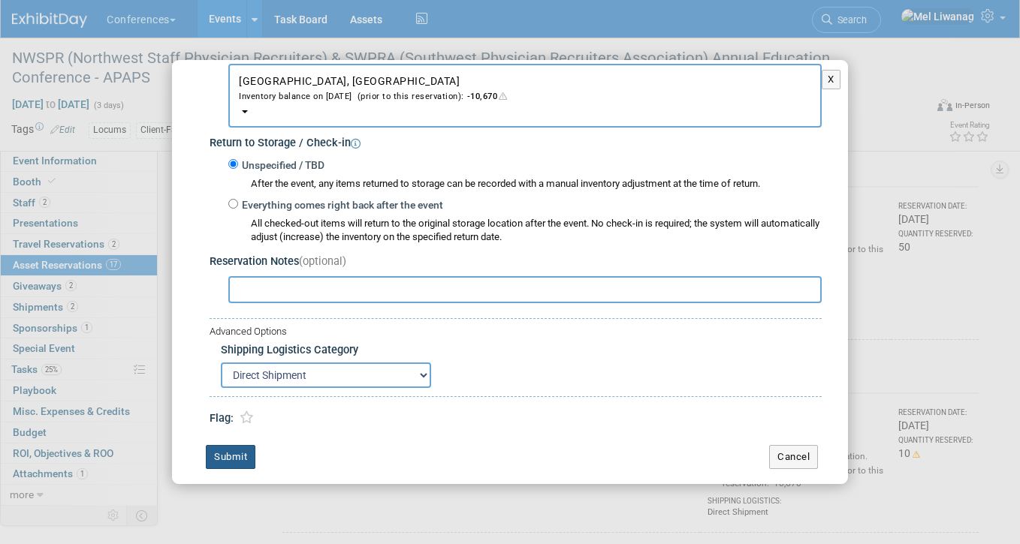
type input "20"
click at [249, 449] on button "Submit" at bounding box center [231, 457] width 50 height 24
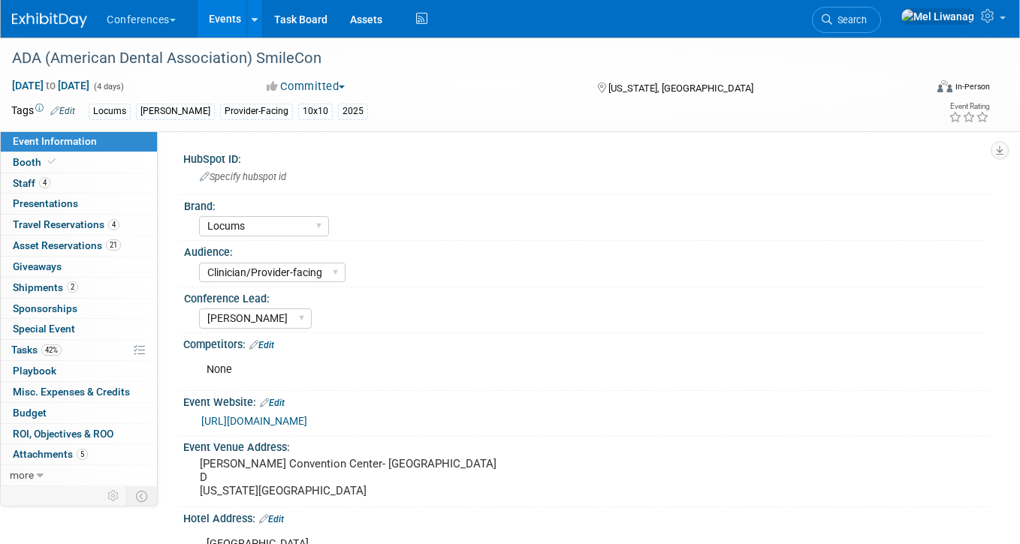
select select "Locums"
select select "Clinician/Provider-facing"
select select "[PERSON_NAME]"
click at [77, 248] on span "Asset Reservations 21" at bounding box center [67, 246] width 108 height 12
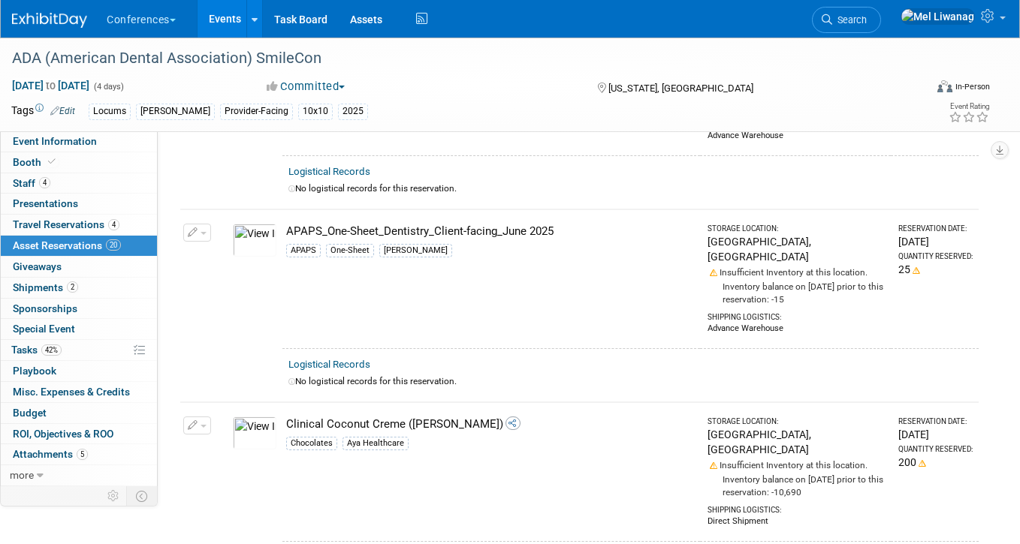
scroll to position [179, 0]
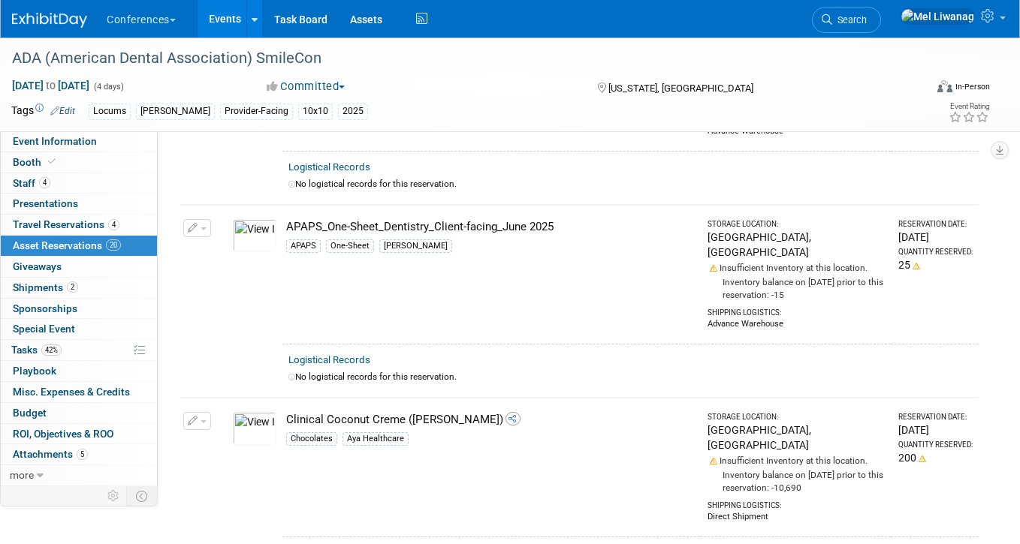
click at [199, 412] on button "button" at bounding box center [197, 421] width 28 height 18
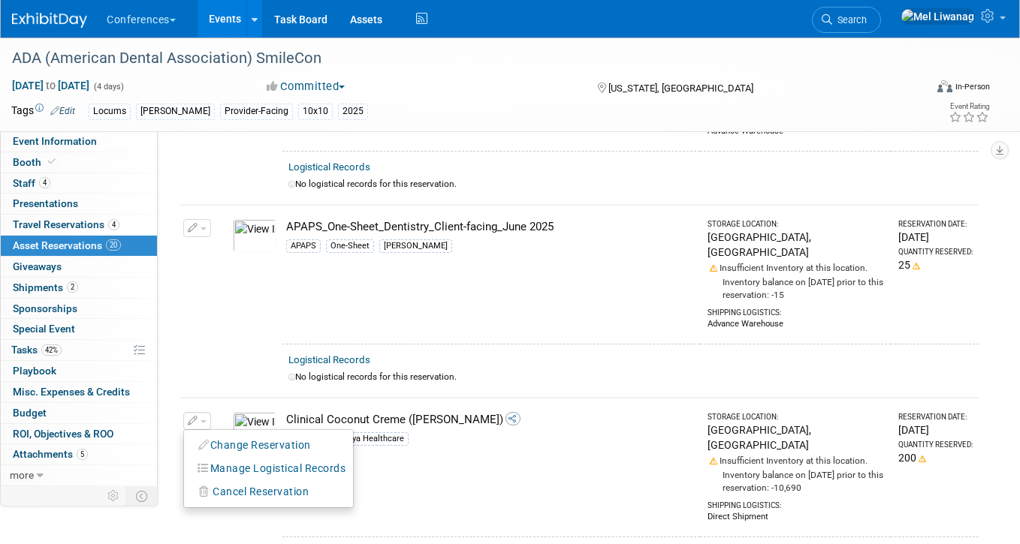
click at [230, 436] on button "Change Reservation" at bounding box center [255, 446] width 127 height 20
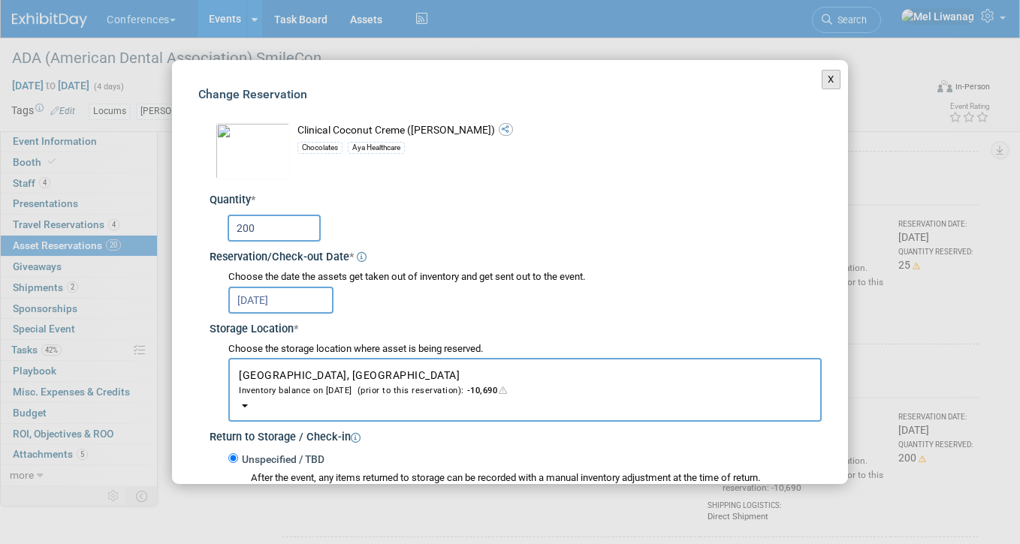
click at [823, 82] on button "X" at bounding box center [831, 80] width 19 height 20
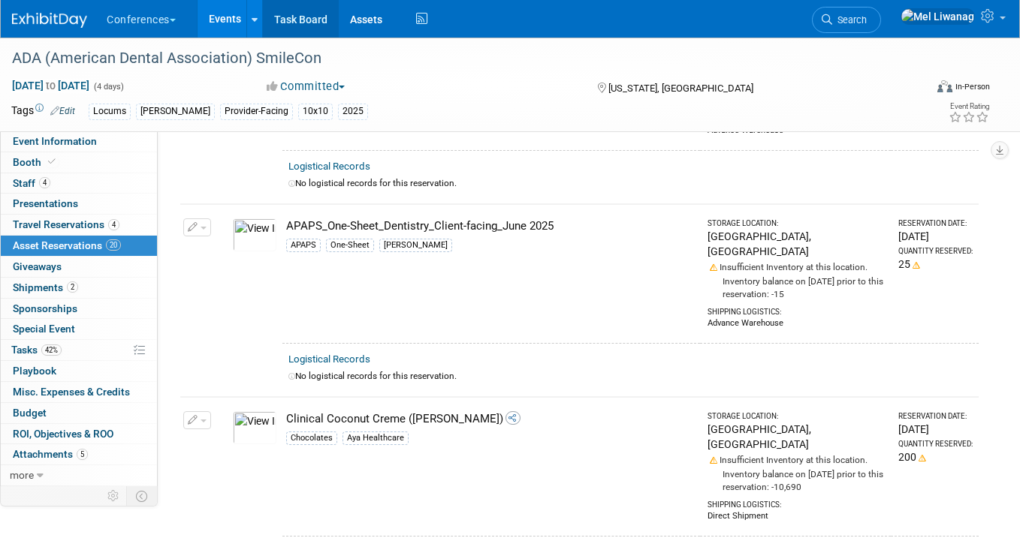
scroll to position [182, 0]
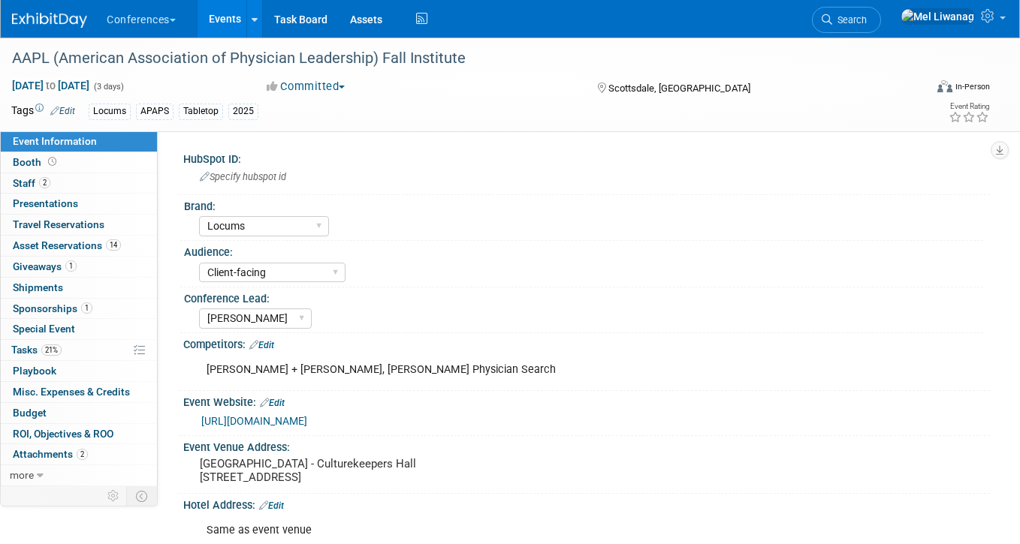
select select "Locums"
select select "Client-facing"
select select "[PERSON_NAME]"
click at [116, 236] on link "14 Asset Reservations 14" at bounding box center [79, 246] width 156 height 20
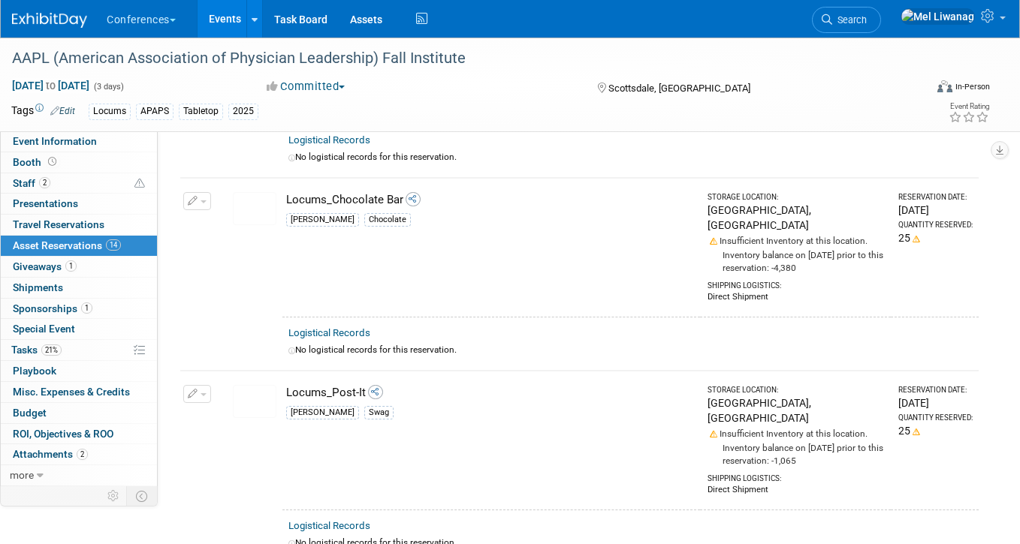
scroll to position [2269, 0]
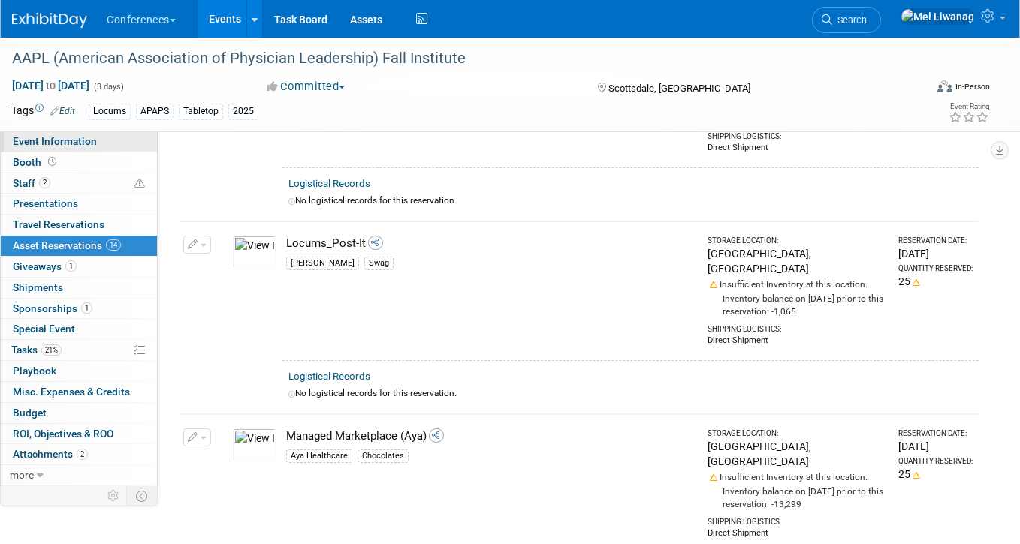
click at [63, 137] on span "Event Information" at bounding box center [55, 141] width 84 height 12
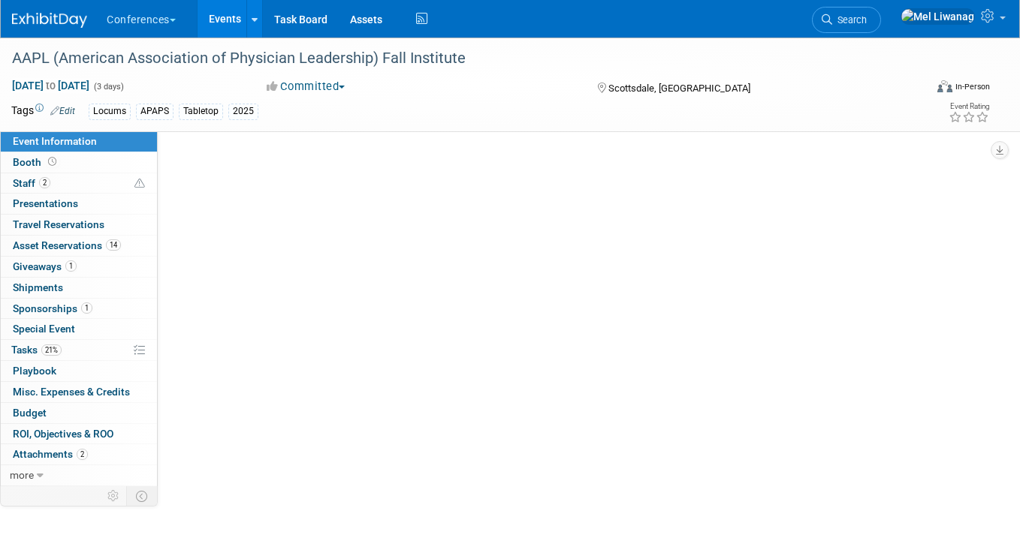
scroll to position [0, 0]
select select "Locums"
select select "Client-facing"
select select "[PERSON_NAME]"
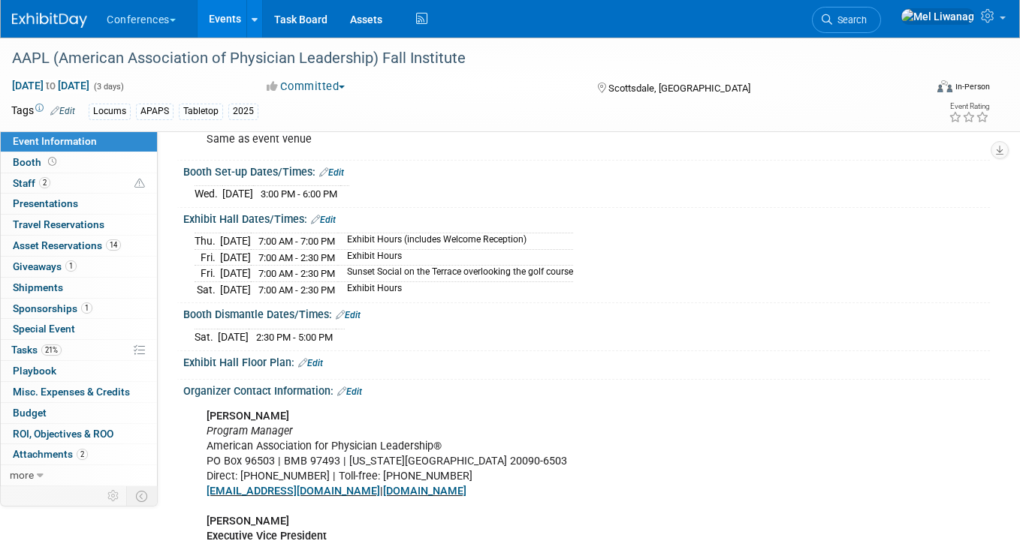
scroll to position [385, 0]
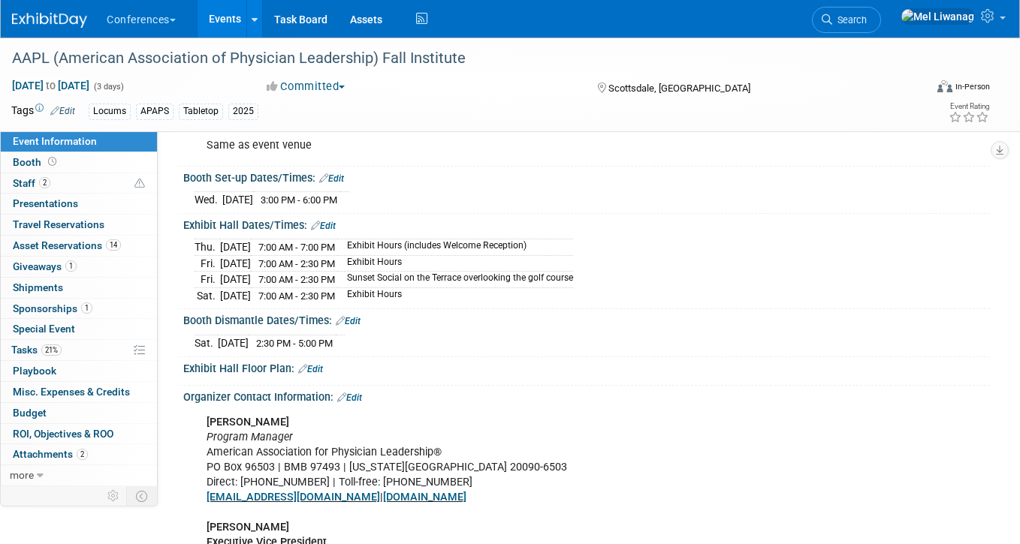
click at [529, 386] on div "Organizer Contact Information: Edit" at bounding box center [586, 396] width 807 height 20
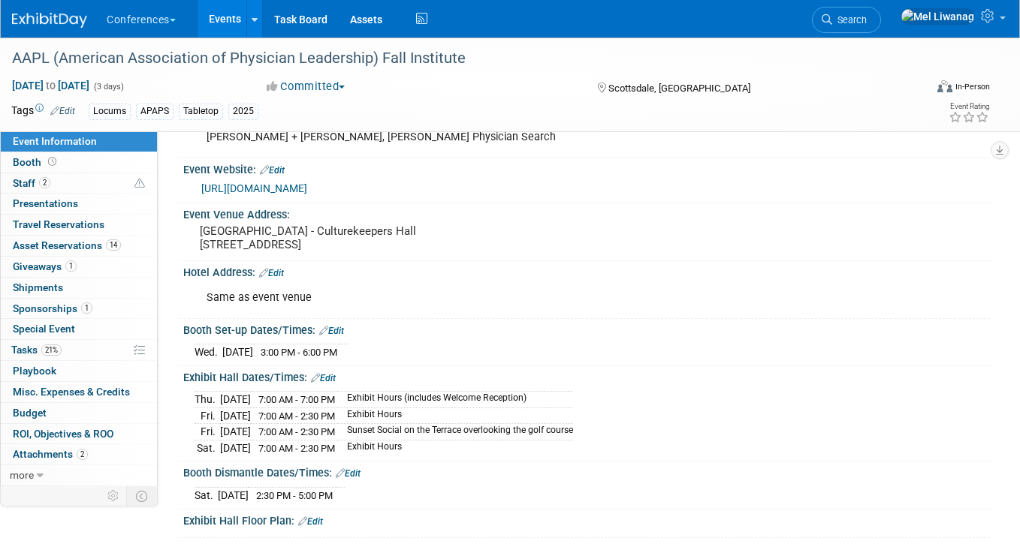
scroll to position [41, 0]
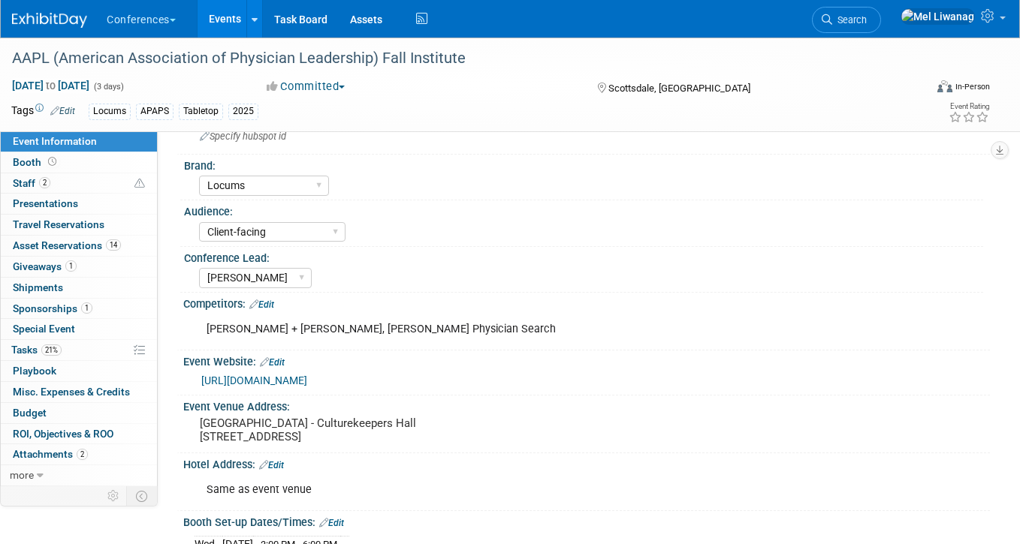
click at [307, 376] on link "https://www.physicianleaders.org/fall-institute/sponsors" at bounding box center [254, 381] width 106 height 12
click at [867, 18] on span "Search" at bounding box center [849, 19] width 35 height 11
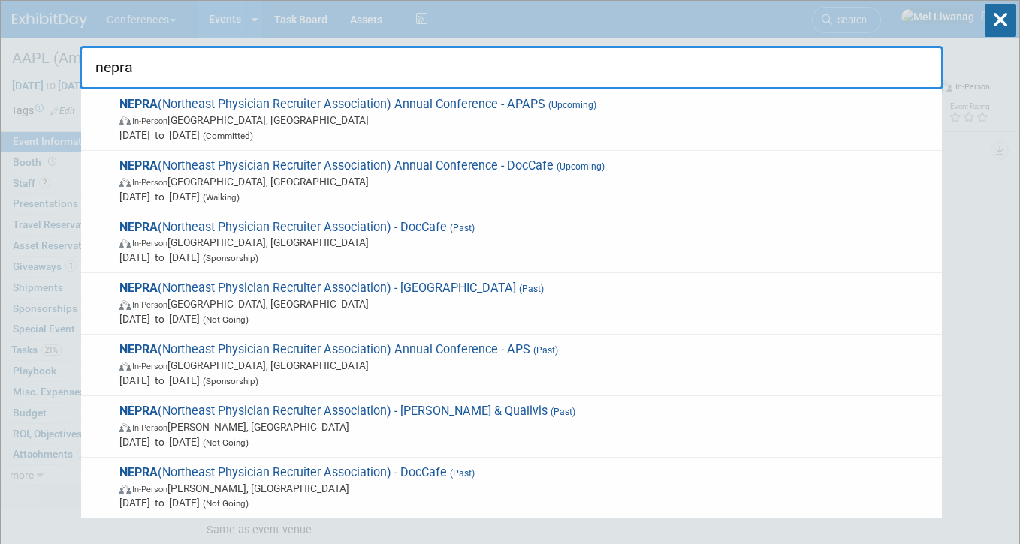
type input "nepra"
click at [988, 21] on icon at bounding box center [1001, 20] width 32 height 33
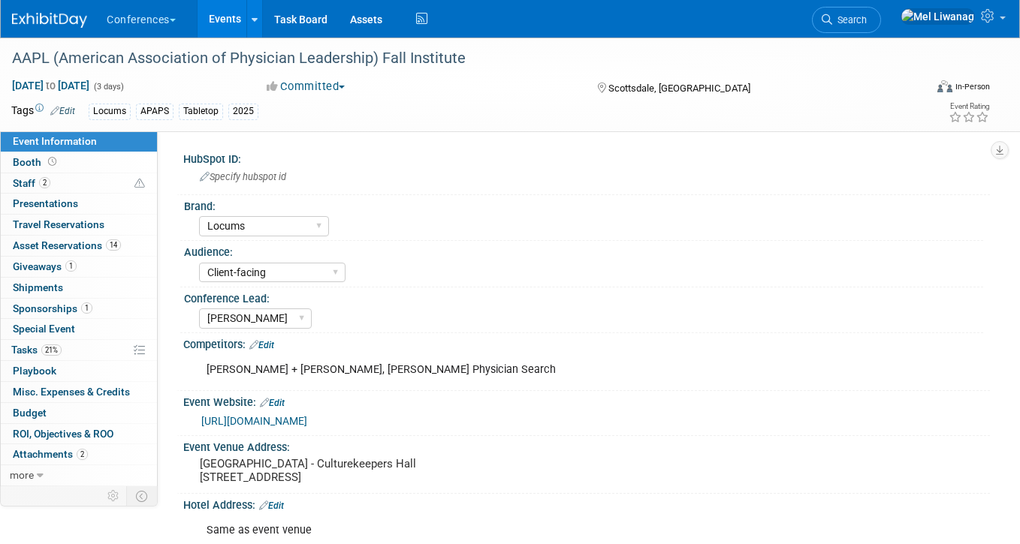
click at [80, 25] on img at bounding box center [49, 20] width 75 height 15
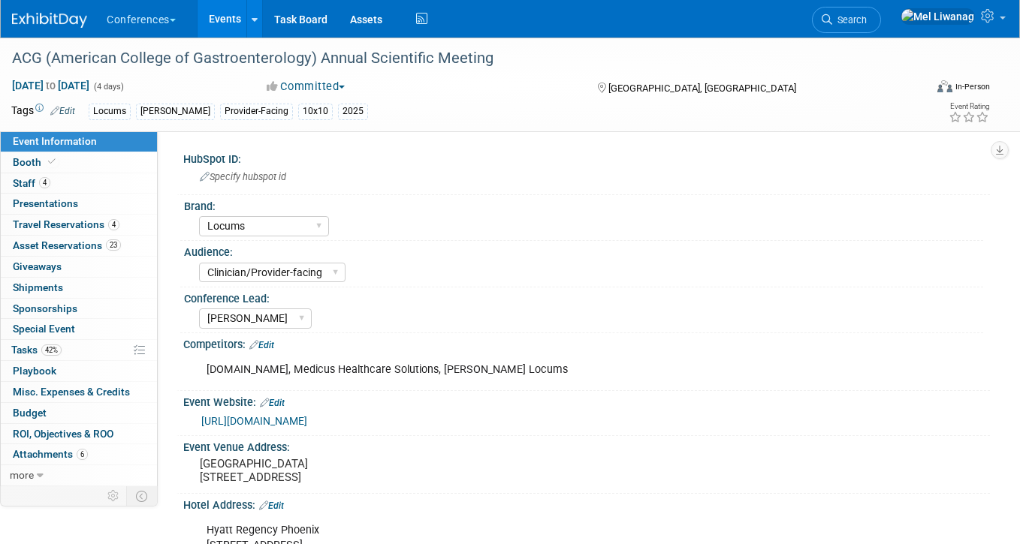
select select "Locums"
select select "Clinician/Provider-facing"
select select "[PERSON_NAME]"
click at [44, 240] on span "Asset Reservations 23" at bounding box center [67, 246] width 108 height 12
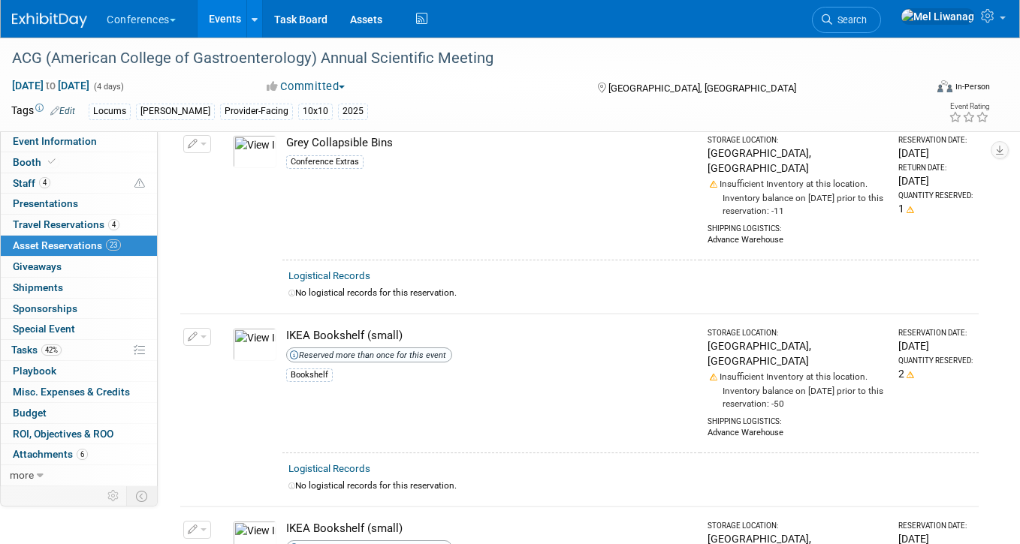
scroll to position [1298, 0]
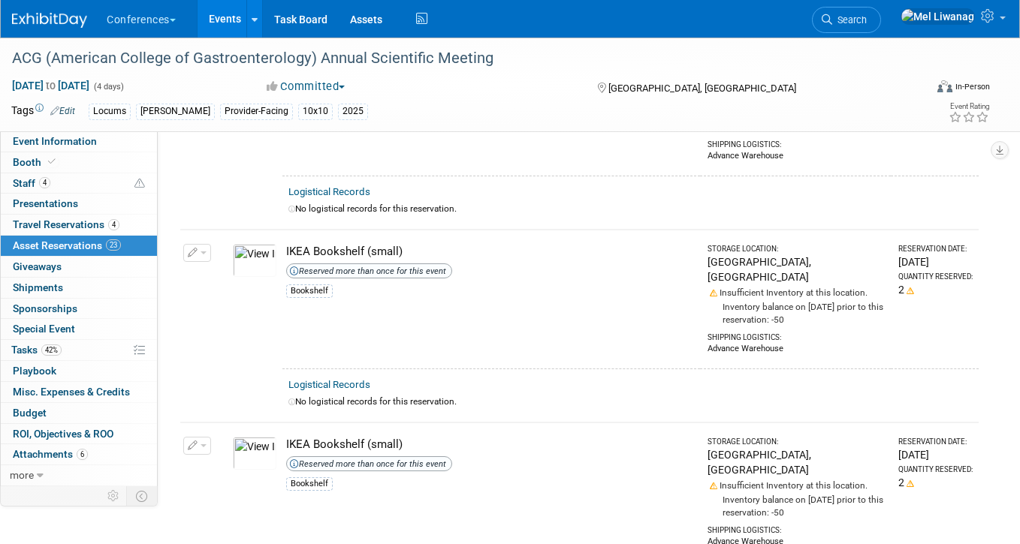
click at [211, 423] on td "Change Reservation Manage Logistical Records" at bounding box center [197, 492] width 35 height 139
click at [207, 437] on button "button" at bounding box center [197, 446] width 28 height 18
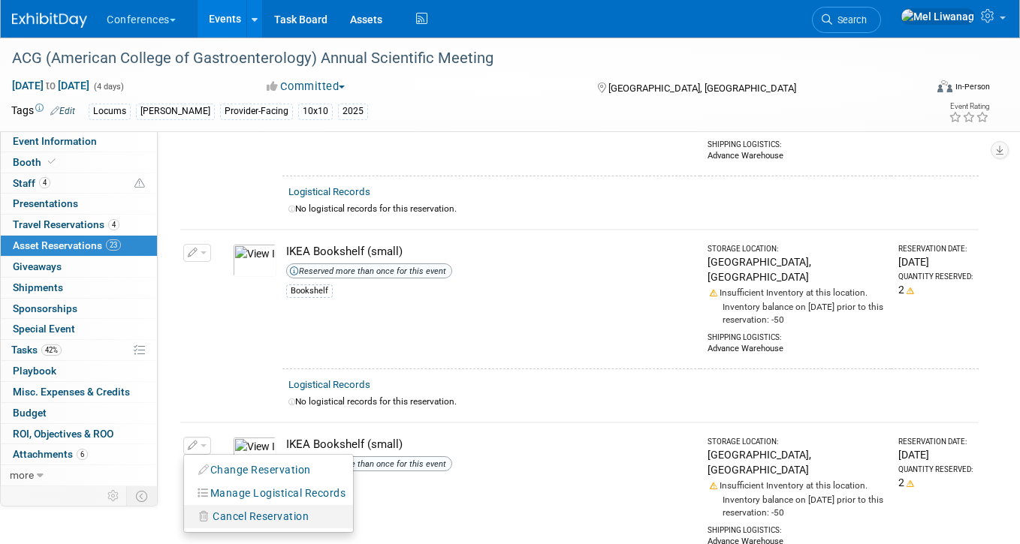
click at [255, 511] on span "Cancel Reservation" at bounding box center [261, 517] width 96 height 12
click at [356, 526] on icon at bounding box center [360, 530] width 9 height 8
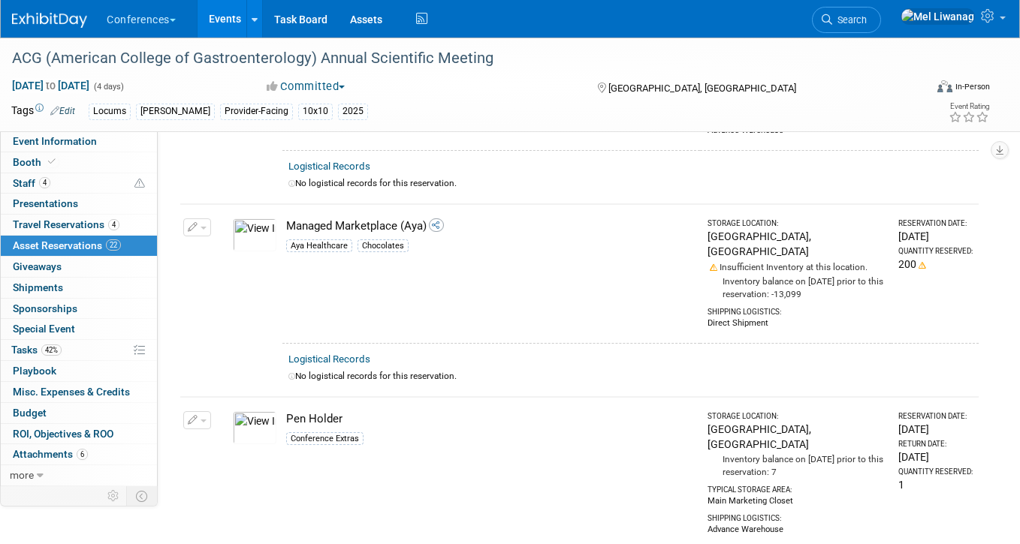
scroll to position [3587, 0]
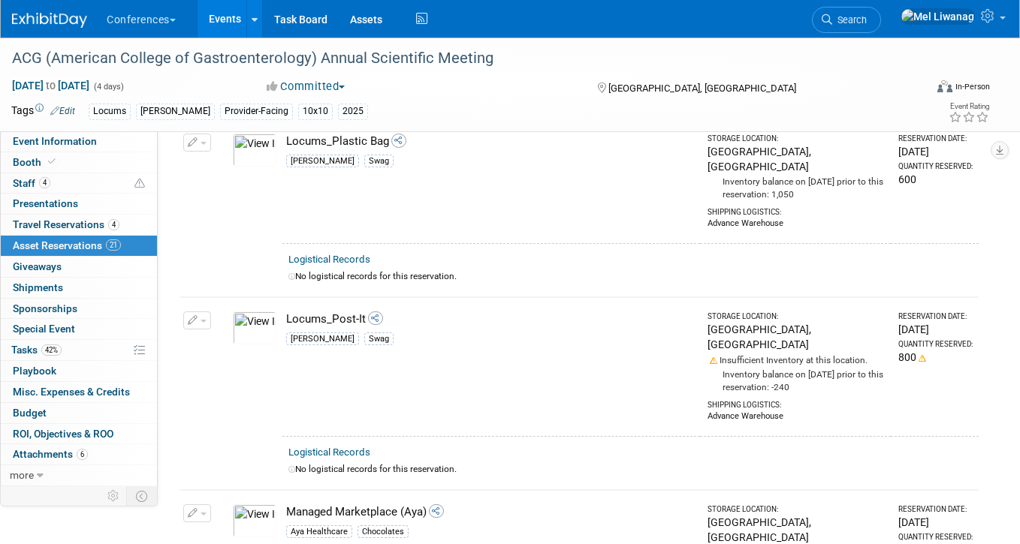
scroll to position [3307, 0]
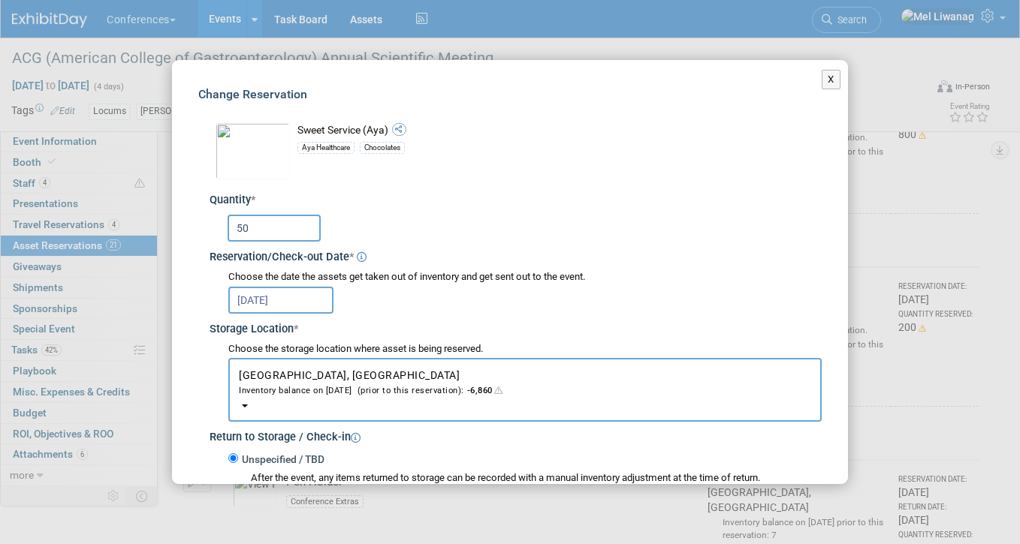
drag, startPoint x: 268, startPoint y: 234, endPoint x: 101, endPoint y: 190, distance: 172.3
click at [101, 190] on div "X Change Reservation * * 50 *" at bounding box center [510, 272] width 1020 height 544
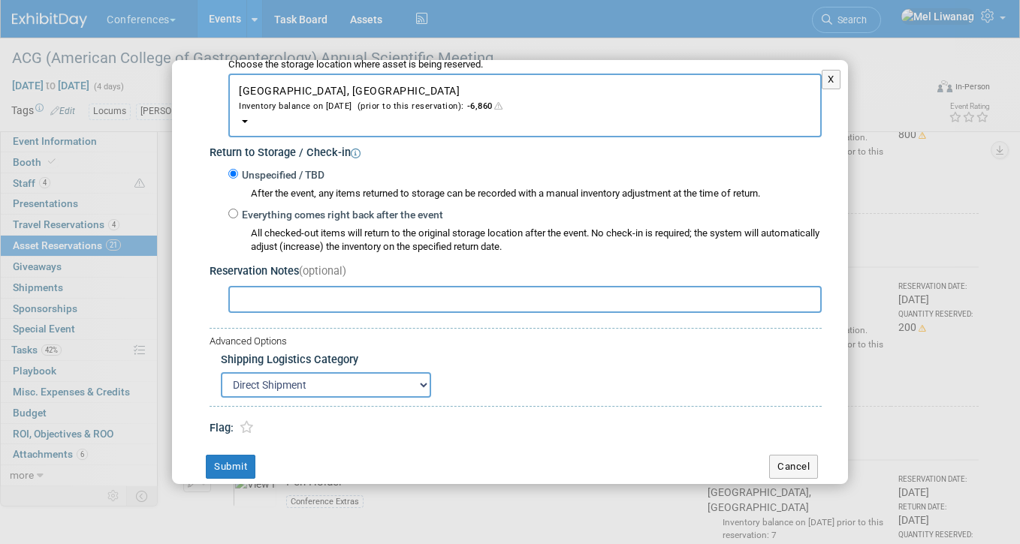
scroll to position [305, 0]
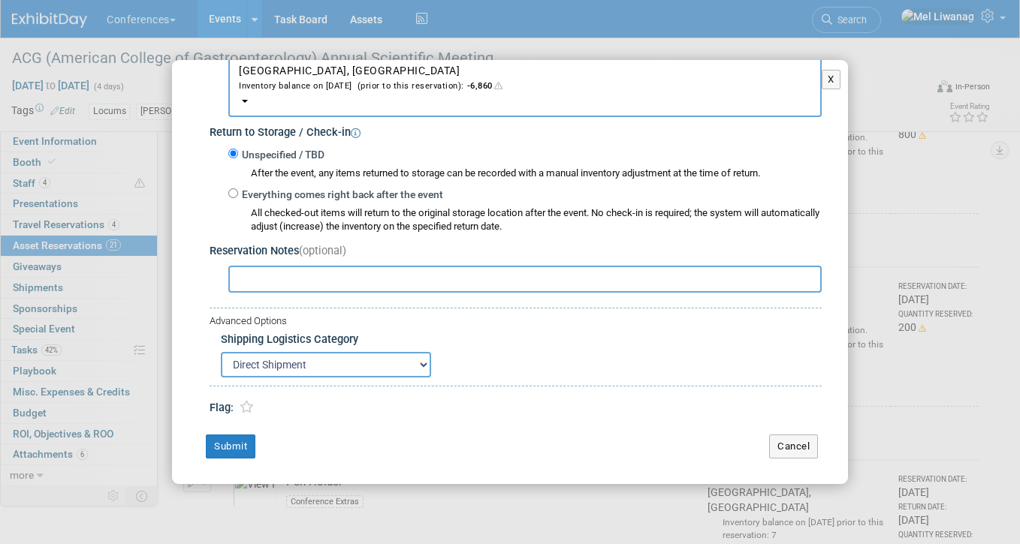
type input "100"
click at [245, 470] on div "Change Reservation Sweet Service (Aya) * * 100 * *" at bounding box center [510, 120] width 676 height 730
click at [238, 448] on button "Submit" at bounding box center [231, 447] width 50 height 24
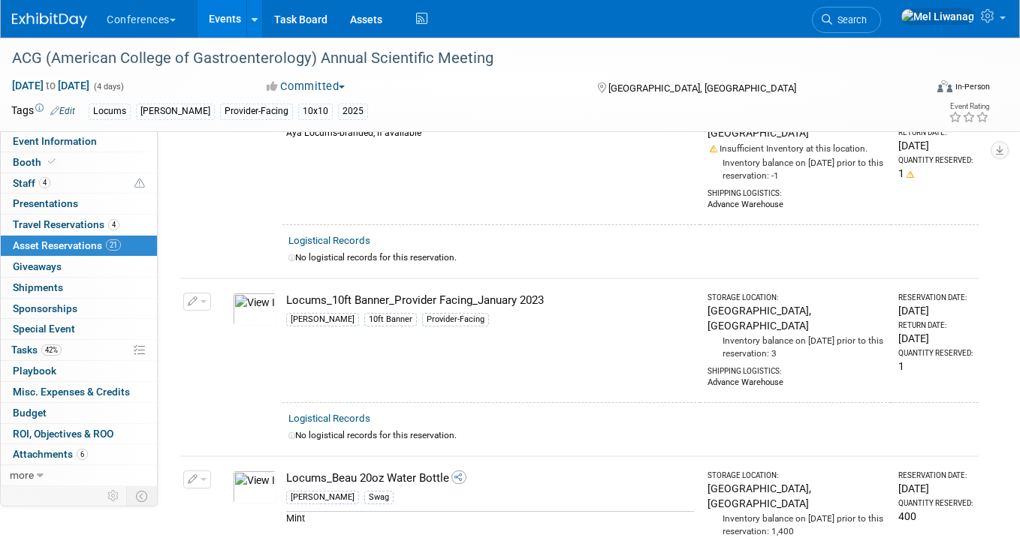
scroll to position [1828, 0]
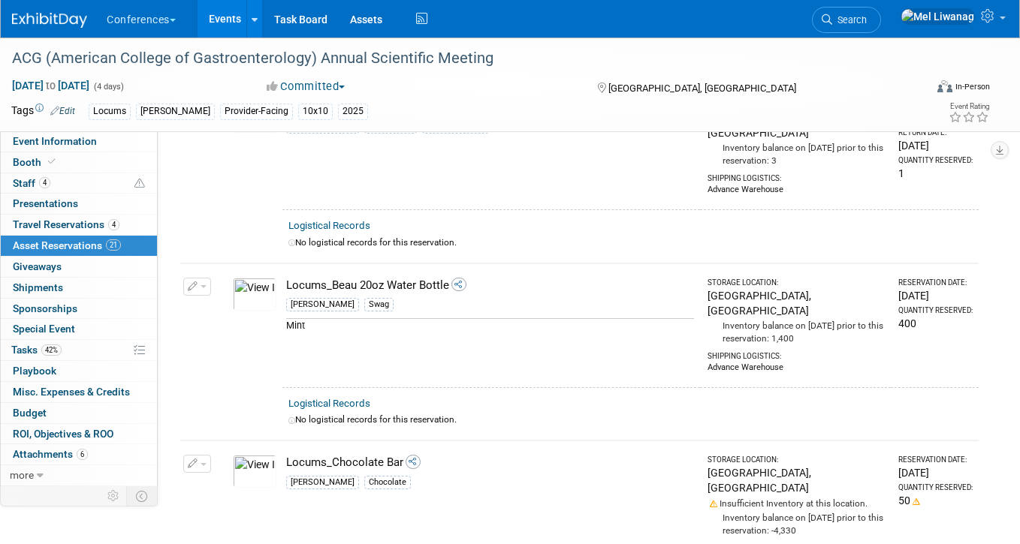
click at [203, 455] on button "button" at bounding box center [197, 464] width 28 height 18
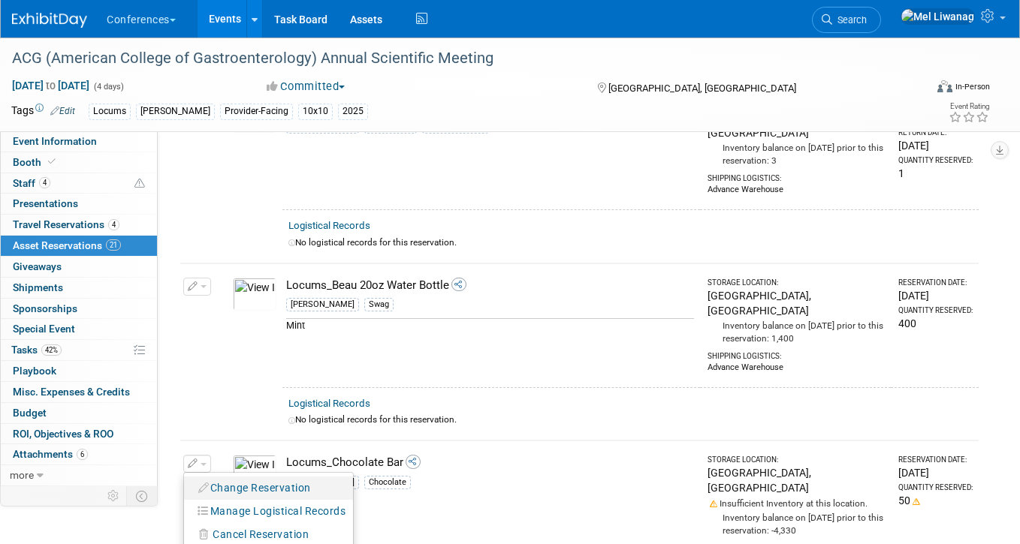
click at [222, 478] on button "Change Reservation" at bounding box center [255, 488] width 127 height 20
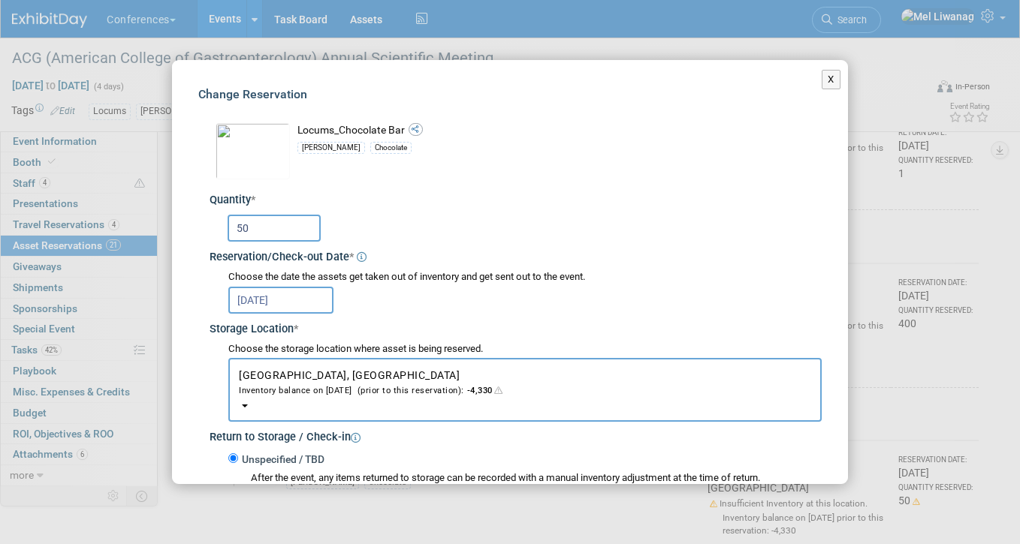
drag, startPoint x: 276, startPoint y: 240, endPoint x: 119, endPoint y: 198, distance: 163.0
click at [119, 198] on div "X Change Reservation * * 50 *" at bounding box center [510, 272] width 1020 height 544
click at [273, 234] on input "50" at bounding box center [274, 228] width 93 height 27
click at [241, 221] on input "50" at bounding box center [274, 228] width 93 height 27
drag, startPoint x: 258, startPoint y: 225, endPoint x: 213, endPoint y: 216, distance: 46.0
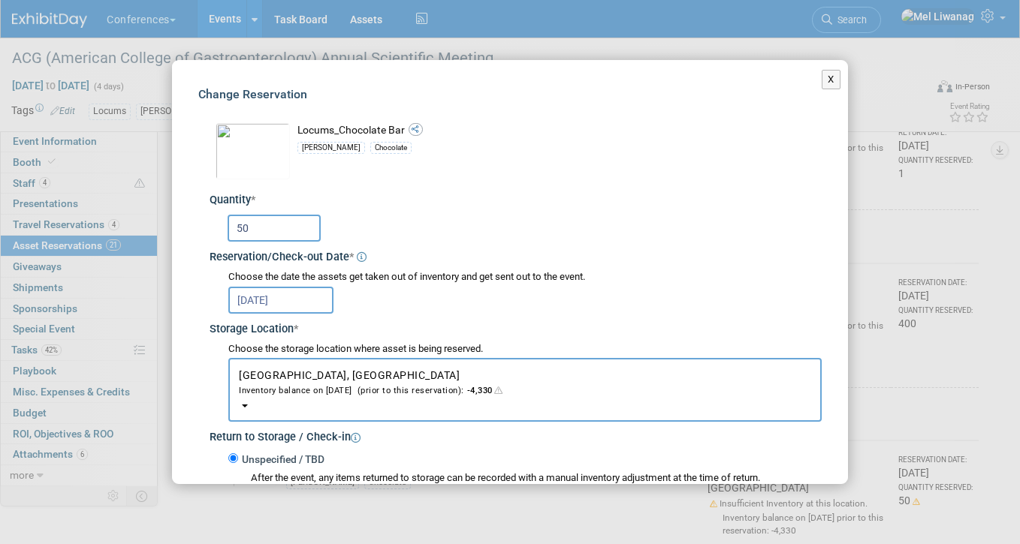
click at [213, 216] on div "50" at bounding box center [516, 227] width 612 height 38
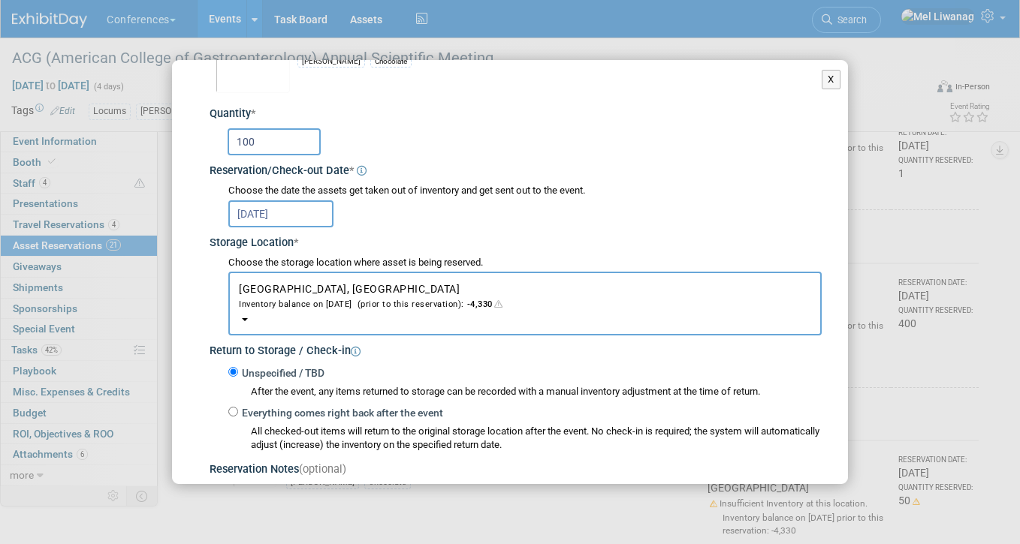
scroll to position [279, 0]
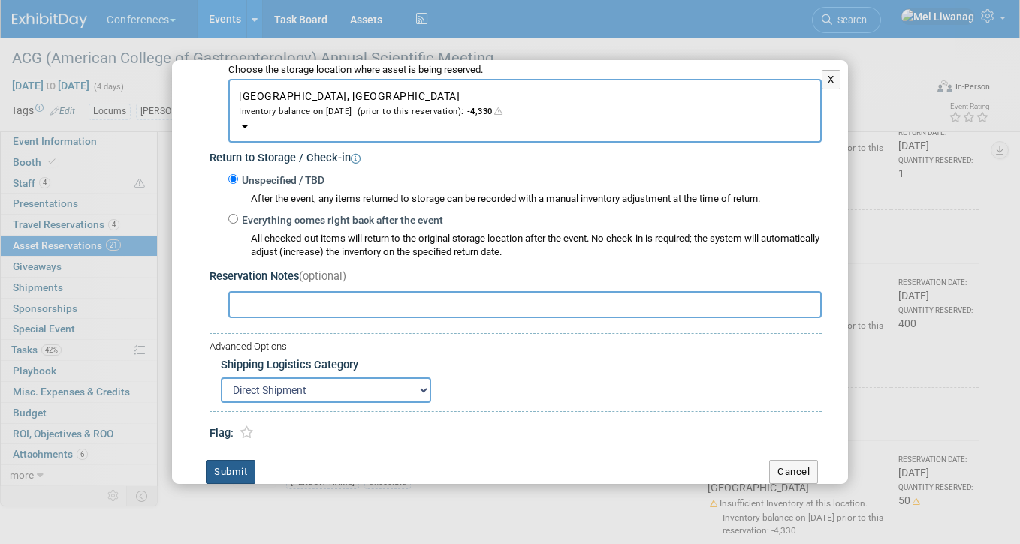
type input "100"
click at [226, 473] on button "Submit" at bounding box center [231, 472] width 50 height 24
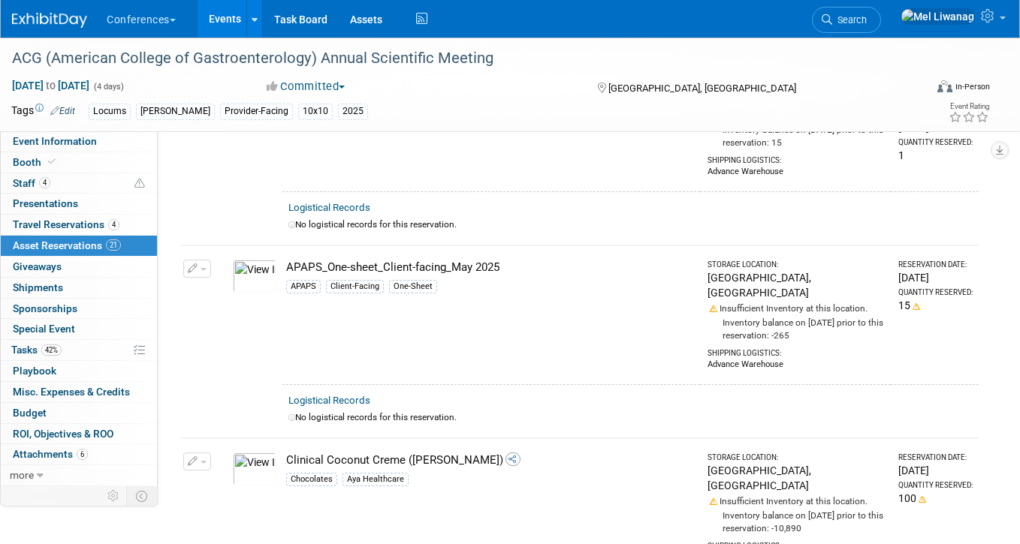
scroll to position [184, 0]
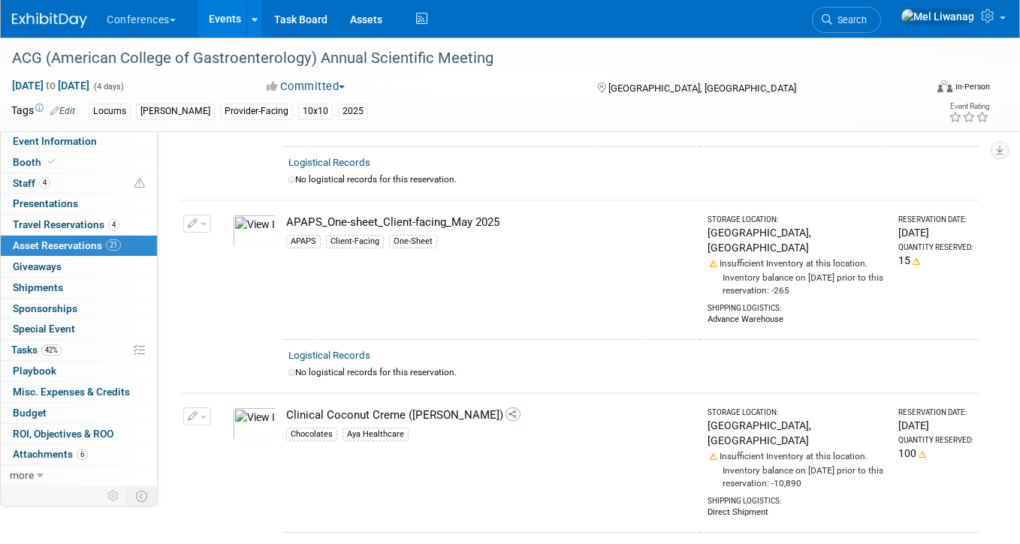
click at [204, 408] on button "button" at bounding box center [197, 417] width 28 height 18
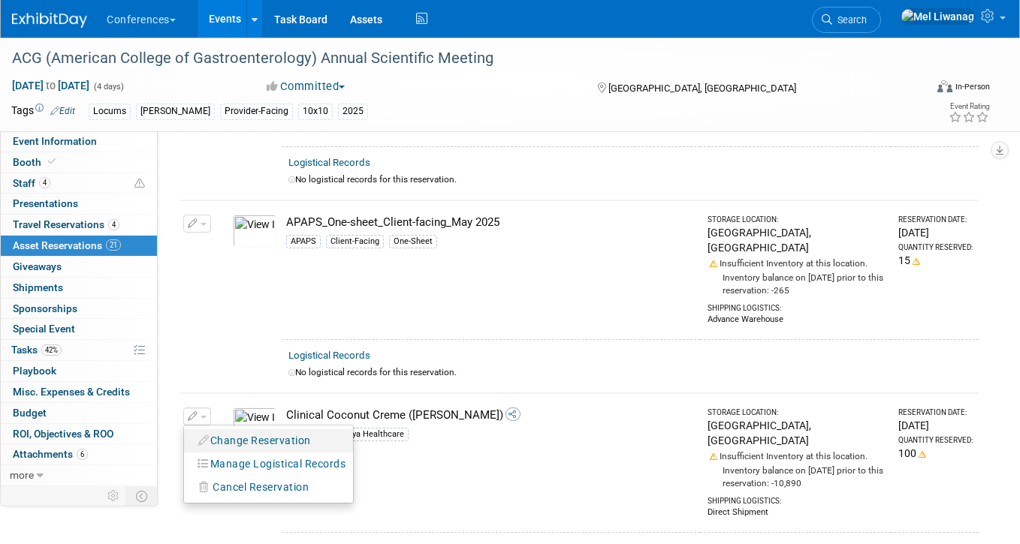
click at [209, 436] on icon "button" at bounding box center [204, 441] width 12 height 11
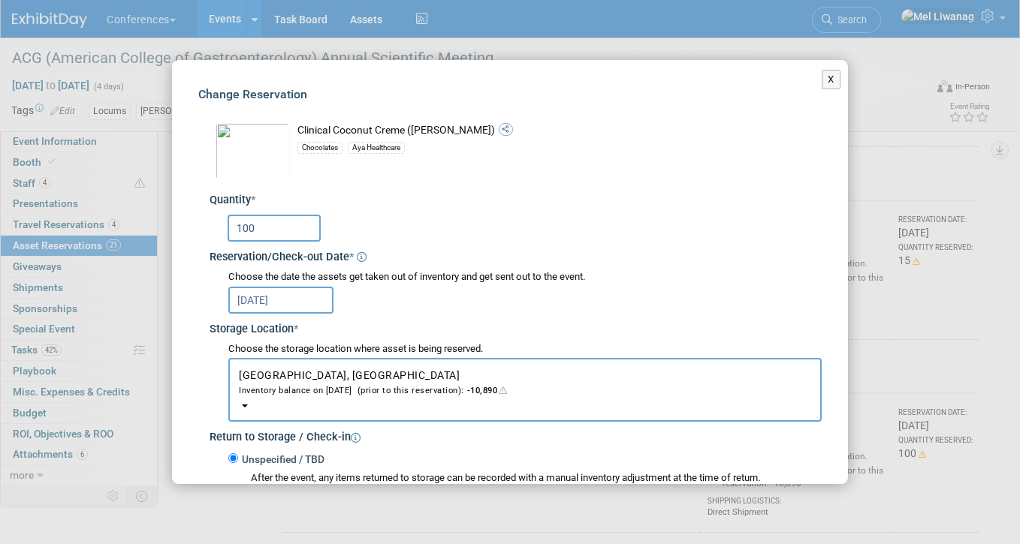
drag, startPoint x: 274, startPoint y: 227, endPoint x: 172, endPoint y: 201, distance: 105.5
click at [176, 201] on div "Change Reservation Clinical Coconut Creme (Aya) * * 100" at bounding box center [510, 425] width 676 height 730
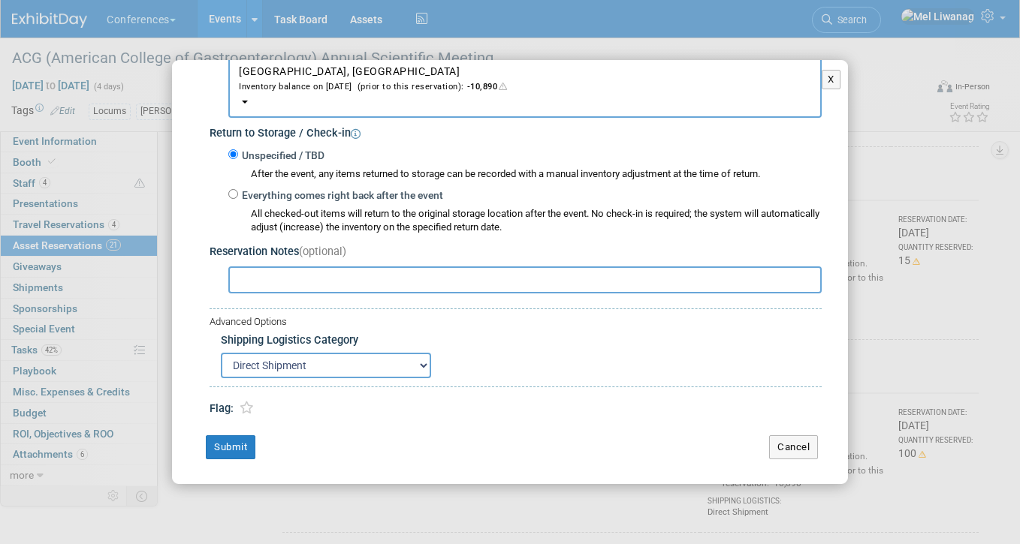
scroll to position [305, 0]
type input "200"
click at [225, 435] on div "Change Reservation Clinical Coconut Creme (Aya) * * 200" at bounding box center [510, 120] width 676 height 730
click at [229, 439] on button "Submit" at bounding box center [231, 447] width 50 height 24
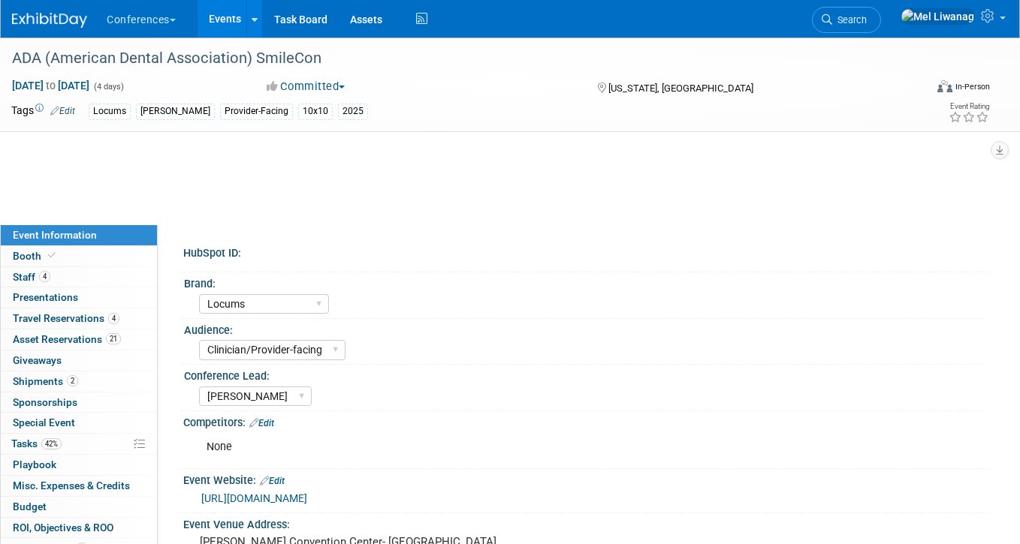
select select "Locums"
select select "Clinician/Provider-facing"
select select "[PERSON_NAME]"
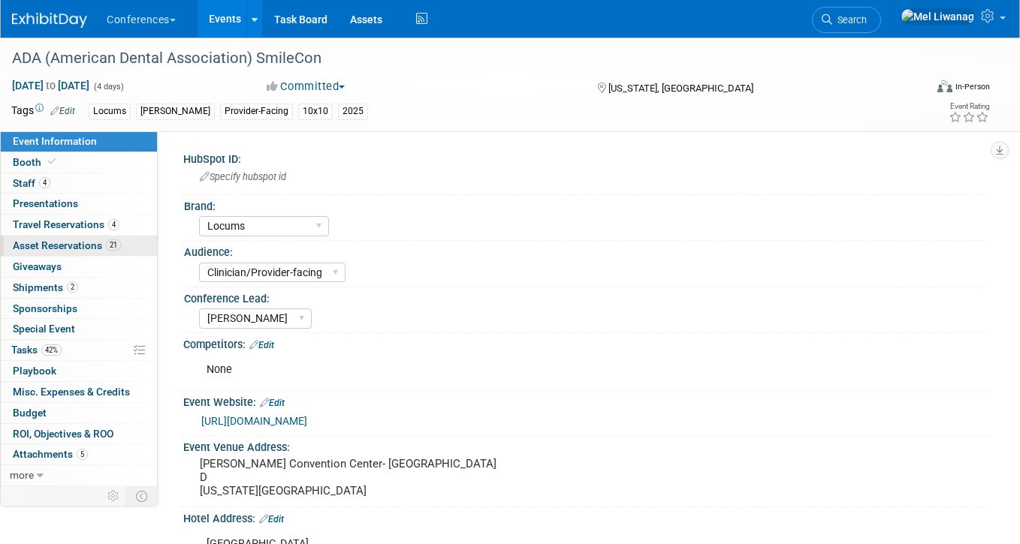
click at [91, 246] on span "Asset Reservations 21" at bounding box center [67, 246] width 108 height 12
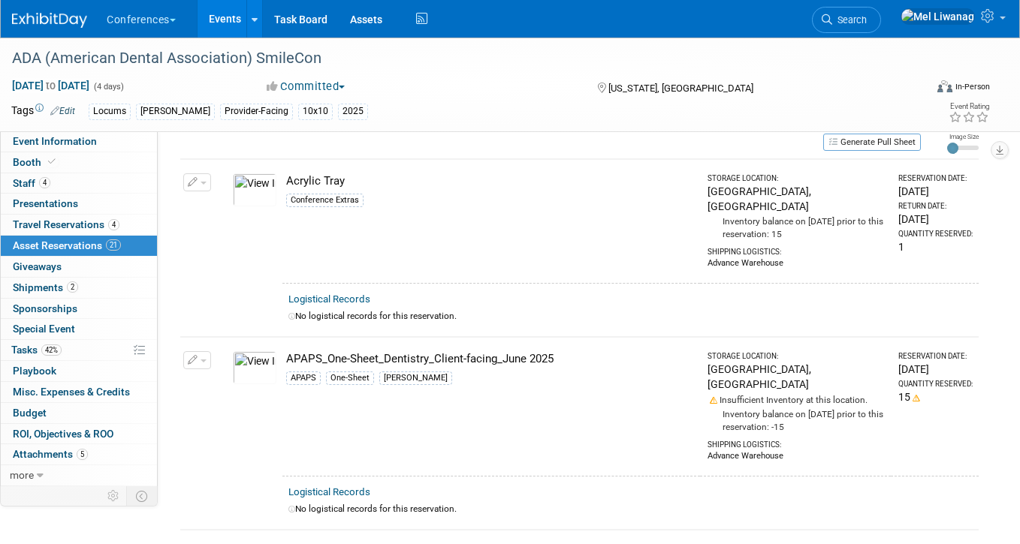
scroll to position [87, 0]
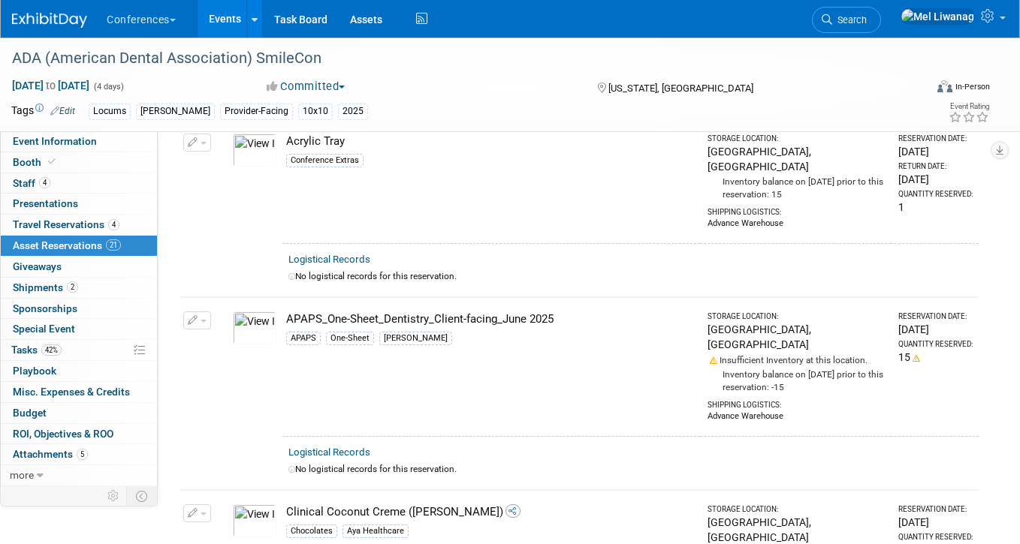
click at [196, 316] on icon "button" at bounding box center [193, 321] width 11 height 10
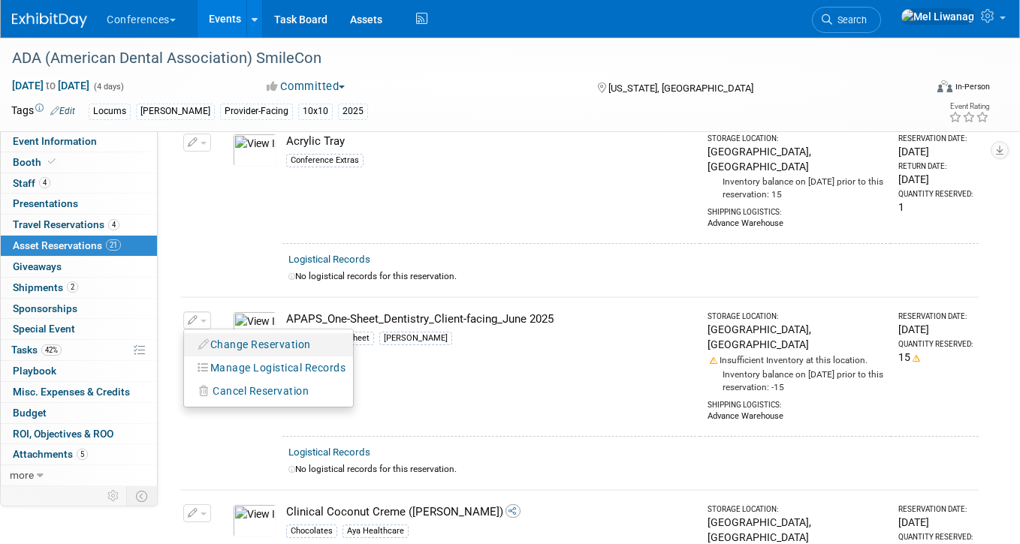
click at [220, 335] on button "Change Reservation" at bounding box center [255, 345] width 127 height 20
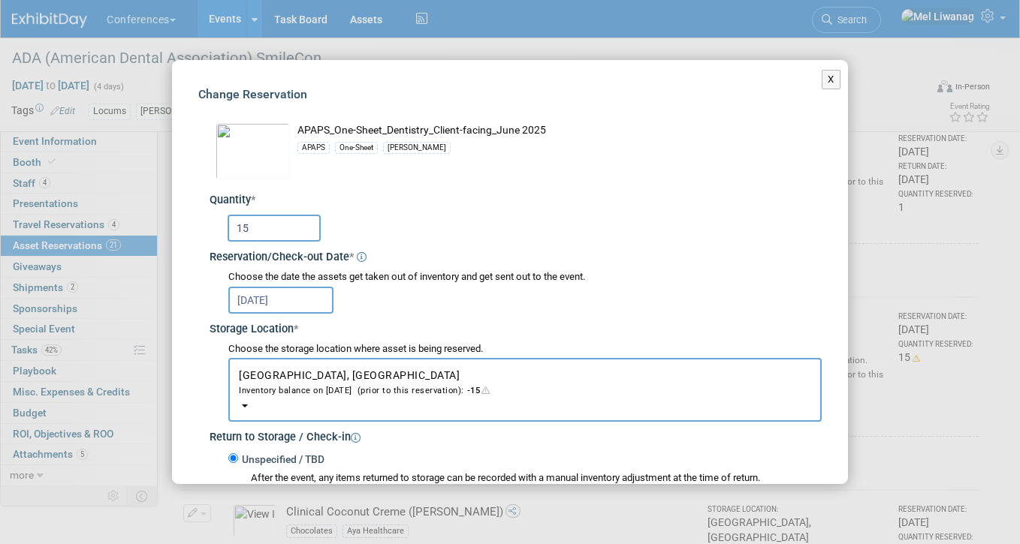
drag, startPoint x: 278, startPoint y: 239, endPoint x: 149, endPoint y: 205, distance: 132.8
click at [149, 205] on div "X Change Reservation * * *" at bounding box center [510, 272] width 1020 height 544
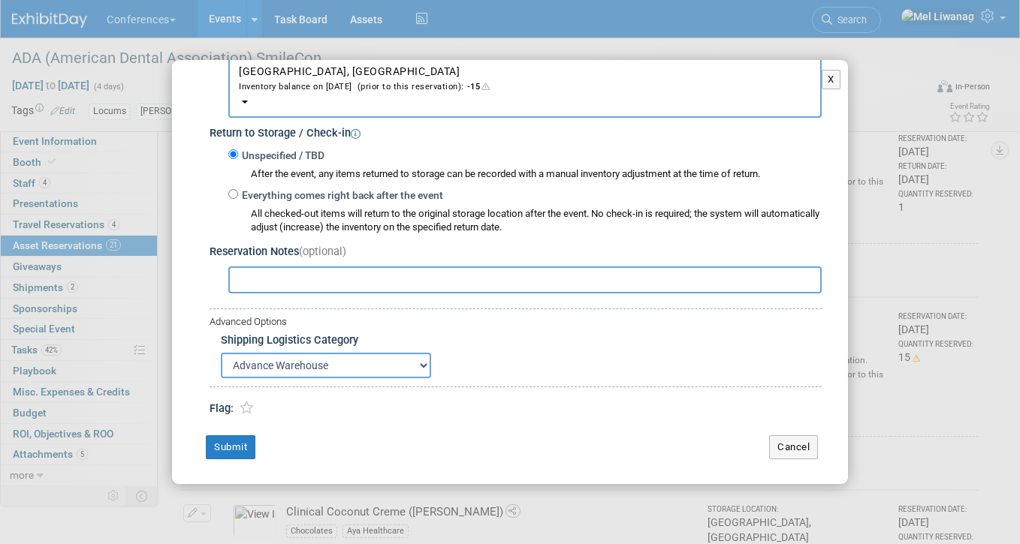
scroll to position [305, 0]
type input "25"
click at [226, 444] on button "Submit" at bounding box center [231, 447] width 50 height 24
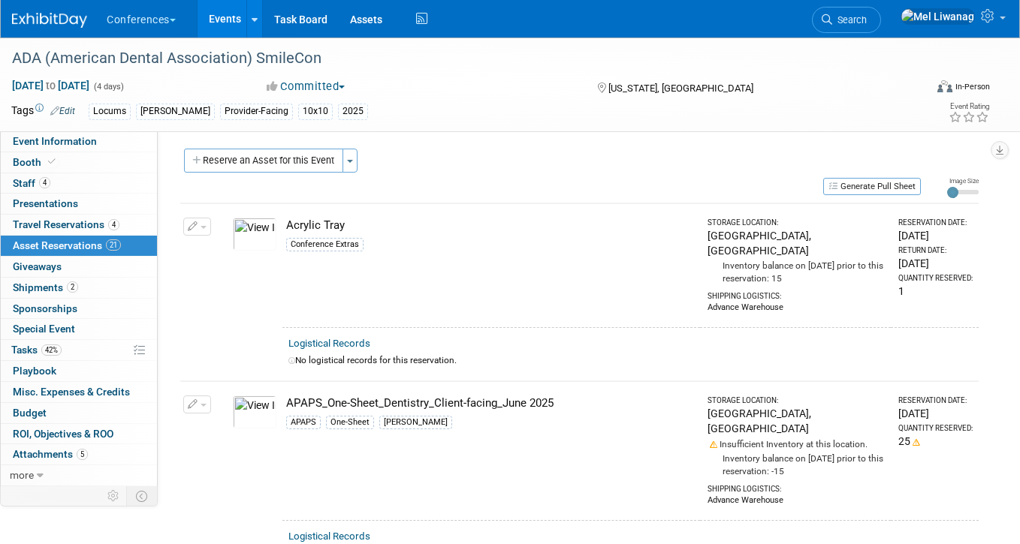
scroll to position [3419, 0]
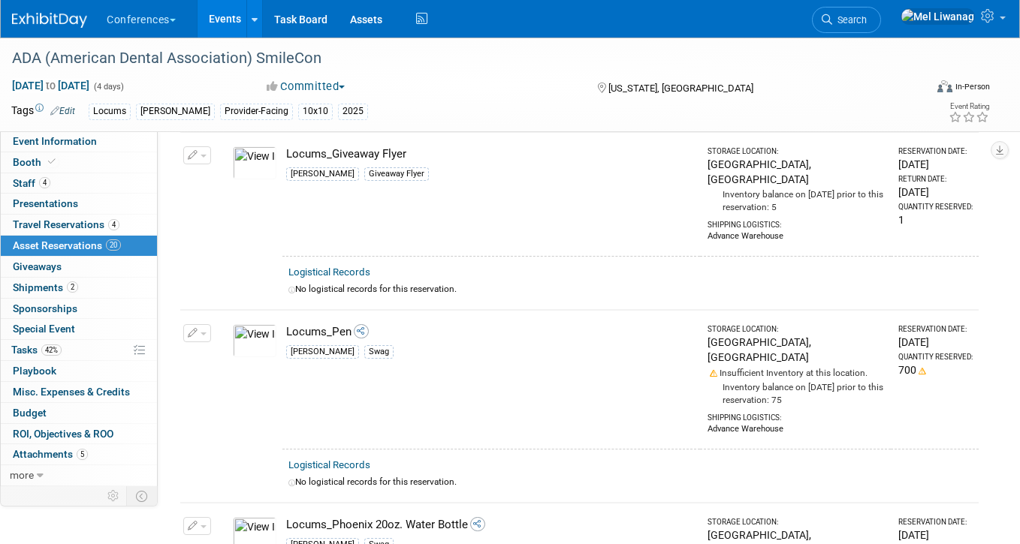
scroll to position [295, 0]
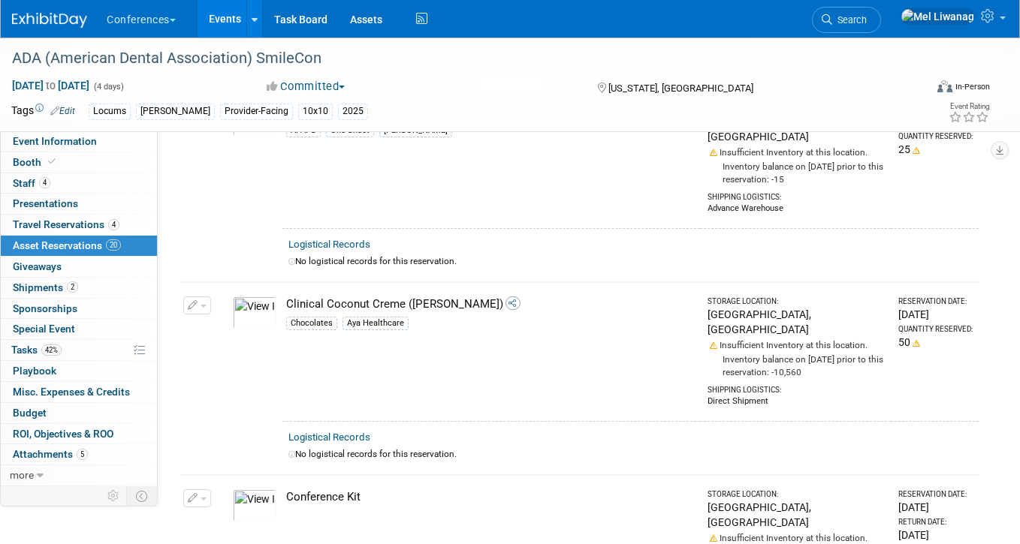
click at [204, 297] on button "button" at bounding box center [197, 306] width 28 height 18
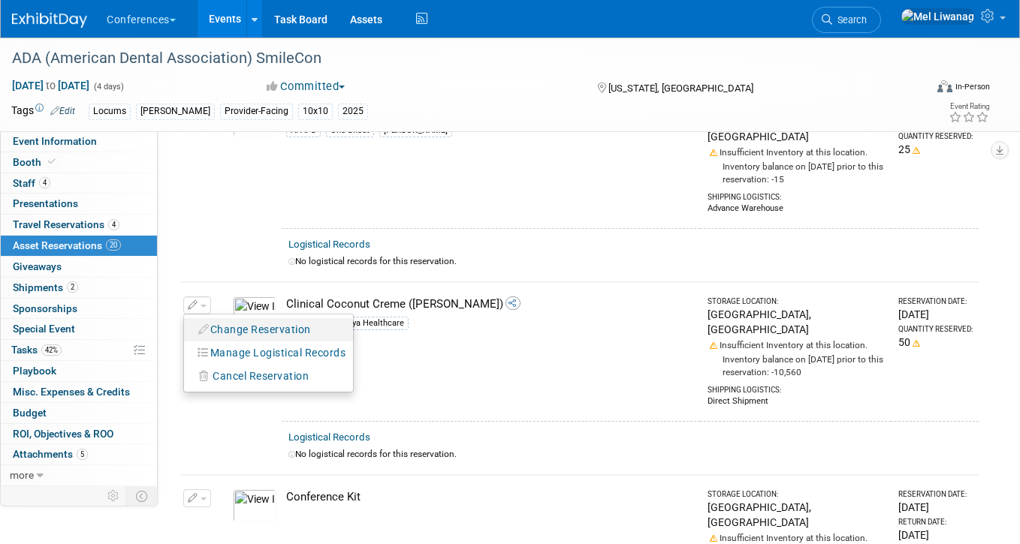
click at [205, 324] on icon "button" at bounding box center [204, 329] width 12 height 11
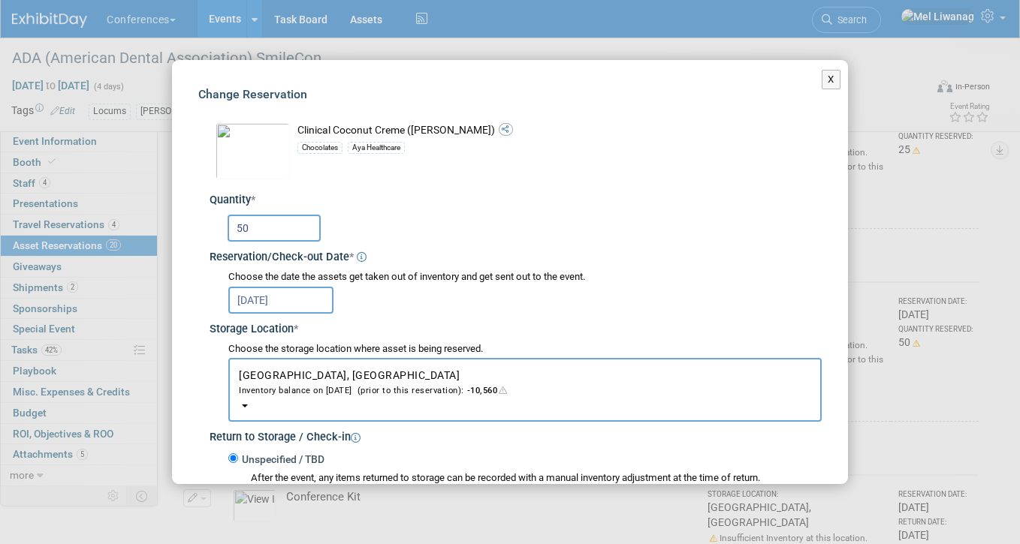
drag, startPoint x: 260, startPoint y: 239, endPoint x: 212, endPoint y: 228, distance: 49.2
click at [212, 228] on div "50" at bounding box center [516, 227] width 612 height 38
type input "1"
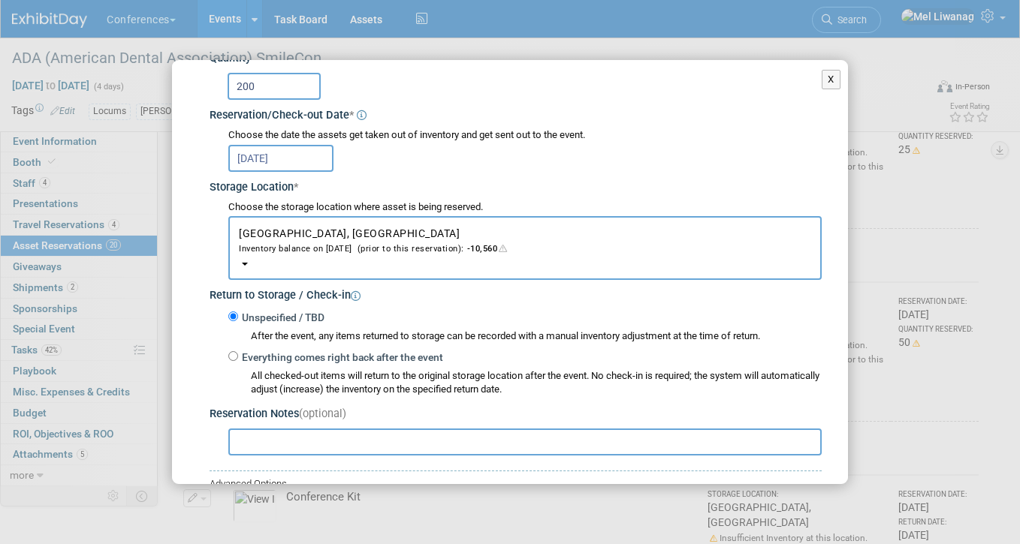
scroll to position [300, 0]
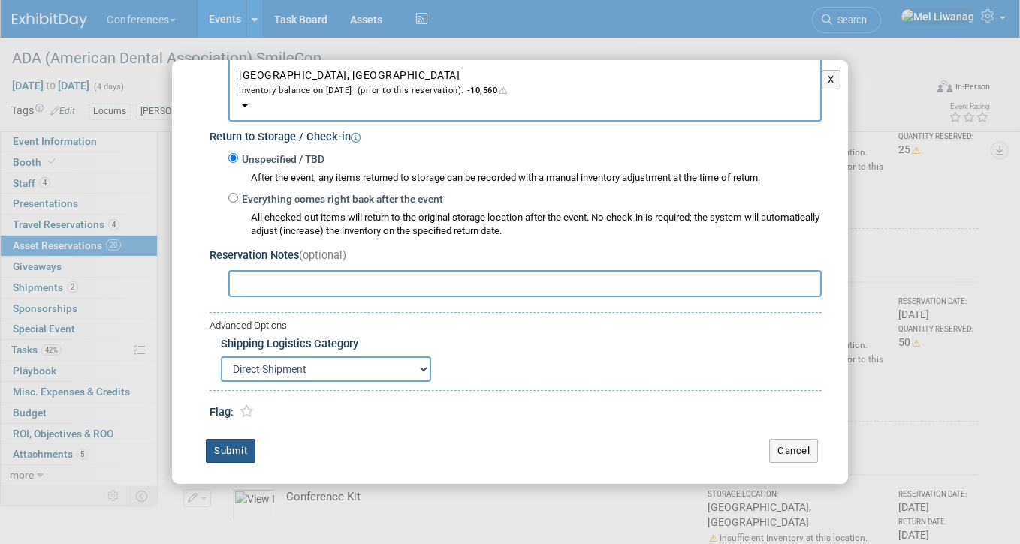
type input "200"
click at [237, 450] on button "Submit" at bounding box center [231, 451] width 50 height 24
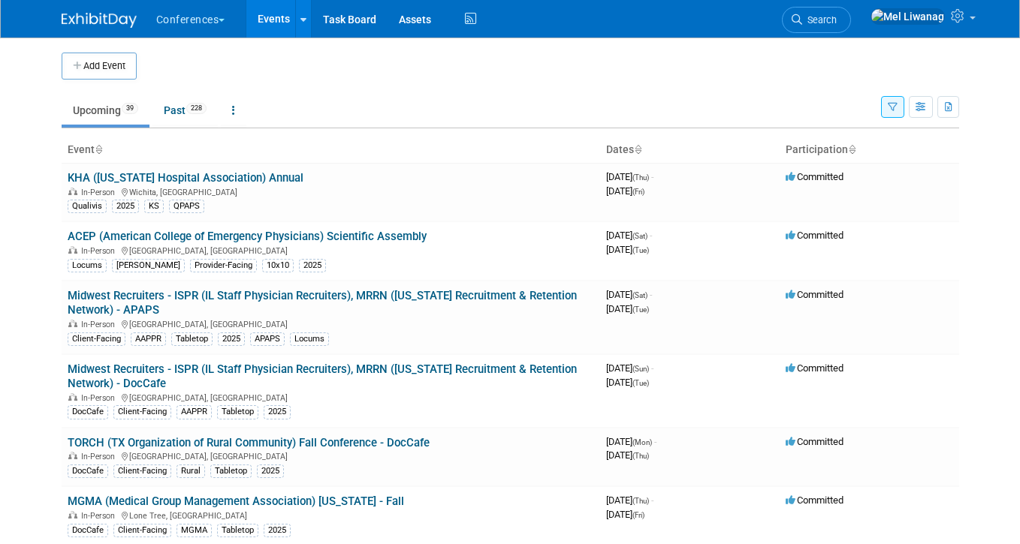
click at [894, 109] on icon "button" at bounding box center [893, 108] width 10 height 10
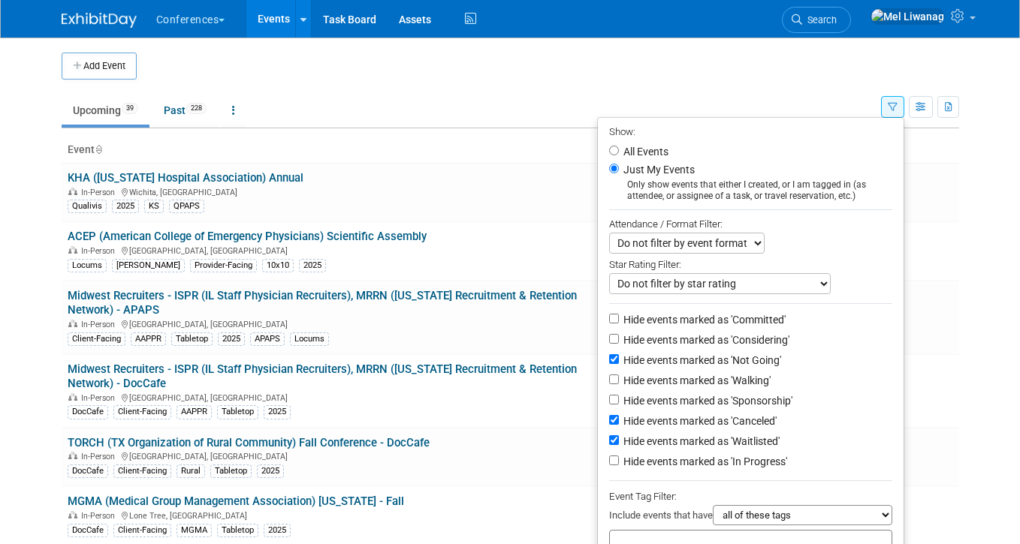
click at [894, 109] on icon "button" at bounding box center [893, 108] width 10 height 10
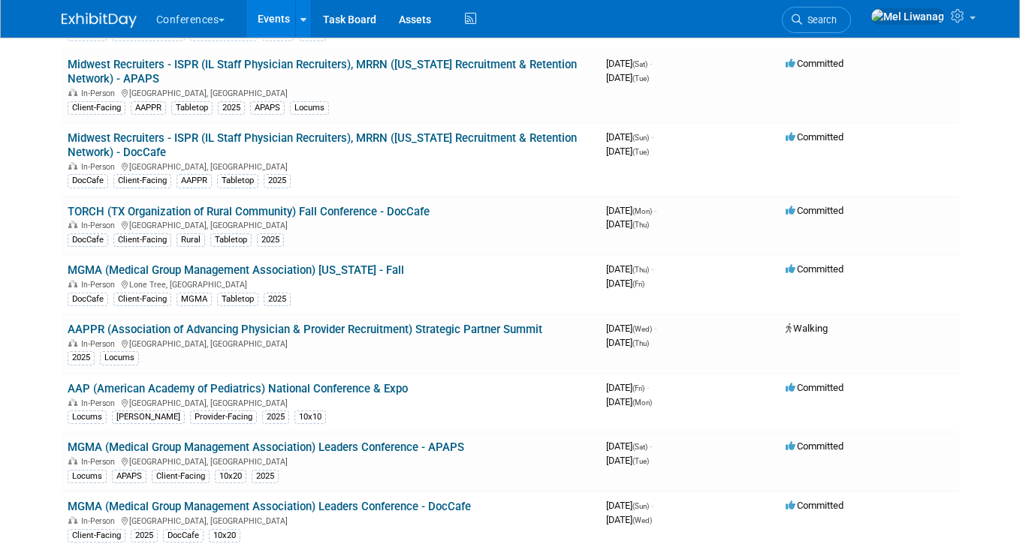
scroll to position [248, 0]
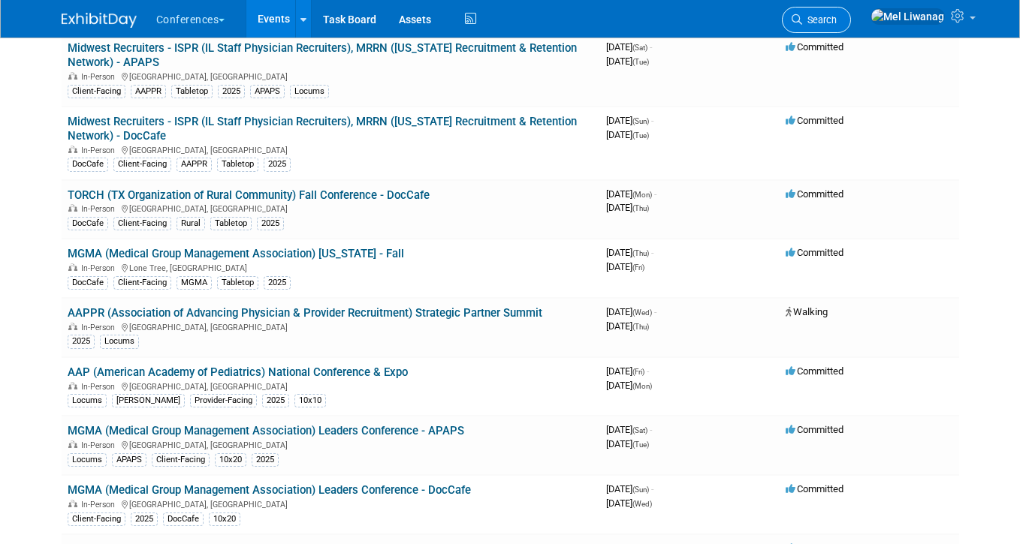
click at [837, 24] on span "Search" at bounding box center [819, 19] width 35 height 11
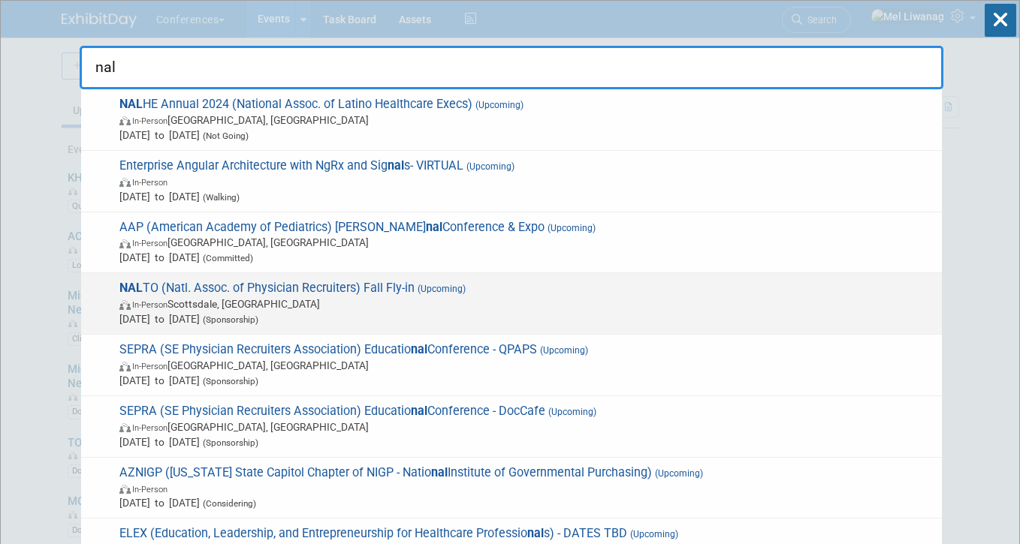
type input "nal"
click at [275, 312] on span "Oct 8, 2025 to Oct 10, 2025 (Sponsorship)" at bounding box center [526, 319] width 815 height 15
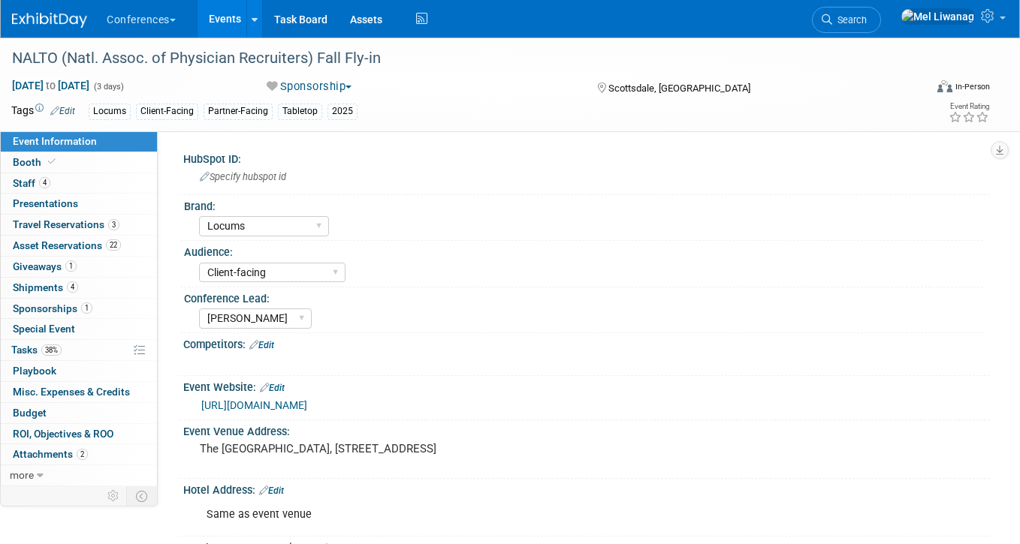
select select "Locums"
select select "Client-facing"
select select "Mel"
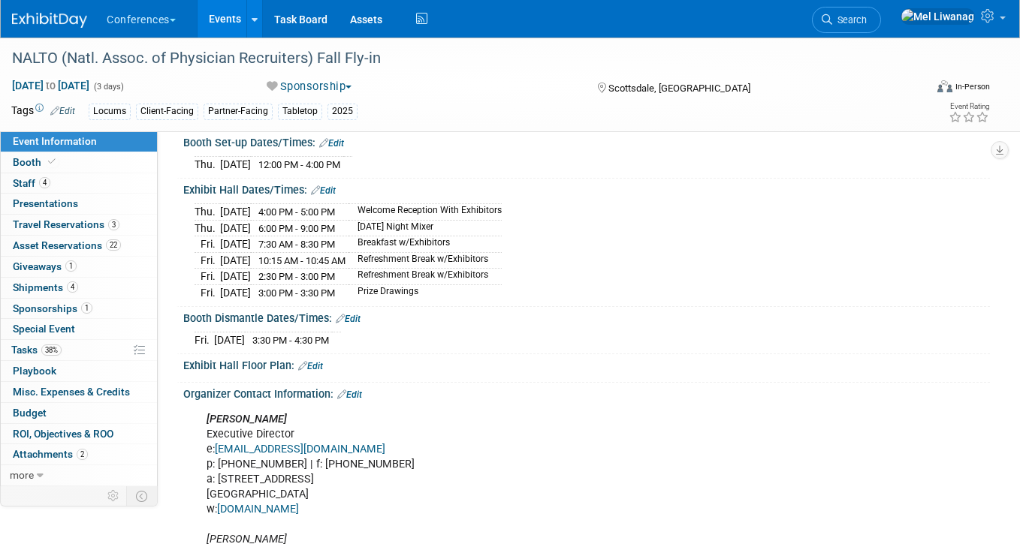
scroll to position [410, 0]
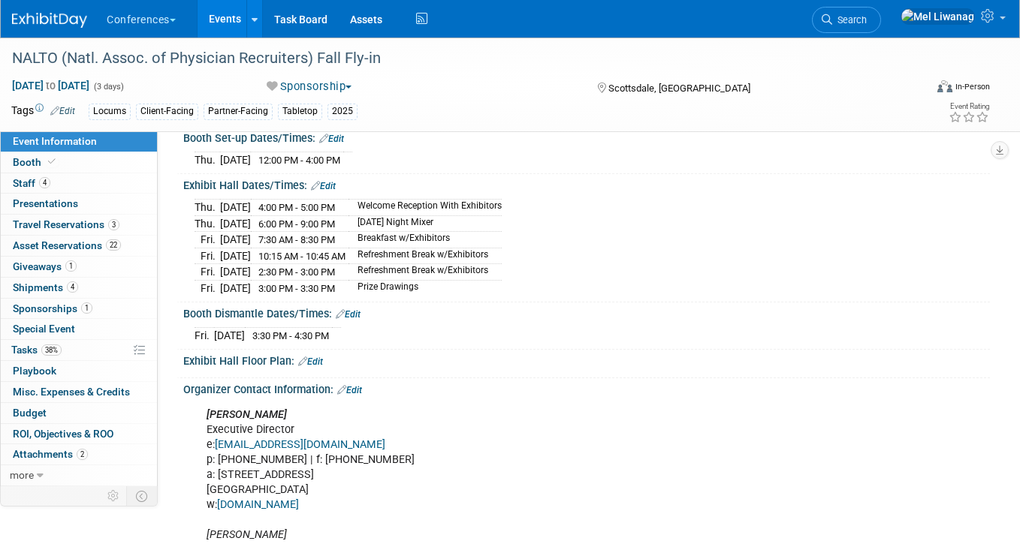
click at [40, 23] on img at bounding box center [49, 20] width 75 height 15
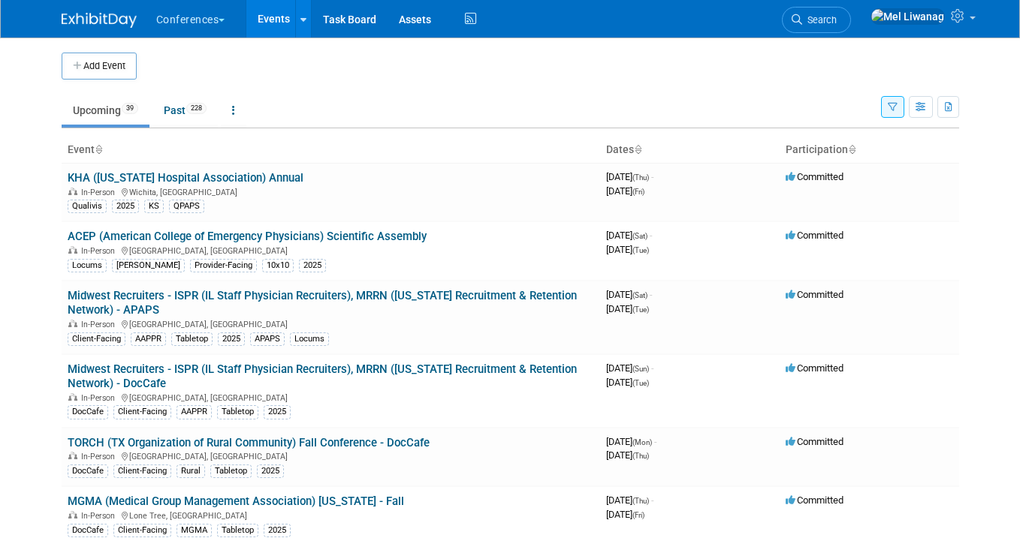
click at [888, 109] on icon "button" at bounding box center [893, 108] width 10 height 10
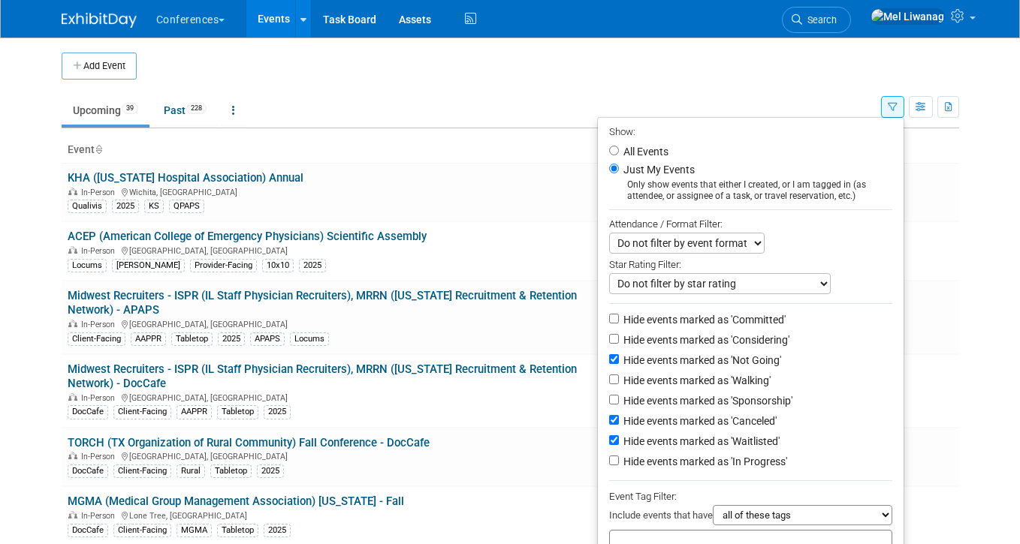
drag, startPoint x: 726, startPoint y: 75, endPoint x: 713, endPoint y: 79, distance: 13.3
click at [725, 75] on td at bounding box center [526, 66] width 779 height 27
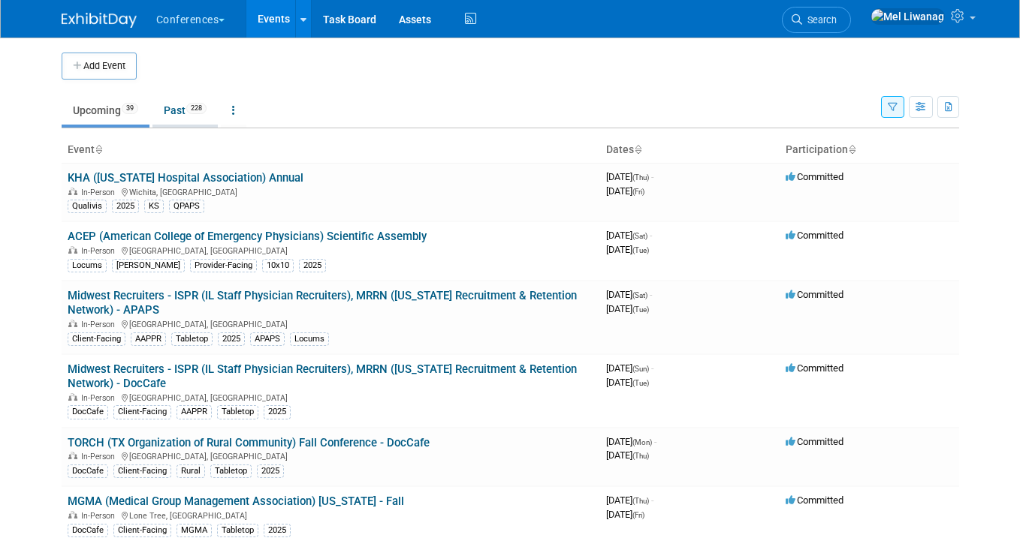
click at [202, 110] on span "228" at bounding box center [196, 108] width 20 height 11
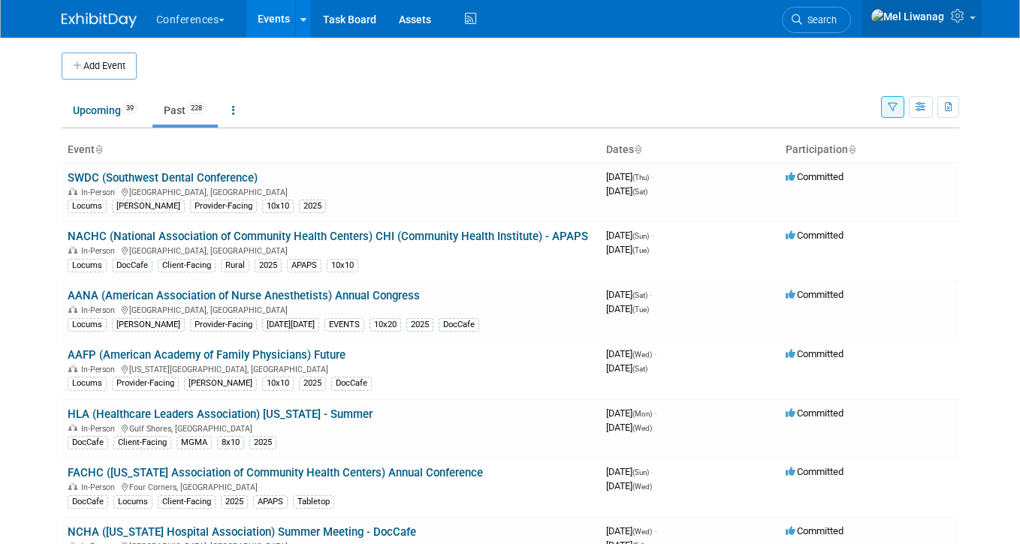
click at [954, 19] on icon at bounding box center [959, 16] width 17 height 14
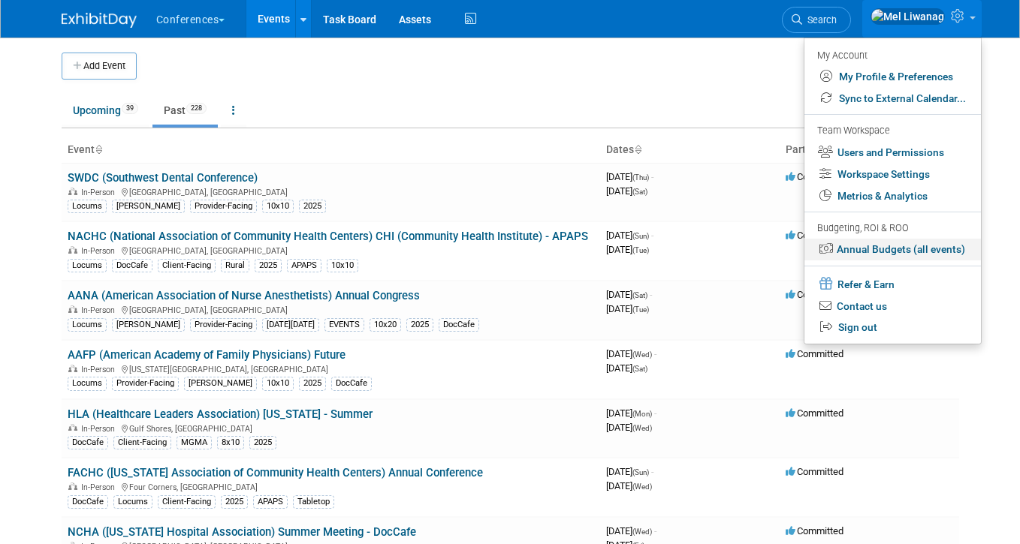
click at [912, 258] on link "Annual Budgets (all events)" at bounding box center [892, 250] width 176 height 22
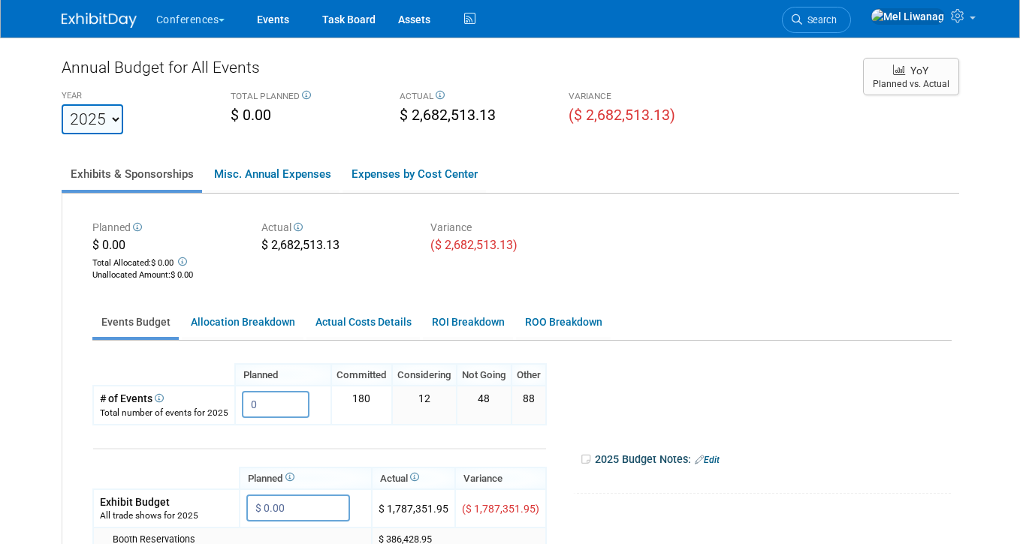
click at [414, 157] on ul "Exhibits & Sponsorships Misc. Annual Expenses Expenses by Cost Center" at bounding box center [510, 175] width 897 height 37
click at [414, 183] on link "Expenses by Cost Center" at bounding box center [413, 174] width 143 height 32
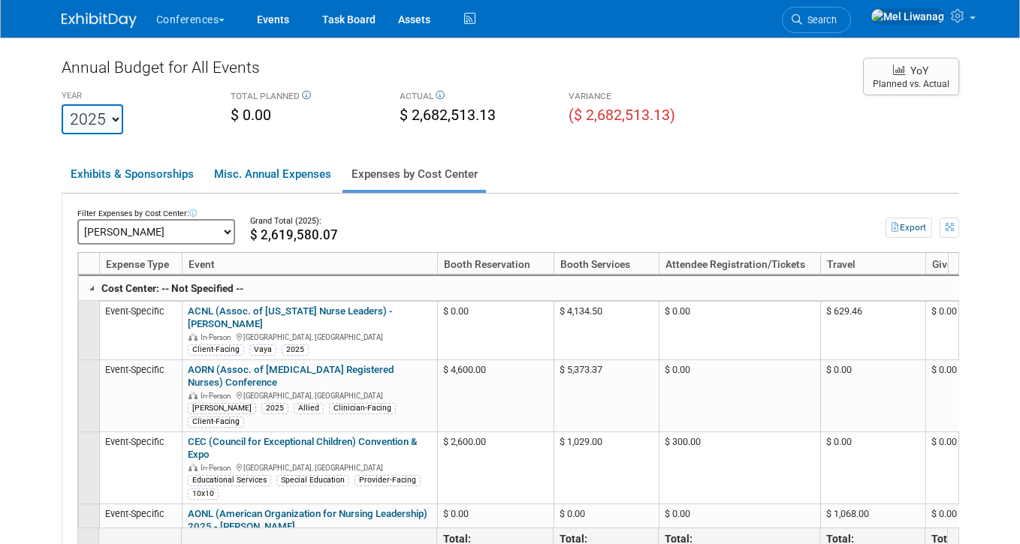
click select "-- All Expenses -- -- Cost Center Not Specified -- Aya Education Aya Healthcare…" at bounding box center [156, 232] width 158 height 26
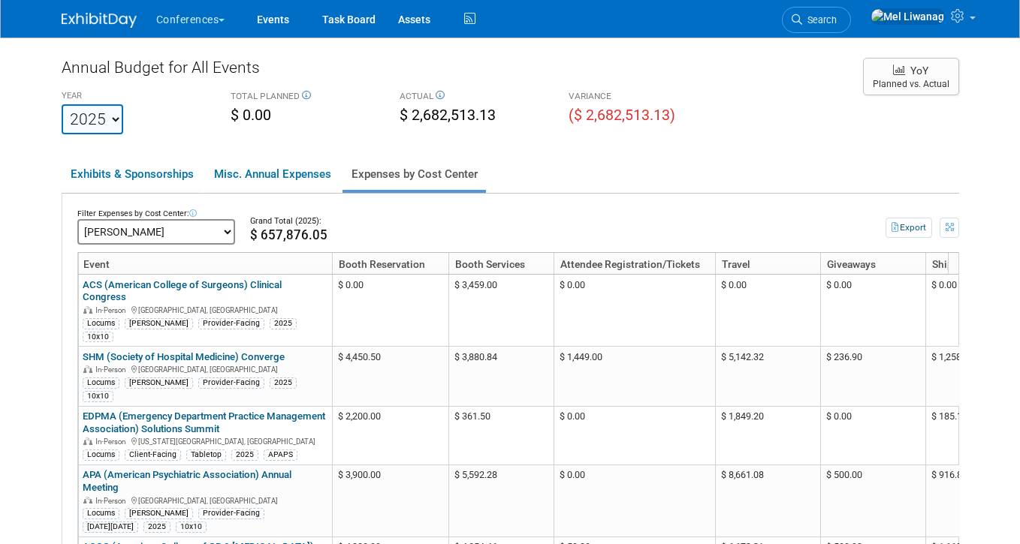
click at [851, 6] on li "Search" at bounding box center [816, 18] width 69 height 37
click at [837, 20] on span "Search" at bounding box center [819, 19] width 35 height 11
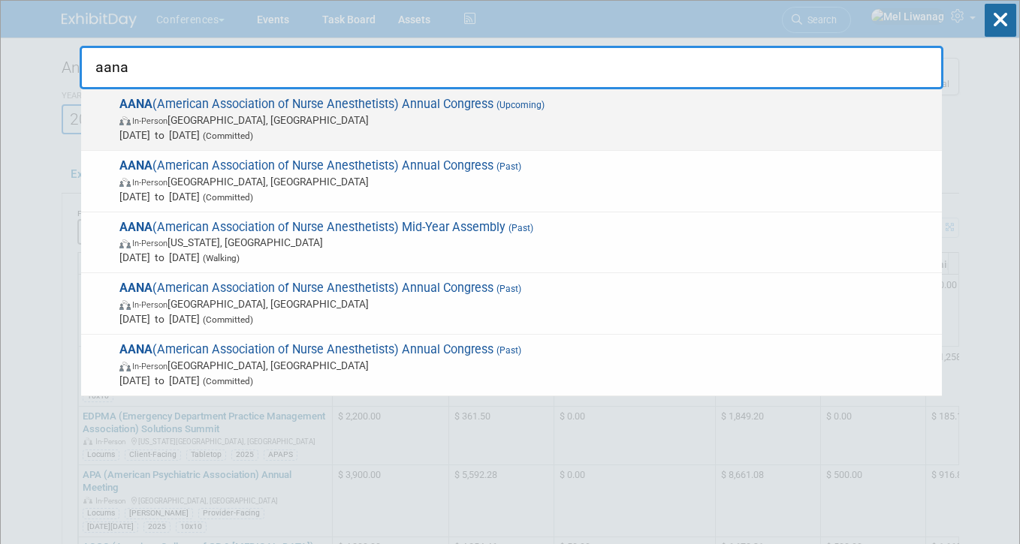
type input "aana"
click at [495, 119] on span "In-Person Boston, MA" at bounding box center [526, 120] width 815 height 15
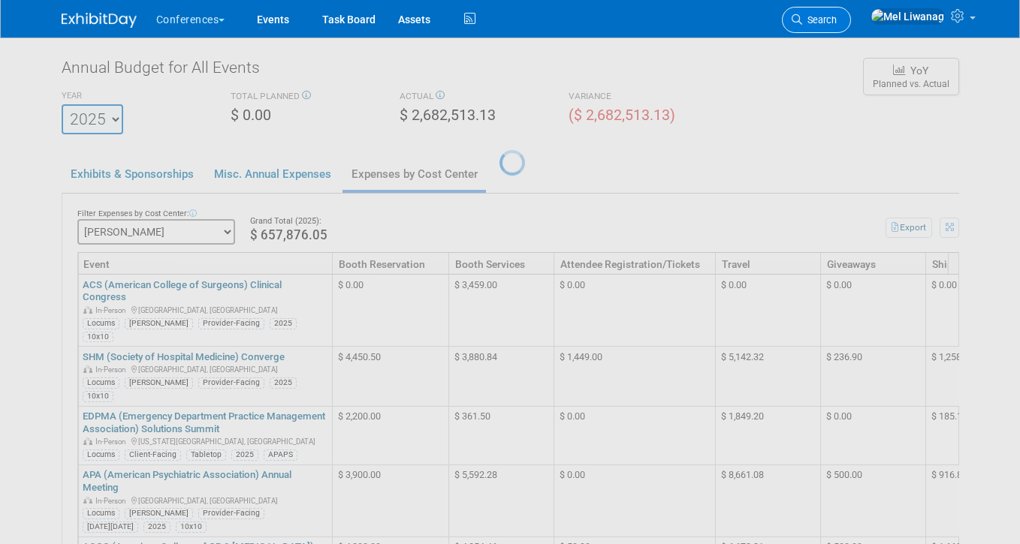
click at [837, 24] on span "Search" at bounding box center [819, 19] width 35 height 11
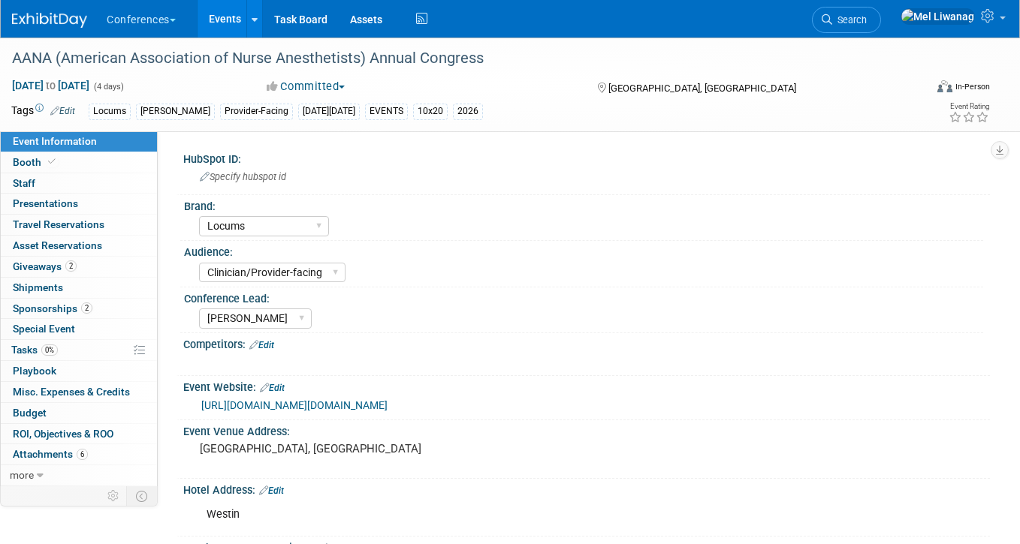
select select "Locums"
select select "Clinician/Provider-facing"
select select "[PERSON_NAME]"
click at [861, 24] on link "Search" at bounding box center [846, 20] width 69 height 26
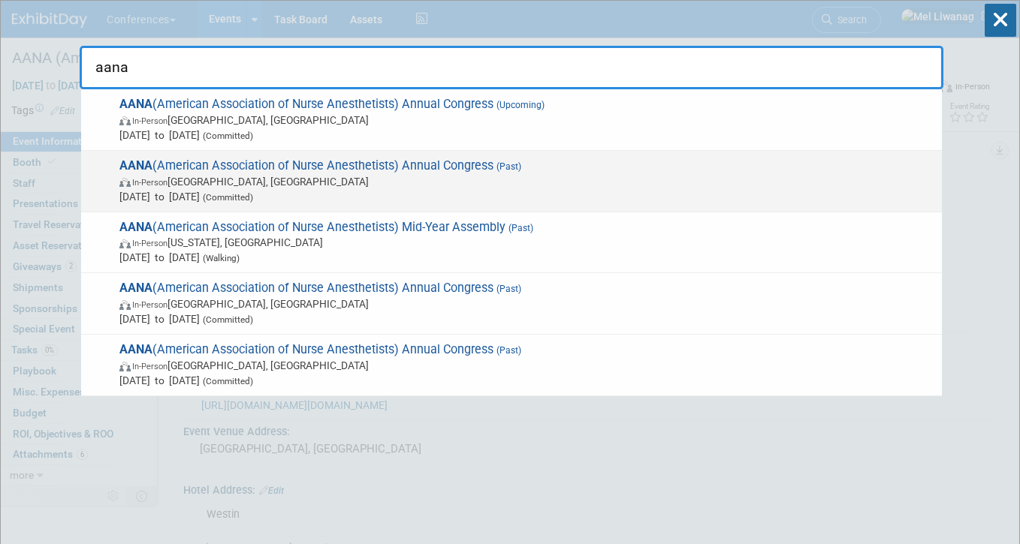
type input "aana"
click at [407, 177] on span "In-Person [GEOGRAPHIC_DATA], [GEOGRAPHIC_DATA]" at bounding box center [526, 181] width 815 height 15
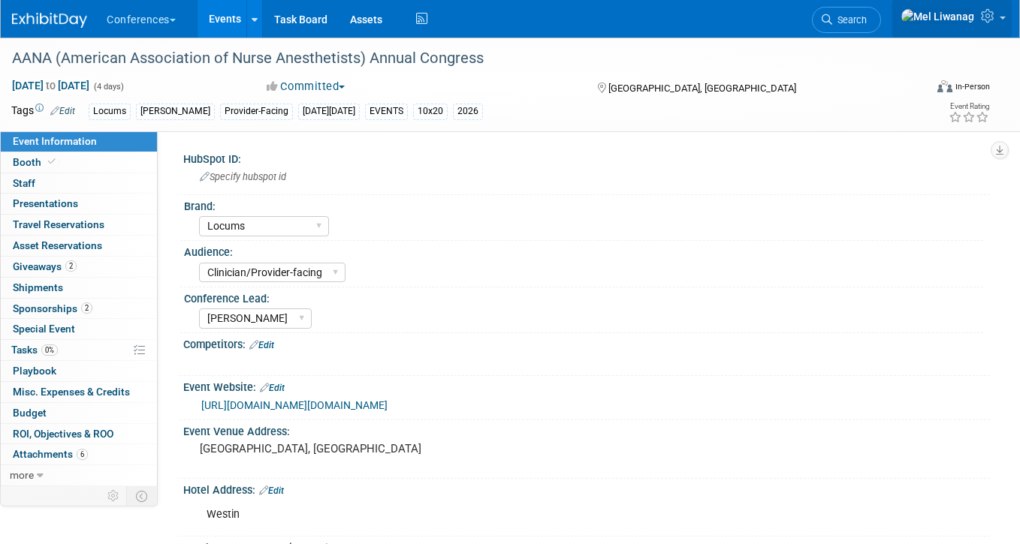
click at [993, 7] on link at bounding box center [951, 19] width 119 height 38
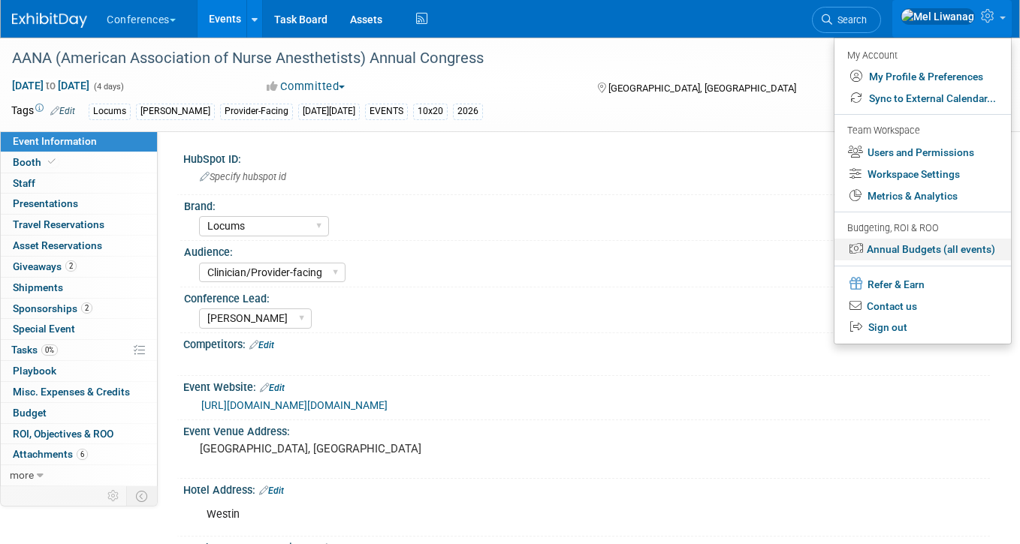
click at [930, 242] on link "Annual Budgets (all events)" at bounding box center [922, 250] width 176 height 22
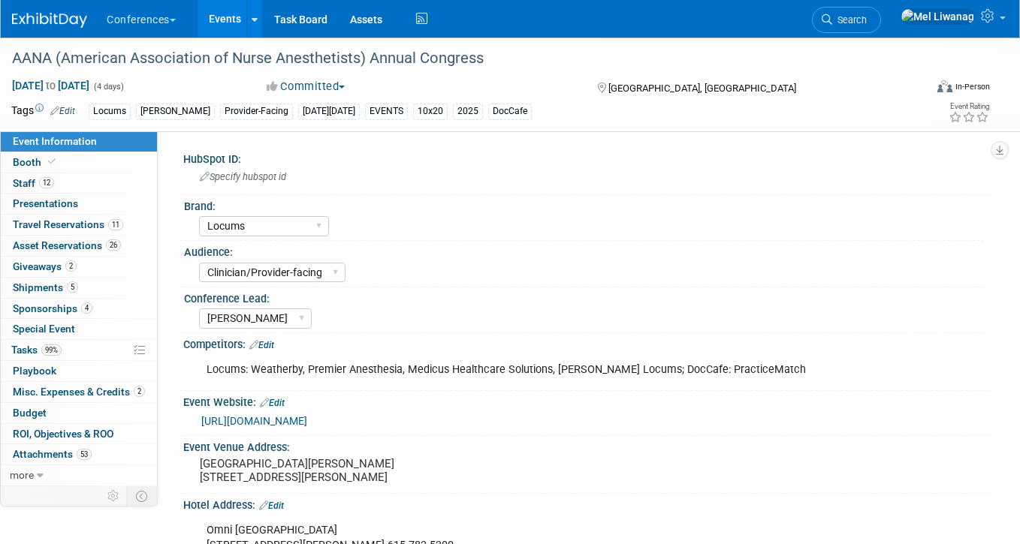
select select "Locums"
select select "Clinician/Provider-facing"
select select "[PERSON_NAME]"
click at [122, 260] on link "2 Giveaways 2" at bounding box center [79, 267] width 156 height 20
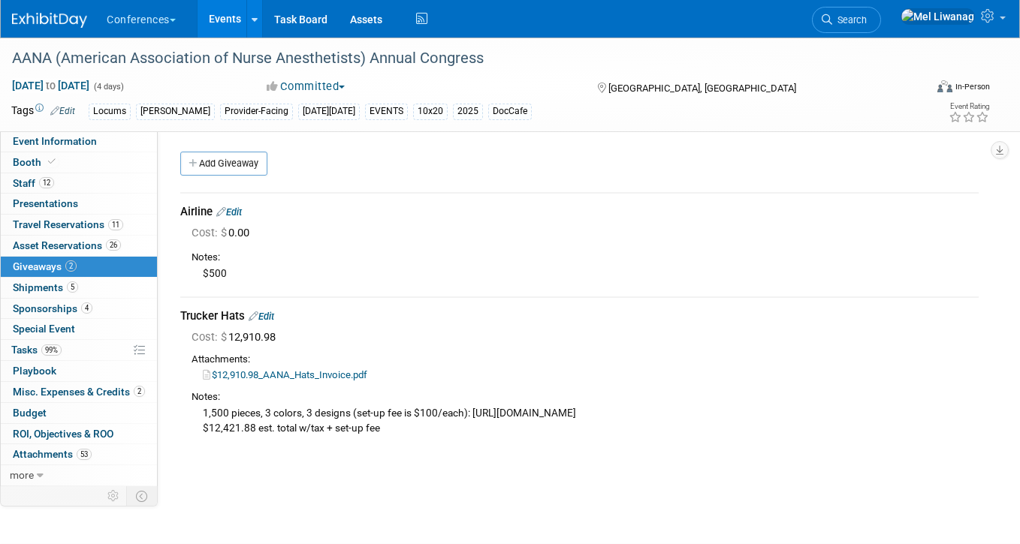
click at [270, 312] on link "Edit" at bounding box center [262, 316] width 26 height 11
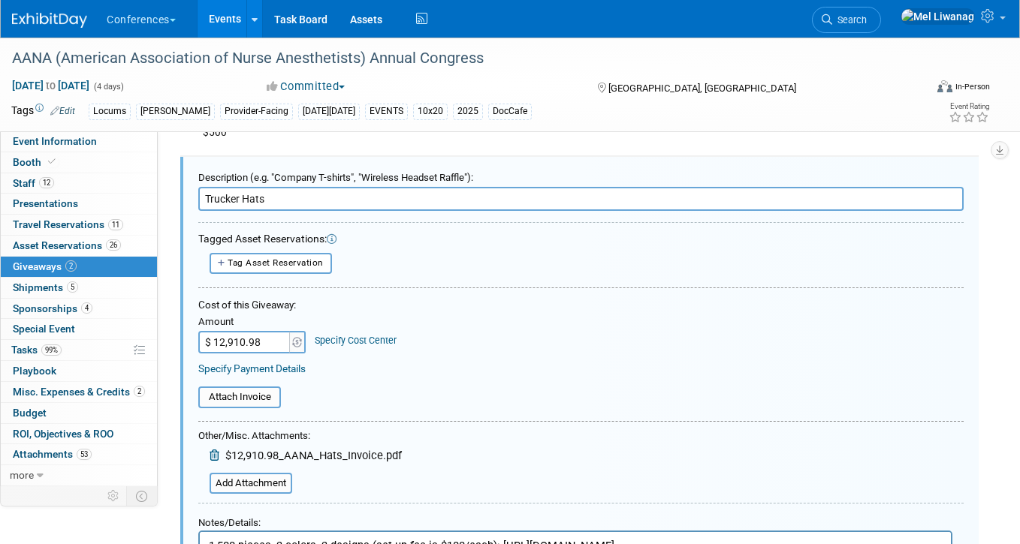
scroll to position [148, 0]
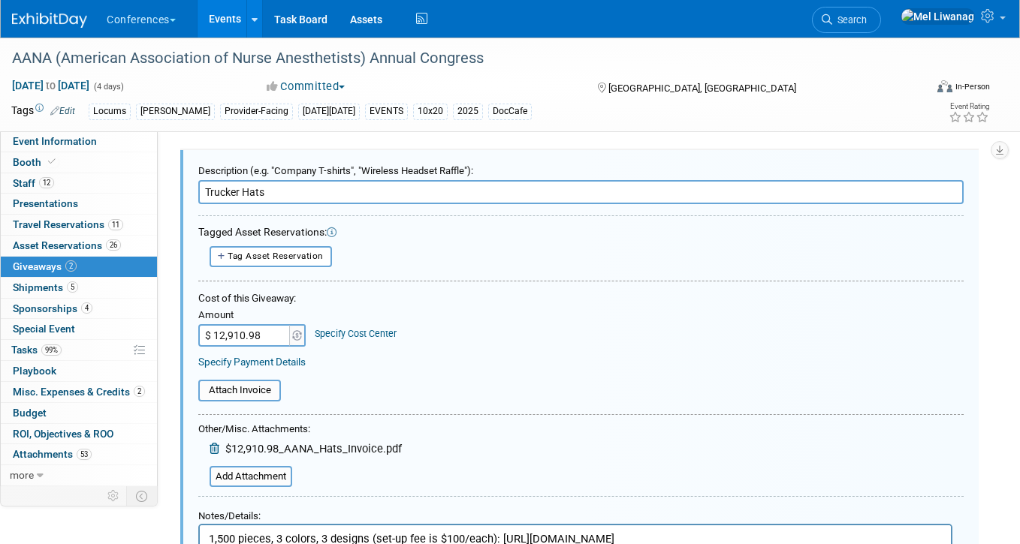
click at [376, 334] on link "Specify Cost Center" at bounding box center [356, 333] width 82 height 11
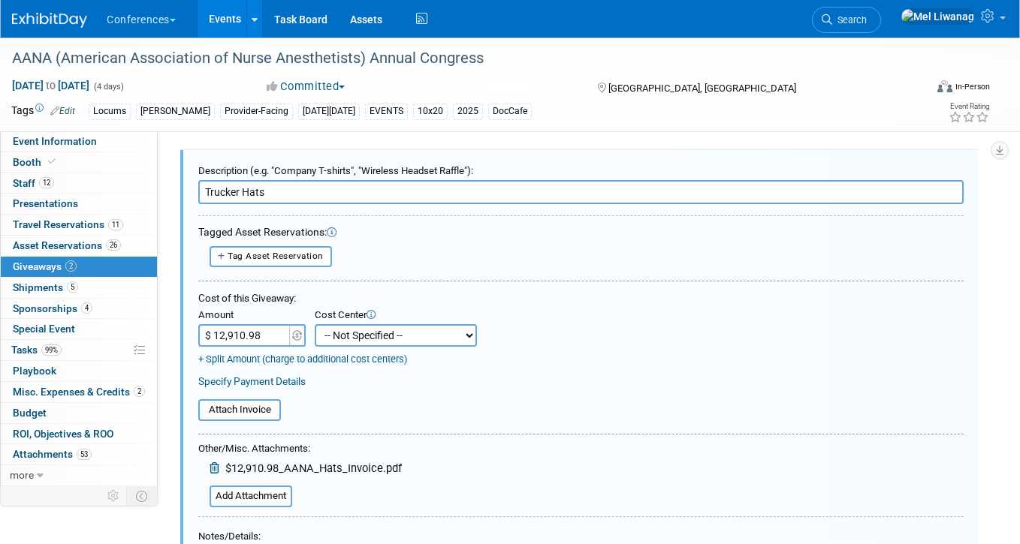
click at [389, 339] on select "-- Not Specified -- Aya Education Aya Healthcare Aya Locums Bespoke Corporate D…" at bounding box center [396, 335] width 162 height 23
select select "18965873"
click at [315, 324] on select "-- Not Specified -- Aya Education Aya Healthcare Aya Locums Bespoke Corporate D…" at bounding box center [396, 335] width 162 height 23
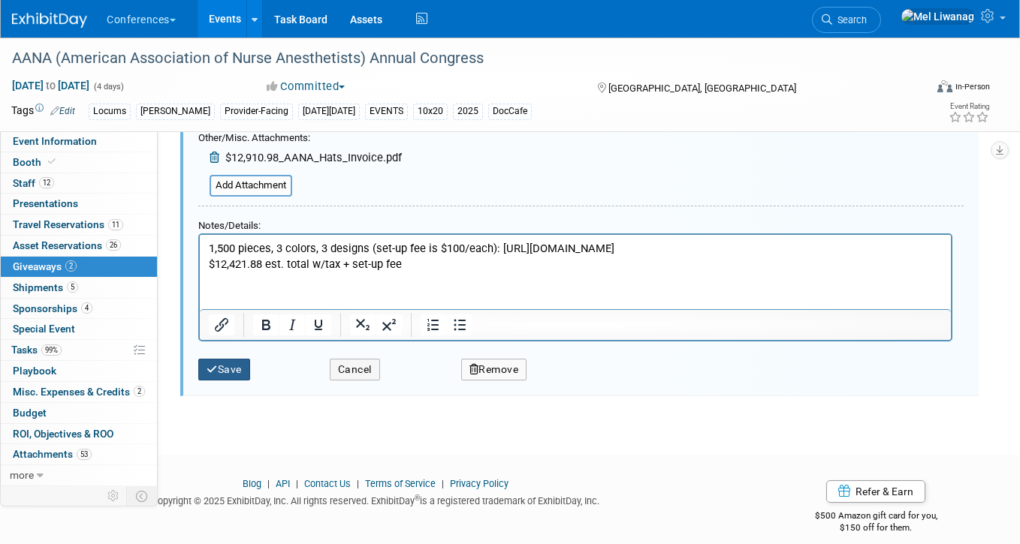
click at [239, 365] on button "Save" at bounding box center [224, 370] width 52 height 22
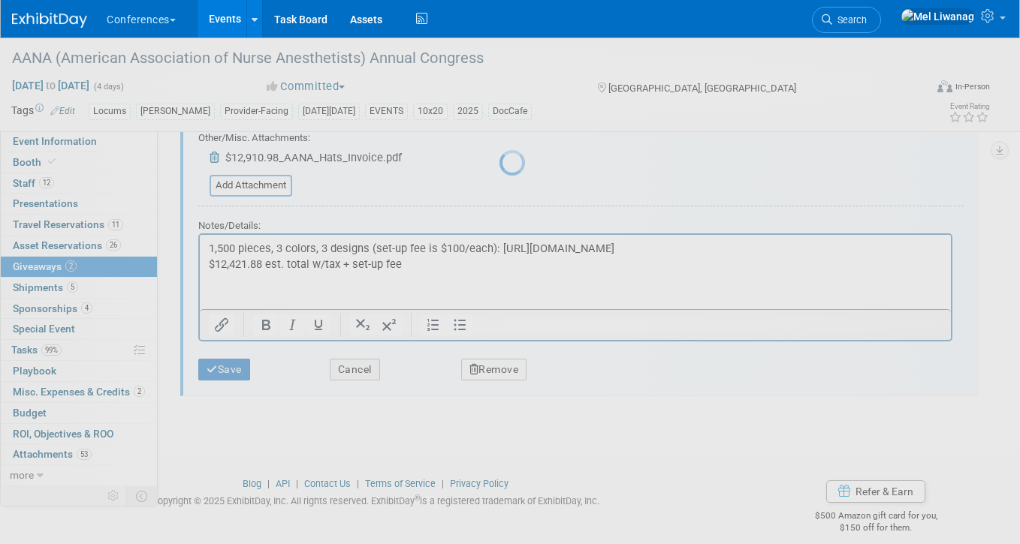
scroll to position [104, 0]
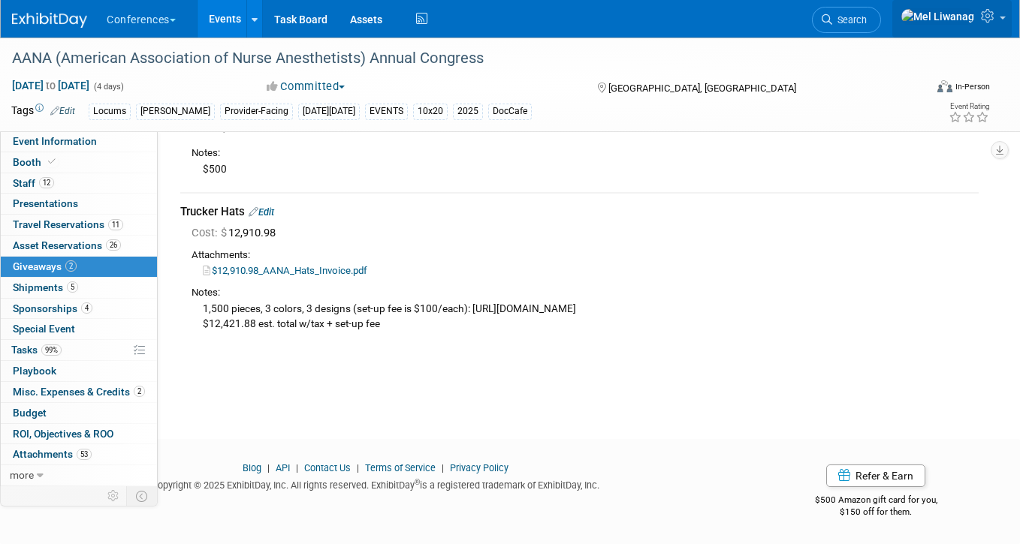
click at [1001, 17] on link at bounding box center [951, 19] width 119 height 38
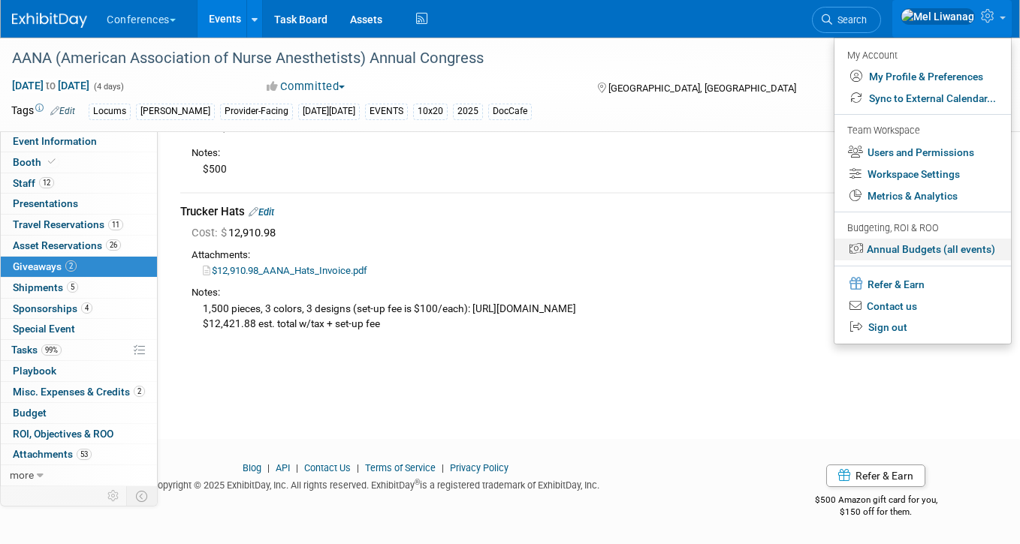
click at [949, 246] on link "Annual Budgets (all events)" at bounding box center [922, 250] width 176 height 22
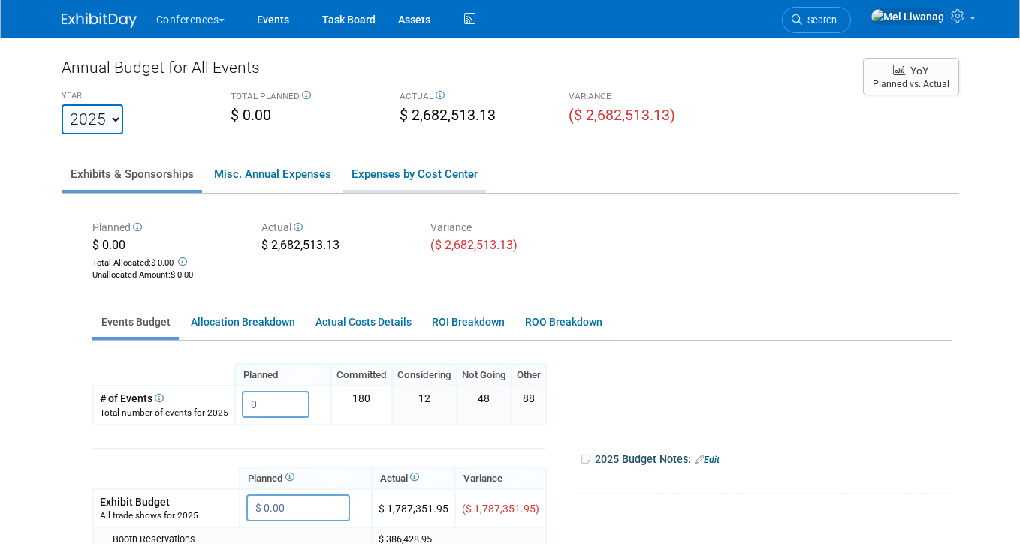
click at [407, 168] on link "Expenses by Cost Center" at bounding box center [413, 174] width 143 height 32
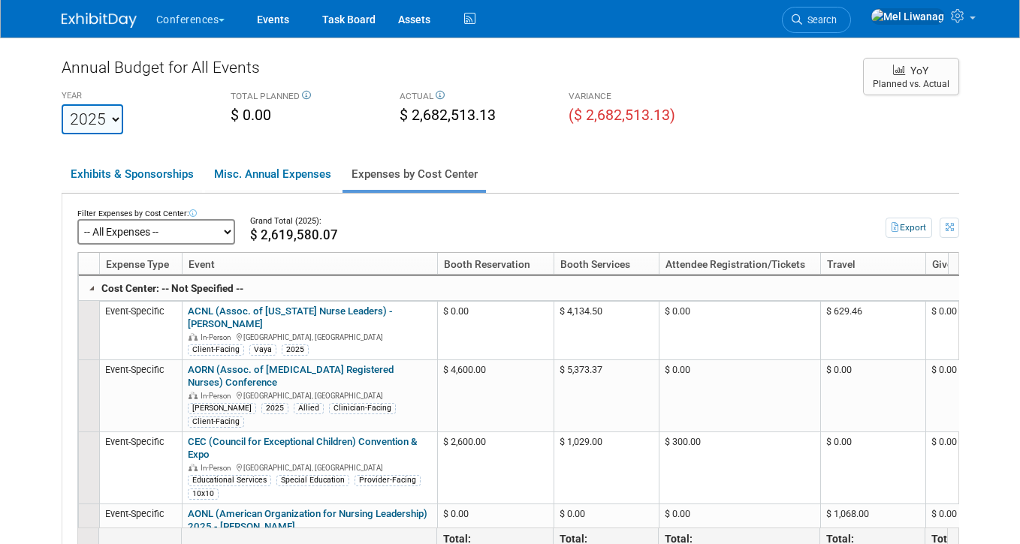
click at [169, 234] on select "-- All Expenses -- -- Cost Center Not Specified -- Aya Education Aya Healthcare…" at bounding box center [156, 232] width 158 height 26
click select "-- All Expenses -- -- Cost Center Not Specified -- Aya Education Aya Healthcare…" at bounding box center [156, 232] width 158 height 26
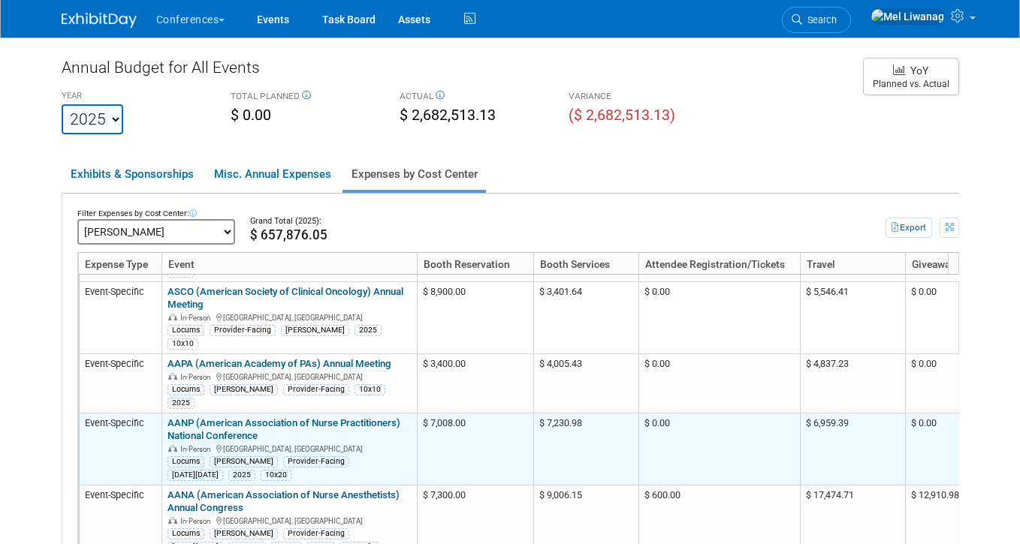
scroll to position [415, 0]
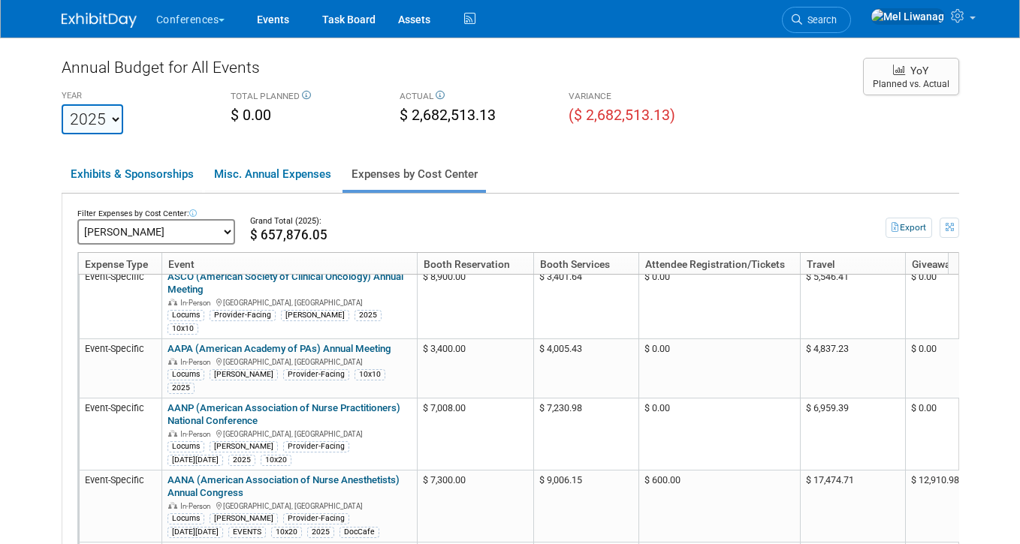
click at [990, 365] on body "Conferences Explore: My Workspaces 2 Go to Workspace:" at bounding box center [510, 272] width 1020 height 544
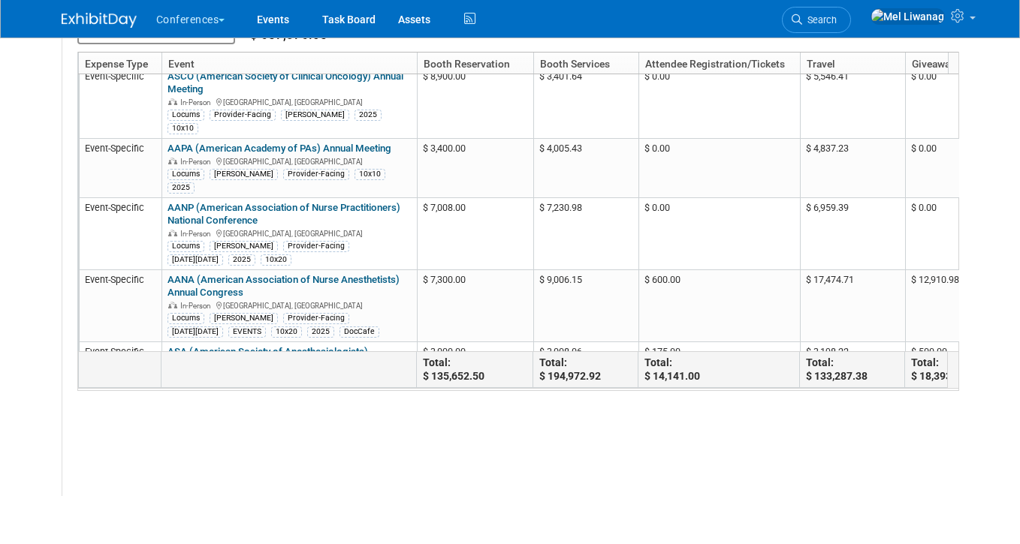
scroll to position [182, 0]
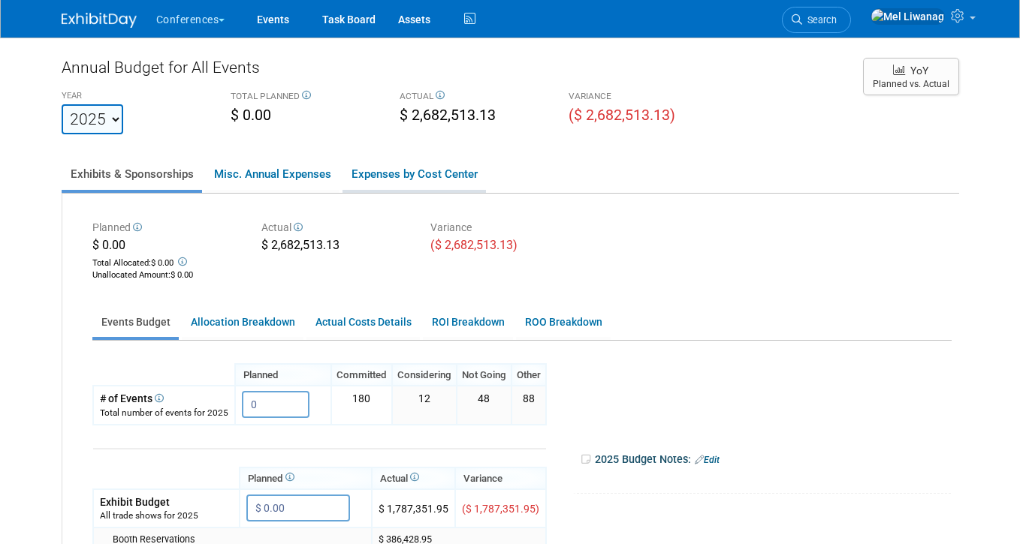
click at [437, 159] on link "Expenses by Cost Center" at bounding box center [413, 174] width 143 height 32
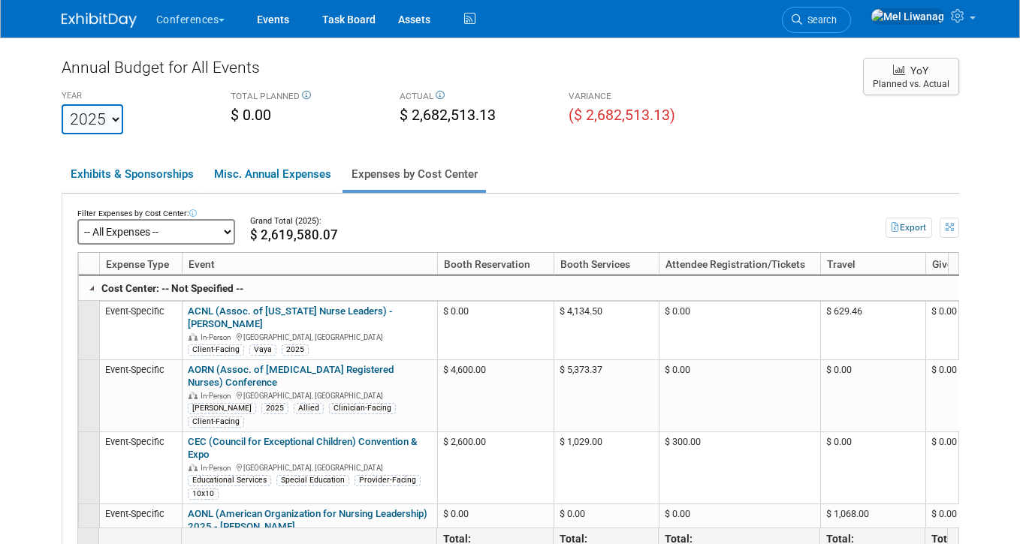
click at [149, 242] on select "-- All Expenses -- -- Cost Center Not Specified -- Aya Education Aya Healthcare…" at bounding box center [156, 232] width 158 height 26
click select "-- All Expenses -- -- Cost Center Not Specified -- Aya Education Aya Healthcare…" at bounding box center [156, 232] width 158 height 26
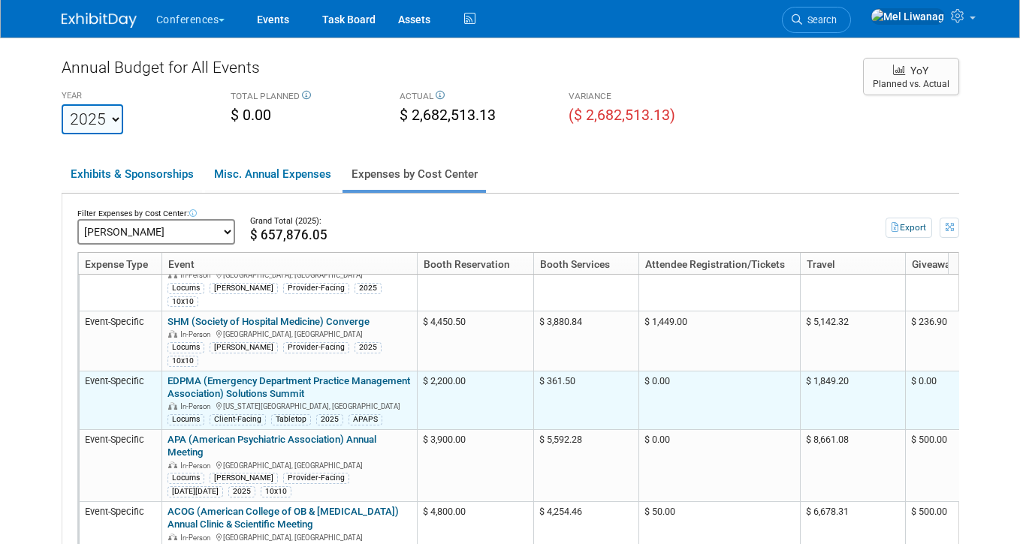
scroll to position [65, 0]
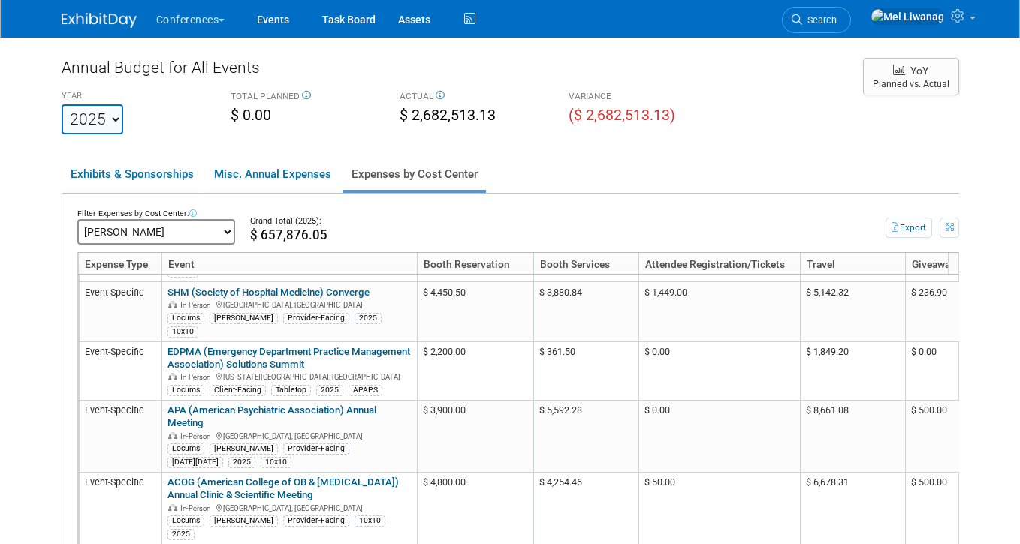
click at [997, 487] on body "Conferences Explore: My Workspaces 2 Go to Workspace:" at bounding box center [510, 272] width 1020 height 544
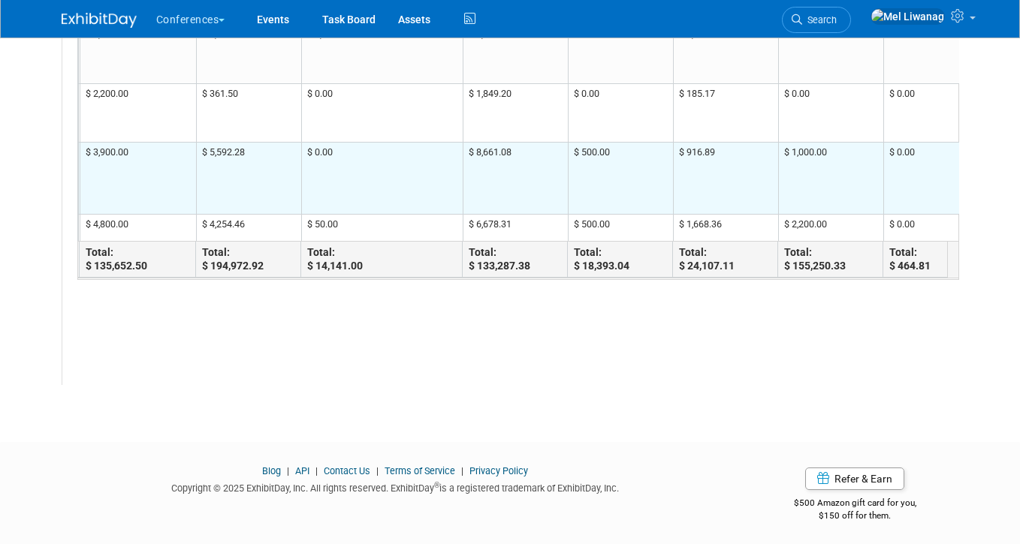
scroll to position [0, 337]
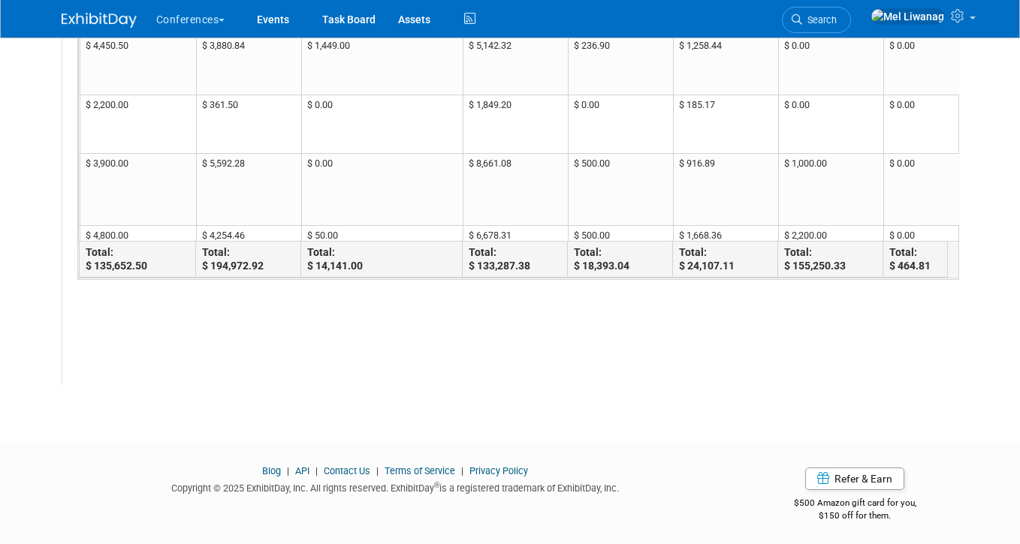
click at [783, 342] on div "Filter Expenses by Cost Center: -- All Expenses -- -- Cost Center Not Specified…" at bounding box center [510, 133] width 897 height 503
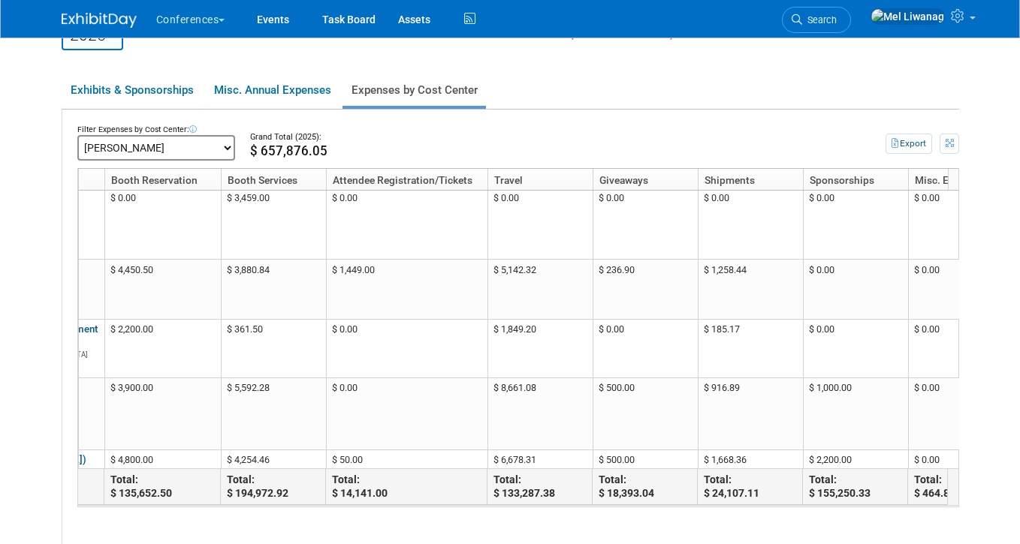
scroll to position [0, 249]
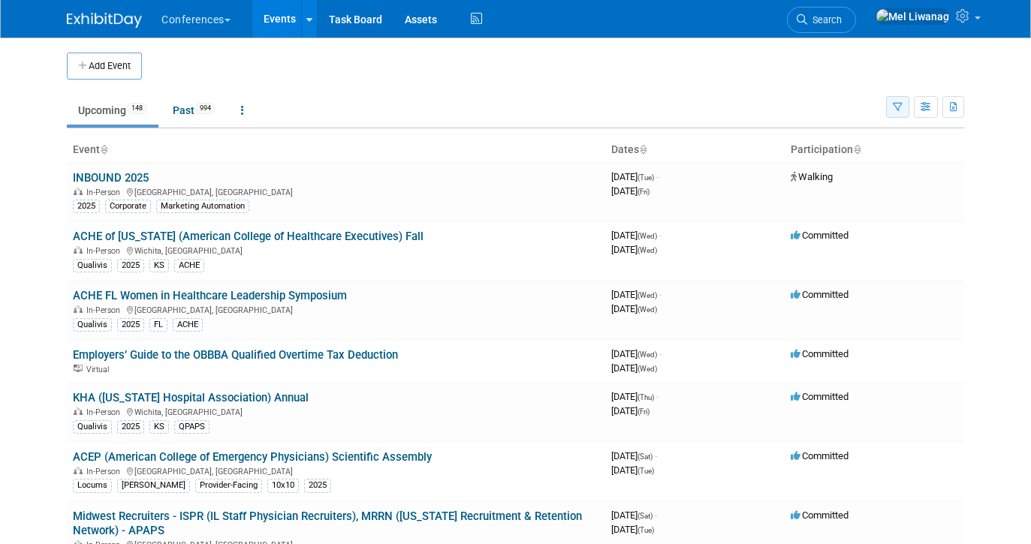
click at [904, 115] on button "button" at bounding box center [897, 107] width 23 height 22
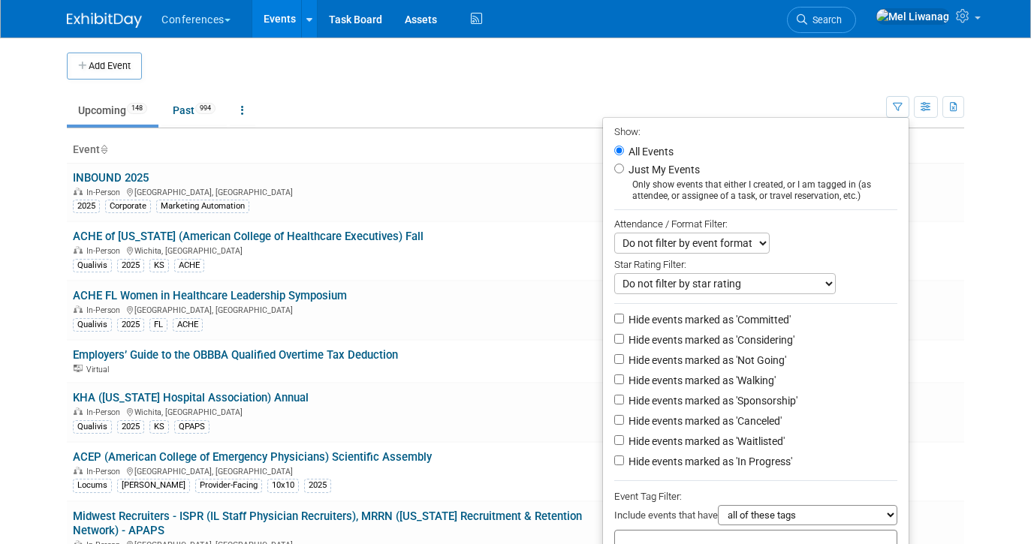
click at [661, 176] on label "Just My Events" at bounding box center [663, 169] width 74 height 15
click at [624, 173] on input "Just My Events" at bounding box center [619, 169] width 10 height 10
radio input "true"
click at [675, 360] on label "Hide events marked as 'Not Going'" at bounding box center [706, 360] width 161 height 15
click at [624, 360] on input "Hide events marked as 'Not Going'" at bounding box center [619, 359] width 10 height 10
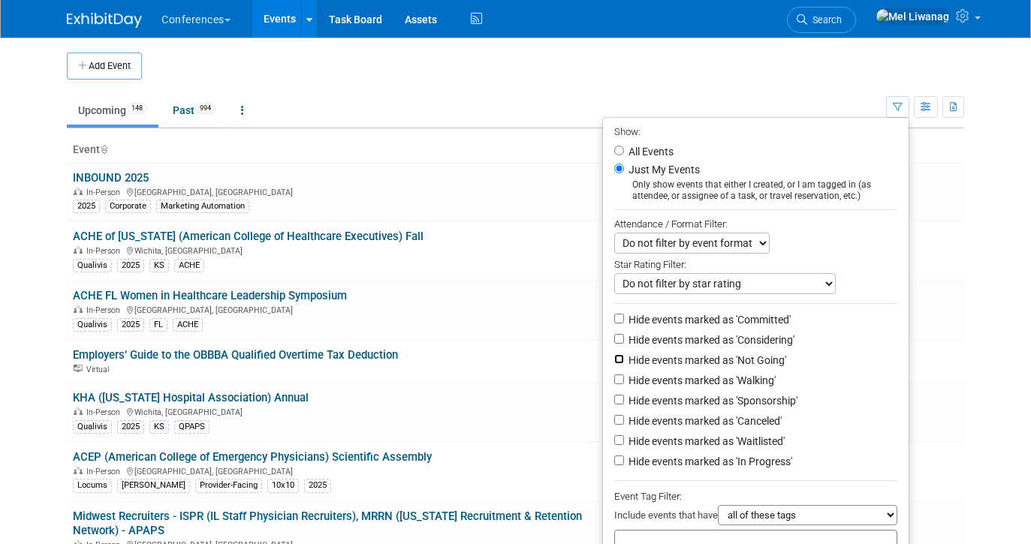
checkbox input "true"
click at [679, 443] on label "Hide events marked as 'Waitlisted'" at bounding box center [705, 441] width 159 height 15
click at [624, 443] on input "Hide events marked as 'Waitlisted'" at bounding box center [619, 441] width 10 height 10
checkbox input "true"
click at [679, 429] on label "Hide events marked as 'Canceled'" at bounding box center [704, 421] width 156 height 15
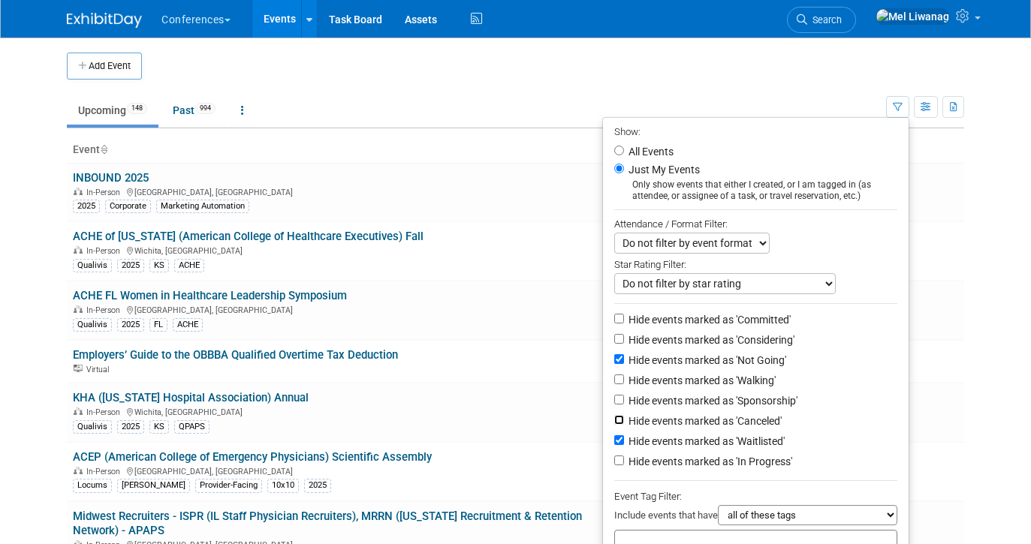
click at [624, 425] on input "Hide events marked as 'Canceled'" at bounding box center [619, 420] width 10 height 10
checkbox input "true"
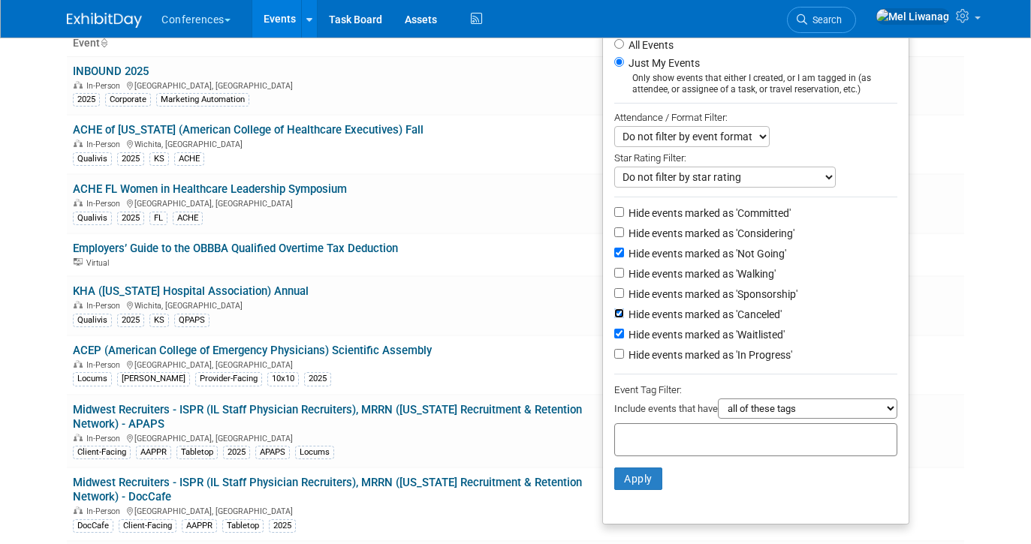
scroll to position [111, 0]
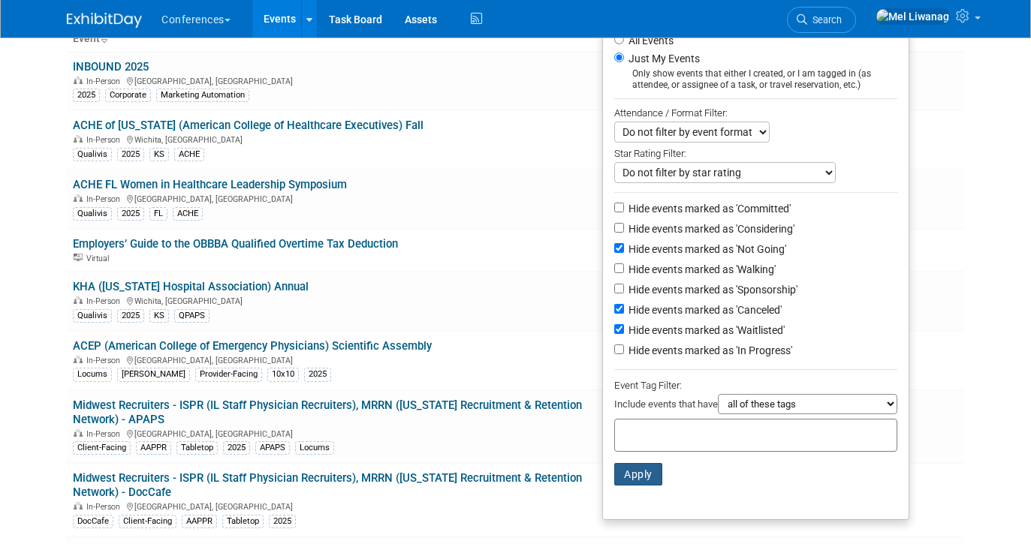
click at [632, 470] on button "Apply" at bounding box center [638, 474] width 48 height 23
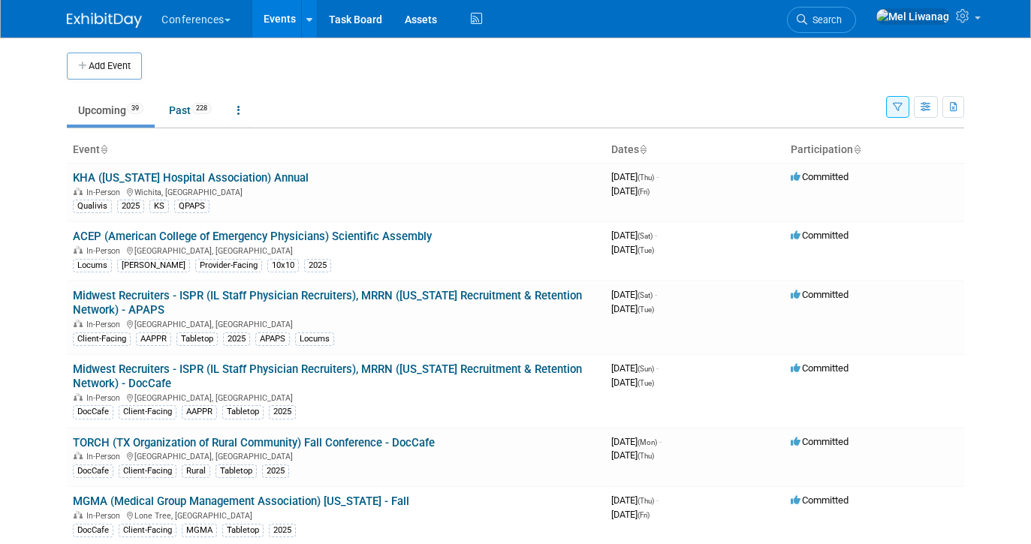
click at [566, 93] on td "Upcoming 39 Past 228 All Events 267 Past and Upcoming Grouped Annually Events g…" at bounding box center [476, 104] width 819 height 49
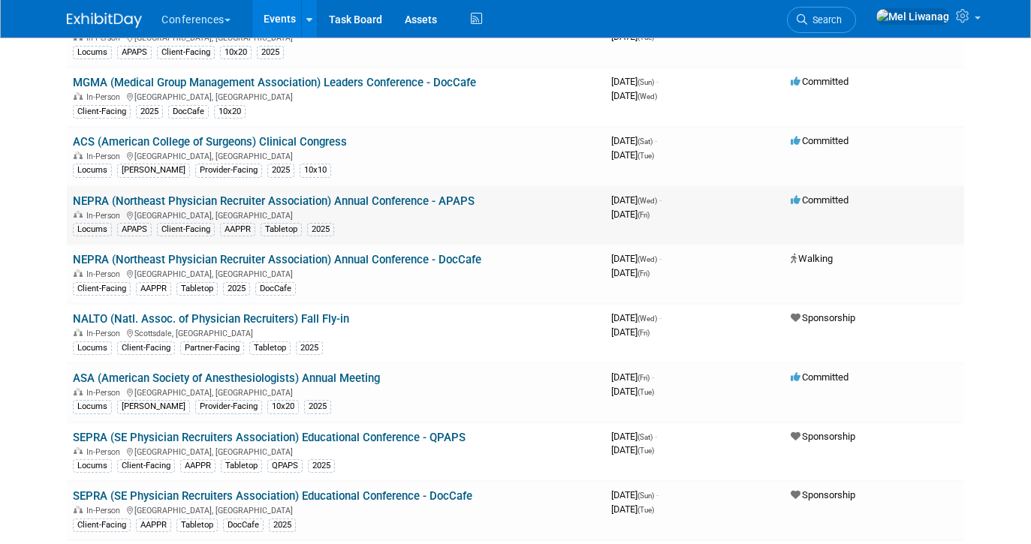
scroll to position [656, 0]
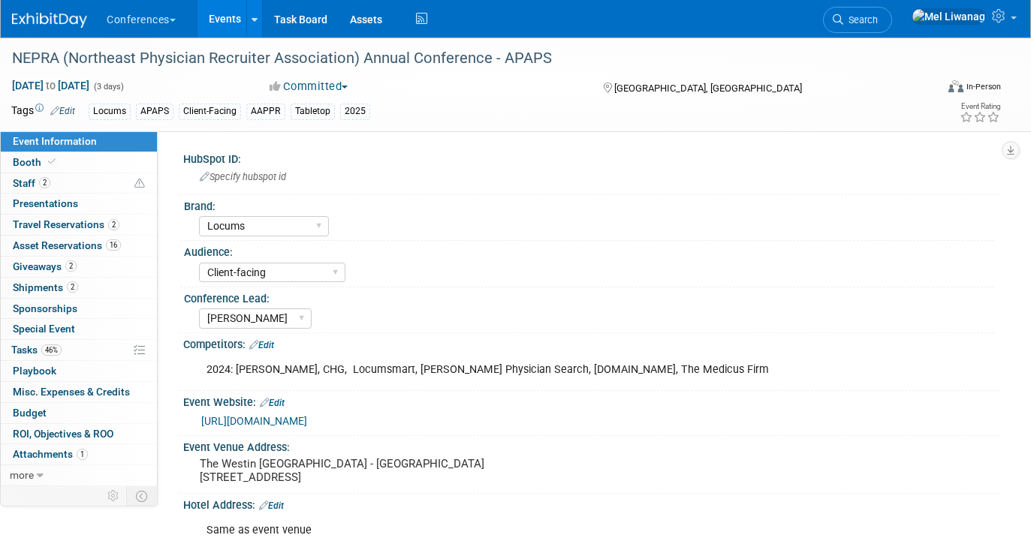
select select "Locums"
select select "Client-facing"
select select "[PERSON_NAME]"
click at [418, 59] on div "NEPRA (Northeast Physician Recruiter Association) Annual Conference - APAPS" at bounding box center [462, 58] width 910 height 27
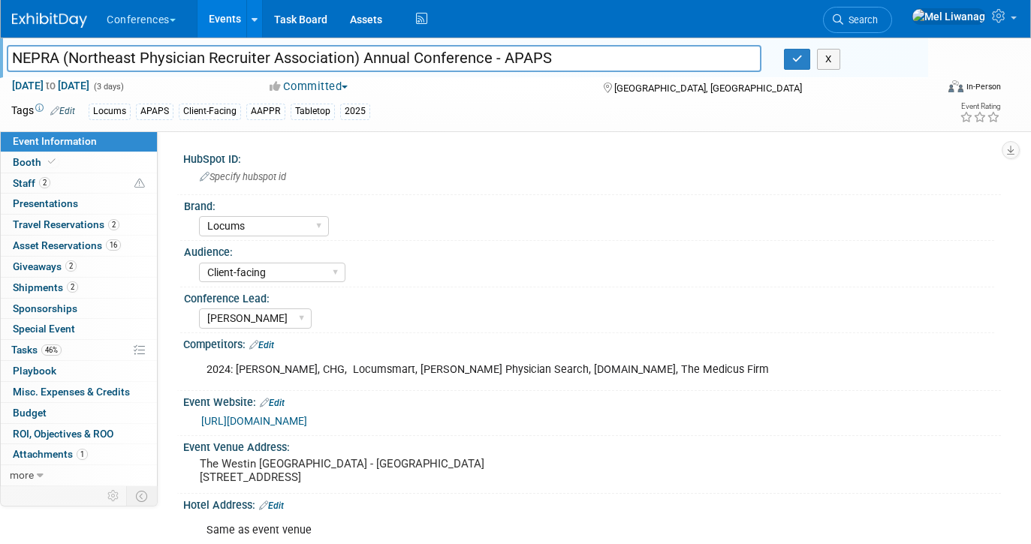
click at [420, 59] on input "NEPRA (Northeast Physician Recruiter Association) Annual Conference - APAPS" at bounding box center [384, 58] width 755 height 26
drag, startPoint x: 490, startPoint y: 59, endPoint x: 65, endPoint y: 42, distance: 425.4
click at [65, 42] on div "NEPRA (Northeast Physician Recruiter Association) Annual Conference - APAPS NEP…" at bounding box center [464, 58] width 928 height 41
drag, startPoint x: 382, startPoint y: 474, endPoint x: 193, endPoint y: 459, distance: 189.1
click at [193, 459] on div "The Westin Portland Harborview - Eastland Ballroom 157 High Street, Portland, M…" at bounding box center [353, 472] width 341 height 36
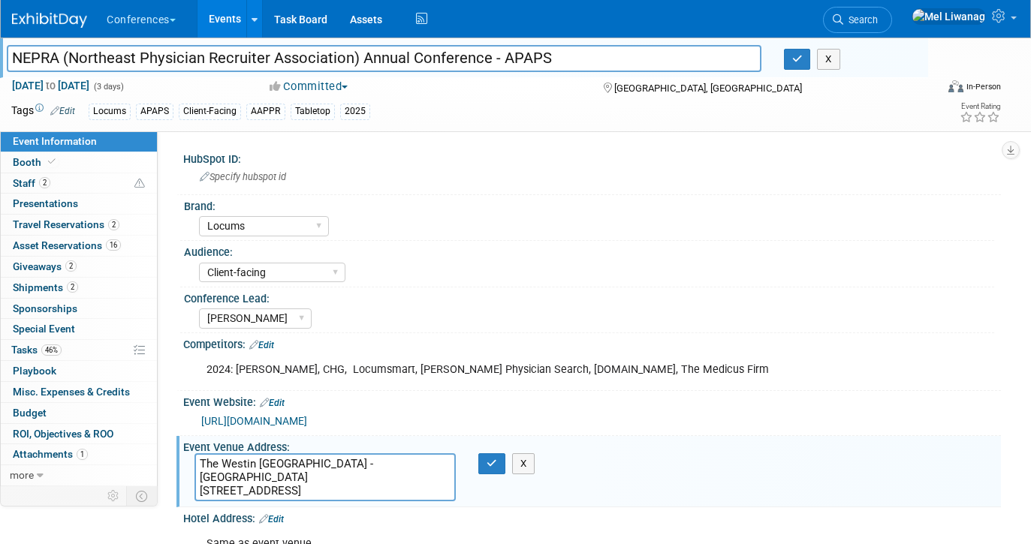
click at [245, 473] on textarea "The Westin Portland Harborview - Eastland Ballroom 157 High Street, Portland, M…" at bounding box center [325, 478] width 261 height 48
click at [492, 465] on icon "button" at bounding box center [492, 464] width 11 height 10
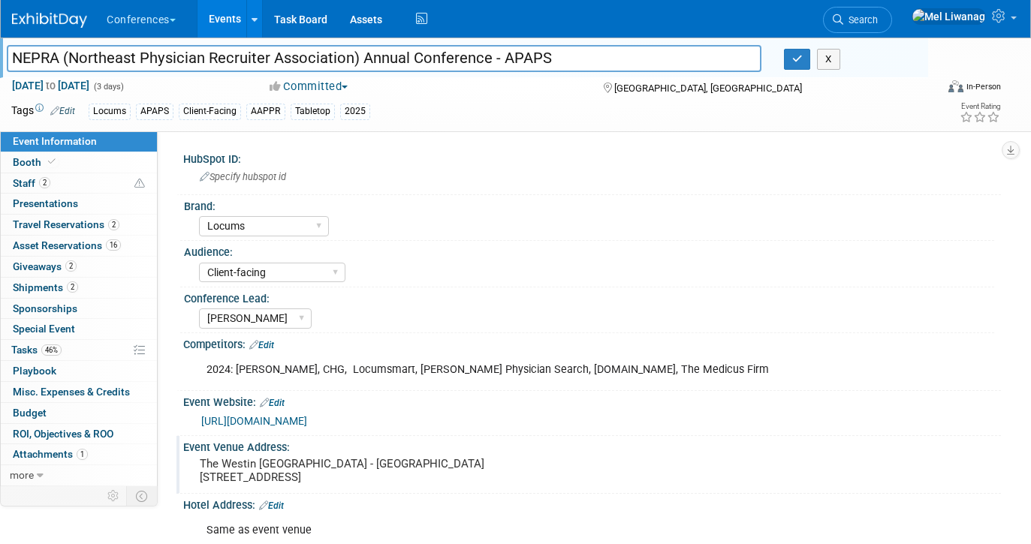
click at [307, 420] on link "https://aappr.org/regional-events/" at bounding box center [254, 421] width 106 height 12
click at [798, 56] on icon "button" at bounding box center [797, 59] width 11 height 10
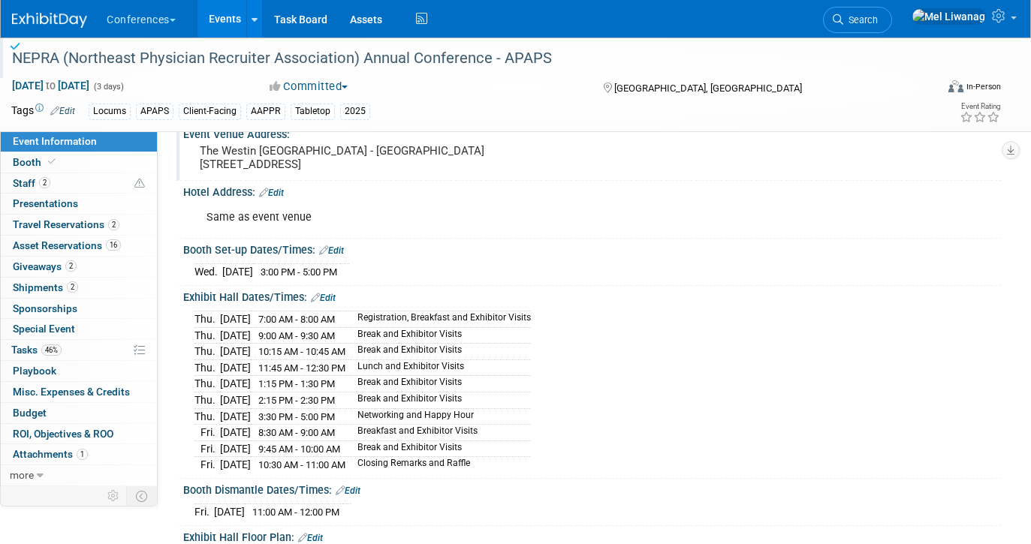
scroll to position [326, 0]
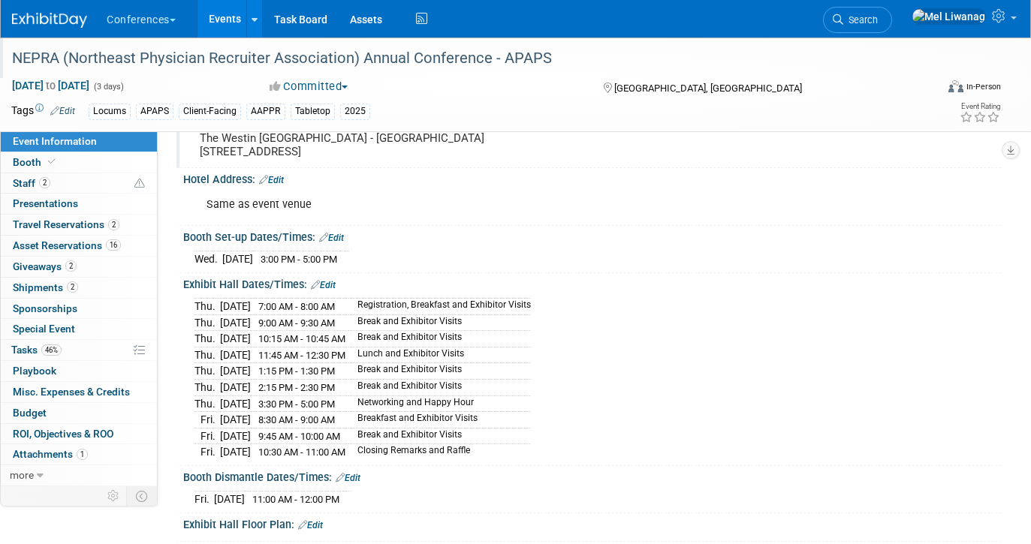
drag, startPoint x: 510, startPoint y: 443, endPoint x: 192, endPoint y: 309, distance: 345.3
click at [192, 309] on div "Thu. Oct 9, 2025 7:00 AM - 8:00 AM Registration, Breakfast and Exhibitor Visits…" at bounding box center [592, 376] width 818 height 171
copy div "Thu. Oct 9, 2025 7:00 AM - 8:00 AM Registration, Breakfast and Exhibitor Visits…"
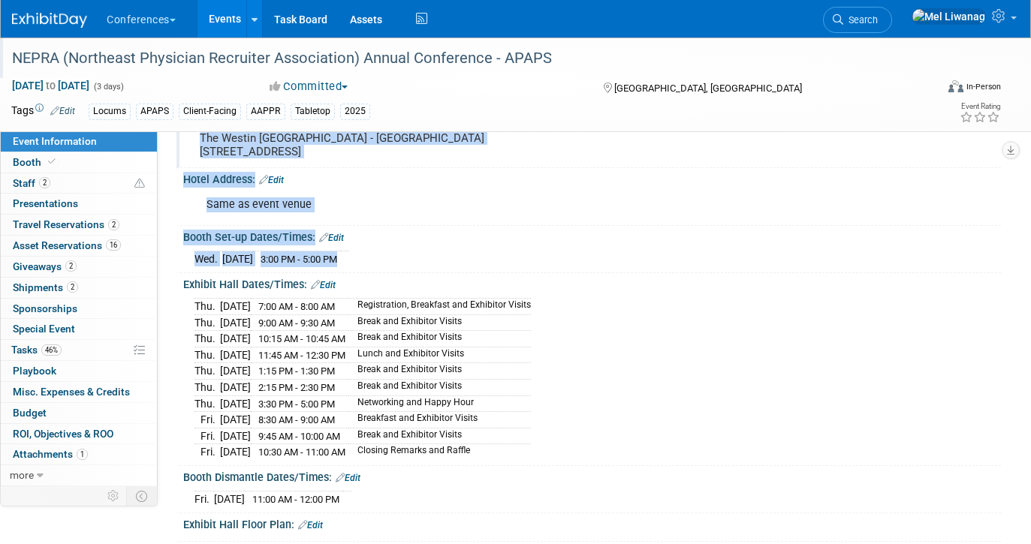
drag, startPoint x: 366, startPoint y: 259, endPoint x: 170, endPoint y: 259, distance: 196.0
click at [170, 259] on div "Event Information Event Info Booth Booth 2 Staff 2 Staff 0 Presentations 0 Pres…" at bounding box center [515, 230] width 1031 height 1036
click at [253, 264] on td "[DATE]" at bounding box center [237, 260] width 31 height 16
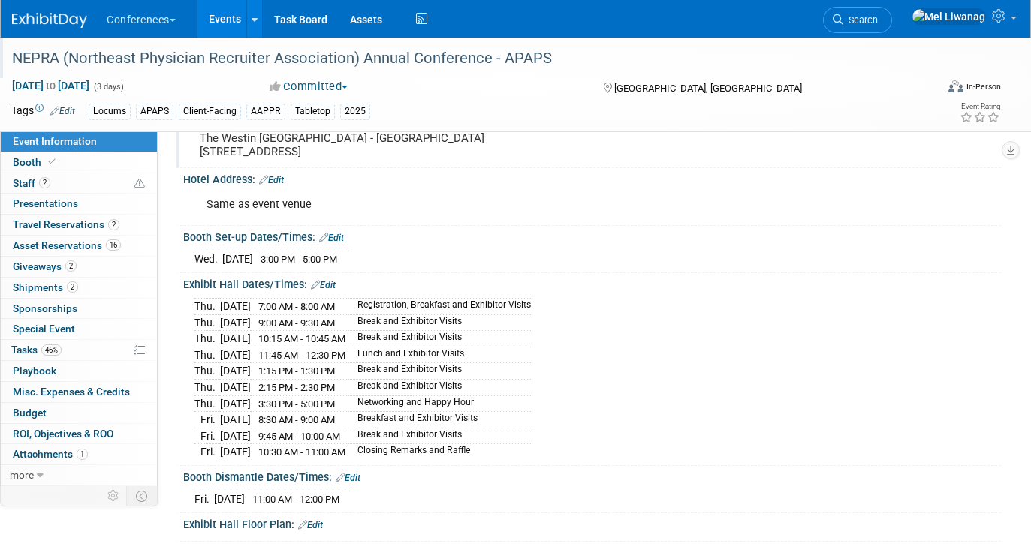
drag, startPoint x: 363, startPoint y: 259, endPoint x: 185, endPoint y: 249, distance: 179.0
click at [185, 249] on div "Wed. Oct 8, 2025 3:00 PM - 5:00 PM Save Changes Cancel" at bounding box center [592, 256] width 818 height 26
copy div "Wed. Oct 8, 2025 3:00 PM - 5:00 PM"
drag, startPoint x: 196, startPoint y: 492, endPoint x: 375, endPoint y: 490, distance: 178.7
click at [351, 492] on tr "Fri. Oct 10, 2025 11:00 AM - 12:00 PM" at bounding box center [273, 500] width 157 height 16
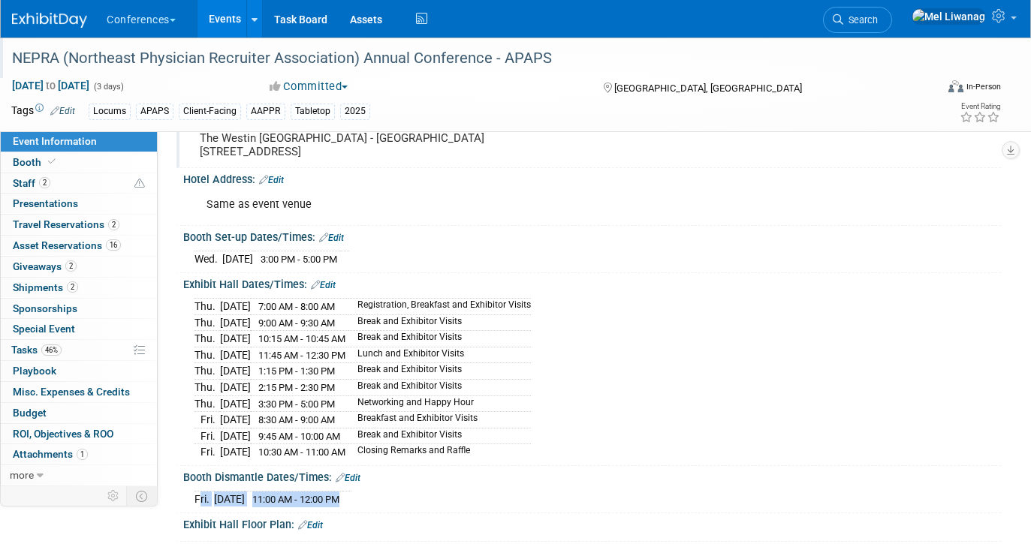
copy tr "Fri. Oct 10, 2025 11:00 AM - 12:00 PM"
click at [65, 355] on link "46% Tasks 46%" at bounding box center [79, 350] width 156 height 20
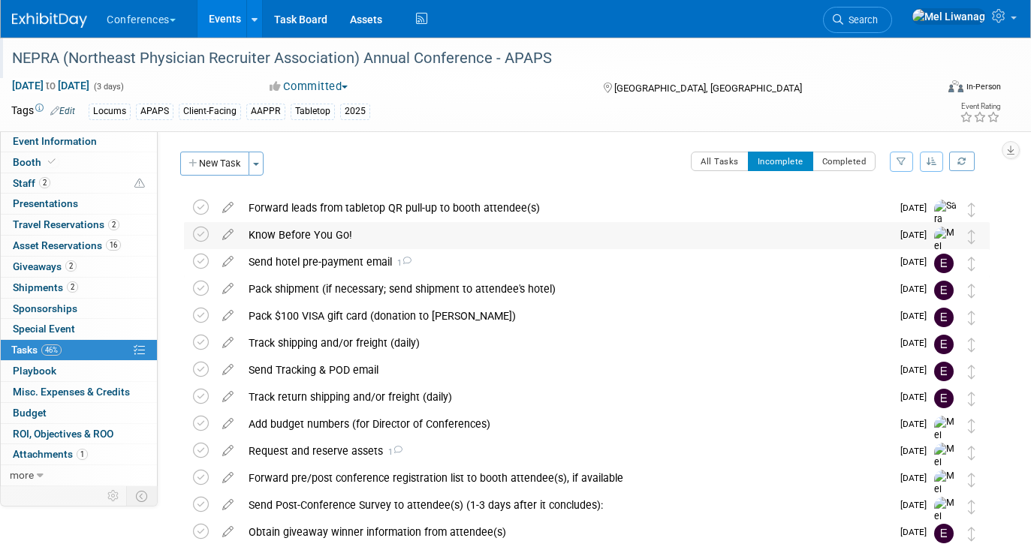
click at [363, 244] on div "Know Before You Go!" at bounding box center [566, 235] width 650 height 26
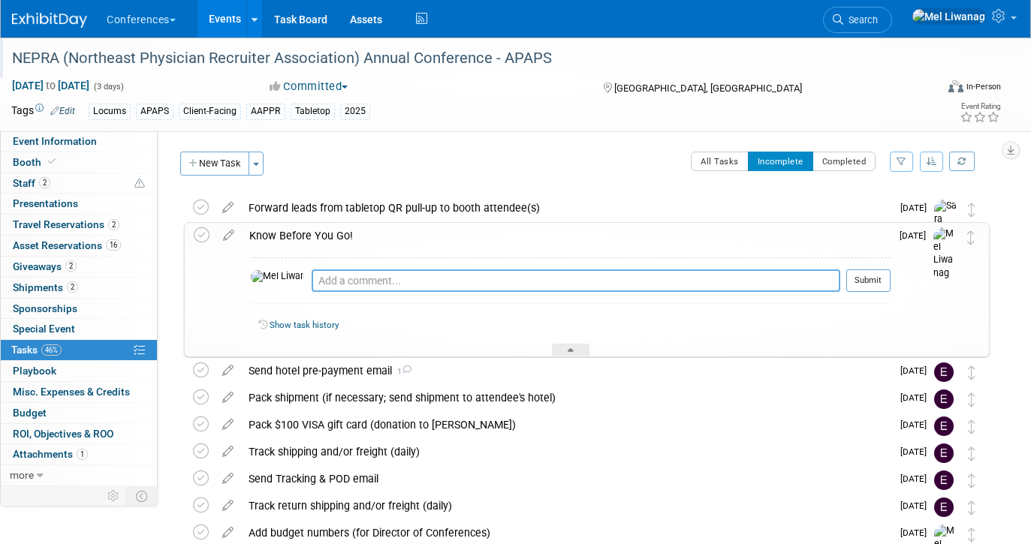
click at [352, 280] on textarea at bounding box center [576, 281] width 529 height 23
type textarea "09/03: Draft created"
click at [880, 272] on button "Submit" at bounding box center [868, 281] width 44 height 23
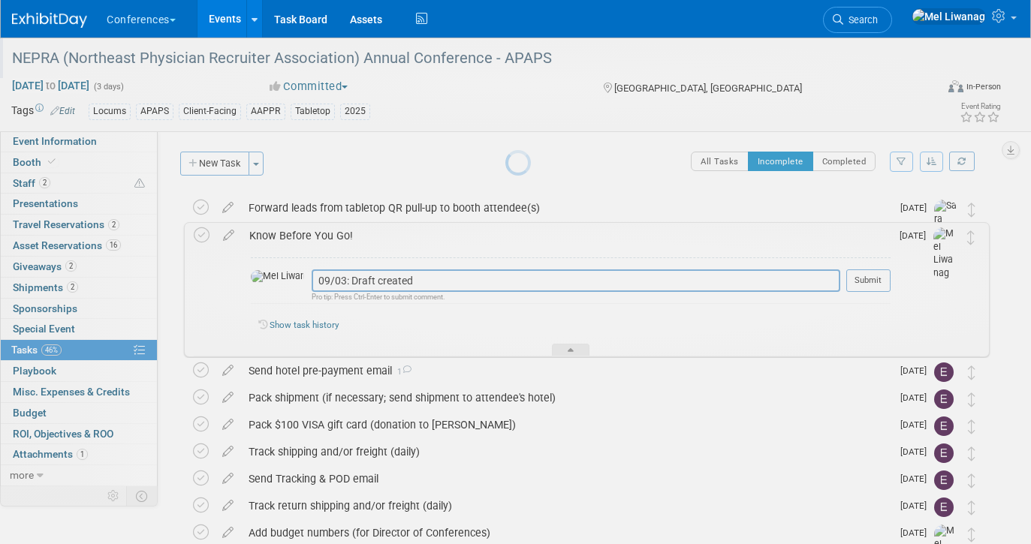
click at [880, 273] on body "Conferences Explore: My Workspaces 2 Go to Workspace: Conferences Marketing Req…" at bounding box center [515, 272] width 1031 height 544
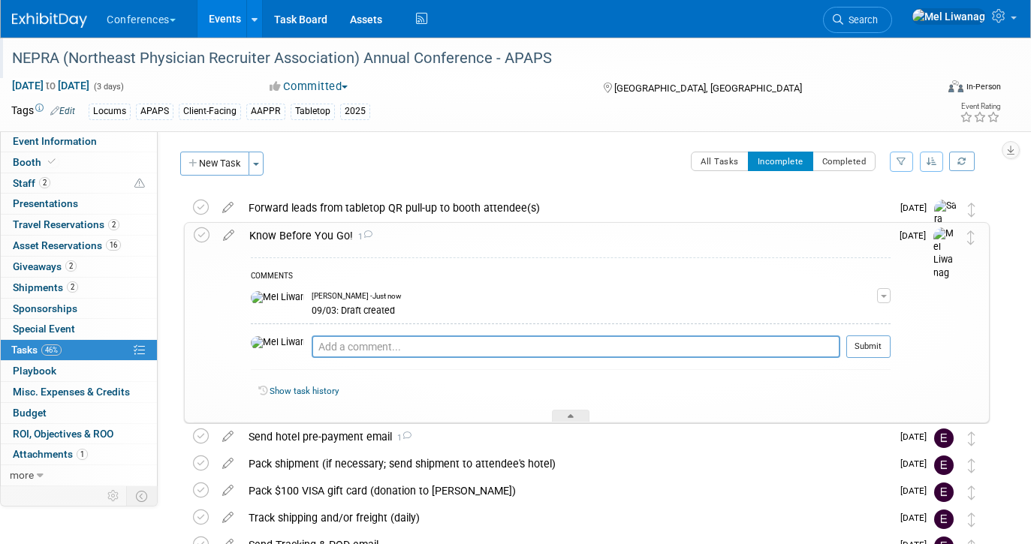
click at [408, 236] on div "Know Before You Go! 1" at bounding box center [566, 236] width 649 height 26
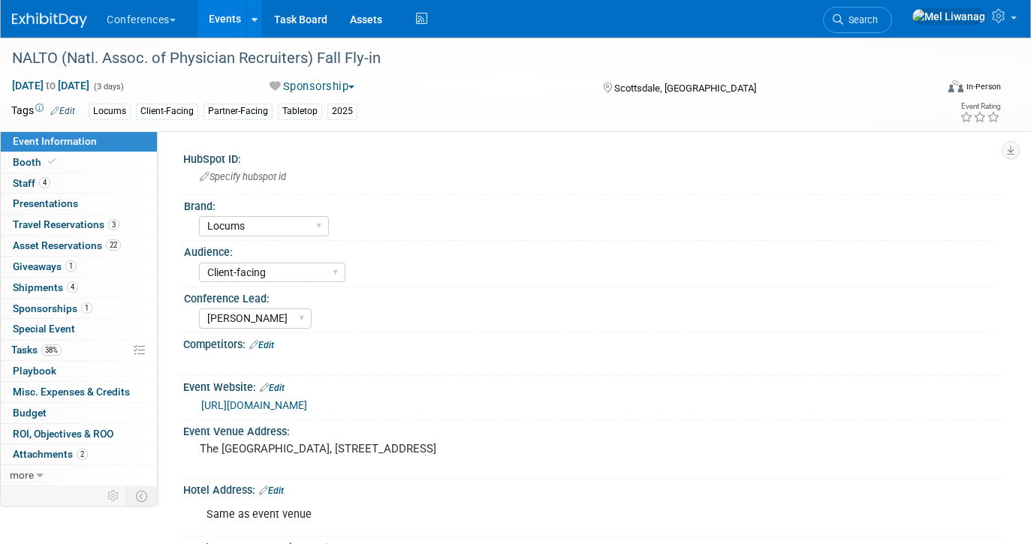
select select "Locums"
select select "Client-facing"
select select "[PERSON_NAME]"
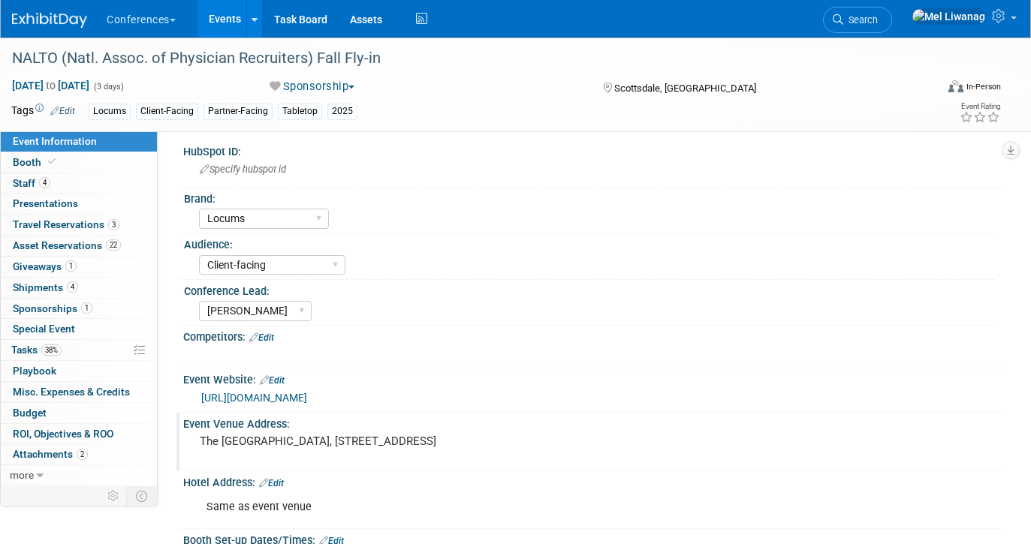
click at [295, 448] on pre "The [GEOGRAPHIC_DATA], [STREET_ADDRESS]" at bounding box center [354, 442] width 308 height 14
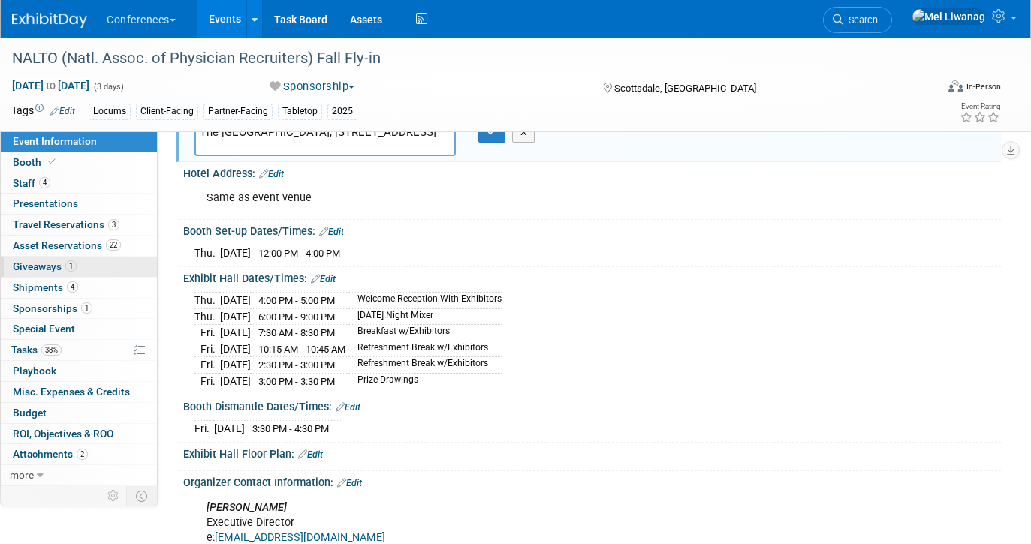
scroll to position [322, 0]
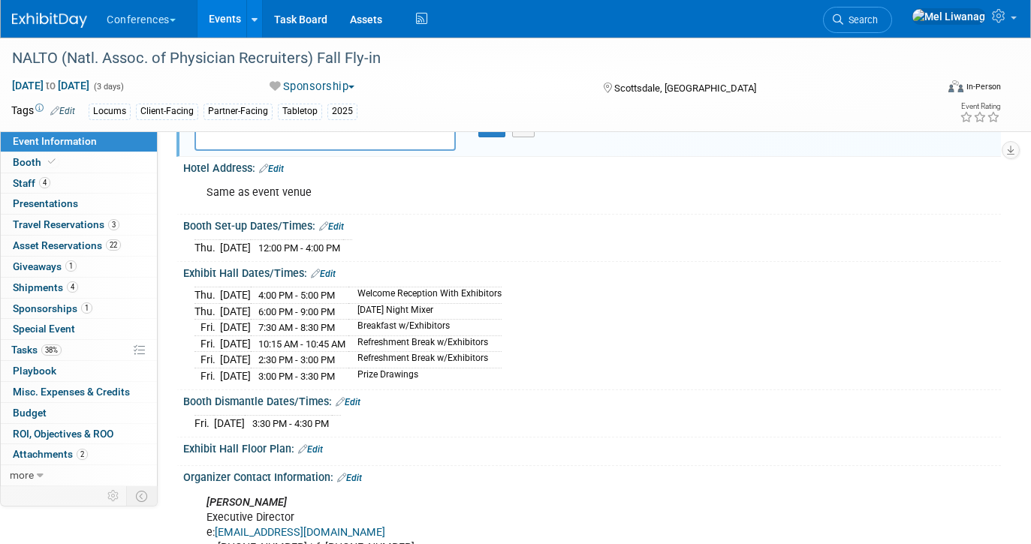
click at [448, 368] on td "Prize Drawings" at bounding box center [424, 376] width 153 height 16
drag, startPoint x: 448, startPoint y: 371, endPoint x: 198, endPoint y: 292, distance: 261.5
click at [198, 292] on tbody "[DATE] 4:00 PM - 5:00 PM Welcome Reception With Exhibitors [DATE] 6:00 PM - 9:0…" at bounding box center [348, 336] width 307 height 97
copy tbody "[DATE] 4:00 PM - 5:00 PM Welcome Reception With Exhibitors [DATE] 6:00 PM - 9:0…"
drag, startPoint x: 366, startPoint y: 252, endPoint x: 186, endPoint y: 243, distance: 180.5
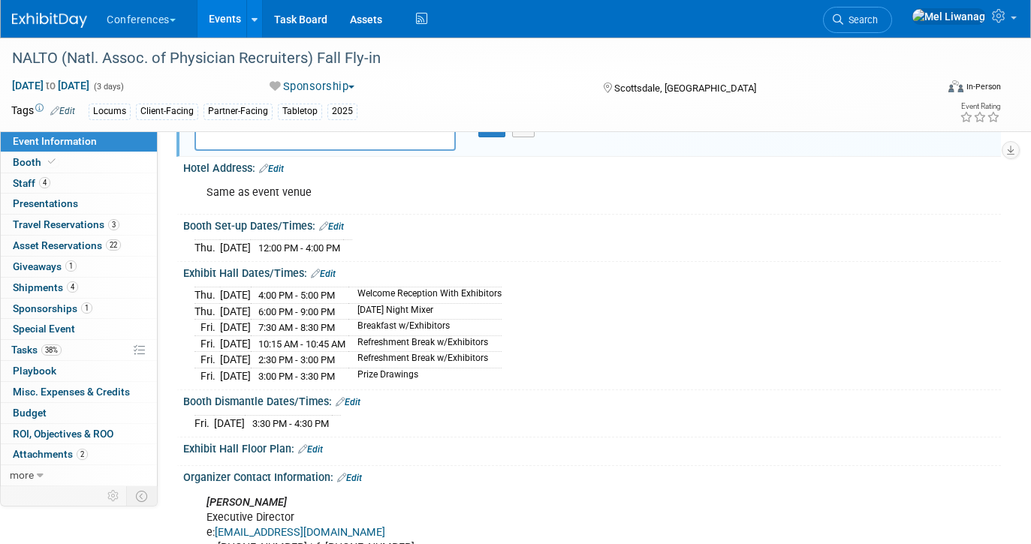
click at [186, 243] on div "[DATE] 12:00 PM - 4:00 PM Save Changes Cancel" at bounding box center [592, 245] width 818 height 26
copy div "[DATE] 12:00 PM - 4:00 PM"
click at [892, 20] on link "Search" at bounding box center [857, 20] width 69 height 26
click at [0, 0] on div "Recently Viewed Events: NALTO (Natl. Assoc. of Physician Recruiters) Fall Fly-i…" at bounding box center [0, 0] width 0 height 0
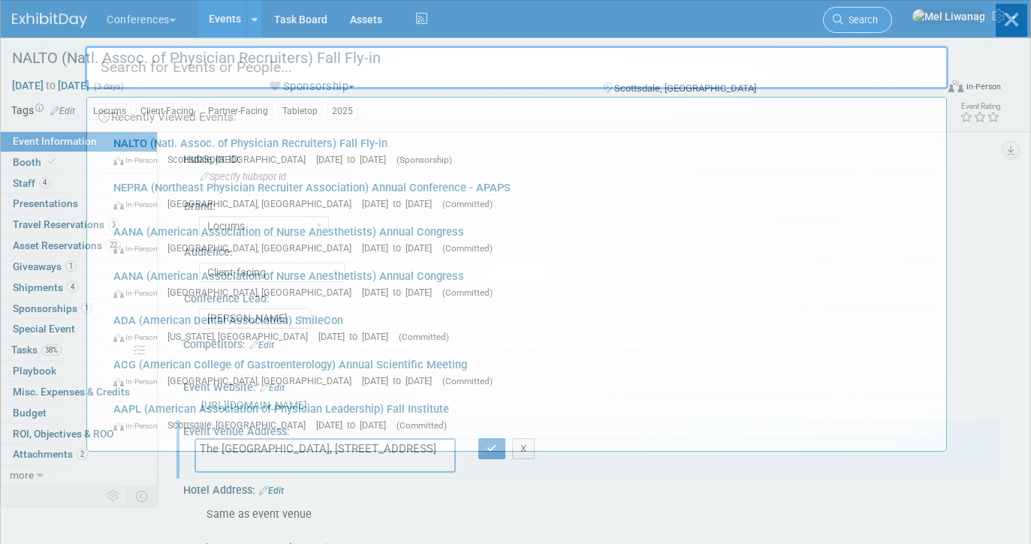
type input "a"
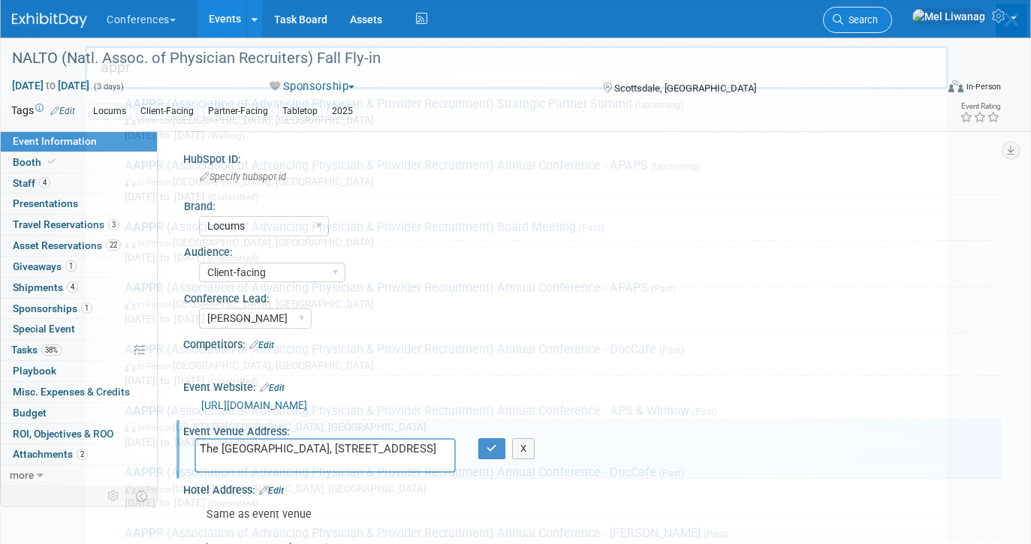
type input "appr"
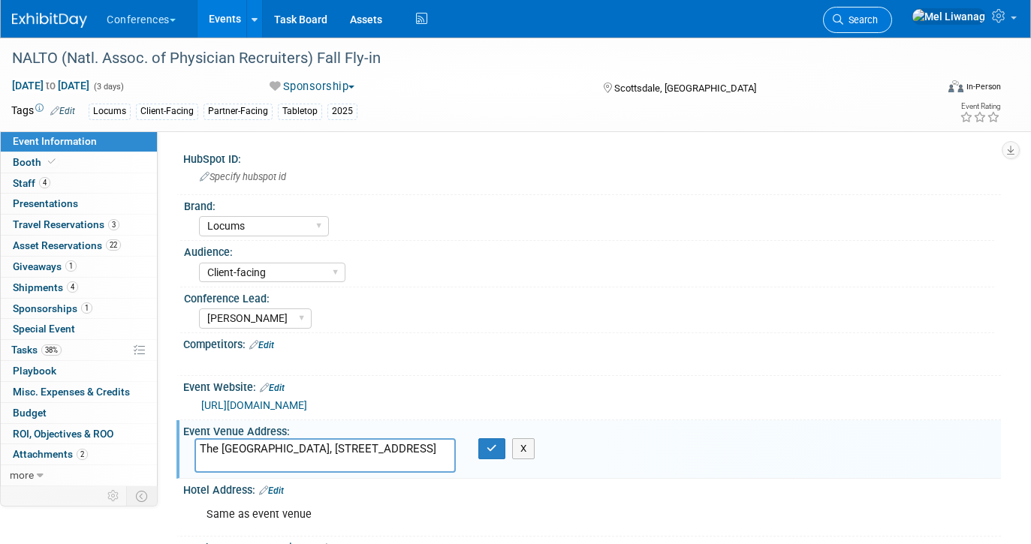
click at [892, 20] on link "Search" at bounding box center [857, 20] width 69 height 26
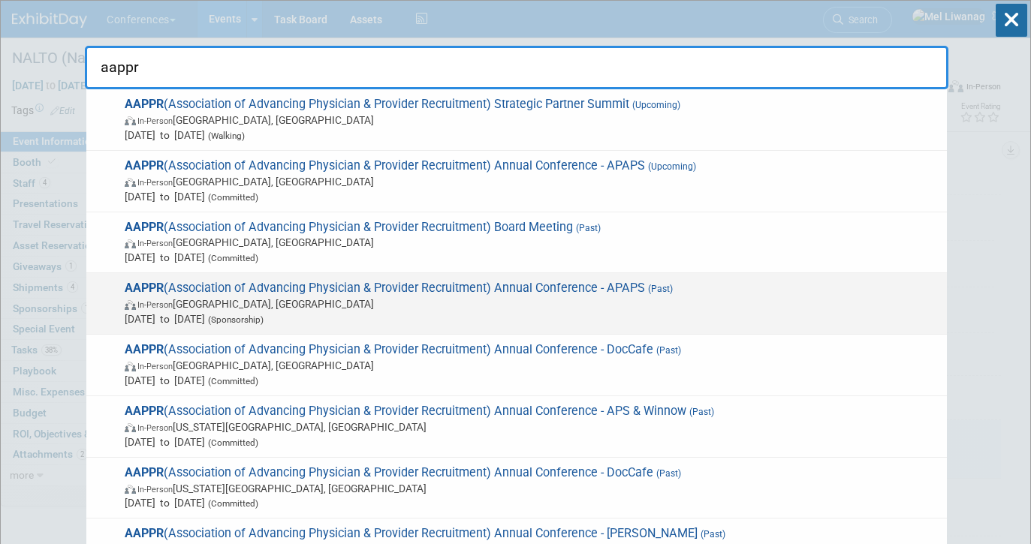
type input "aappr"
click at [750, 306] on span "In-Person Phoenix, AZ" at bounding box center [532, 304] width 815 height 15
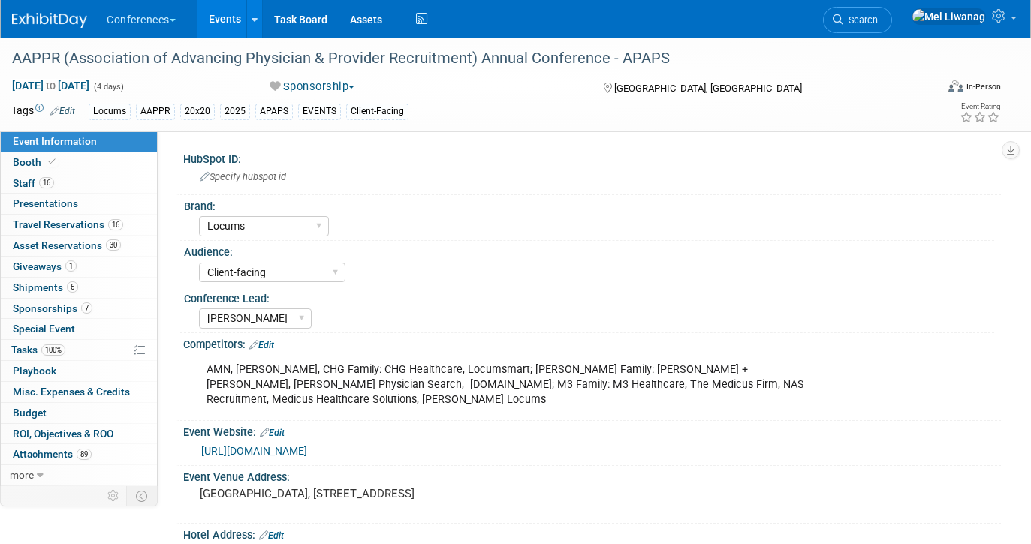
select select "Locums"
select select "Client-facing"
select select "[PERSON_NAME]"
click at [98, 306] on link "7 Sponsorships 7" at bounding box center [79, 309] width 156 height 20
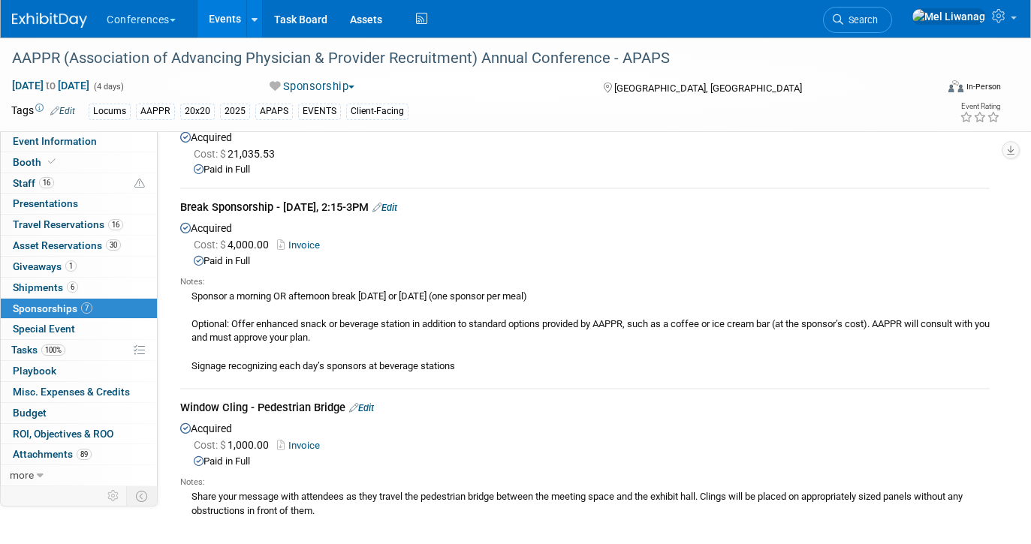
scroll to position [317, 2]
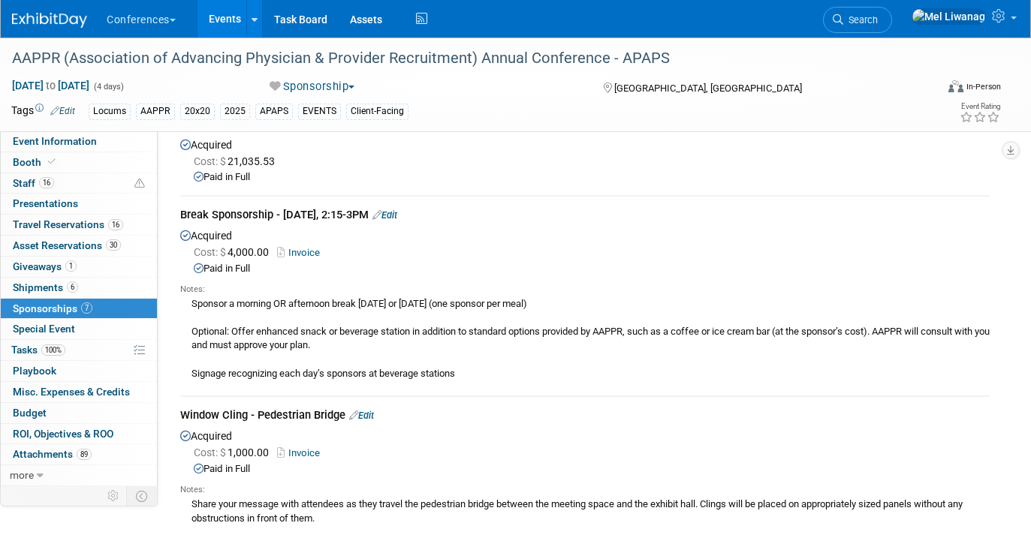
click at [313, 247] on link "Invoice" at bounding box center [301, 252] width 49 height 11
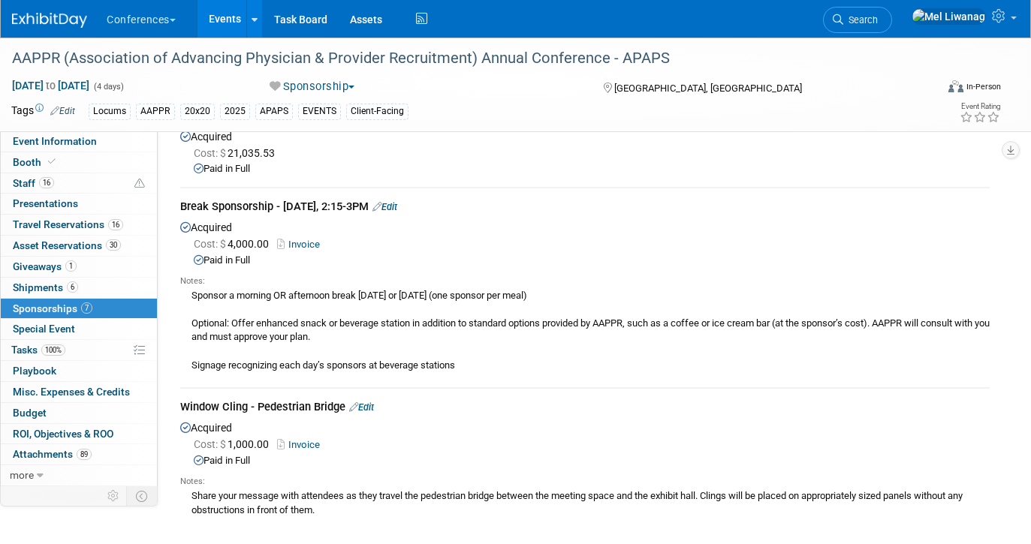
scroll to position [321, 2]
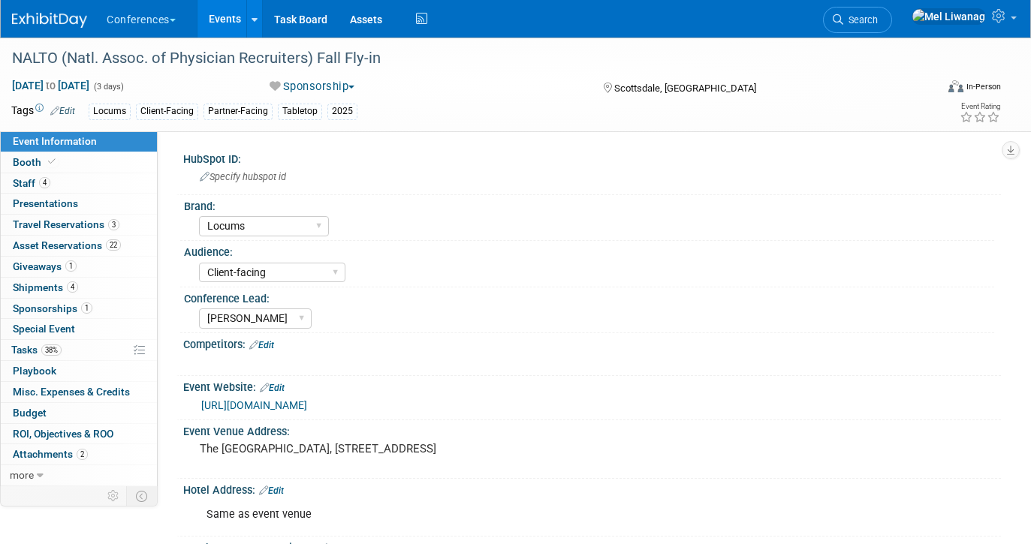
select select "Locums"
select select "Client-facing"
select select "[PERSON_NAME]"
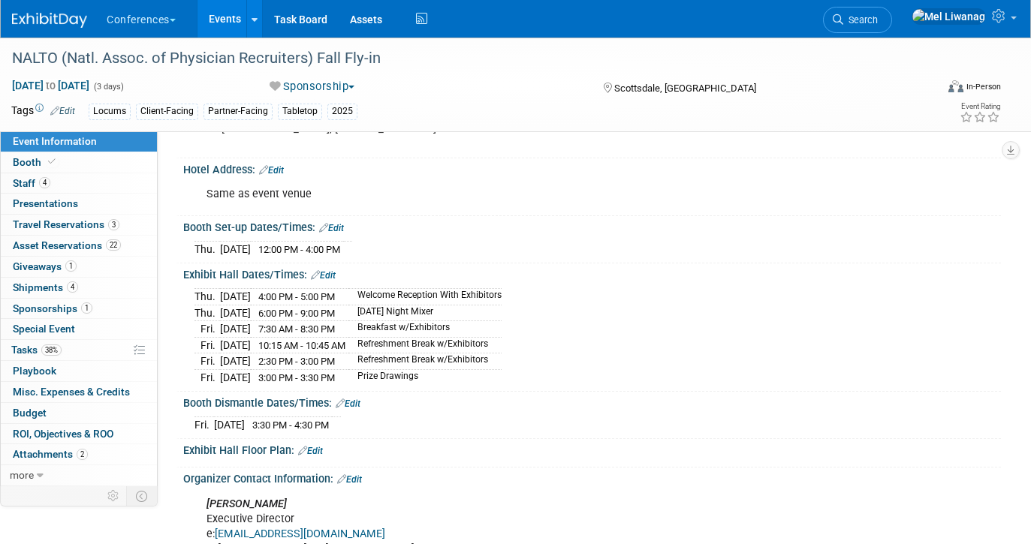
scroll to position [320, 0]
drag, startPoint x: 363, startPoint y: 423, endPoint x: 194, endPoint y: 413, distance: 170.0
click at [195, 414] on div "[DATE] 3:30 PM - 4:30 PM" at bounding box center [592, 424] width 795 height 20
copy div "[DATE] 3:30 PM - 4:30 PM"
click at [56, 348] on span "38%" at bounding box center [51, 350] width 20 height 11
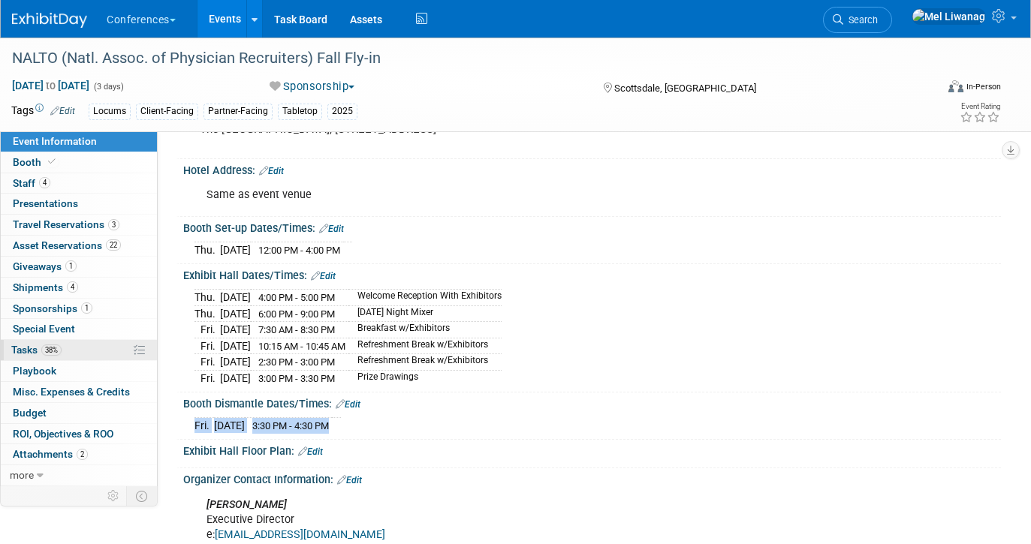
scroll to position [0, 0]
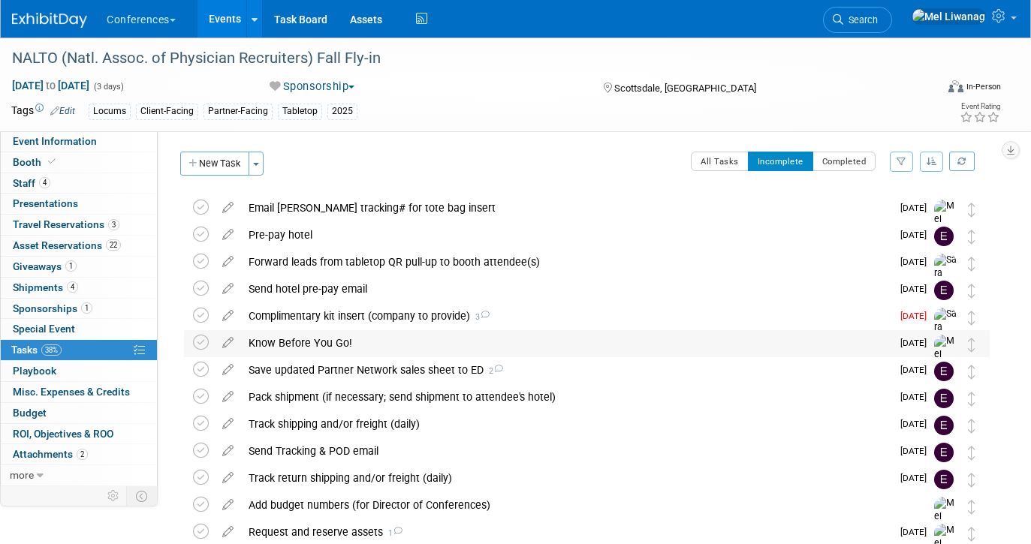
click at [363, 355] on div "Know Before You Go!" at bounding box center [566, 343] width 650 height 26
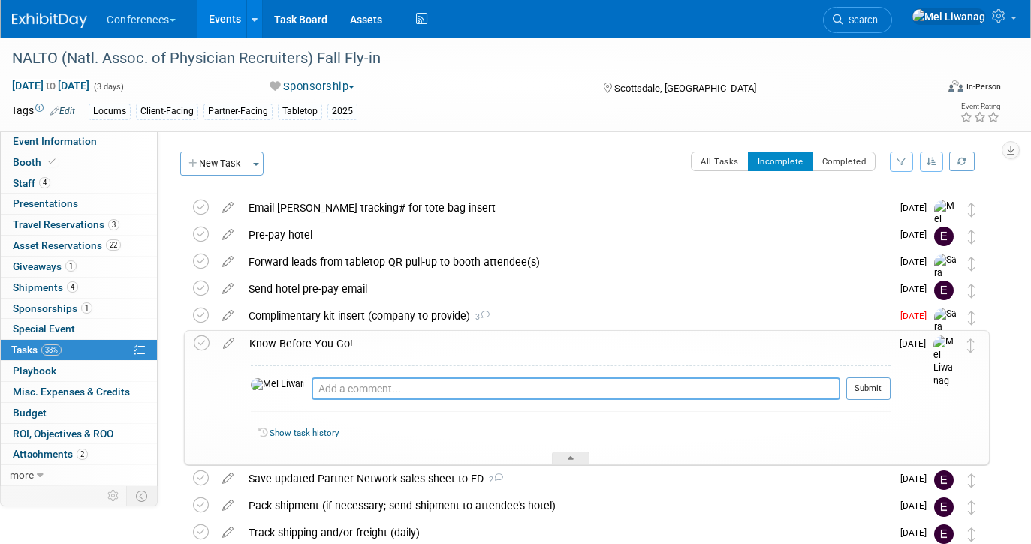
click at [332, 394] on textarea at bounding box center [576, 389] width 529 height 23
type textarea "09/03: Draft created"
click at [871, 383] on button "Submit" at bounding box center [868, 389] width 44 height 23
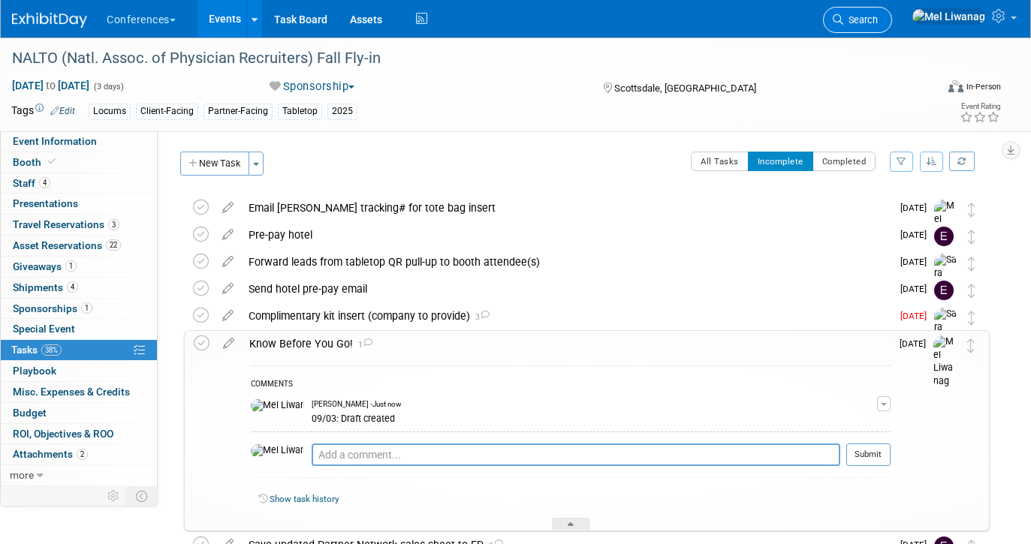
click at [878, 17] on span "Search" at bounding box center [860, 19] width 35 height 11
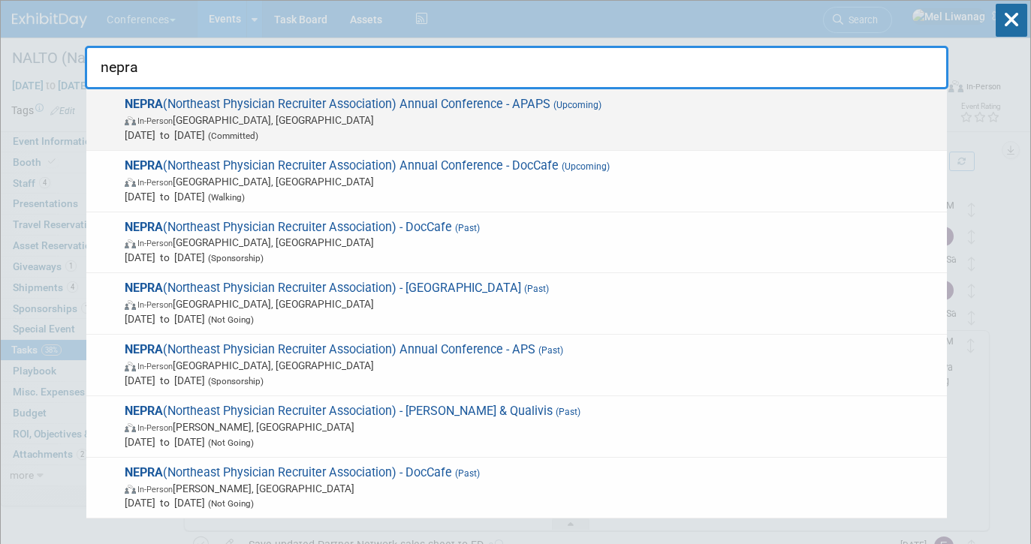
type input "nepra"
click at [620, 113] on span "In-Person Portland, ME" at bounding box center [532, 120] width 815 height 15
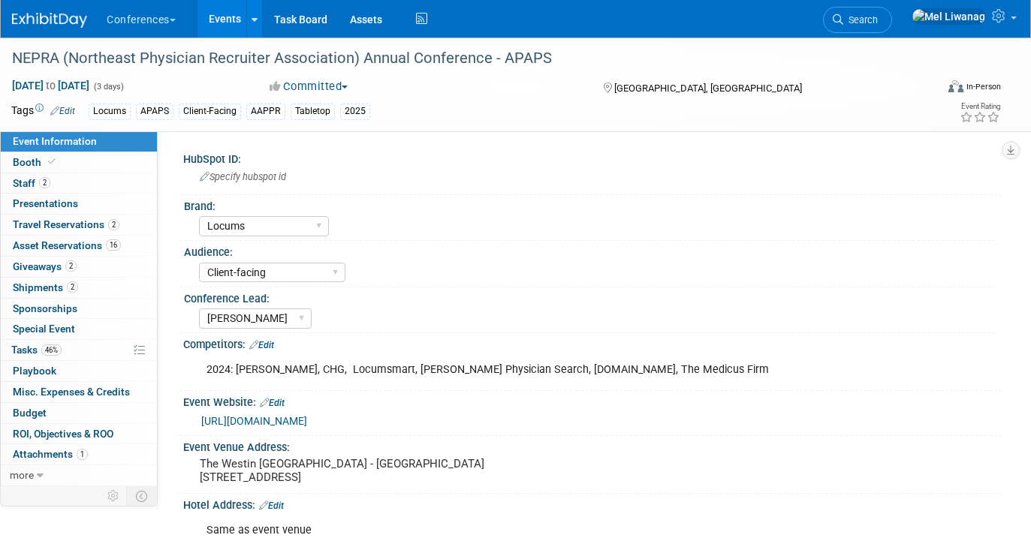
select select "Locums"
select select "Client-facing"
select select "[PERSON_NAME]"
click at [878, 23] on span "Search" at bounding box center [860, 19] width 35 height 11
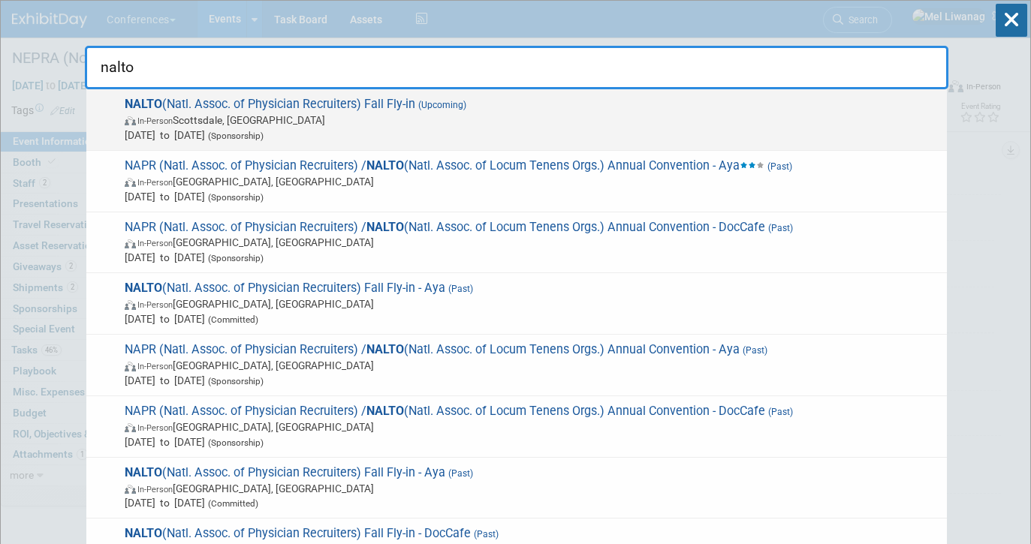
type input "nalto"
click at [651, 123] on span "In-Person Scottsdale, AZ" at bounding box center [532, 120] width 815 height 15
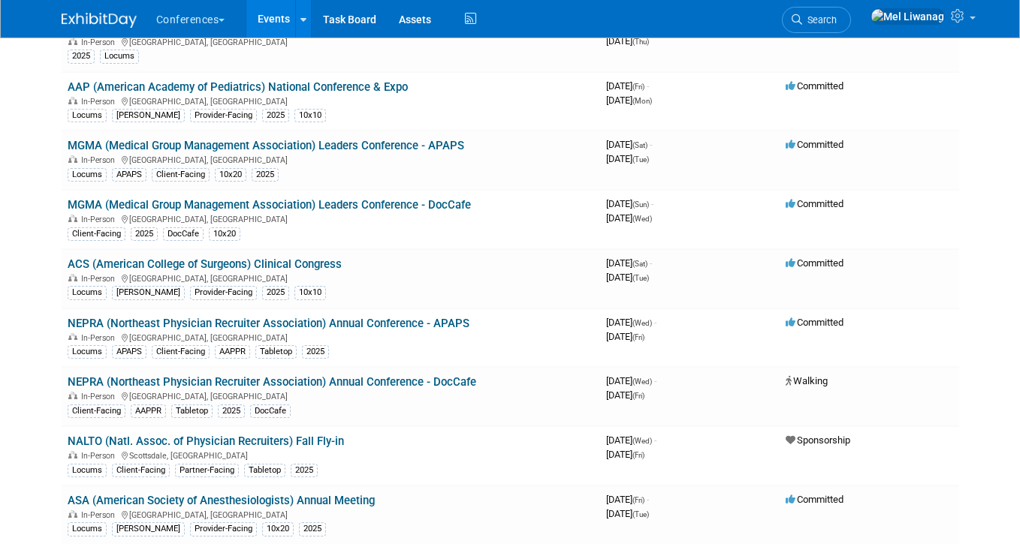
scroll to position [557, 0]
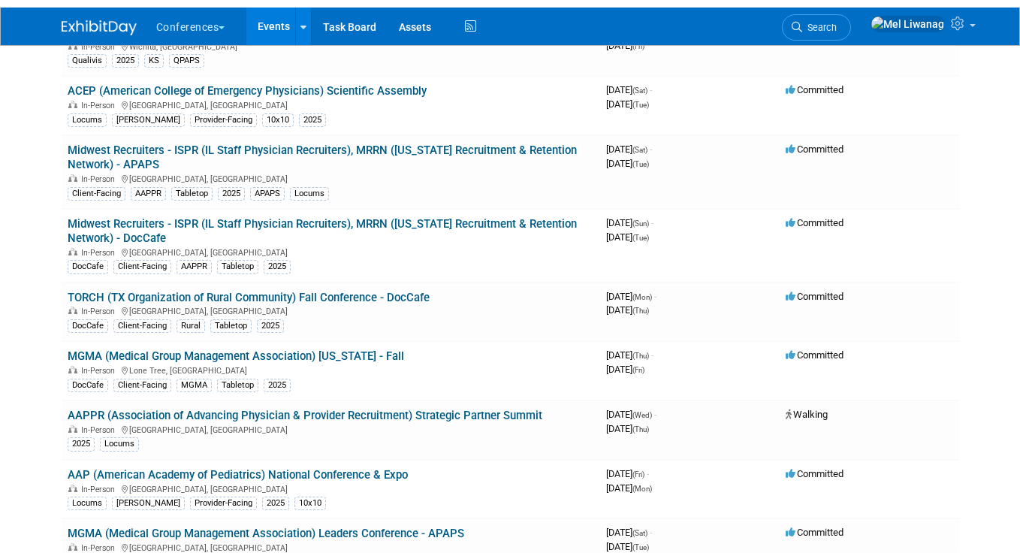
scroll to position [163, 0]
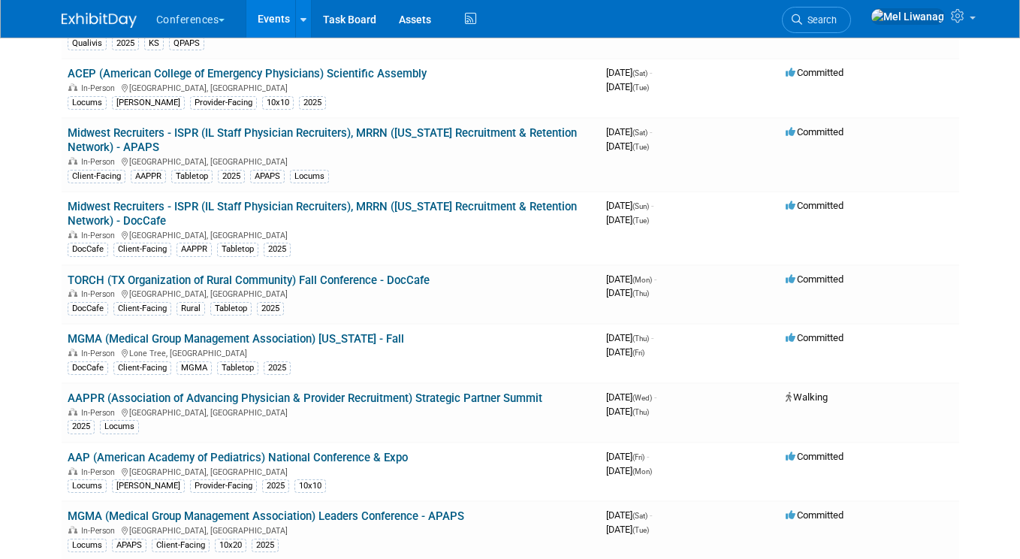
click at [45, 290] on body "Conferences Explore: My Workspaces 2 Go to Workspace: Conferences Marketing Req…" at bounding box center [510, 116] width 1020 height 559
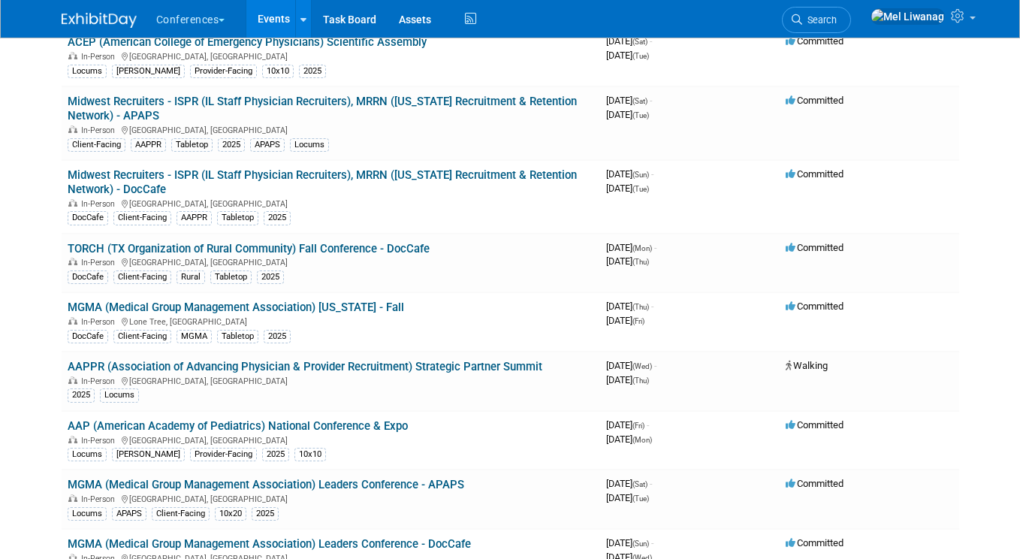
scroll to position [192, 0]
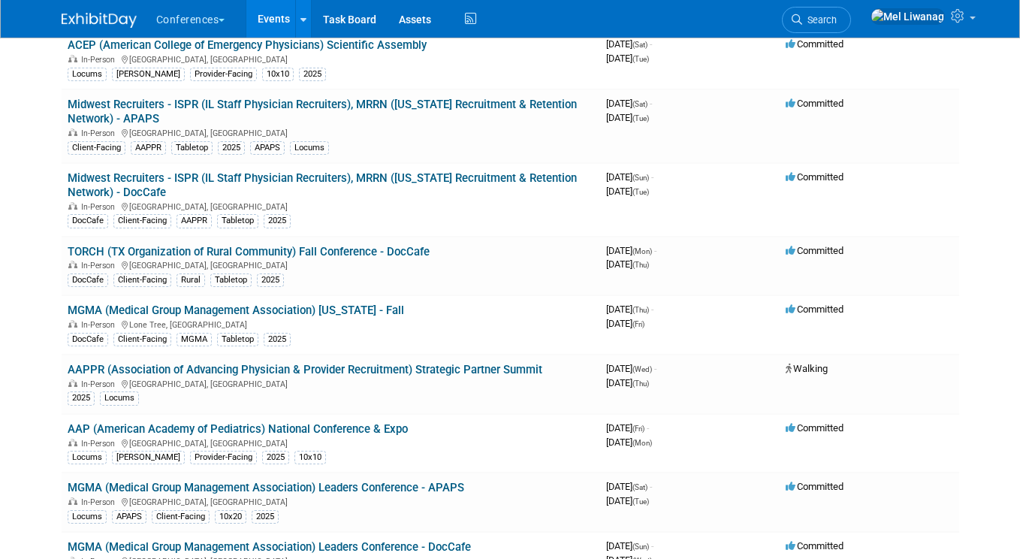
click at [36, 298] on body "Conferences Explore: My Workspaces 2 Go to Workspace: Conferences Marketing Req…" at bounding box center [510, 87] width 1020 height 559
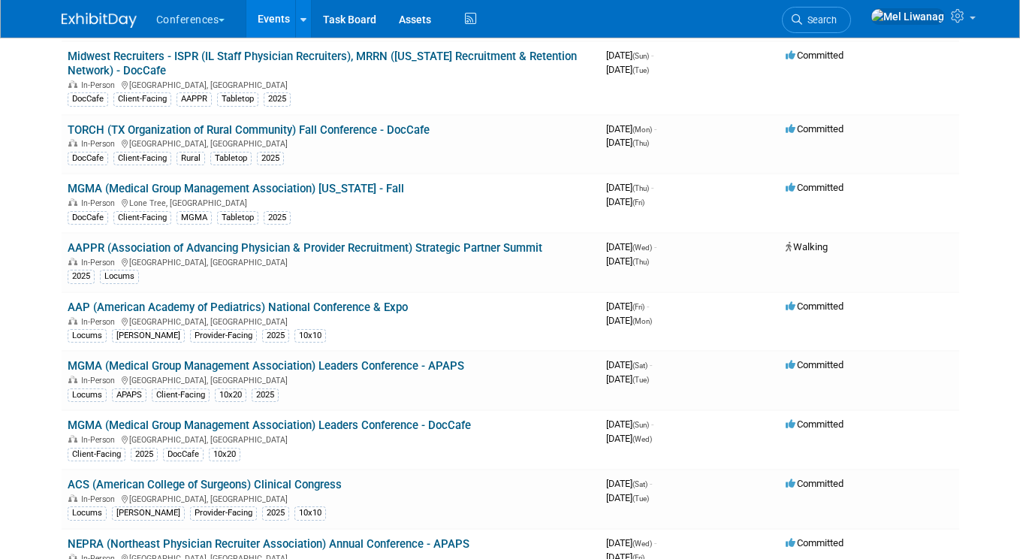
scroll to position [321, 0]
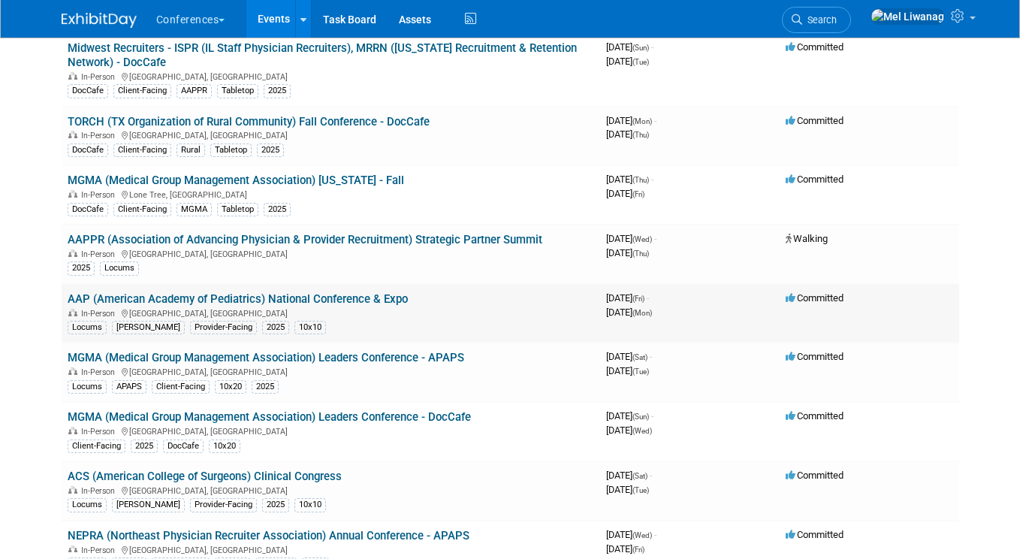
click at [101, 300] on link "AAP (American Academy of Pediatrics) National Conference & Expo" at bounding box center [238, 299] width 340 height 14
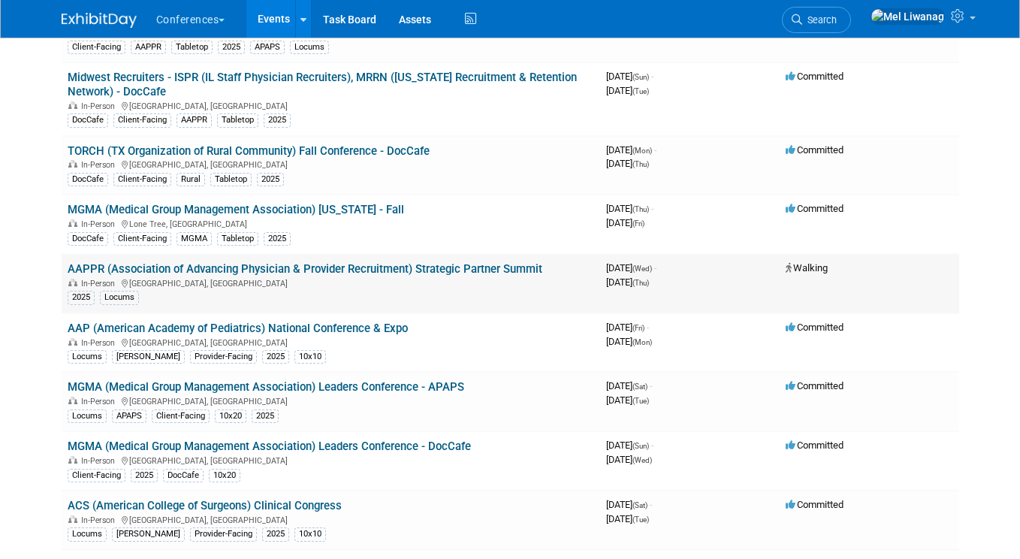
scroll to position [291, 0]
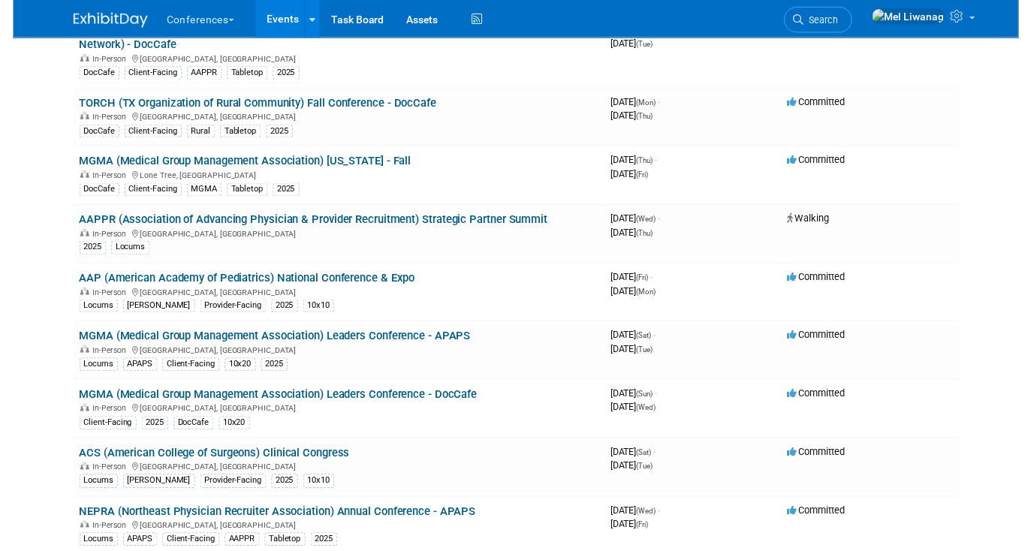
scroll to position [341, 0]
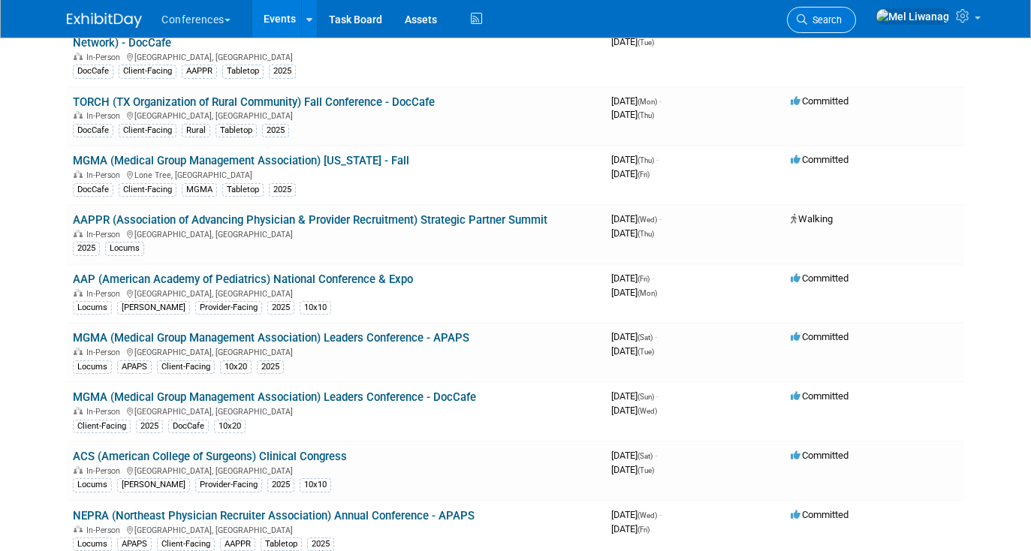
click at [856, 27] on link "Search" at bounding box center [821, 20] width 69 height 26
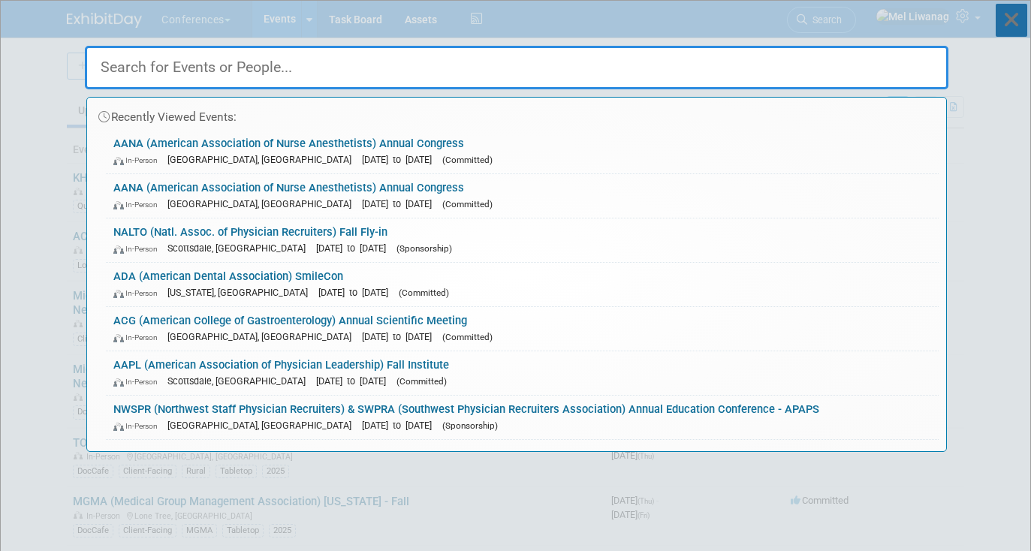
click at [1006, 28] on icon at bounding box center [1012, 20] width 32 height 33
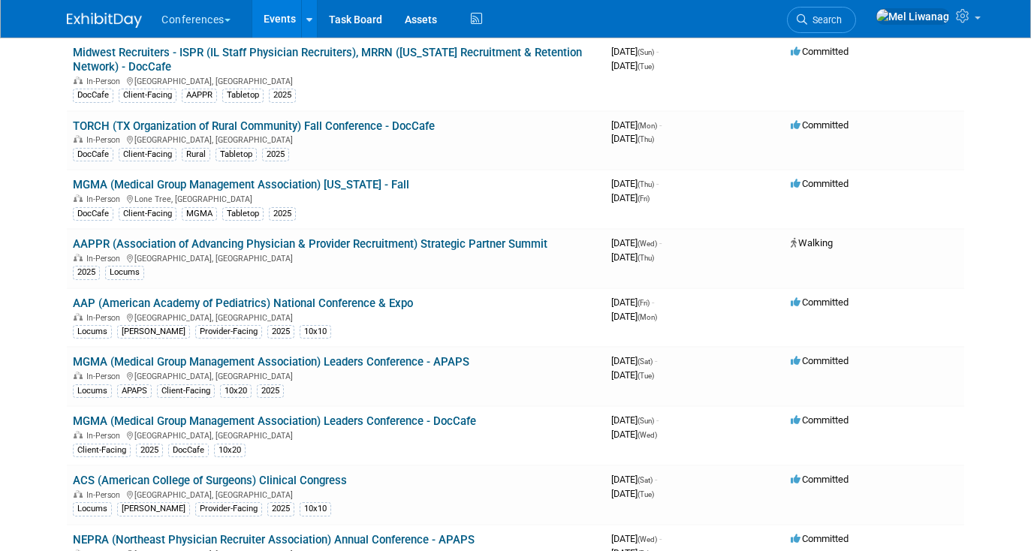
scroll to position [318, 0]
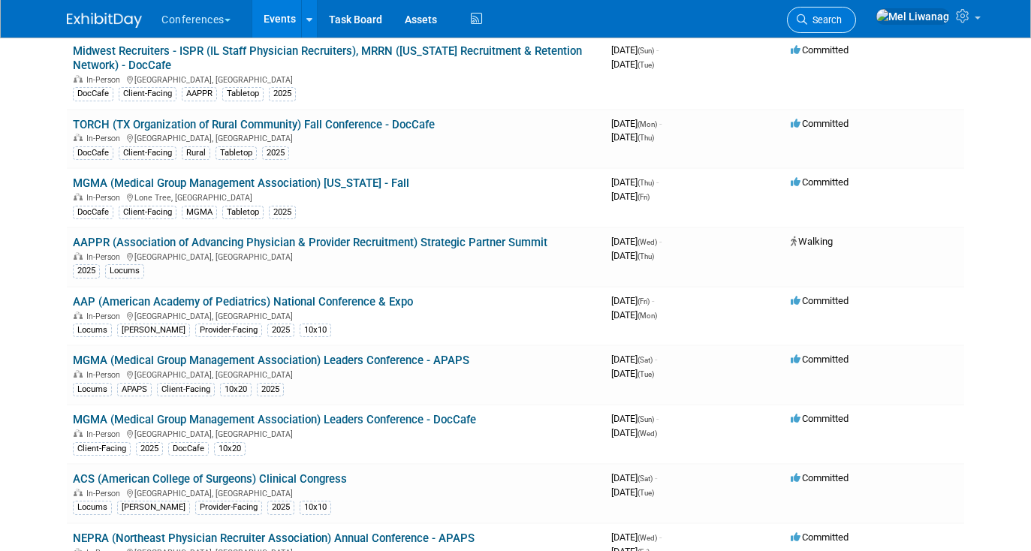
click at [842, 23] on span "Search" at bounding box center [824, 19] width 35 height 11
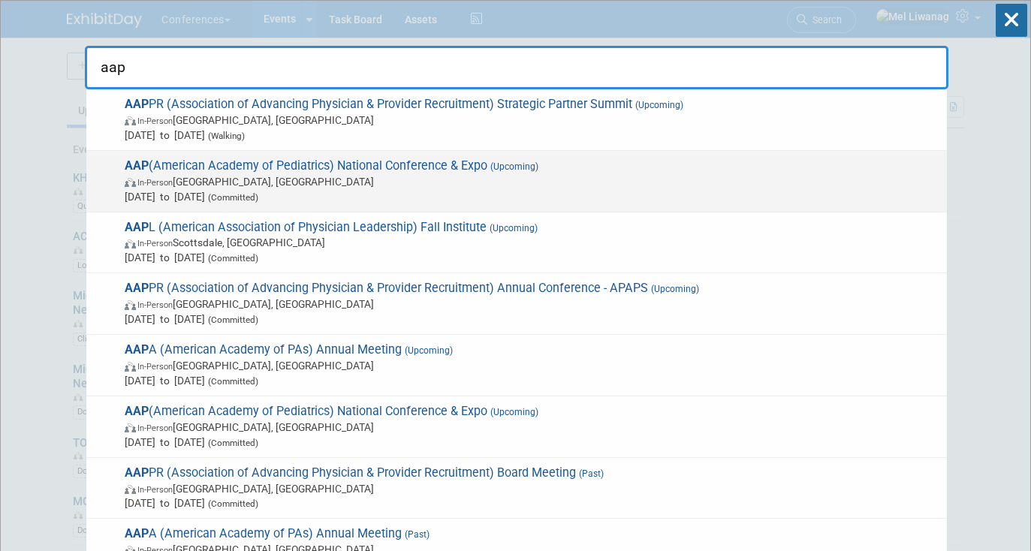
type input "aap"
click at [340, 193] on span "Sep 26, 2025 to Sep 29, 2025 (Committed)" at bounding box center [532, 196] width 815 height 15
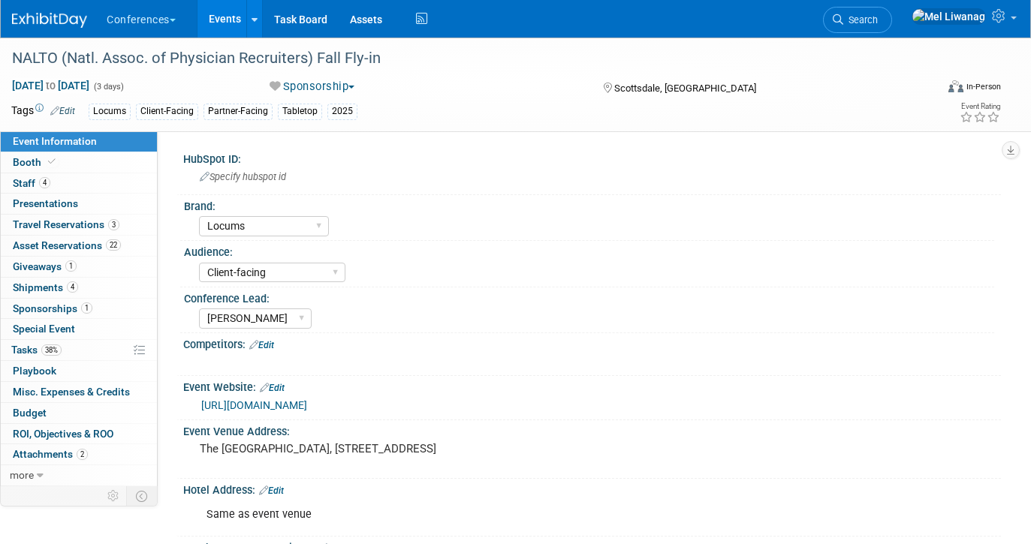
select select "Locums"
select select "Client-facing"
select select "[PERSON_NAME]"
click at [89, 353] on link "38% Tasks 38%" at bounding box center [79, 350] width 156 height 20
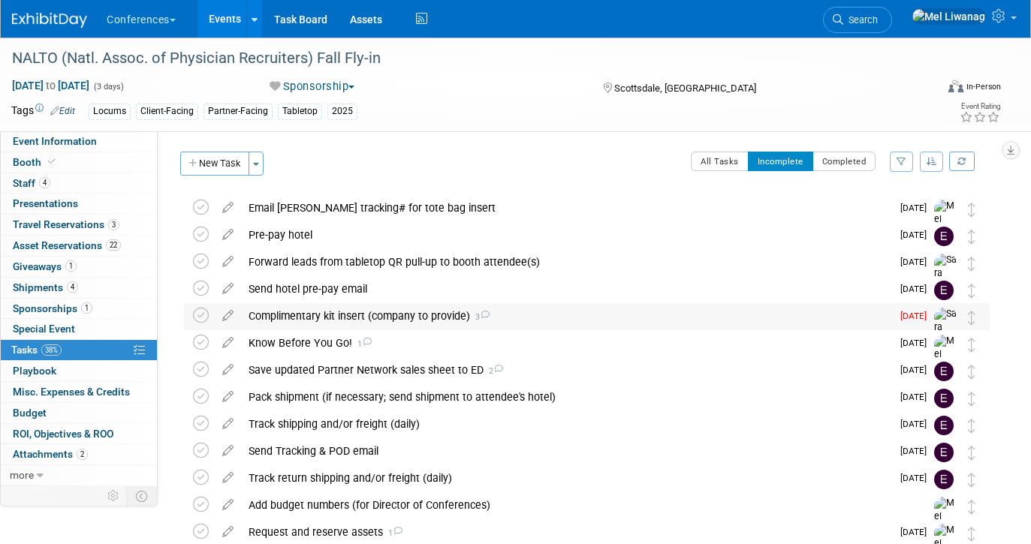
click at [376, 316] on div "Complimentary kit insert (company to provide) 3" at bounding box center [566, 316] width 650 height 26
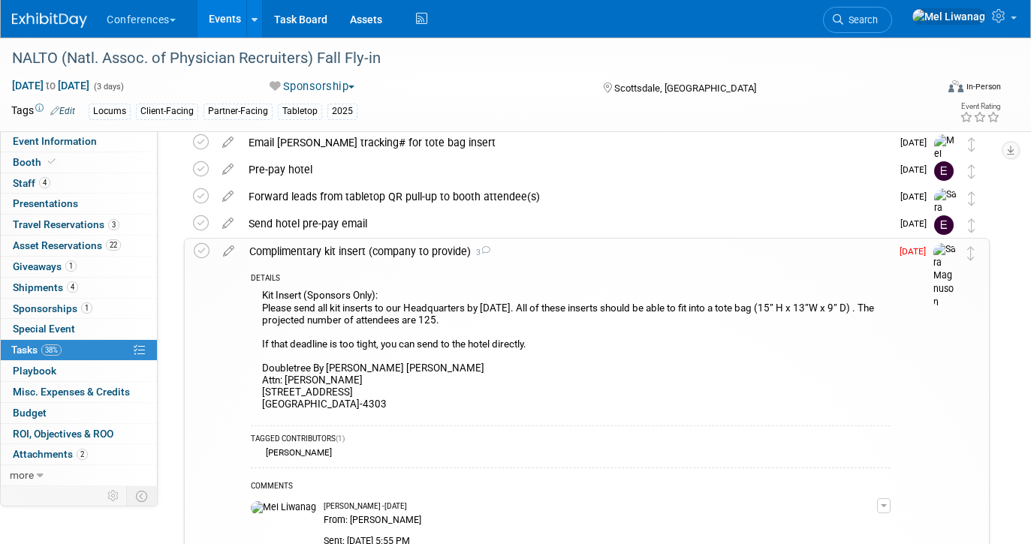
scroll to position [59, 0]
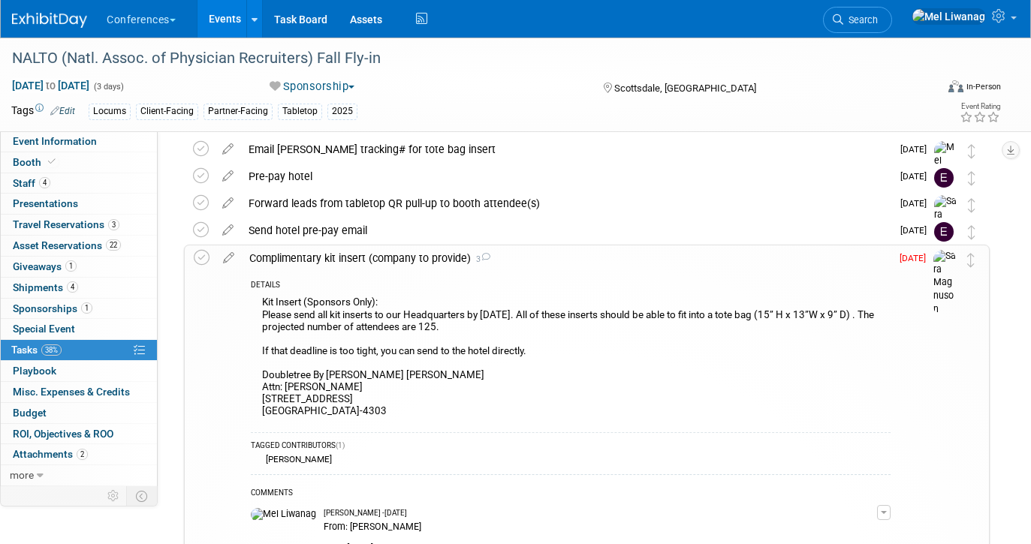
click at [385, 247] on div "Complimentary kit insert (company to provide) 3" at bounding box center [566, 259] width 649 height 26
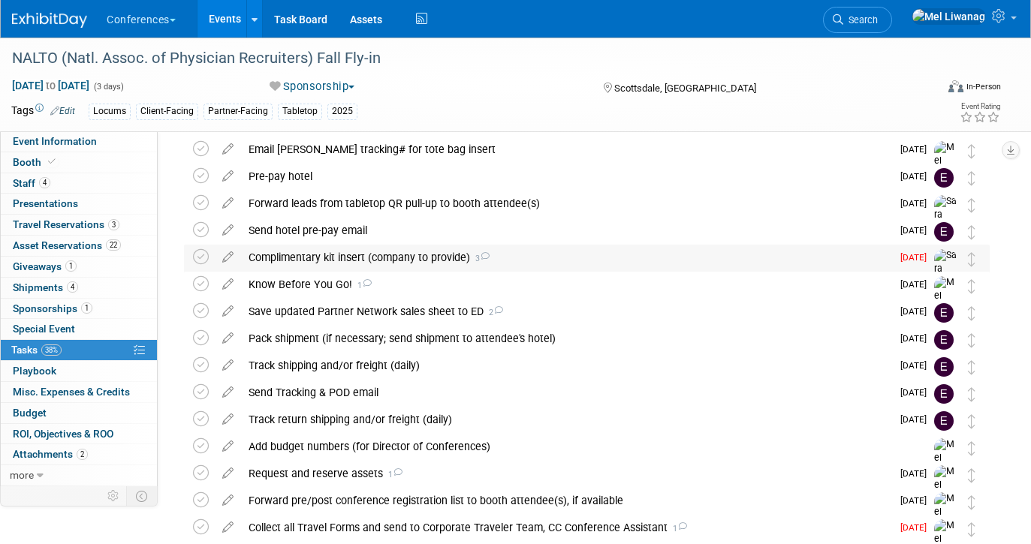
click at [379, 255] on div "Complimentary kit insert (company to provide) 3" at bounding box center [566, 258] width 650 height 26
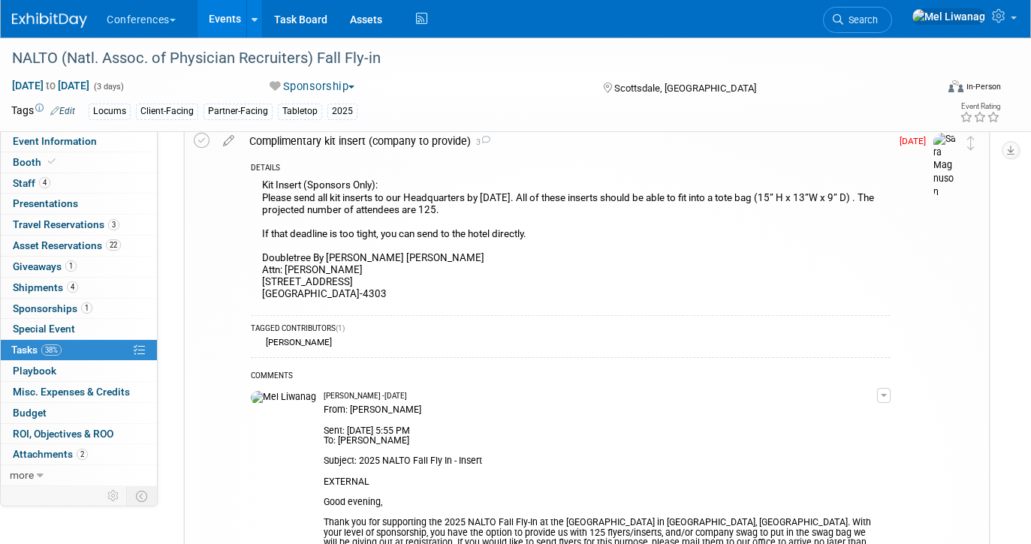
scroll to position [161, 0]
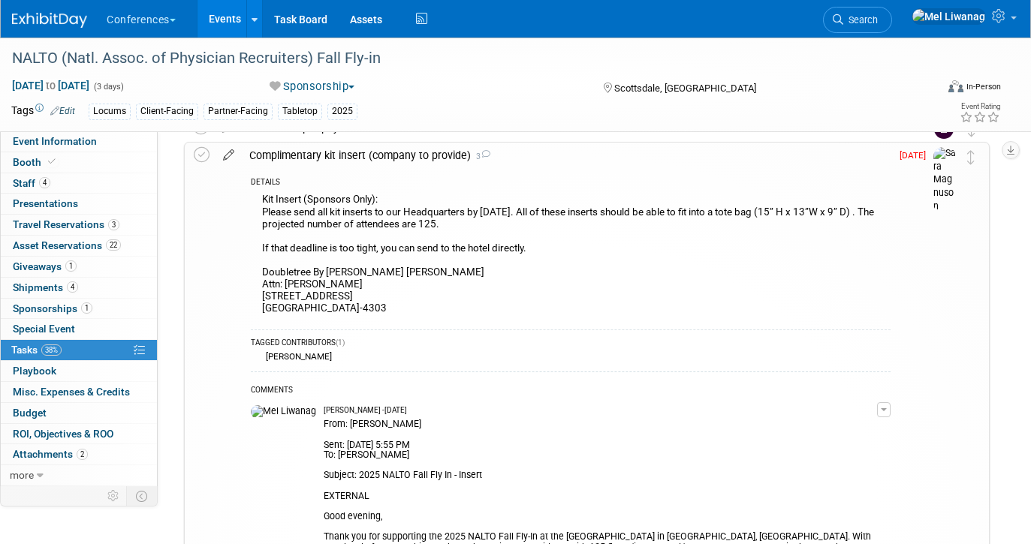
click at [234, 154] on icon at bounding box center [229, 152] width 26 height 19
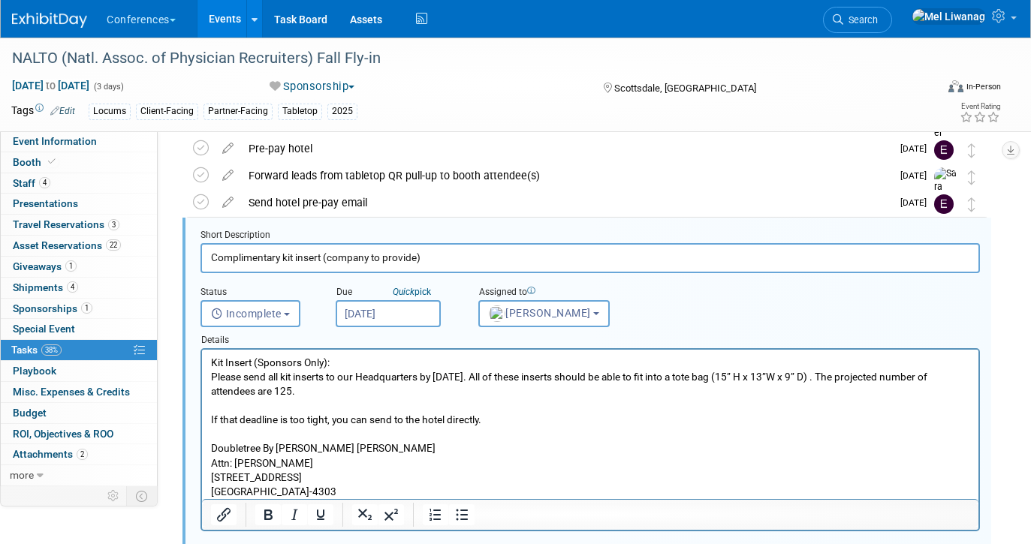
scroll to position [84, 0]
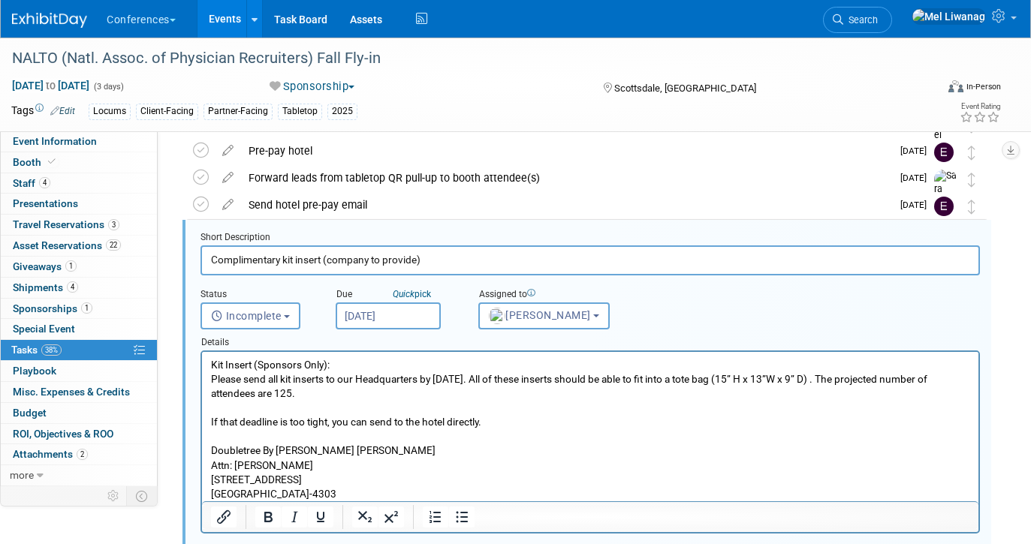
click at [387, 320] on input "Sep 3, 2025" at bounding box center [388, 316] width 105 height 27
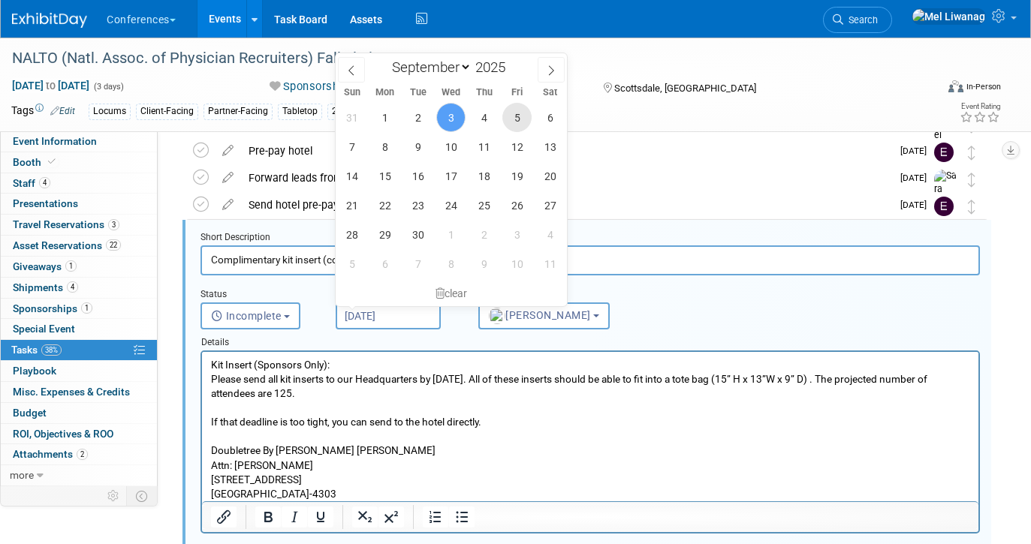
click at [520, 108] on span "5" at bounding box center [516, 117] width 29 height 29
type input "Sep 5, 2025"
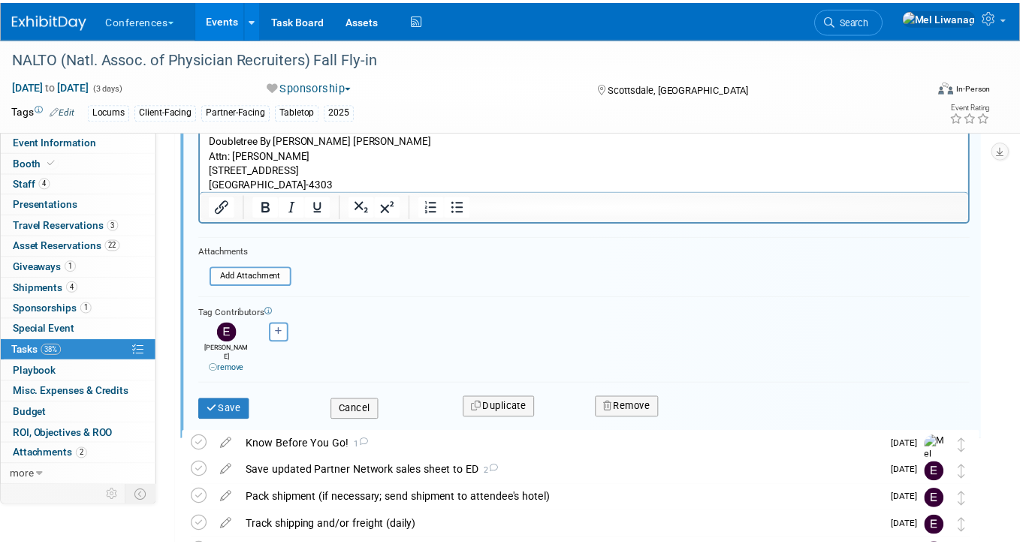
scroll to position [415, 0]
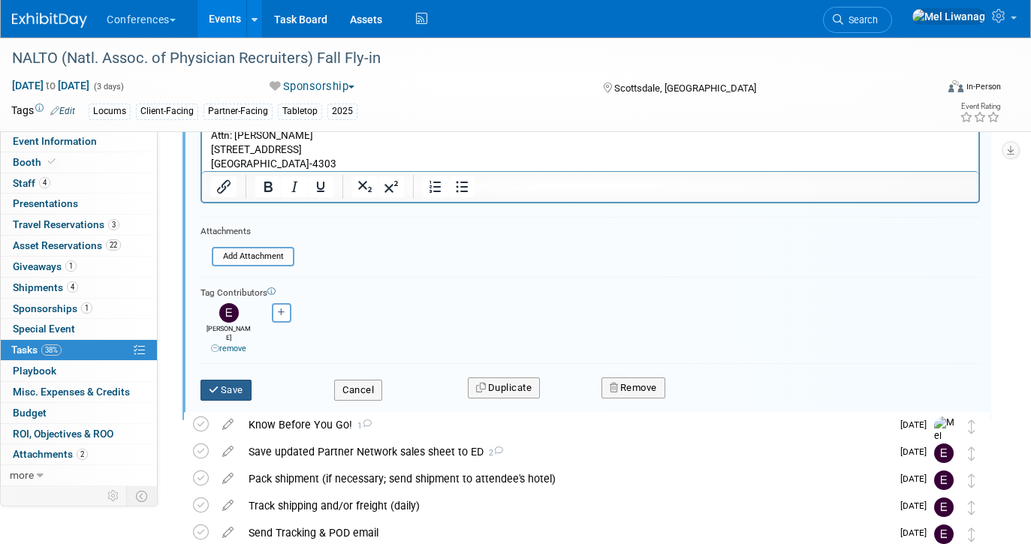
click at [250, 380] on button "Save" at bounding box center [226, 390] width 51 height 21
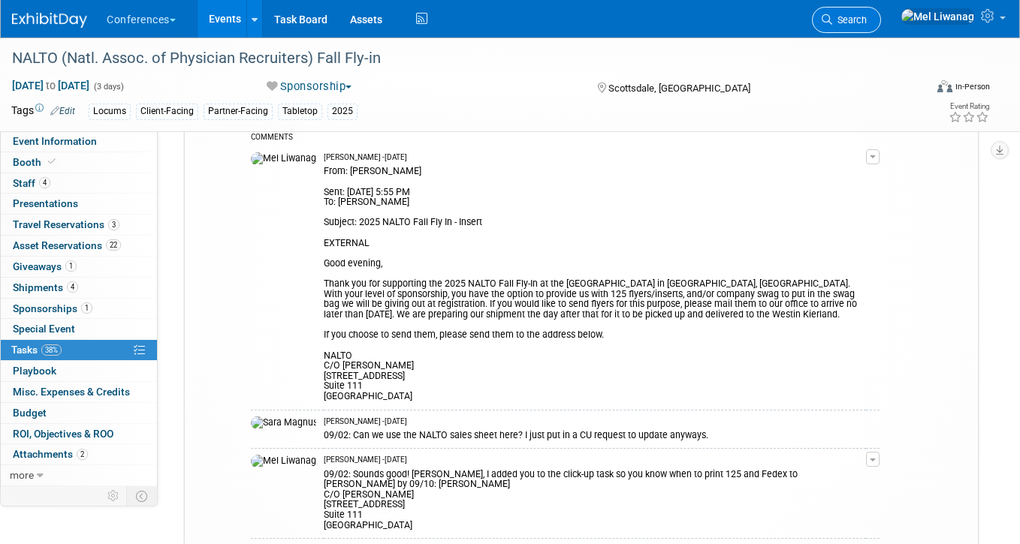
click at [881, 14] on link "Search" at bounding box center [846, 20] width 69 height 26
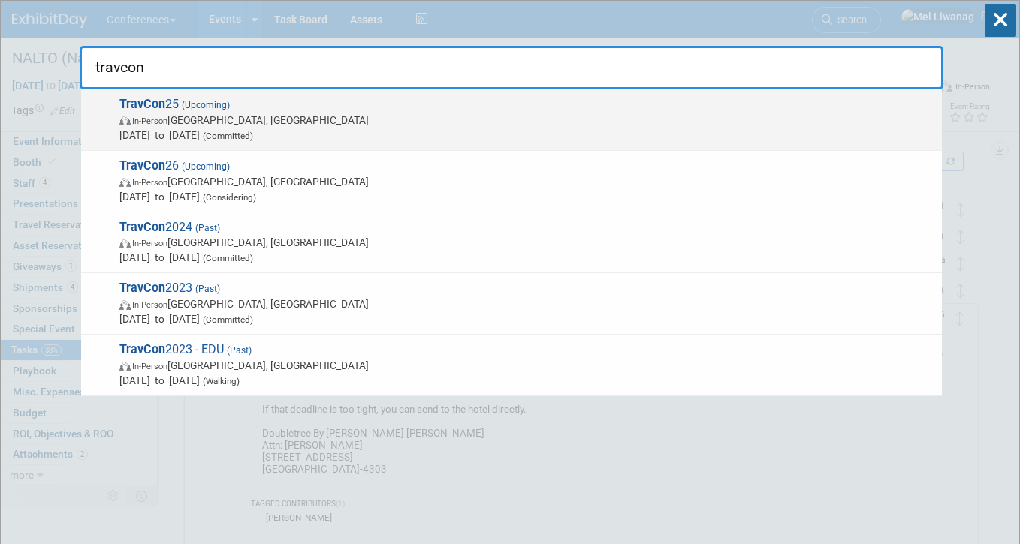
type input "travcon"
click at [737, 116] on span "In-Person Las Vegas, NV" at bounding box center [526, 120] width 815 height 15
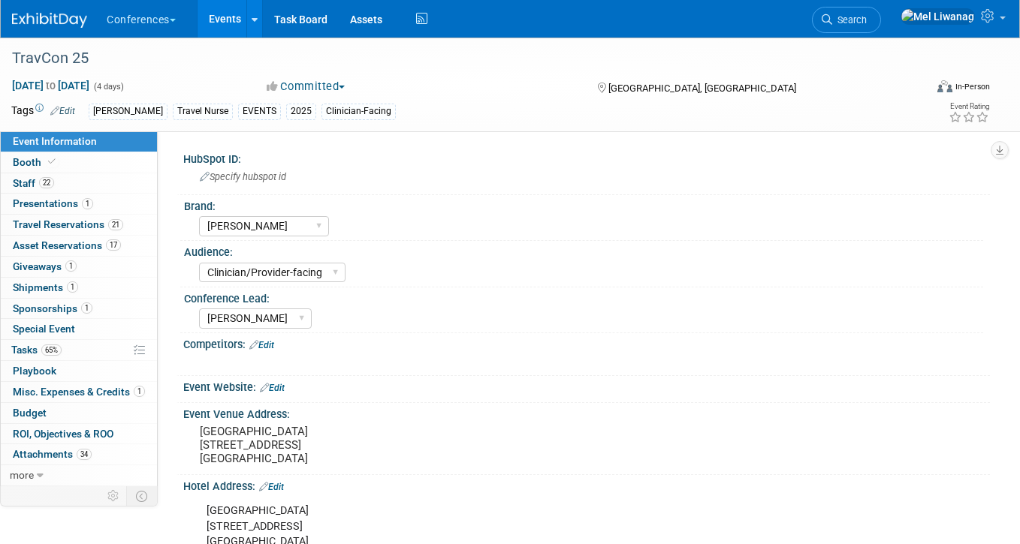
select select "[PERSON_NAME]"
select select "Clinician/Provider-facing"
select select "[PERSON_NAME]"
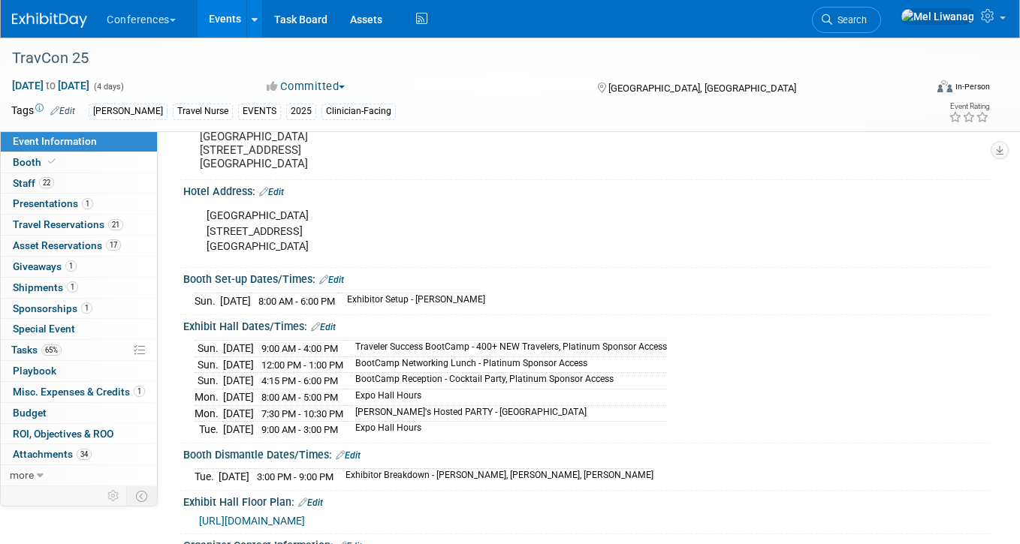
scroll to position [288, 0]
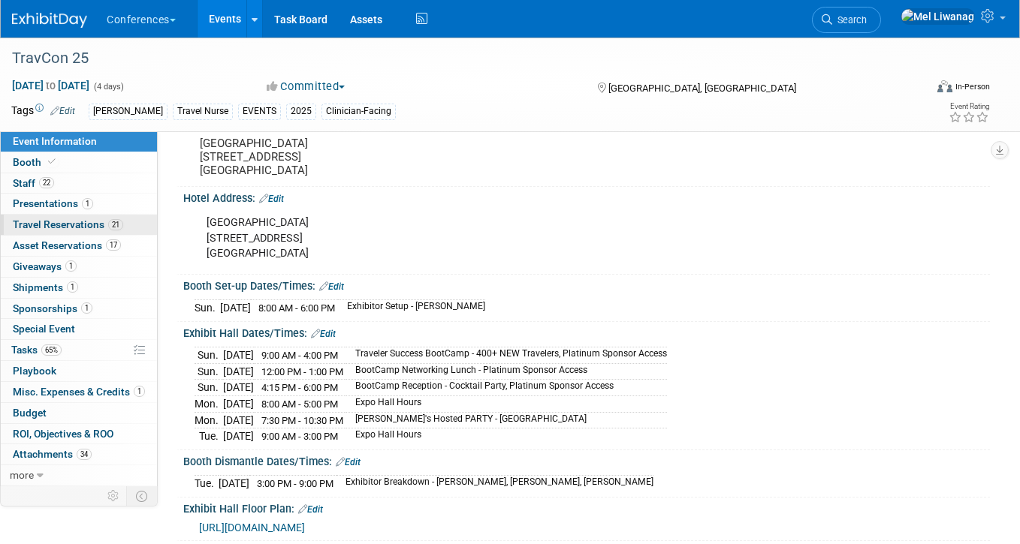
click at [113, 223] on span "21" at bounding box center [115, 224] width 15 height 11
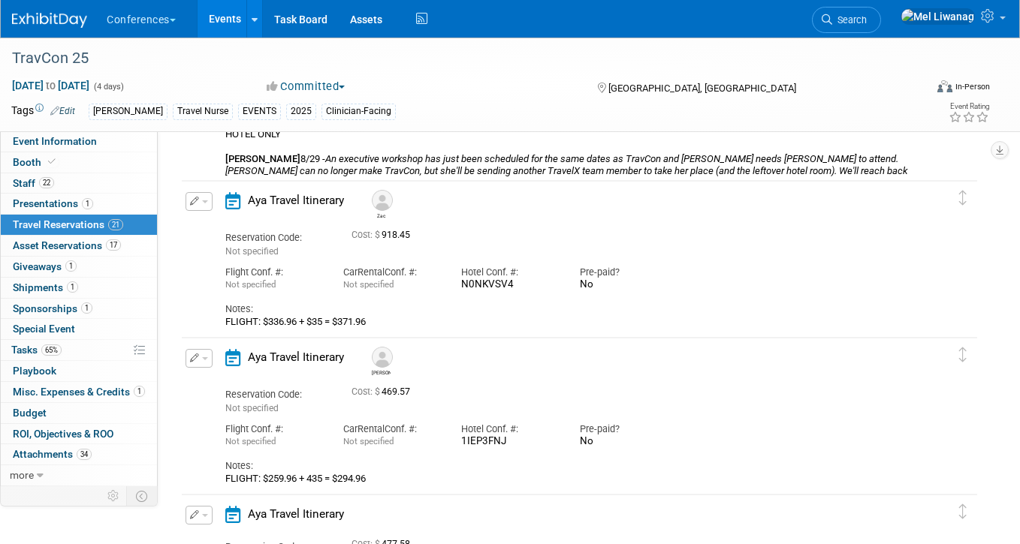
scroll to position [2968, 0]
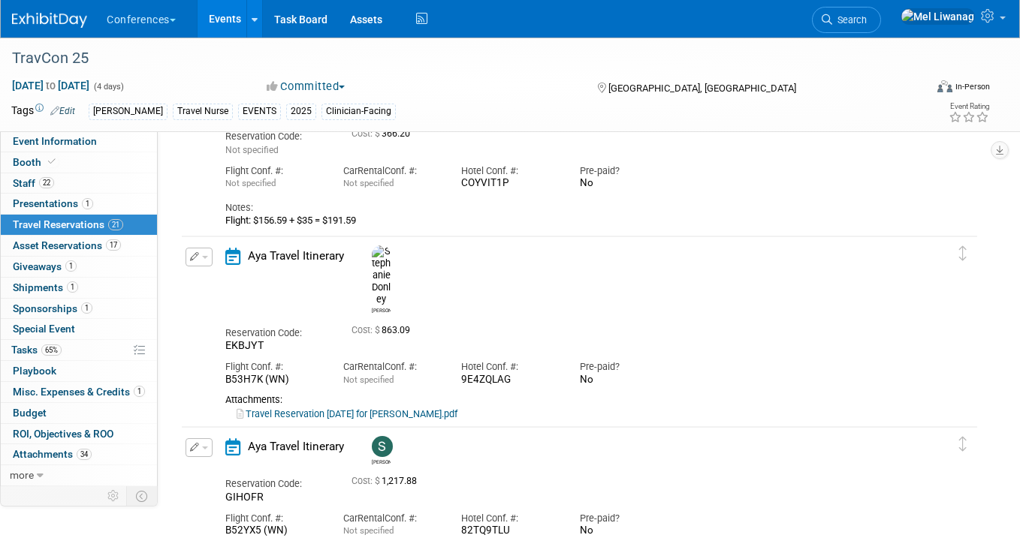
click at [489, 421] on div "Notes: Flight: $246.60 + $35 + $35 (revised) = $316.60" at bounding box center [568, 439] width 686 height 37
click at [359, 409] on link "Travel Reservation September 20 for STEPHANIE M DONLEY.pdf" at bounding box center [347, 414] width 221 height 11
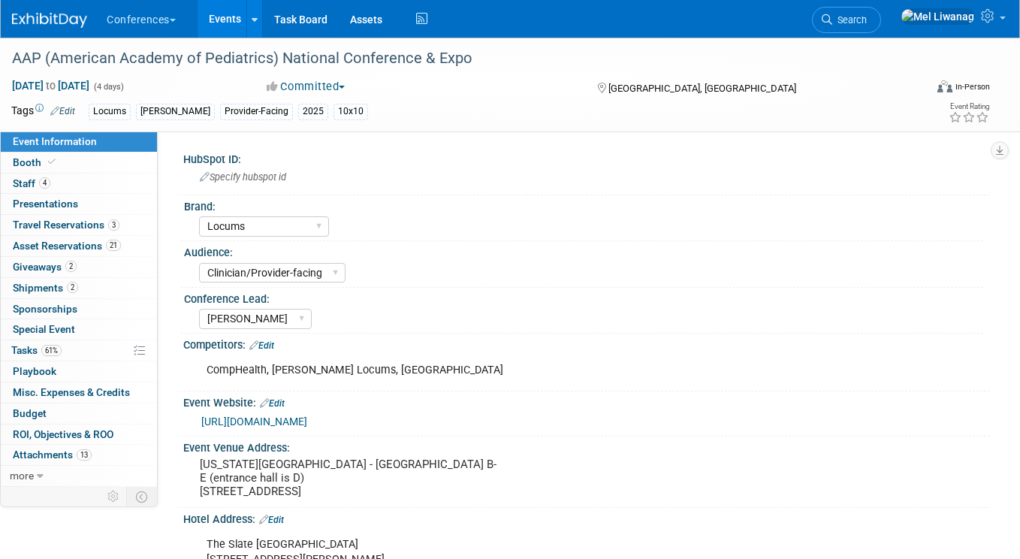
select select "Locums"
select select "Clinician/Provider-facing"
select select "[PERSON_NAME]"
select select "Locums"
select select "Clinician/Provider-facing"
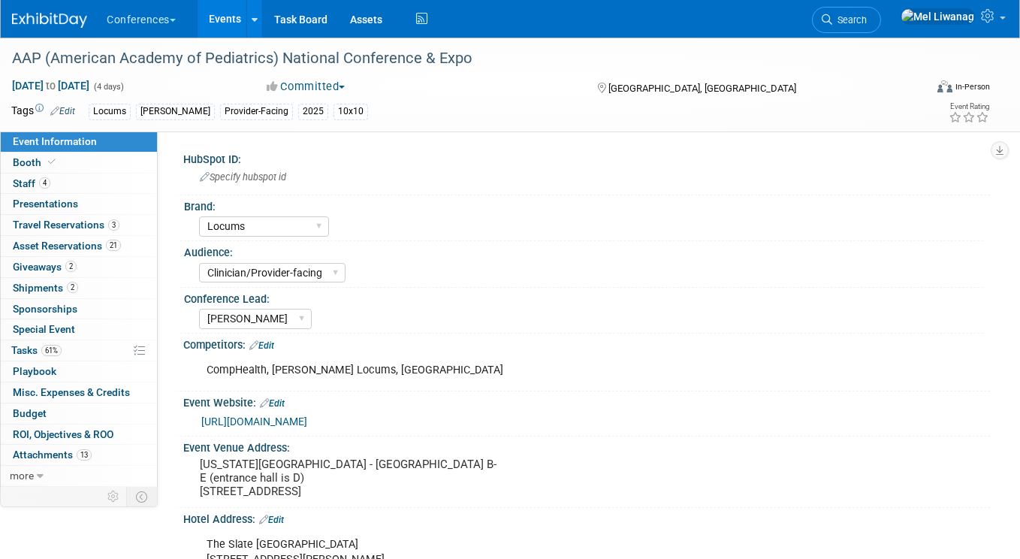
select select "[PERSON_NAME]"
select select "Locums"
select select "Clinician/Provider-facing"
select select "[PERSON_NAME]"
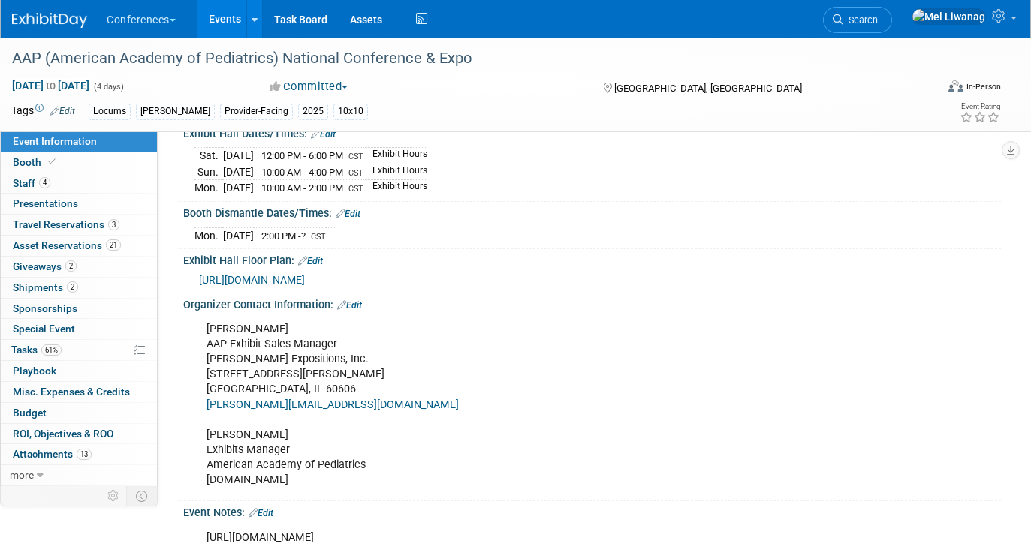
scroll to position [482, 0]
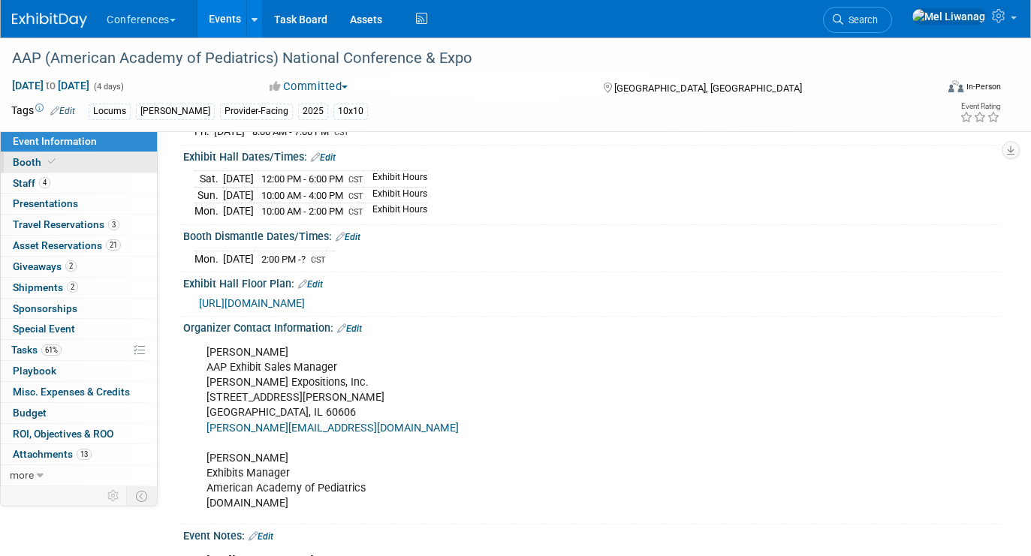
click at [68, 154] on link "Booth" at bounding box center [79, 162] width 156 height 20
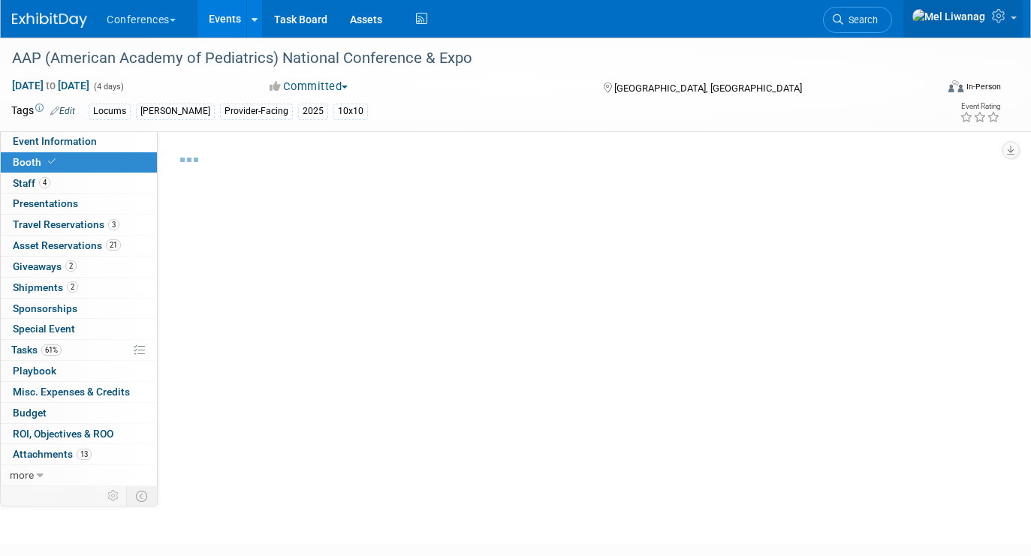
select select "10'x10'"
select select "Yes"
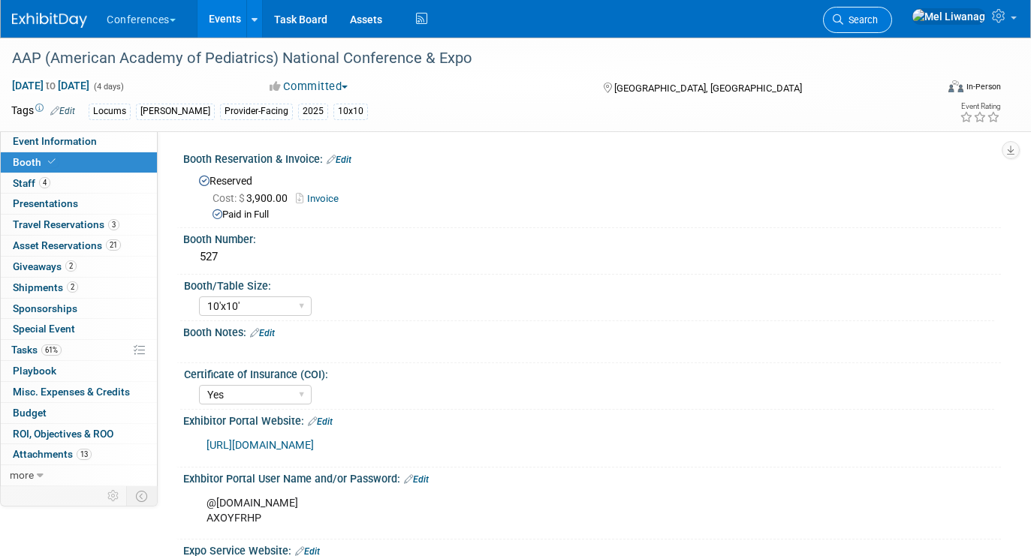
click at [878, 24] on span "Search" at bounding box center [860, 19] width 35 height 11
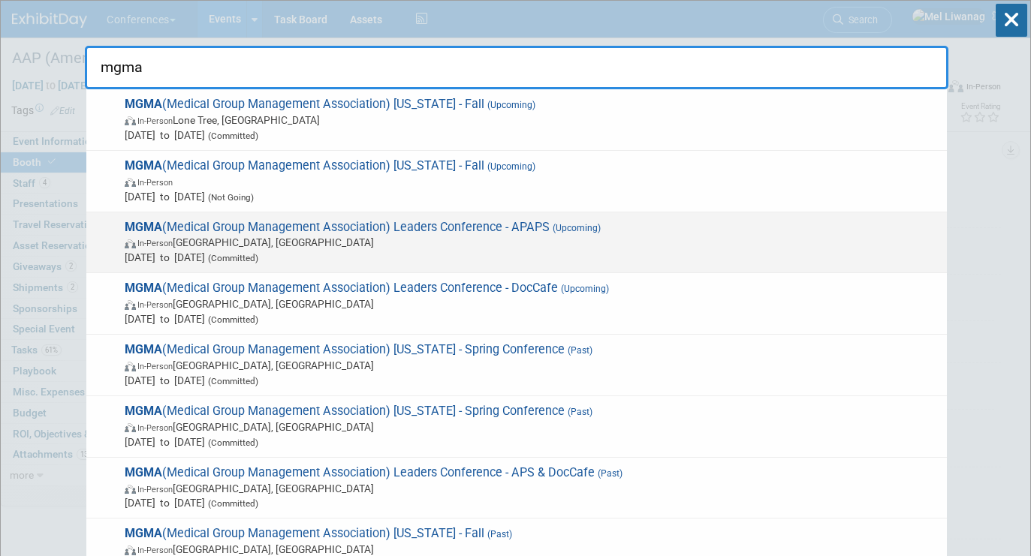
type input "mgma"
click at [529, 252] on span "Sep 27, 2025 to Sep 30, 2025 (Committed)" at bounding box center [532, 257] width 815 height 15
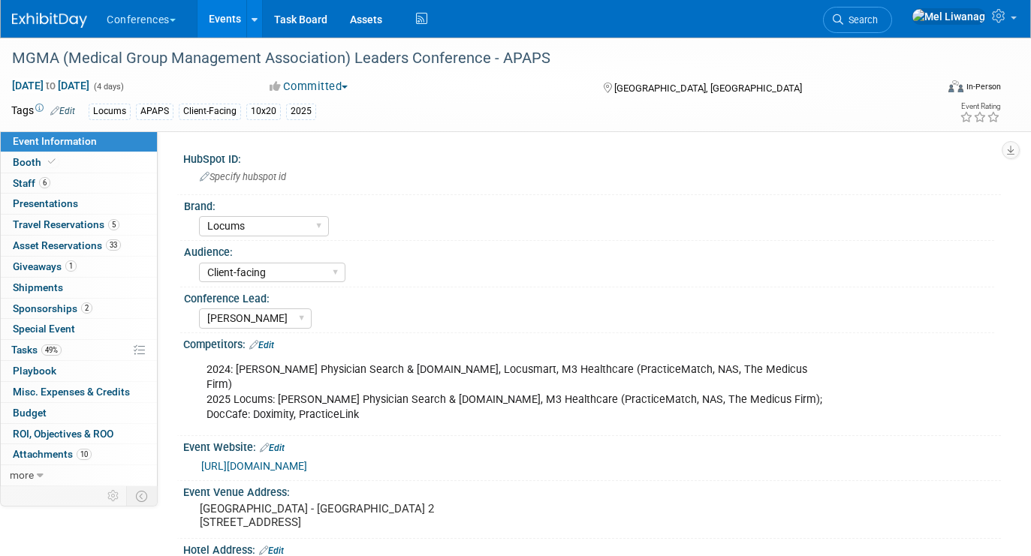
select select "Locums"
select select "Client-facing"
select select "[PERSON_NAME]"
click at [119, 164] on link "Booth" at bounding box center [79, 162] width 156 height 20
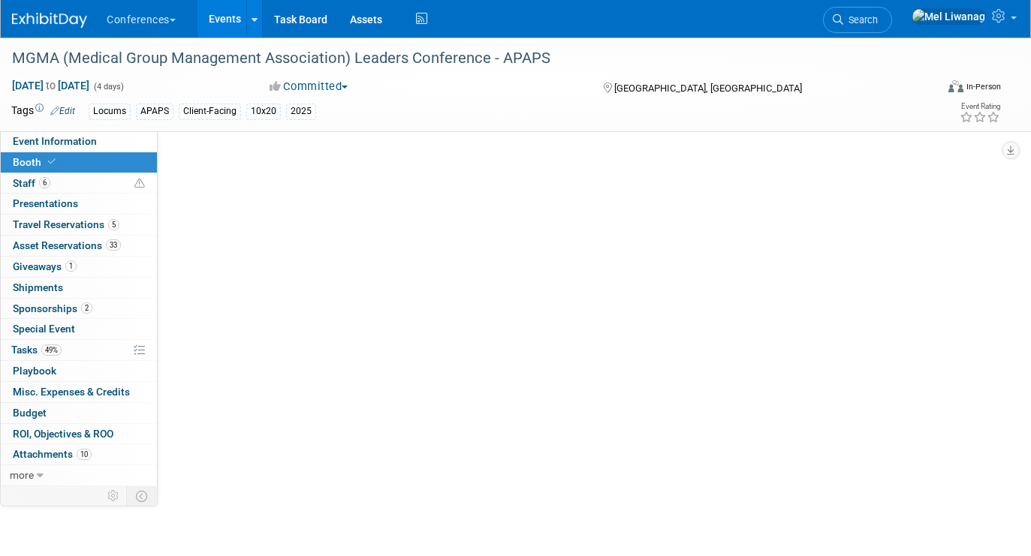
select select "10'x20'"
select select "Yes"
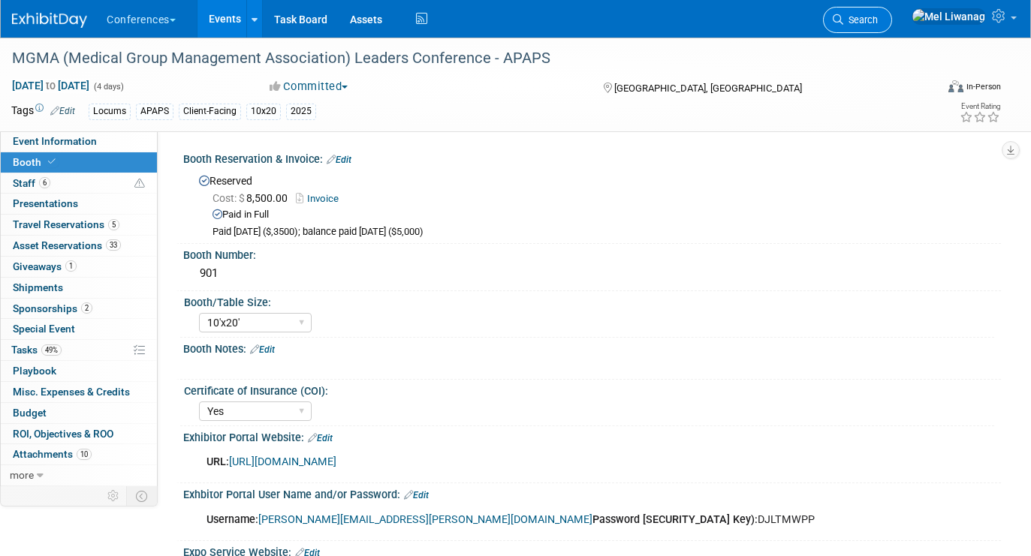
click at [886, 28] on link "Search" at bounding box center [857, 20] width 69 height 26
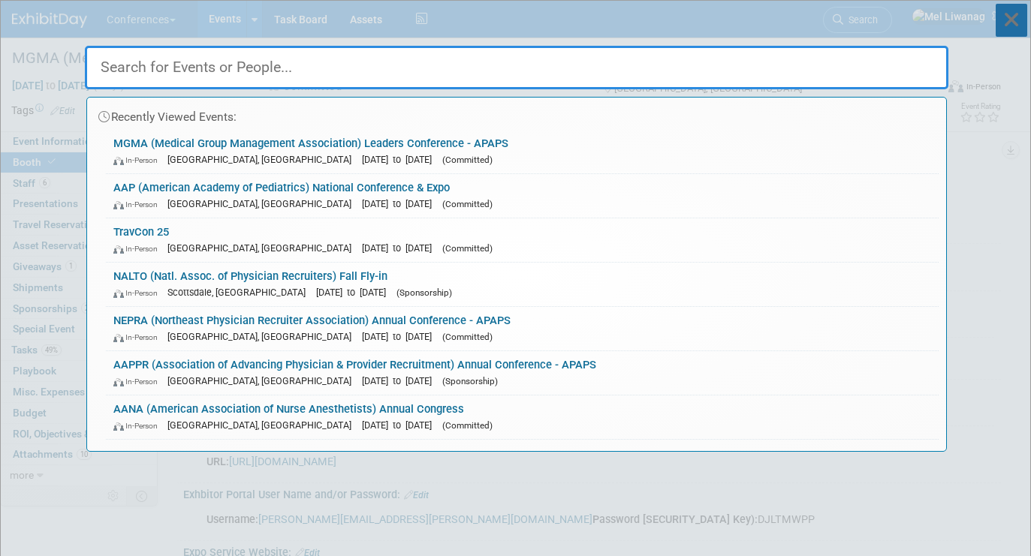
click at [1020, 32] on icon at bounding box center [1012, 20] width 32 height 33
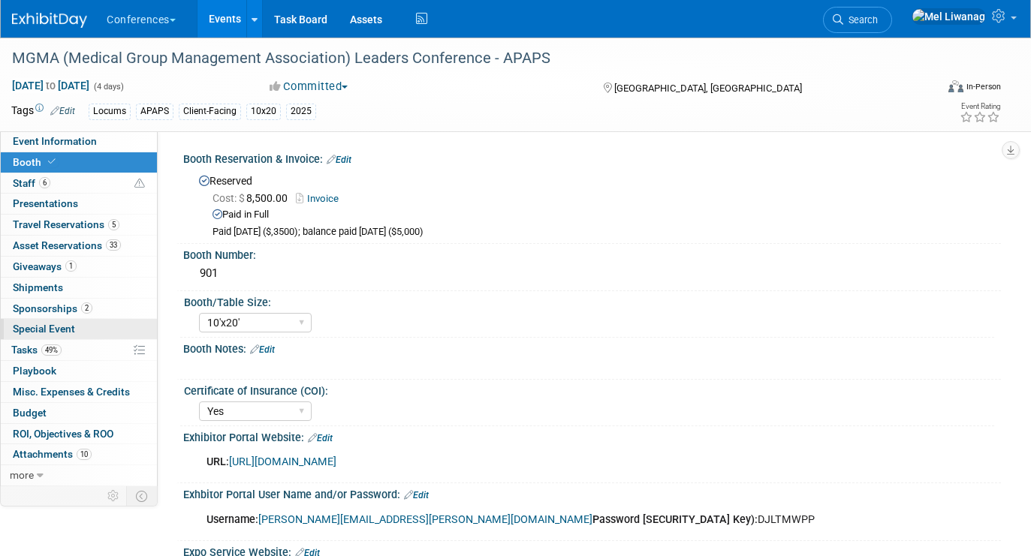
click at [86, 336] on link "Special Event" at bounding box center [79, 329] width 156 height 20
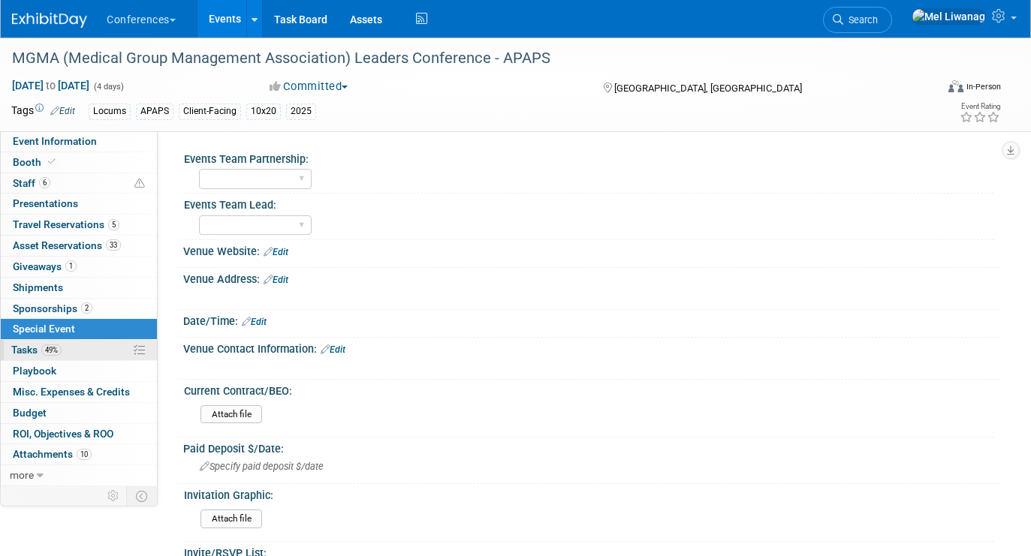
click at [83, 343] on link "49% Tasks 49%" at bounding box center [79, 350] width 156 height 20
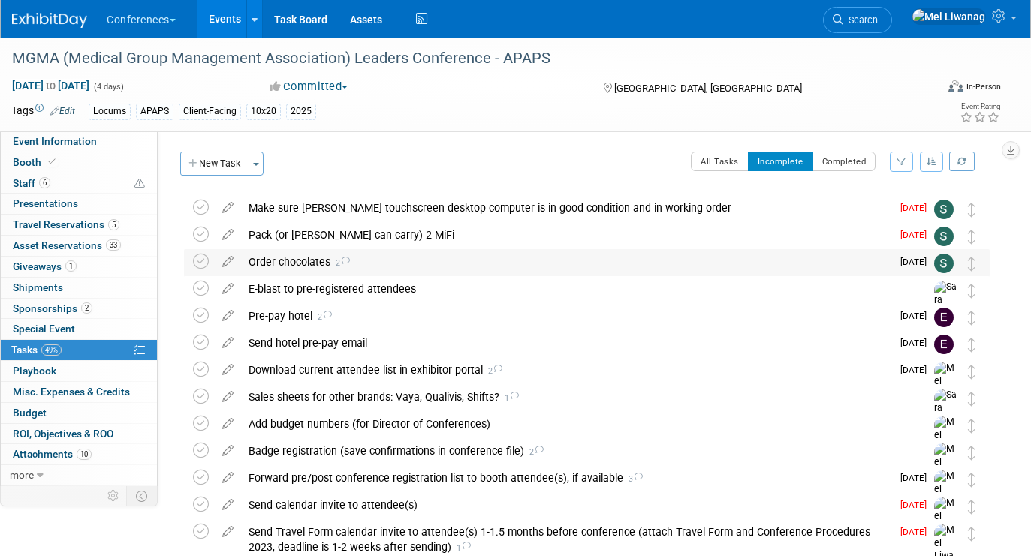
click at [472, 259] on div "Order chocolates 2" at bounding box center [566, 262] width 650 height 26
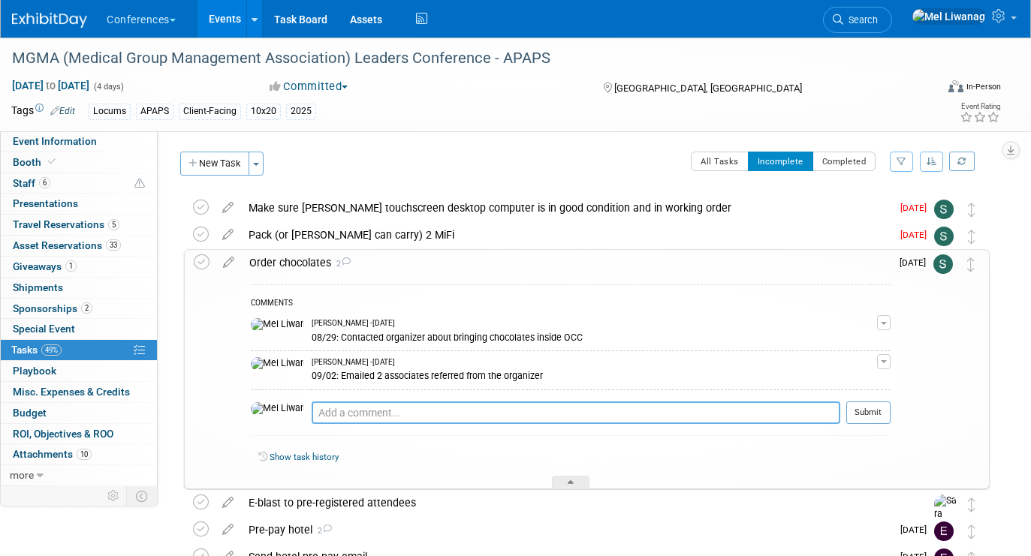
click at [485, 415] on textarea at bounding box center [576, 413] width 529 height 23
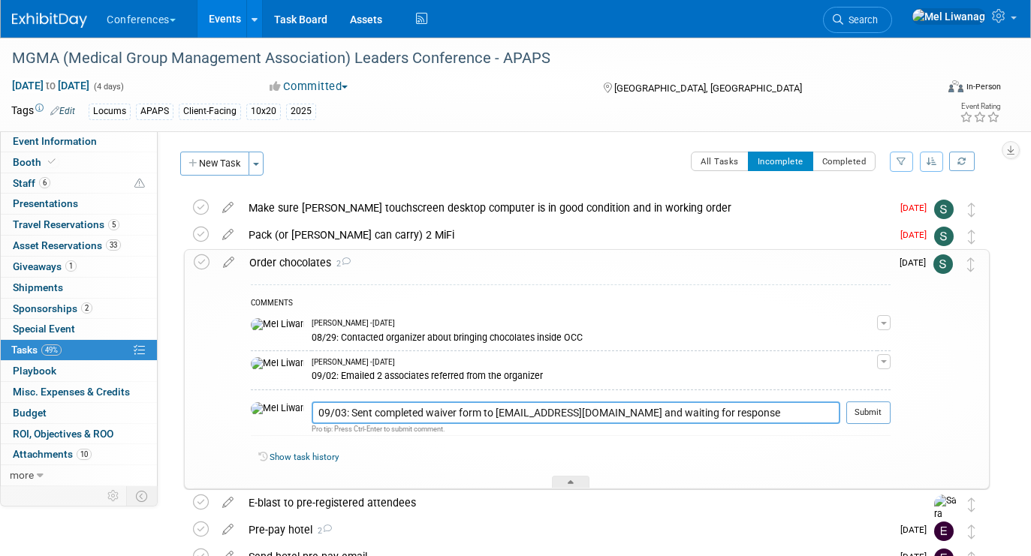
drag, startPoint x: 646, startPoint y: 410, endPoint x: 717, endPoint y: 409, distance: 71.3
click at [717, 409] on textarea "09/03: Sent completed waiver form to Mia.Lim@sodexo.com and waiting for response" at bounding box center [576, 413] width 529 height 23
type textarea "09/03: Sent completed waiver form to Mia.Lim@sodexo.com and waiting for respons…"
click at [867, 414] on button "Submit" at bounding box center [868, 413] width 44 height 23
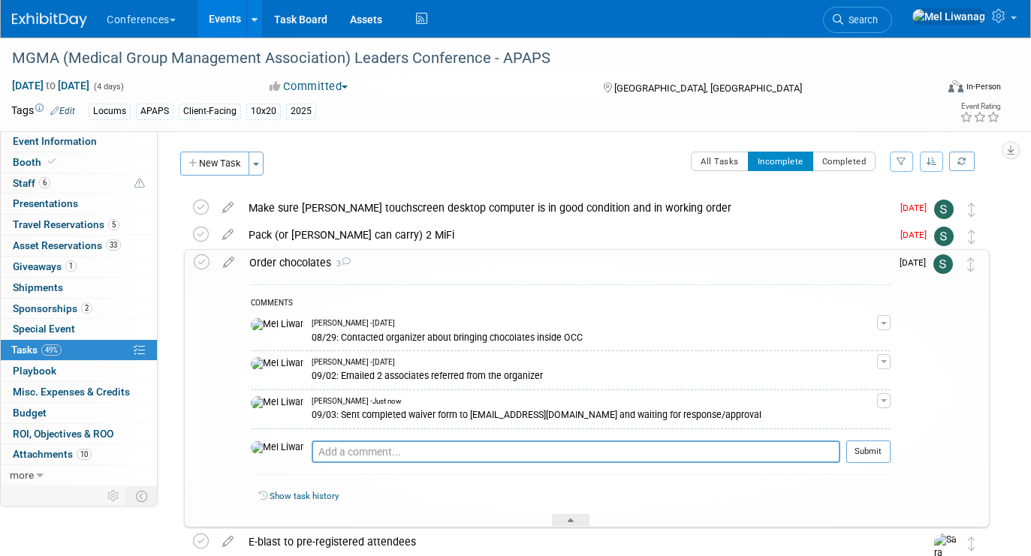
click at [490, 279] on div "COMMENTS Mel Liwanag - 5 days ago 08/29: Contacted organizer about bringing cho…" at bounding box center [566, 402] width 649 height 252
click at [464, 261] on div "Order chocolates 3" at bounding box center [566, 263] width 649 height 26
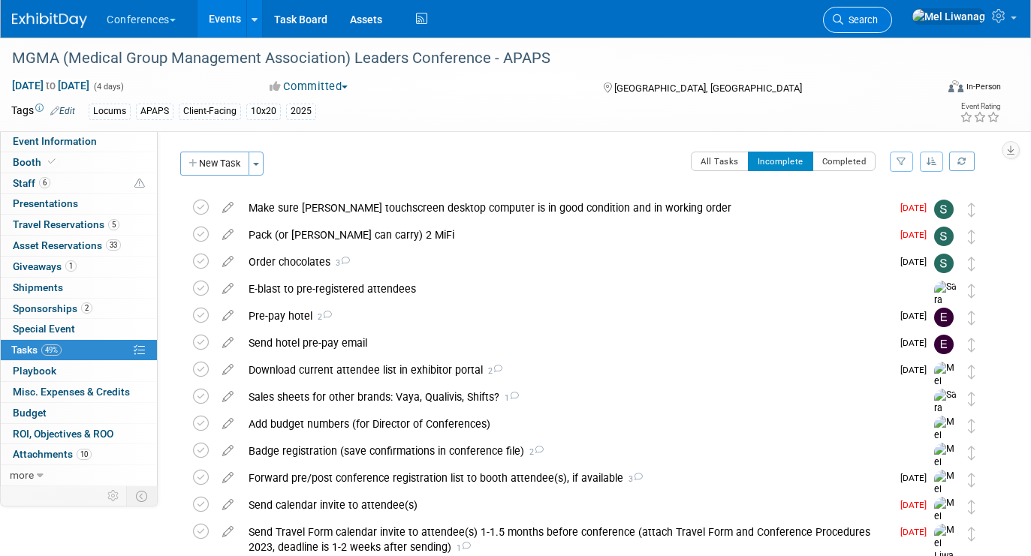
click at [876, 31] on link "Search" at bounding box center [857, 20] width 69 height 26
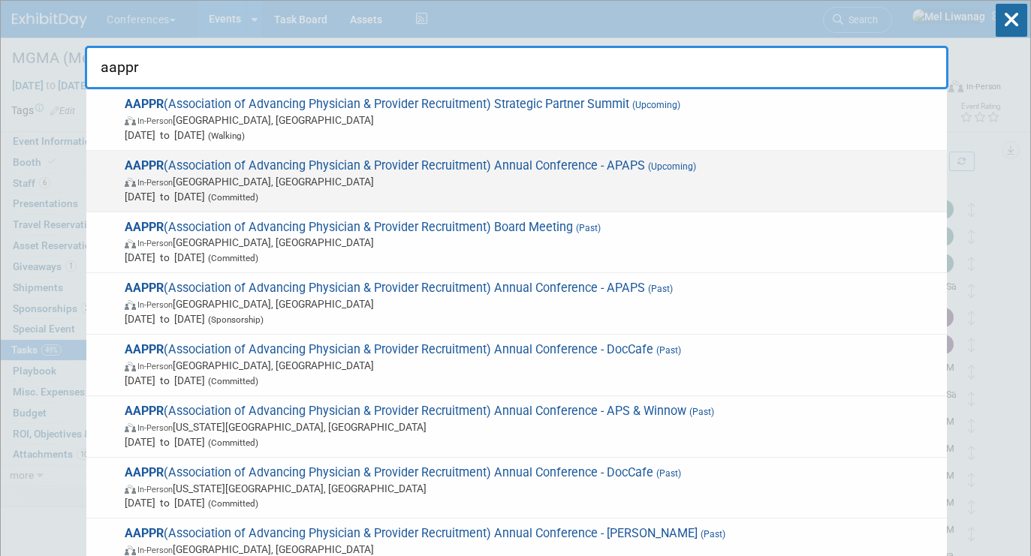
type input "aappr"
click at [755, 203] on span "Apr 12, 2026 to Apr 15, 2026 (Committed)" at bounding box center [532, 196] width 815 height 15
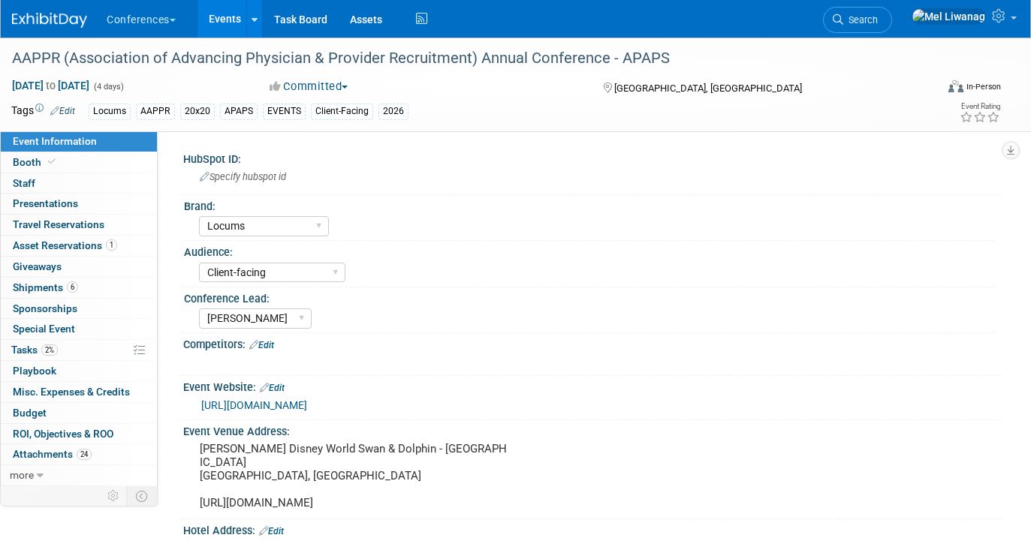
select select "Locums"
select select "Client-facing"
select select "[PERSON_NAME]"
click at [78, 291] on link "6 Shipments 6" at bounding box center [79, 288] width 156 height 20
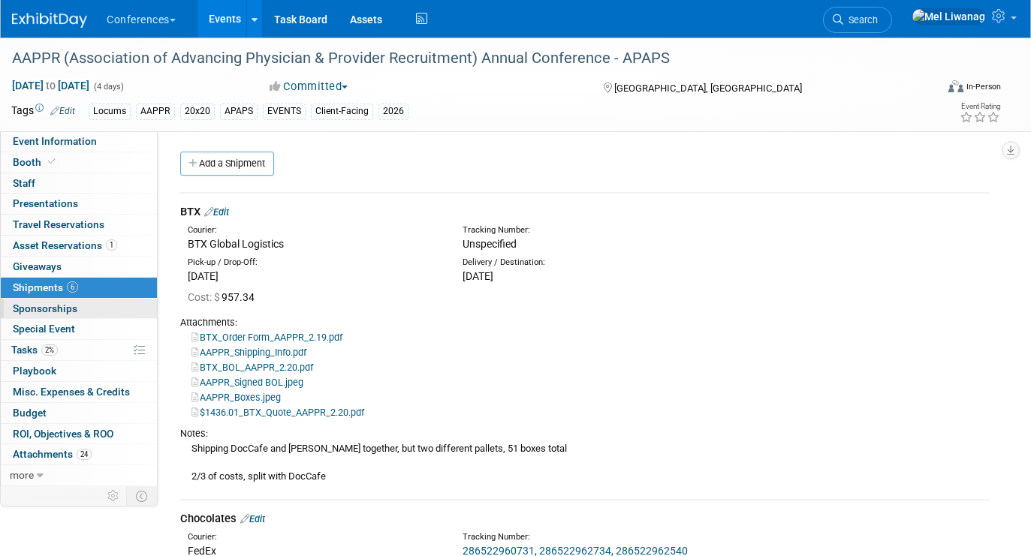
click at [71, 304] on span "Sponsorships 0" at bounding box center [45, 309] width 65 height 12
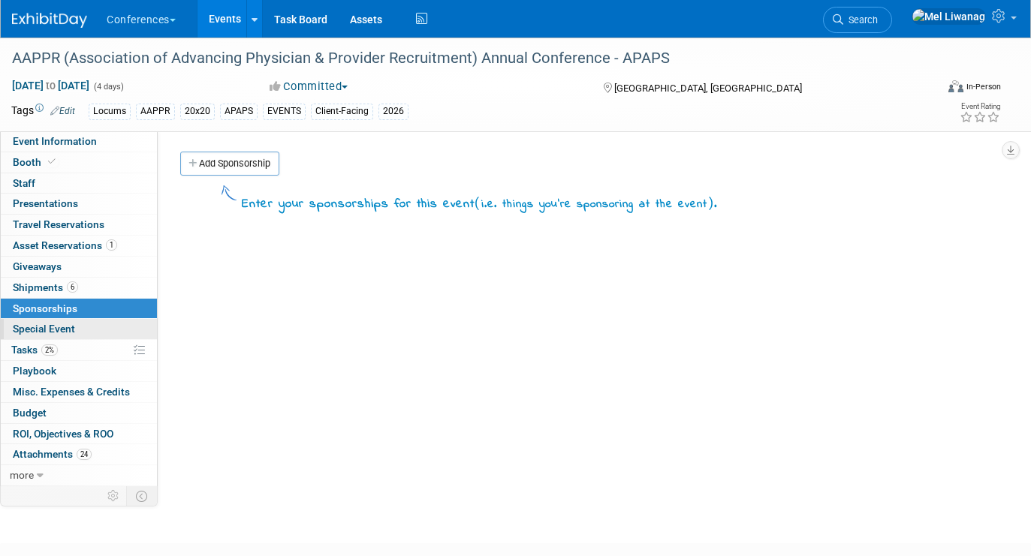
click at [73, 327] on span "Special Event" at bounding box center [44, 329] width 62 height 12
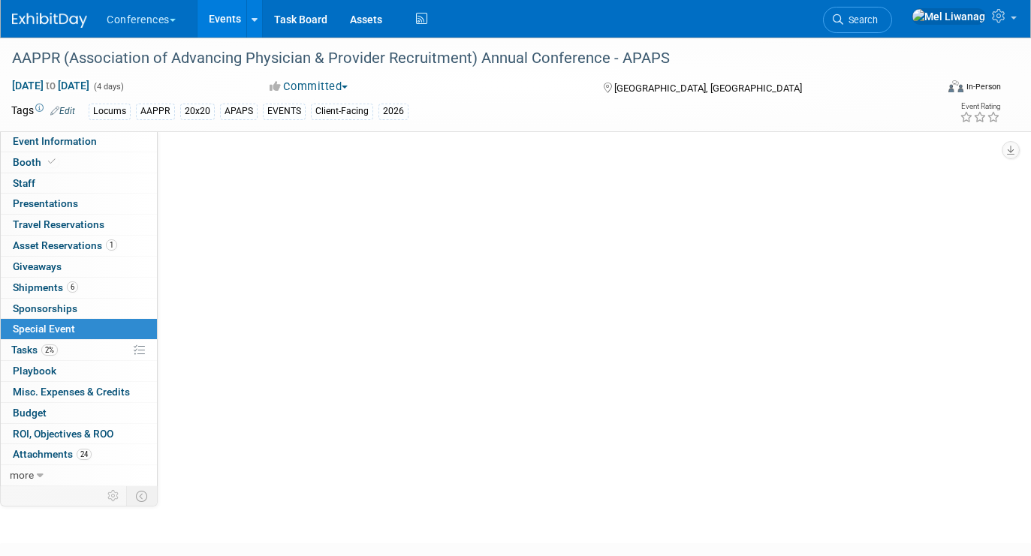
select select "Yes"
select select "[PERSON_NAME]"
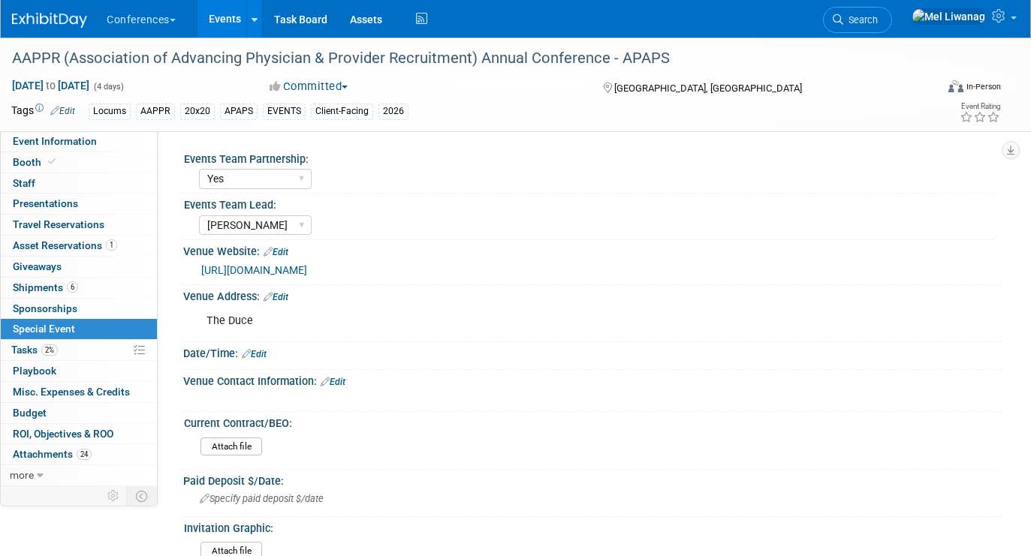
click at [57, 172] on div "Booth Booth" at bounding box center [79, 162] width 156 height 21
click at [49, 155] on link "Booth" at bounding box center [79, 162] width 156 height 20
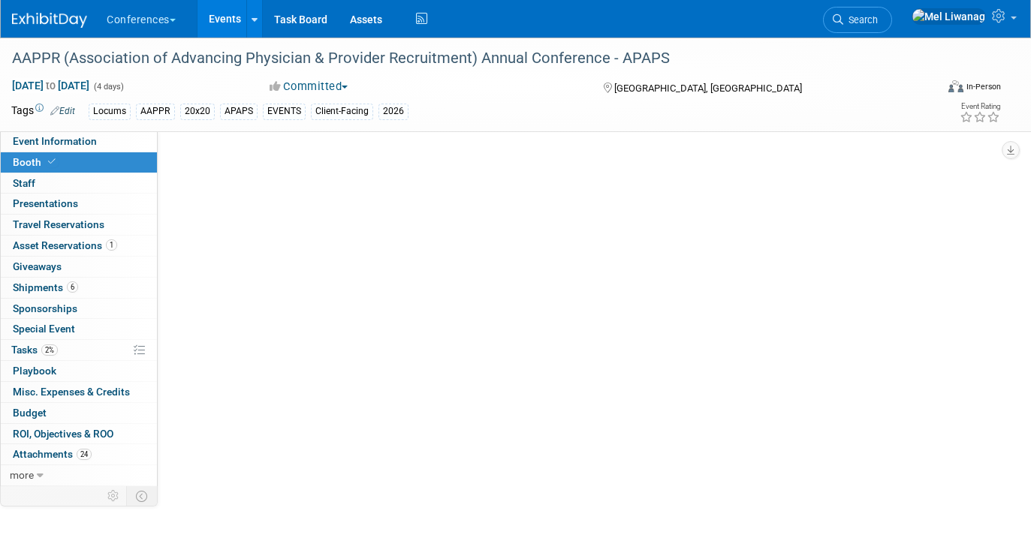
select select "20'x30'"
select select "Yes"
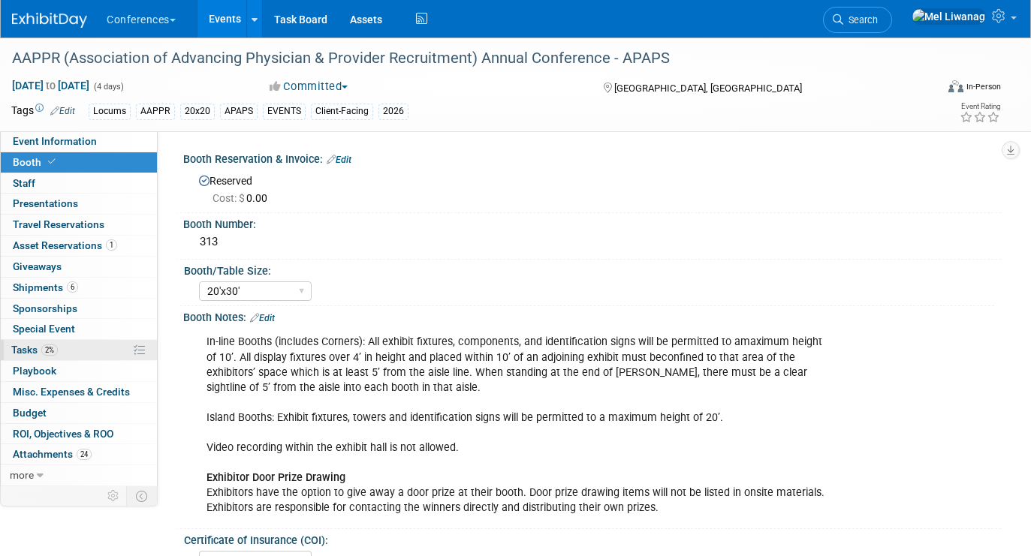
click at [89, 349] on link "2% Tasks 2%" at bounding box center [79, 350] width 156 height 20
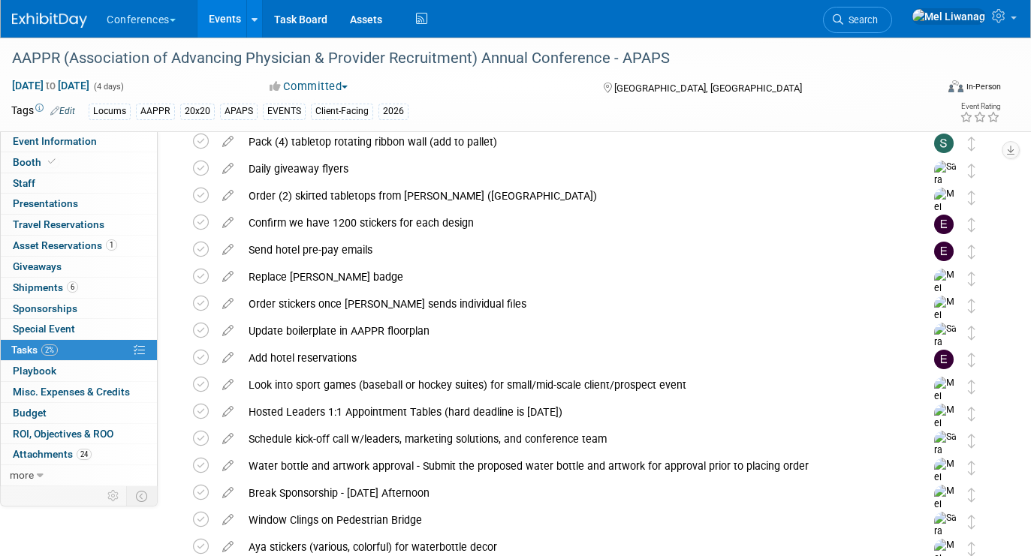
scroll to position [207, 0]
click at [225, 275] on icon at bounding box center [228, 273] width 26 height 19
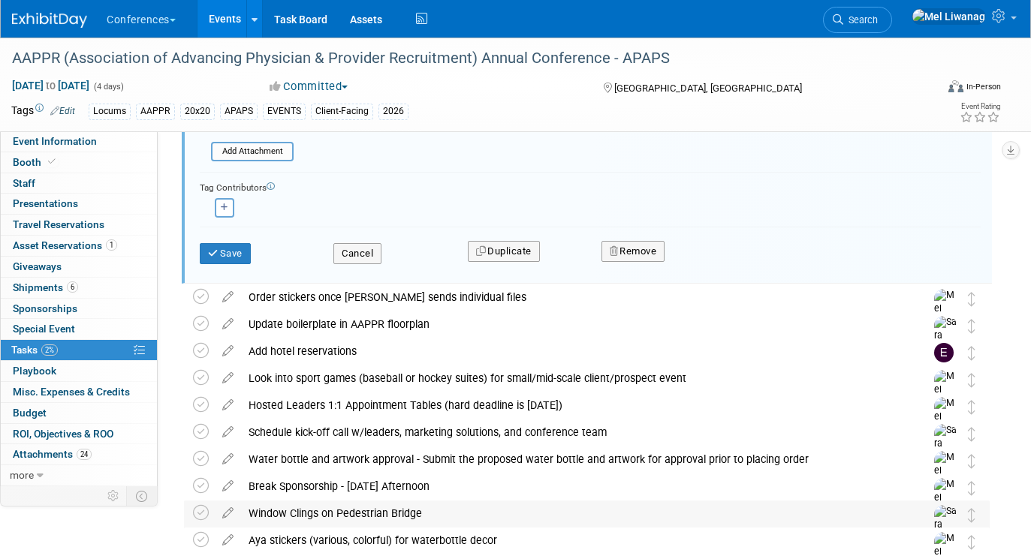
scroll to position [643, 0]
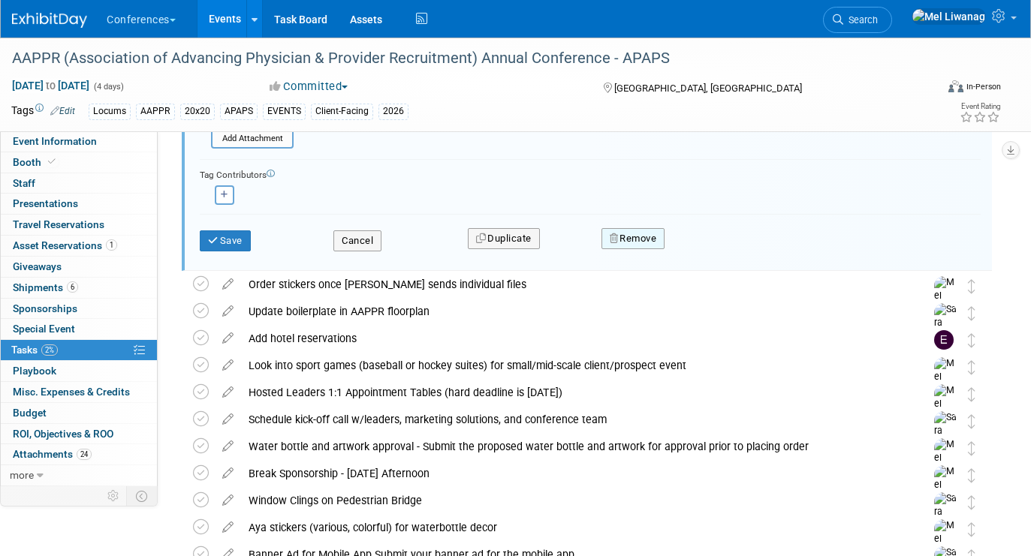
click at [630, 244] on button "Remove" at bounding box center [634, 238] width 64 height 21
click at [707, 256] on link "Yes" at bounding box center [718, 251] width 44 height 24
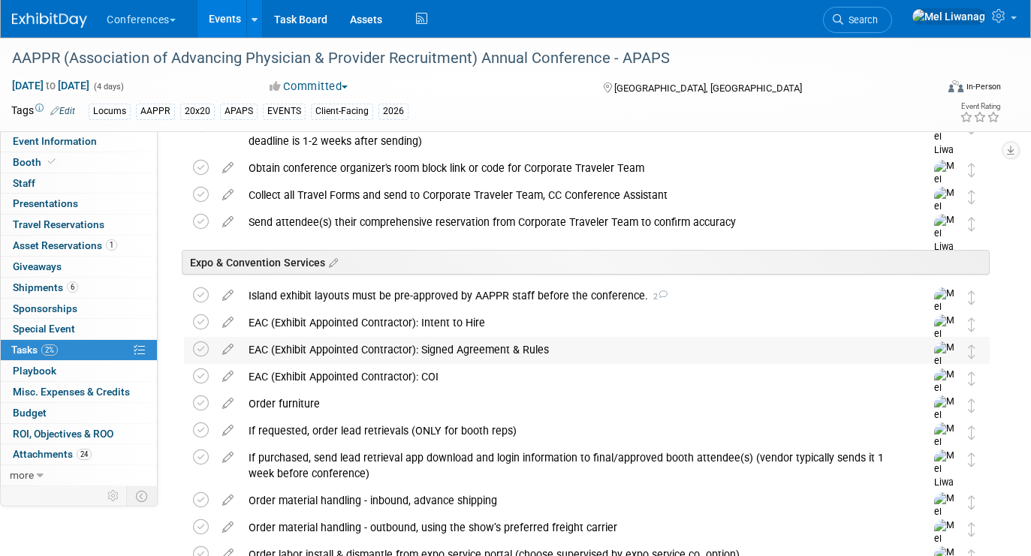
scroll to position [1640, 0]
click at [496, 301] on div "Island exhibit layouts must be pre-approved by AAPPR staff before the conferenc…" at bounding box center [572, 297] width 663 height 26
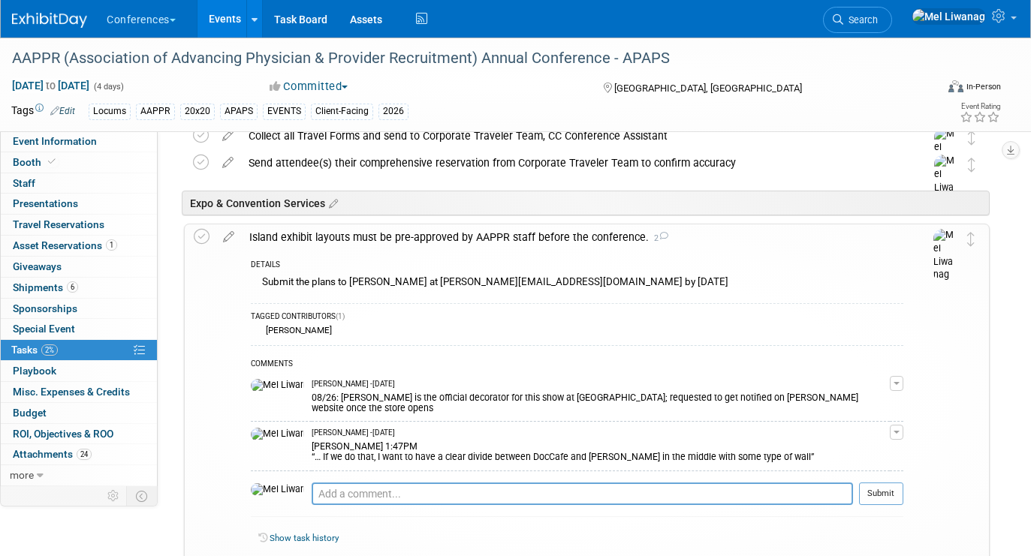
scroll to position [1702, 0]
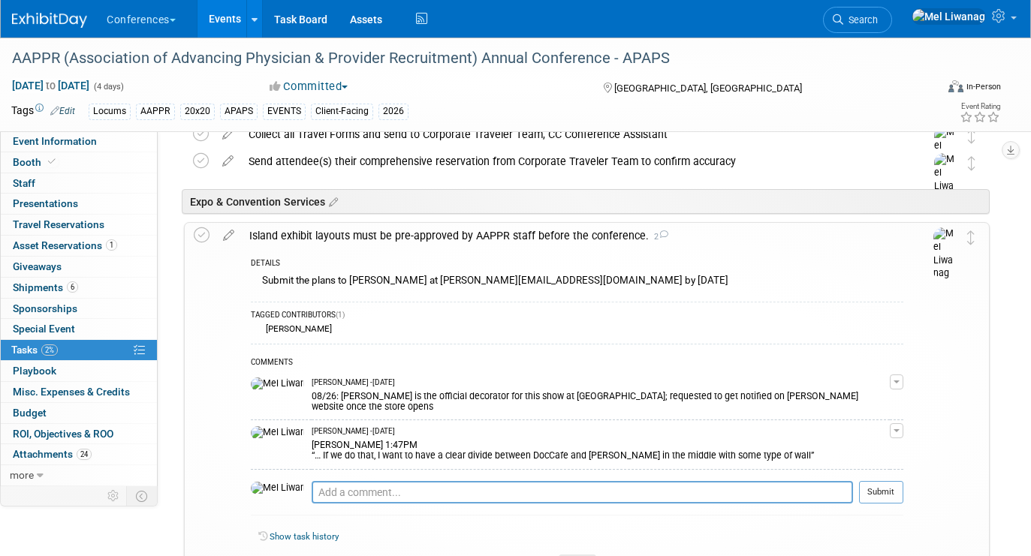
click at [472, 466] on div "COMMENTS Mel Liwanag - 7 days ago 08/26: Freeman is the official decorator for …" at bounding box center [577, 433] width 653 height 179
click at [459, 487] on textarea at bounding box center [582, 492] width 541 height 23
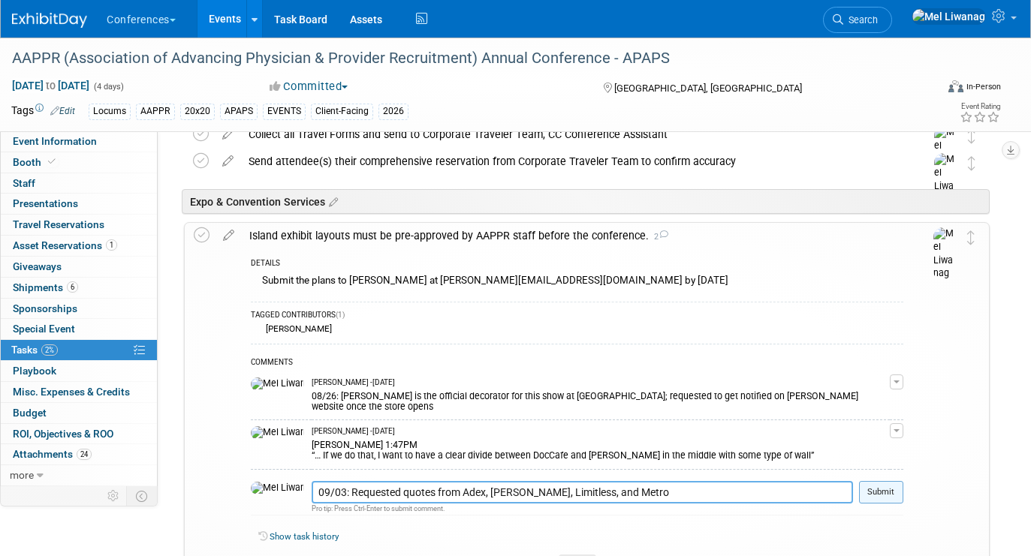
type textarea "09/03: Requested quotes from Adex, Freeman, Limitless, and Metro"
click at [876, 488] on button "Submit" at bounding box center [881, 492] width 44 height 23
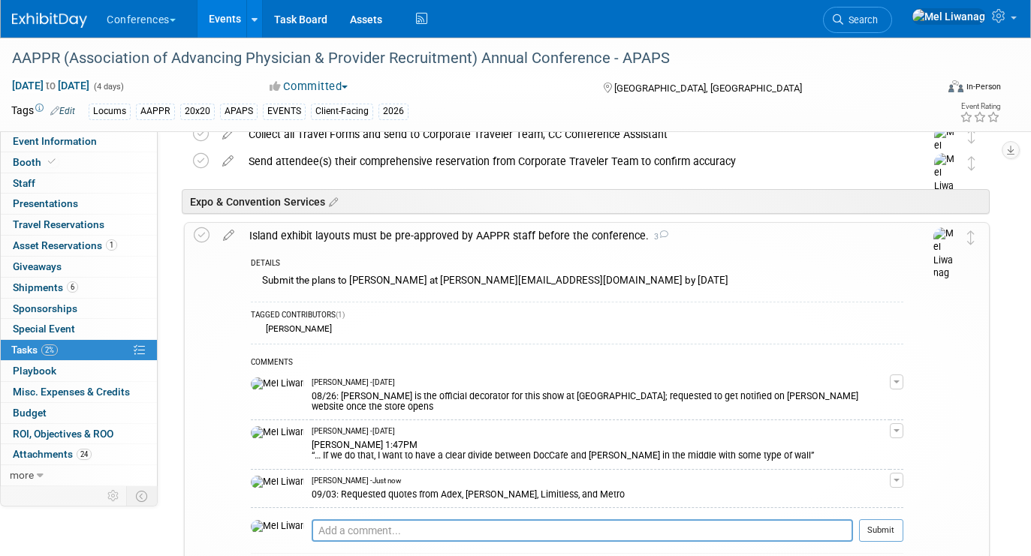
click at [686, 238] on div "Island exhibit layouts must be pre-approved by AAPPR staff before the conferenc…" at bounding box center [573, 236] width 662 height 26
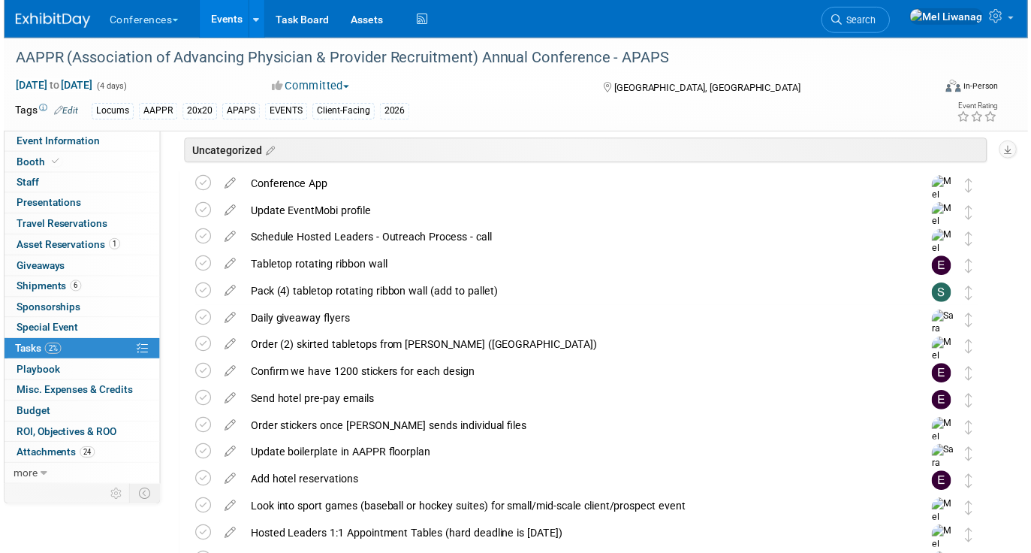
scroll to position [0, 0]
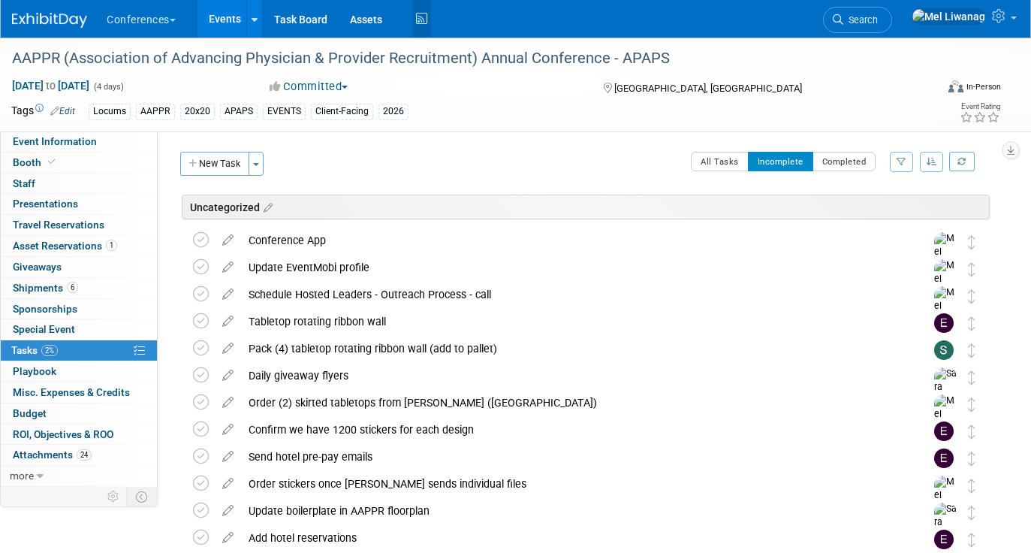
click at [422, 26] on icon at bounding box center [421, 19] width 19 height 23
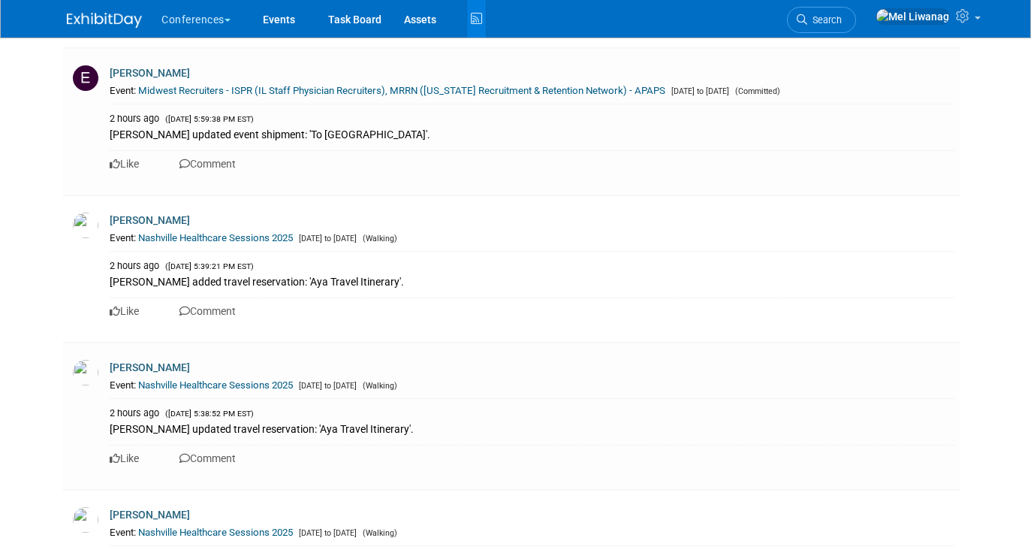
scroll to position [973, 0]
click at [842, 20] on span "Search" at bounding box center [824, 19] width 35 height 11
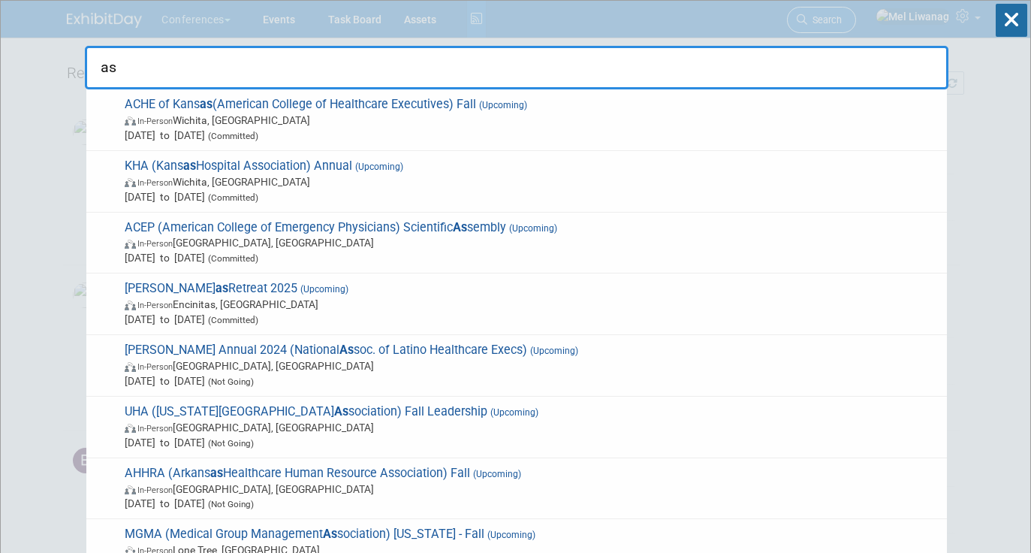
type input "a"
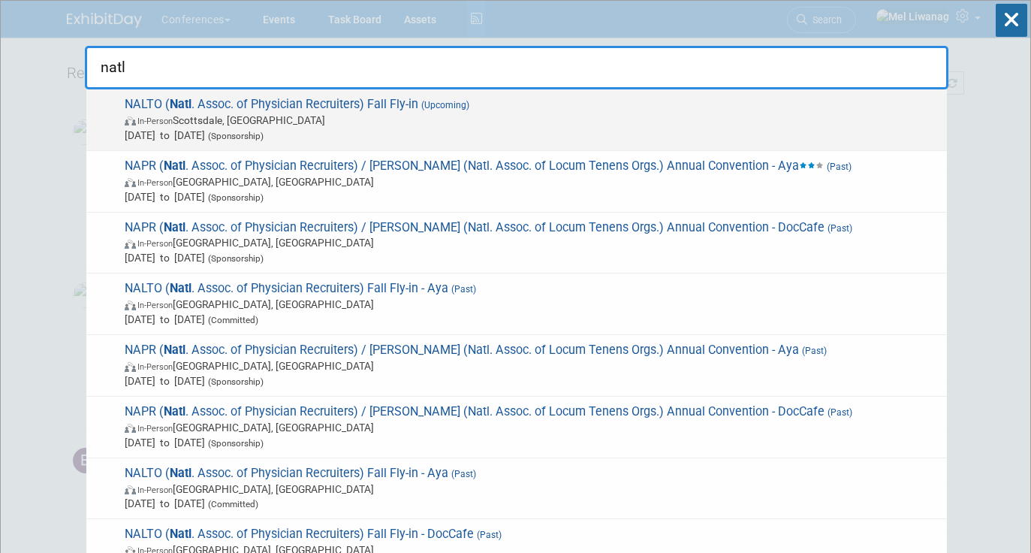
type input "natl"
click at [275, 92] on div "NALTO ( Natl . Assoc. of Physician Recruiters) Fall Fly-in (Upcoming) In-Person…" at bounding box center [516, 120] width 861 height 62
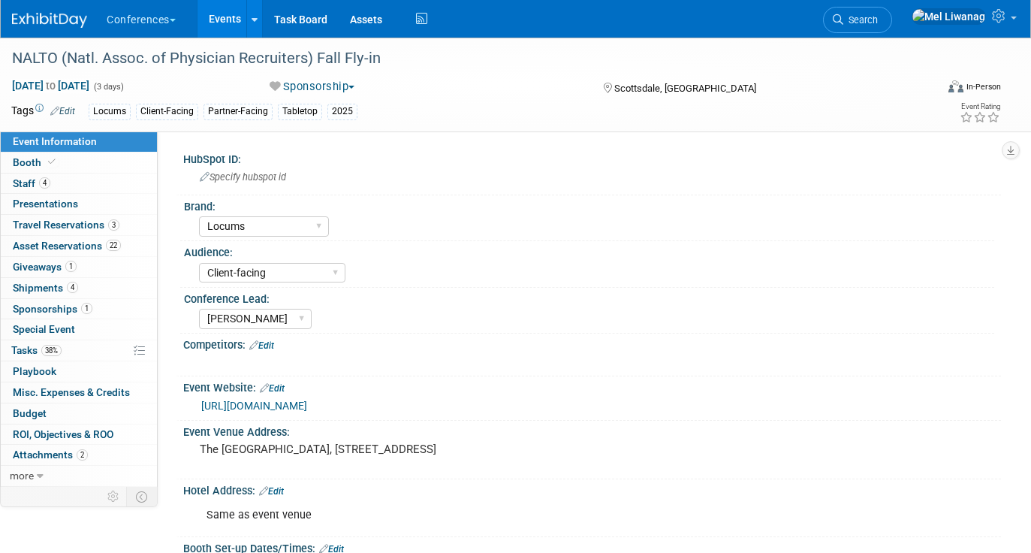
select select "Locums"
select select "Client-facing"
select select "[PERSON_NAME]"
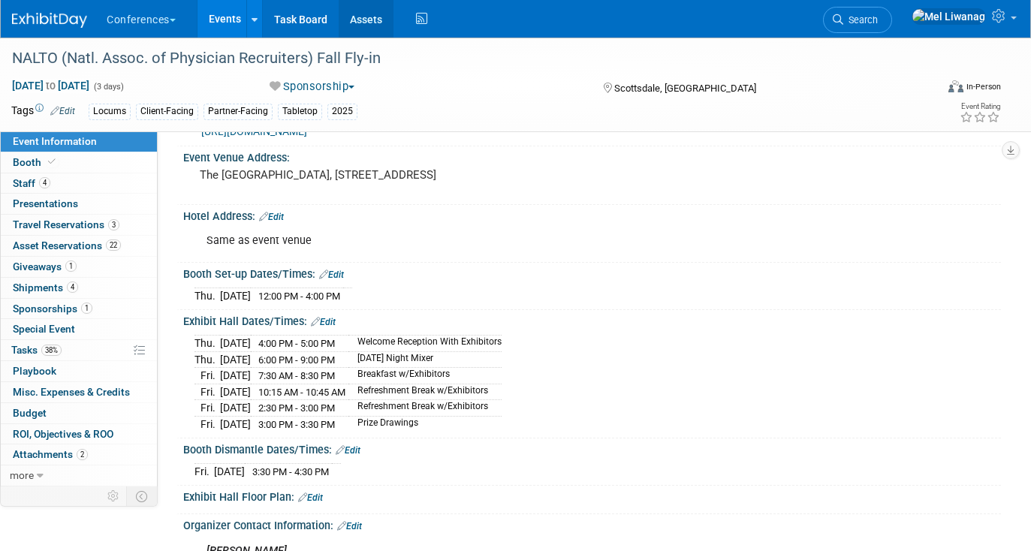
scroll to position [255, 0]
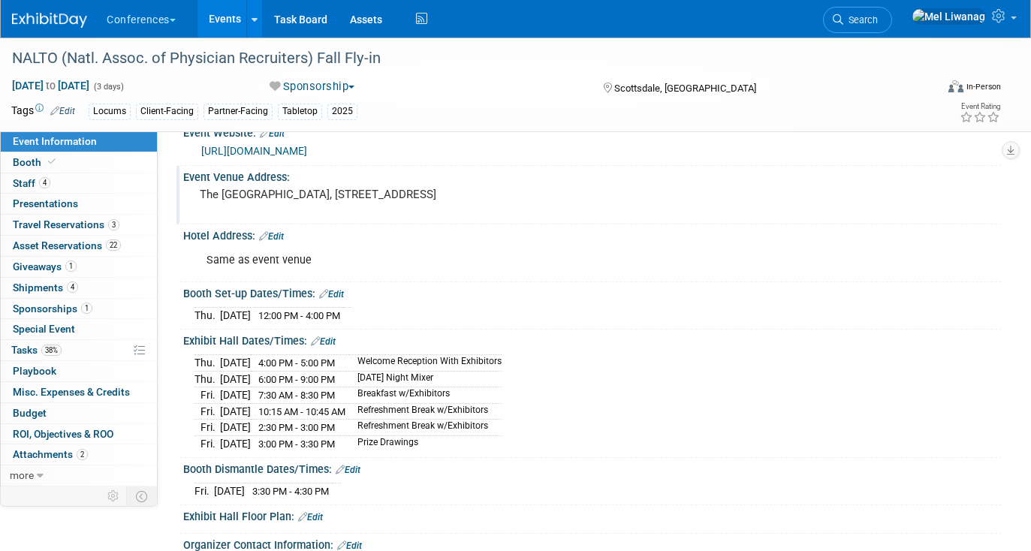
click at [411, 199] on pre "The [GEOGRAPHIC_DATA], [STREET_ADDRESS]" at bounding box center [354, 195] width 308 height 14
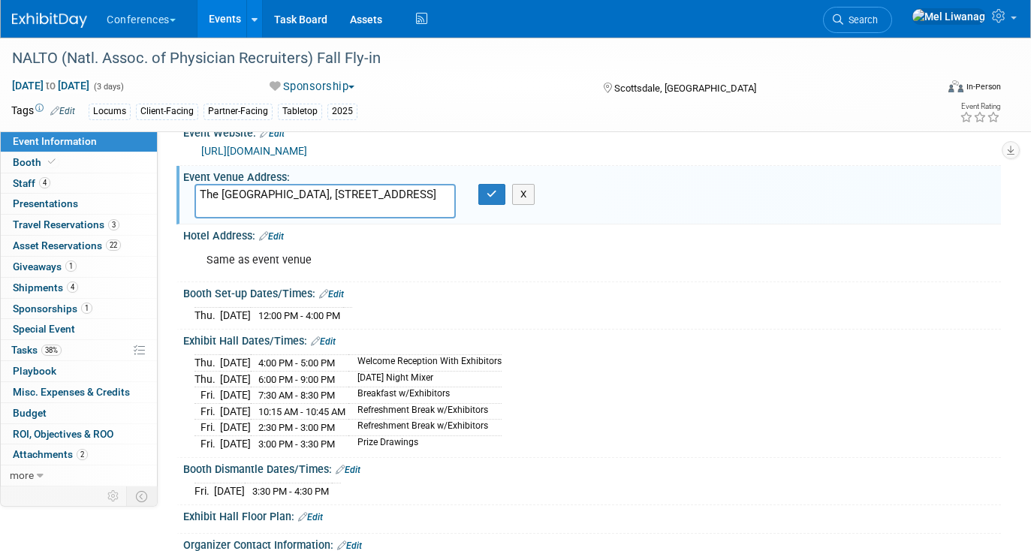
click at [411, 199] on textarea "The [GEOGRAPHIC_DATA], [STREET_ADDRESS]" at bounding box center [325, 201] width 261 height 35
click at [303, 198] on textarea "The [GEOGRAPHIC_DATA], [STREET_ADDRESS]" at bounding box center [325, 201] width 261 height 35
click at [528, 201] on button "X" at bounding box center [523, 194] width 23 height 21
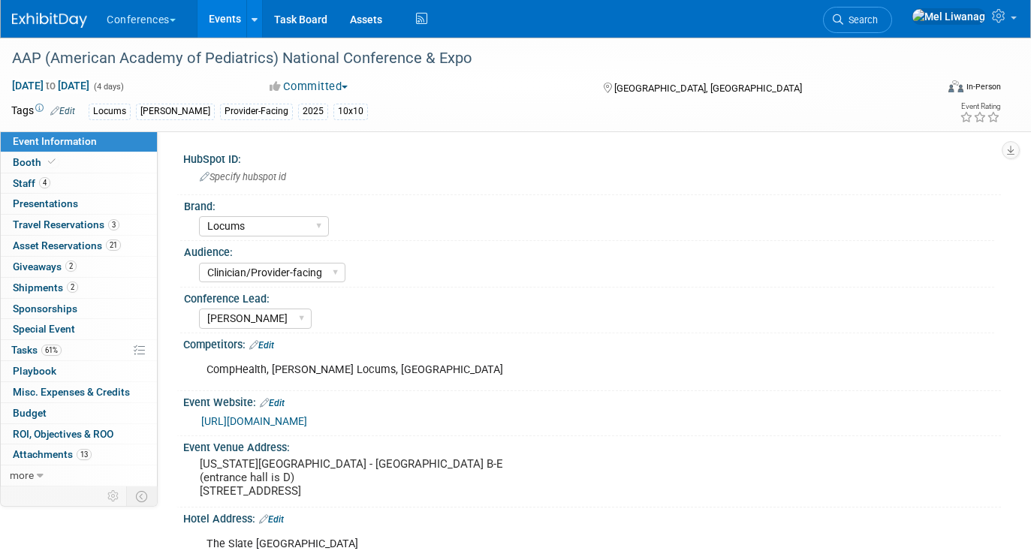
select select "Locums"
select select "Clinician/Provider-facing"
select select "[PERSON_NAME]"
click at [76, 347] on link "61% Tasks 61%" at bounding box center [79, 350] width 156 height 20
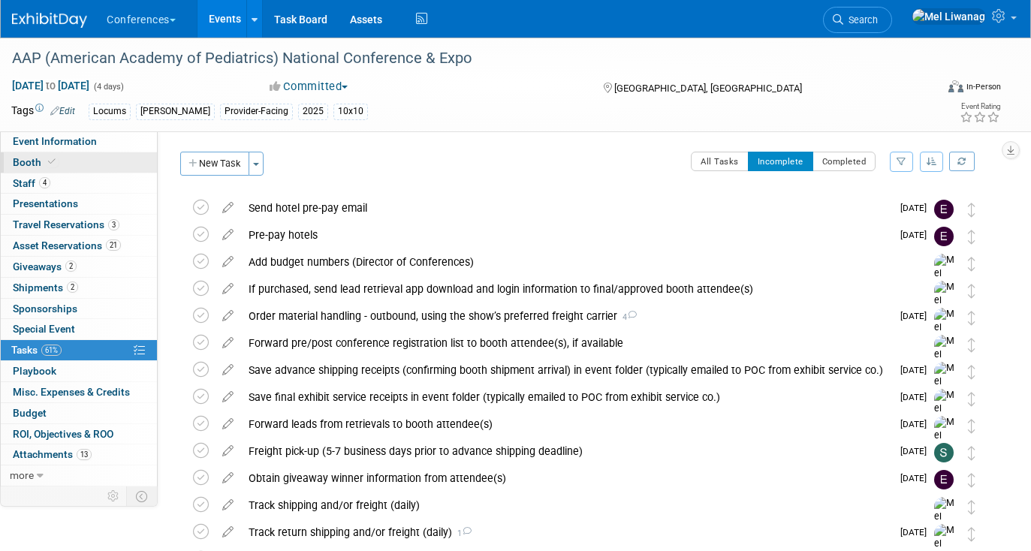
click at [85, 166] on link "Booth" at bounding box center [79, 162] width 156 height 20
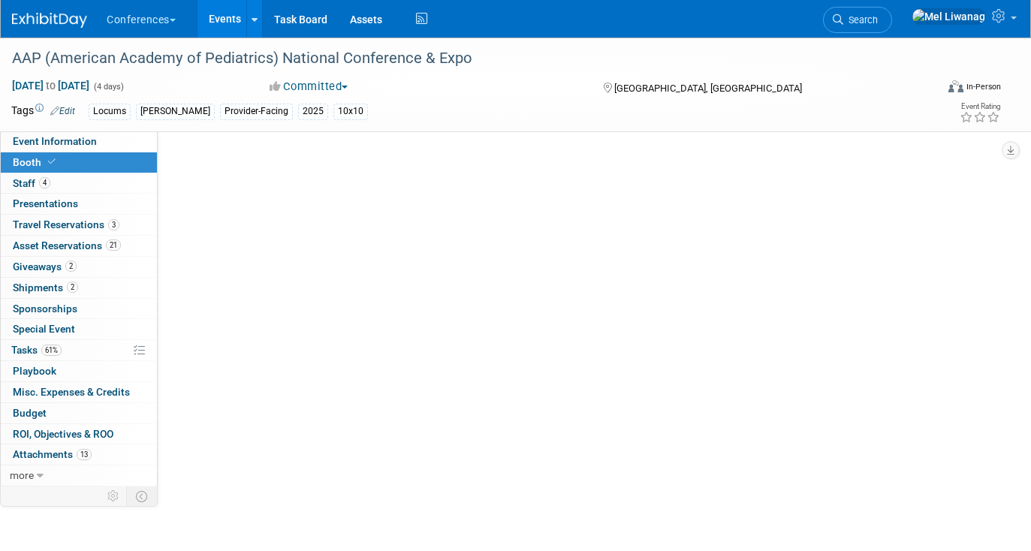
select select "10'x10'"
select select "Yes"
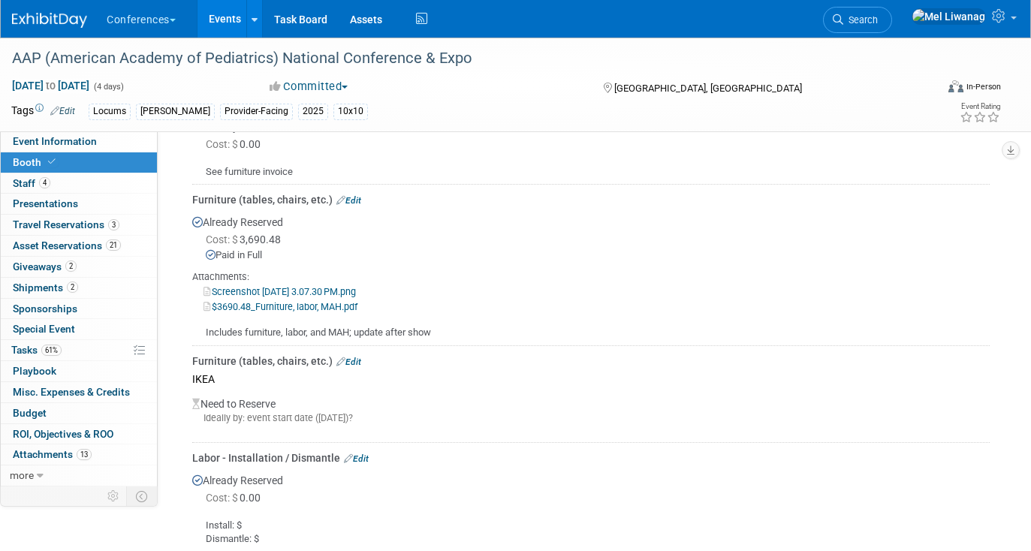
scroll to position [650, 0]
click at [296, 297] on link "Screenshot 2025-05-28 at 3.07.30 PM.png" at bounding box center [280, 290] width 152 height 11
click at [318, 312] on link "$3690.48_Furniture, labor, MAH.pdf" at bounding box center [281, 305] width 154 height 11
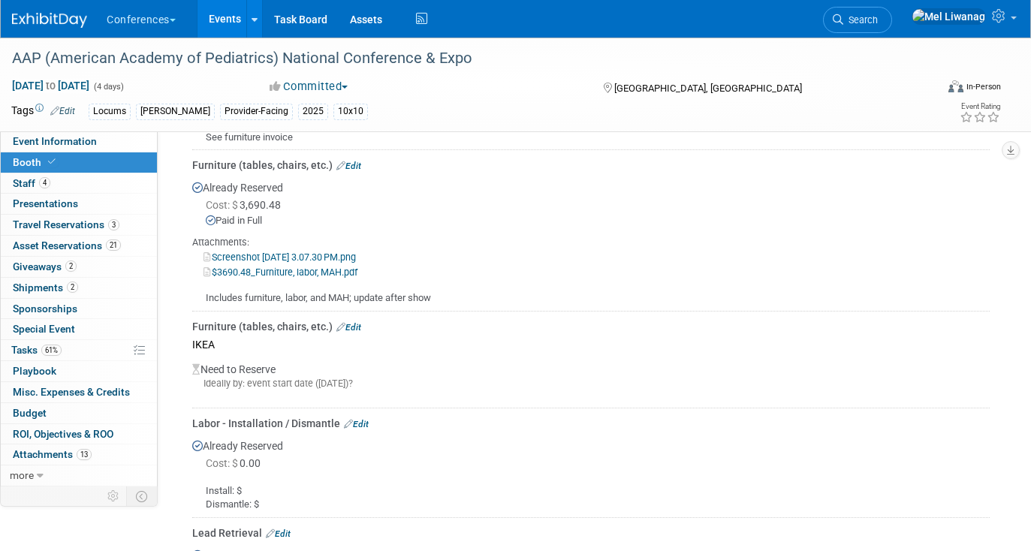
scroll to position [685, 0]
click at [57, 17] on img at bounding box center [49, 20] width 75 height 15
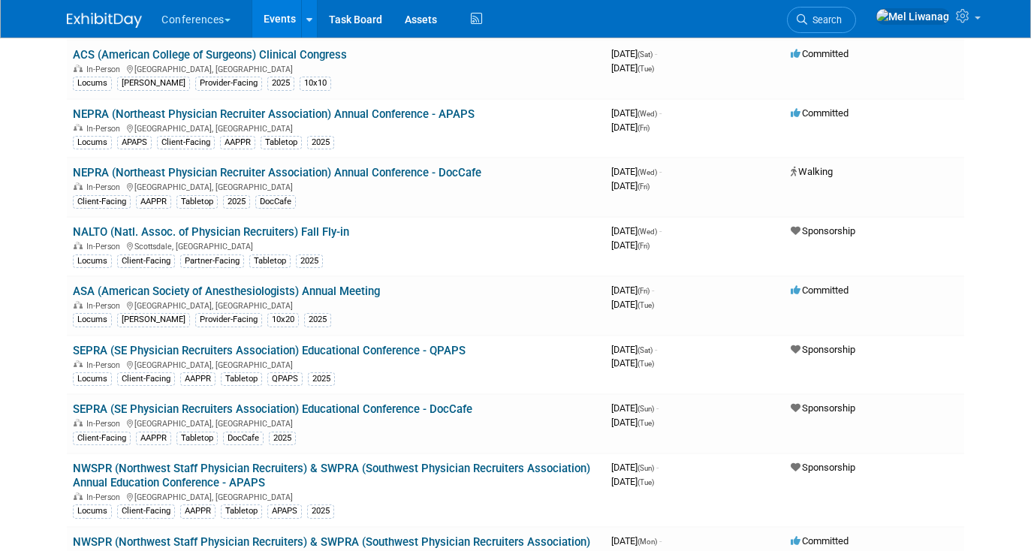
scroll to position [745, 0]
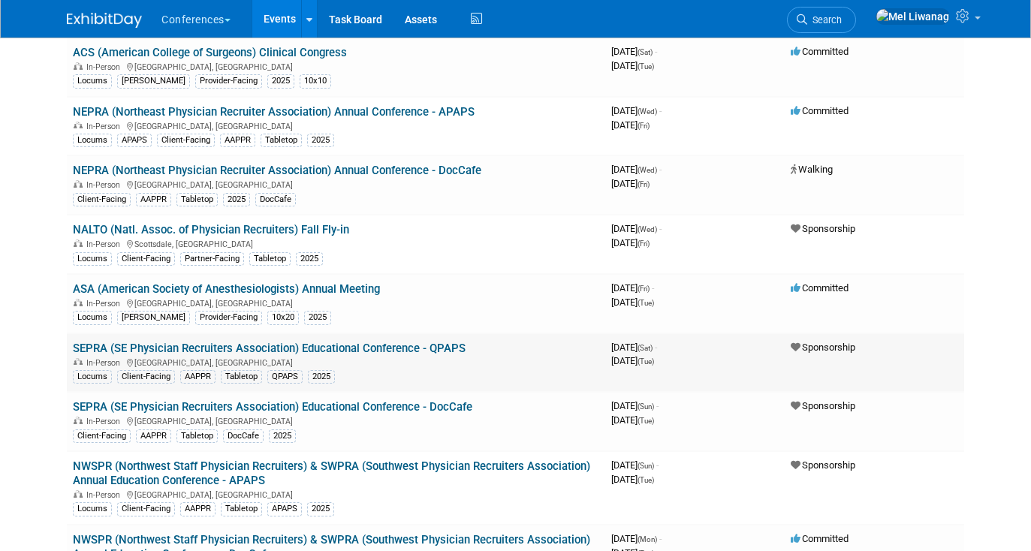
click at [448, 343] on link "SEPRA (SE Physician Recruiters Association) Educational Conference - QPAPS" at bounding box center [269, 349] width 393 height 14
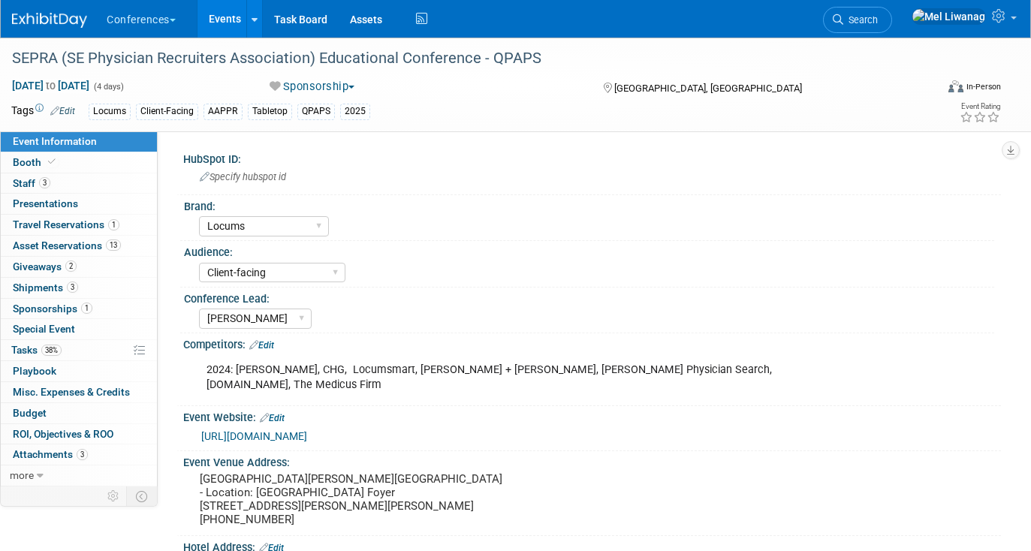
select select "Locums"
select select "Client-facing"
select select "[PERSON_NAME]"
click at [62, 338] on link "Special Event" at bounding box center [79, 329] width 156 height 20
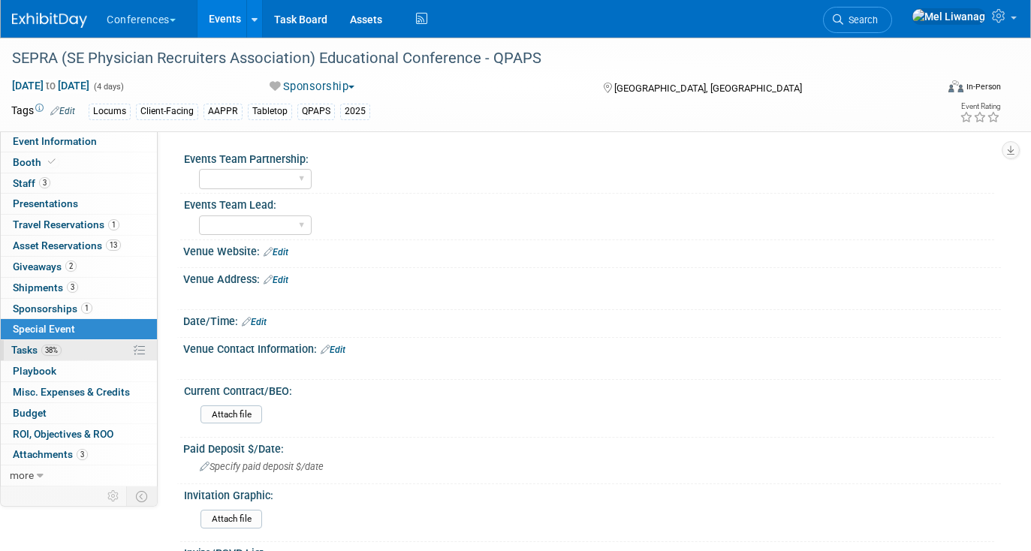
click at [60, 349] on span "38%" at bounding box center [51, 350] width 20 height 11
